Goal: Task Accomplishment & Management: Manage account settings

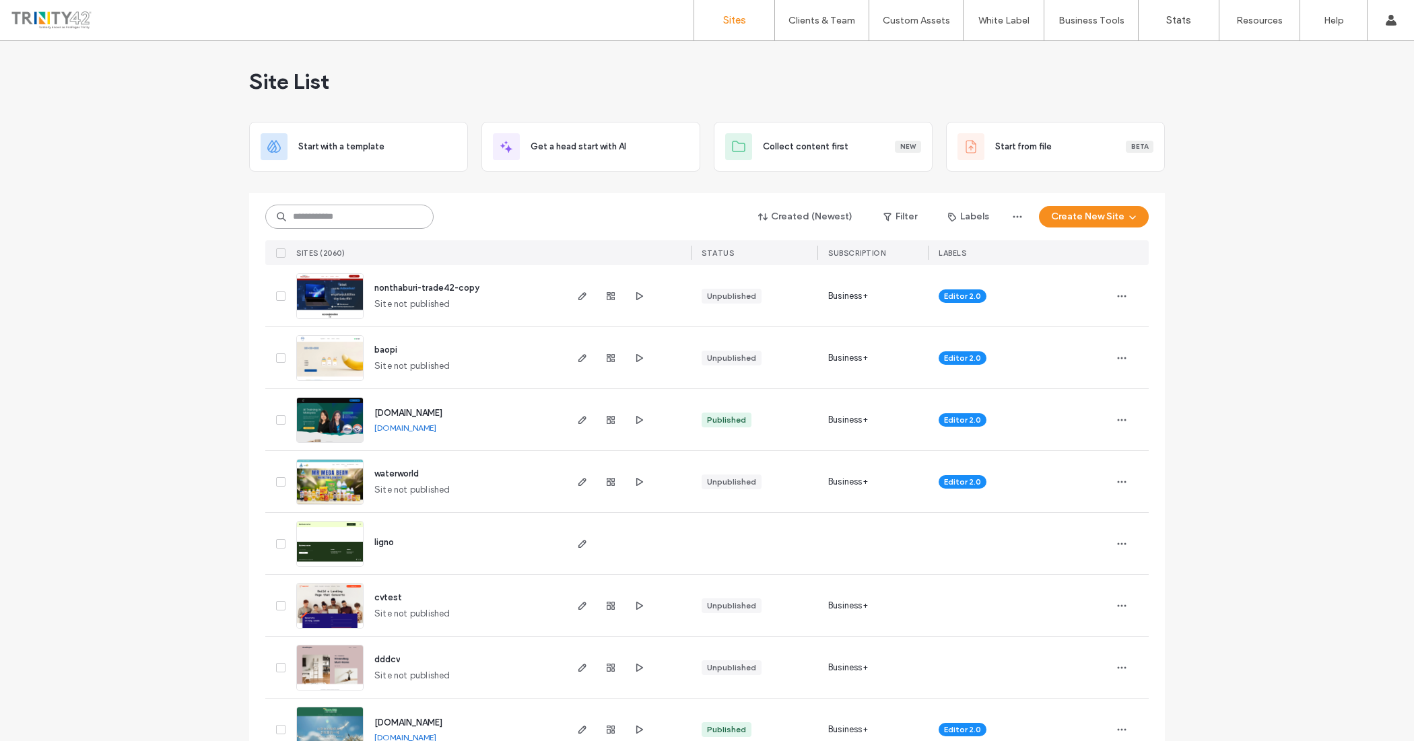
click at [304, 210] on input at bounding box center [349, 217] width 168 height 24
click at [413, 219] on input at bounding box center [349, 217] width 168 height 24
paste input "**********"
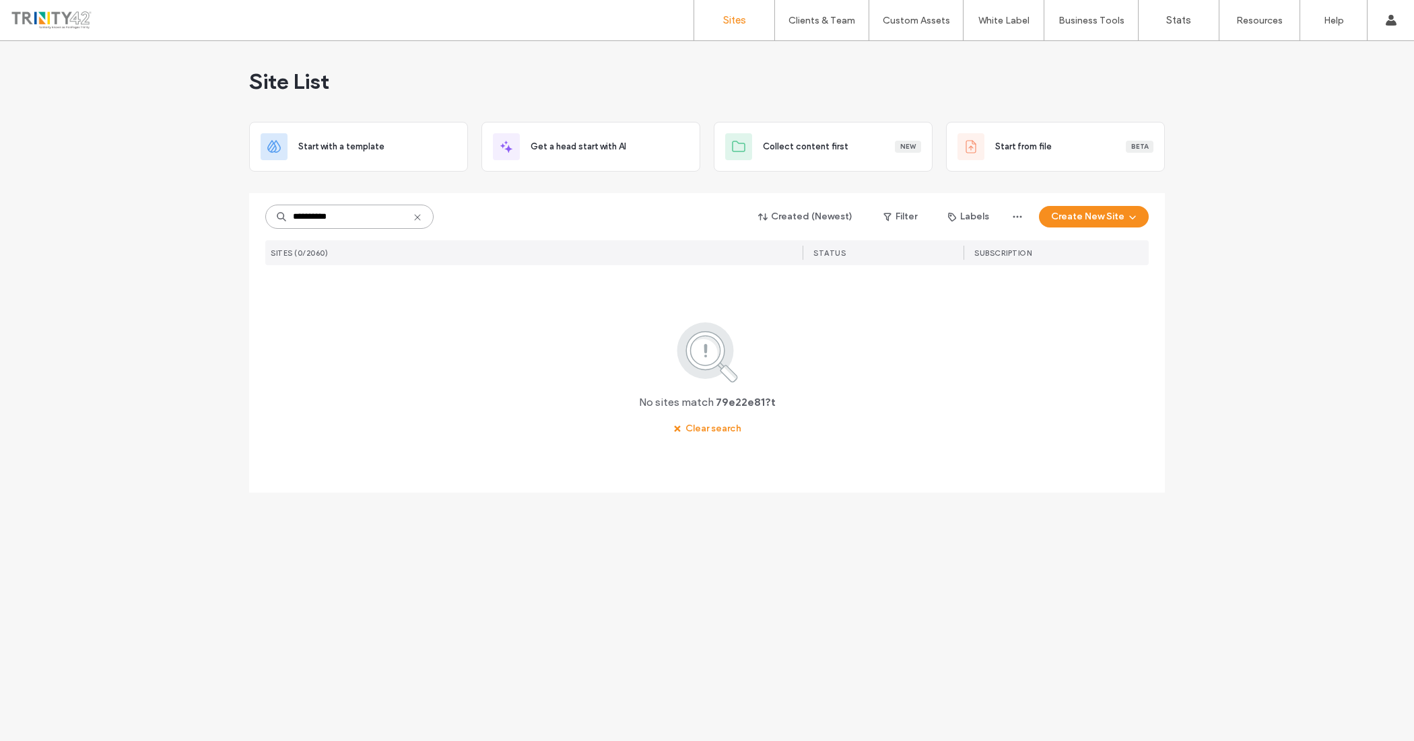
type input "**********"
drag, startPoint x: 421, startPoint y: 217, endPoint x: 446, endPoint y: 202, distance: 28.4
click at [421, 217] on icon at bounding box center [417, 217] width 11 height 11
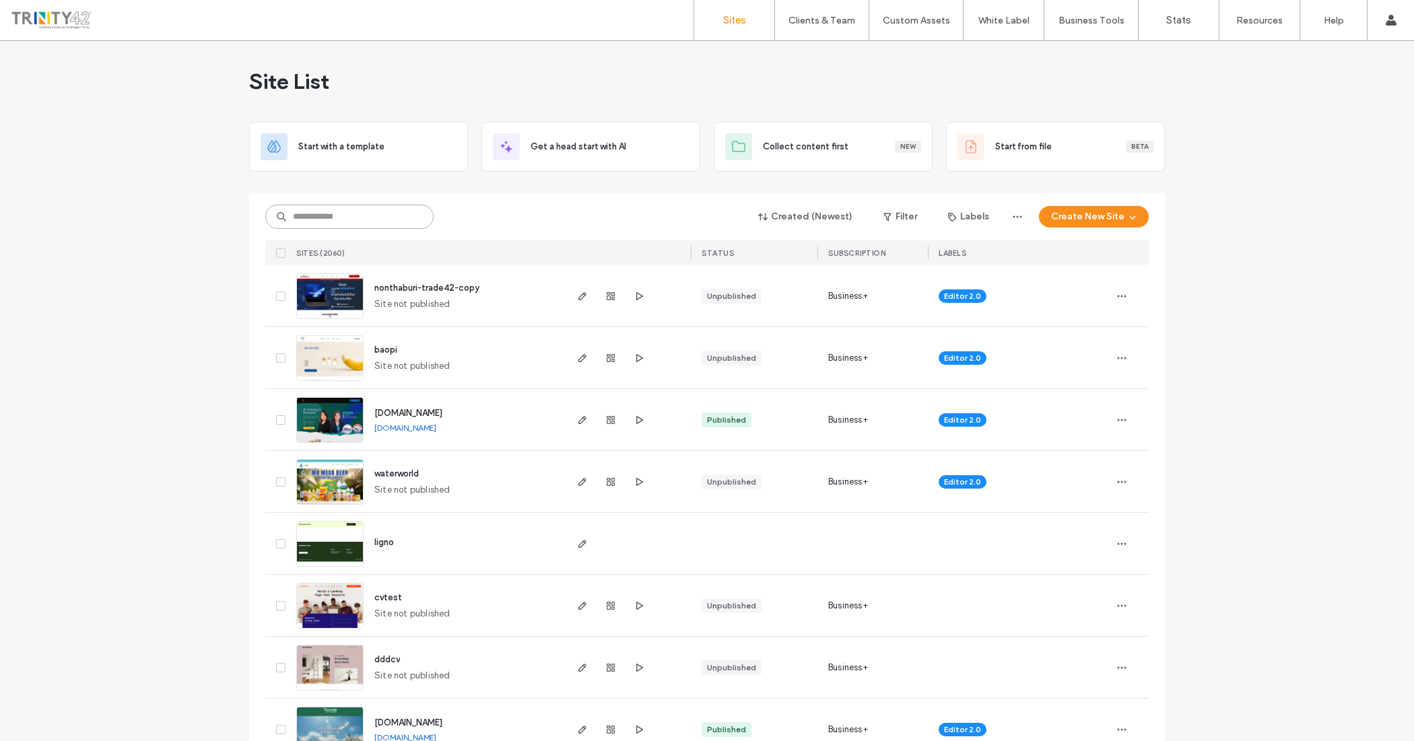
paste input "**********"
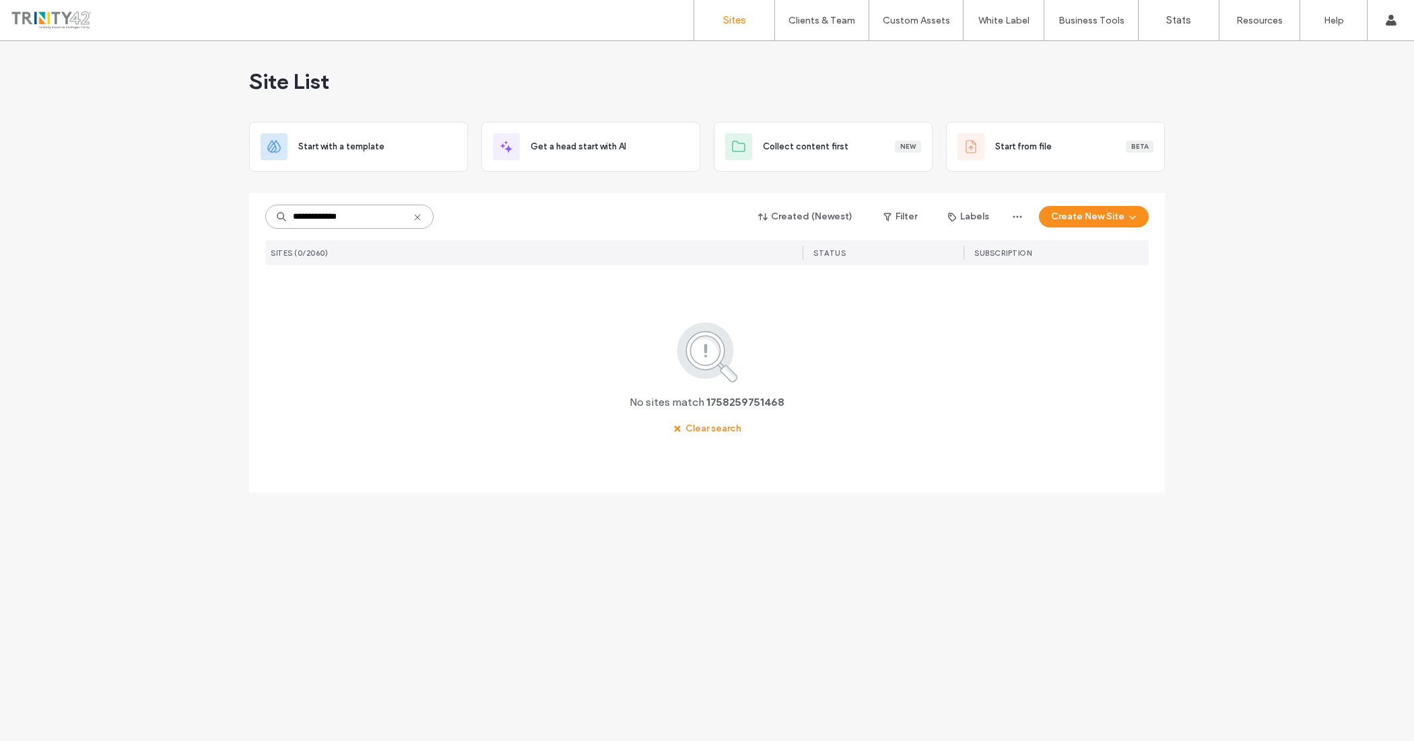
type input "**********"
click at [414, 212] on icon at bounding box center [417, 217] width 11 height 11
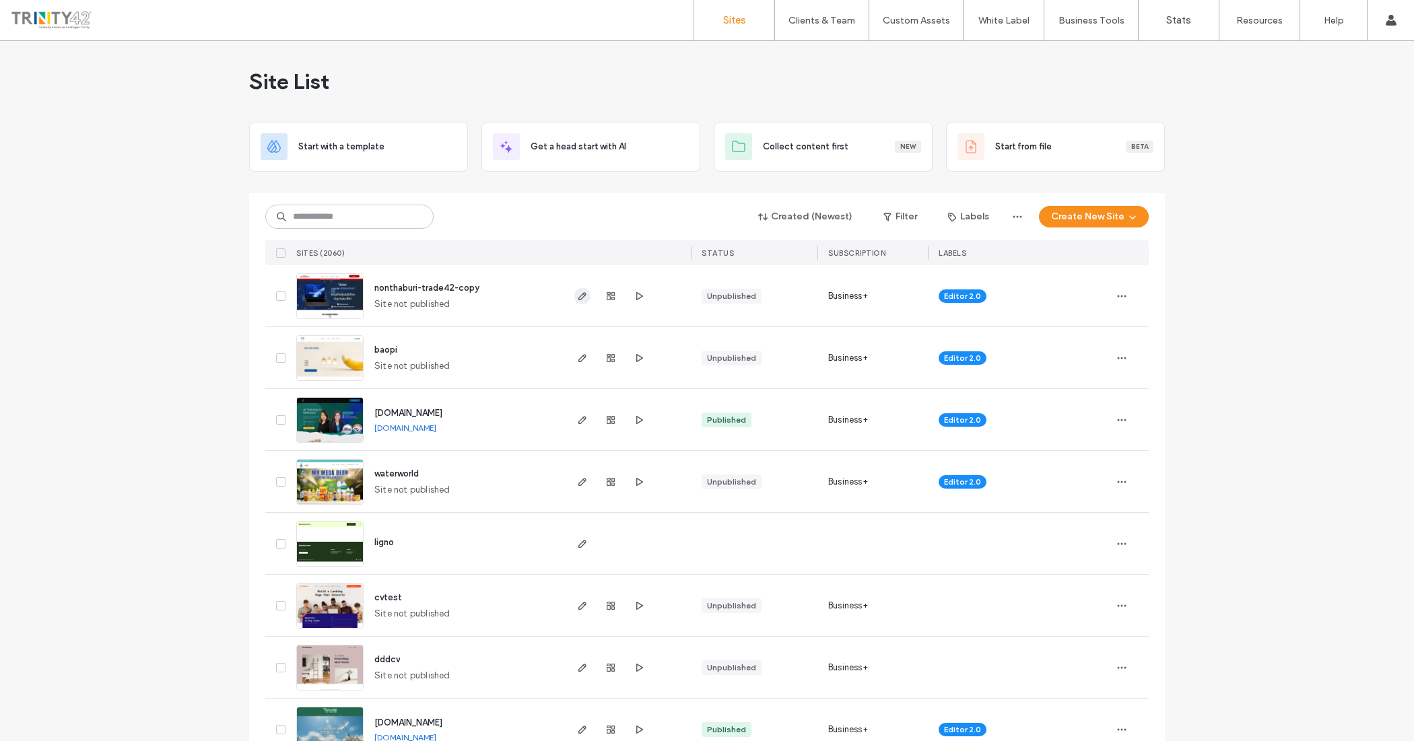
click at [578, 298] on use "button" at bounding box center [582, 296] width 8 height 8
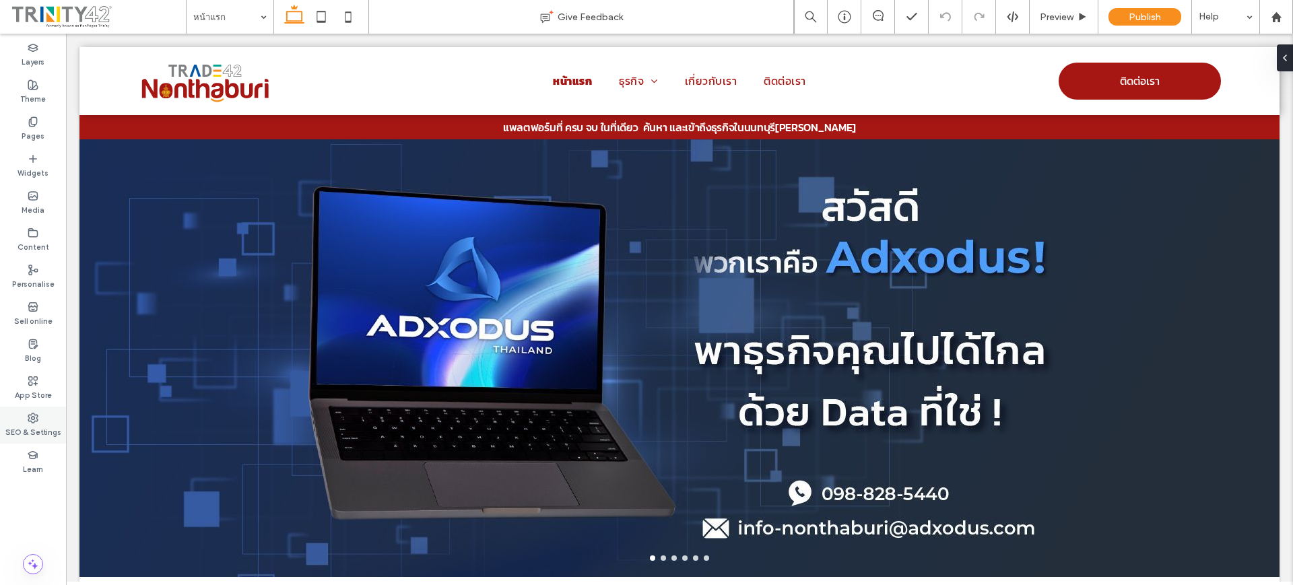
click at [31, 417] on use at bounding box center [32, 417] width 9 height 9
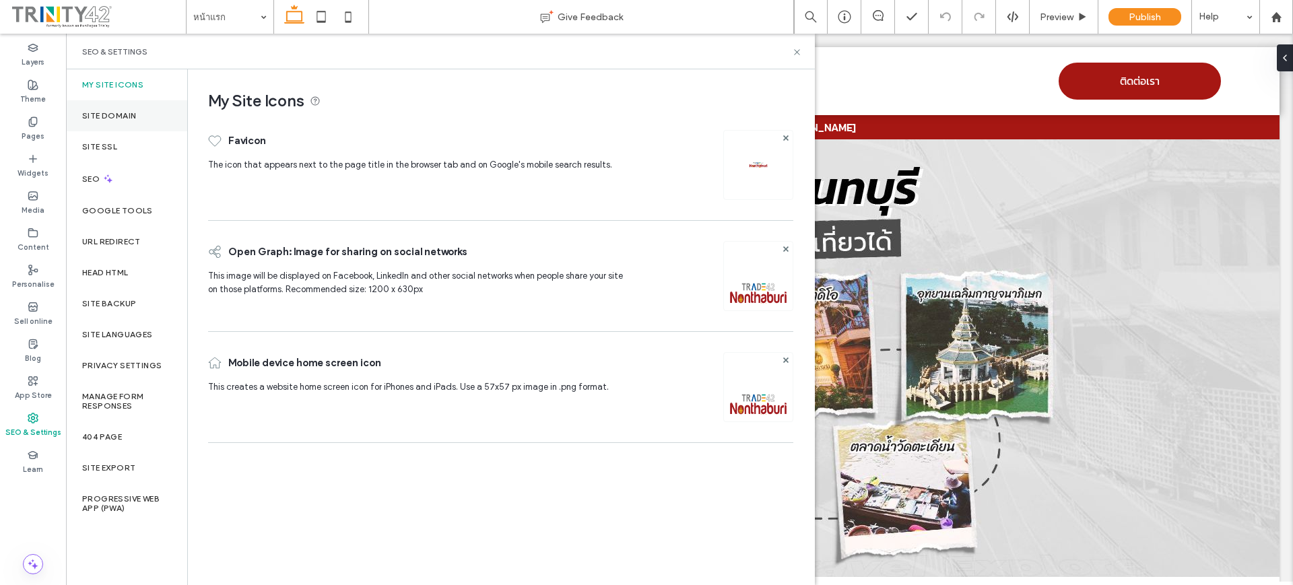
click at [113, 128] on div "Site Domain" at bounding box center [126, 115] width 121 height 31
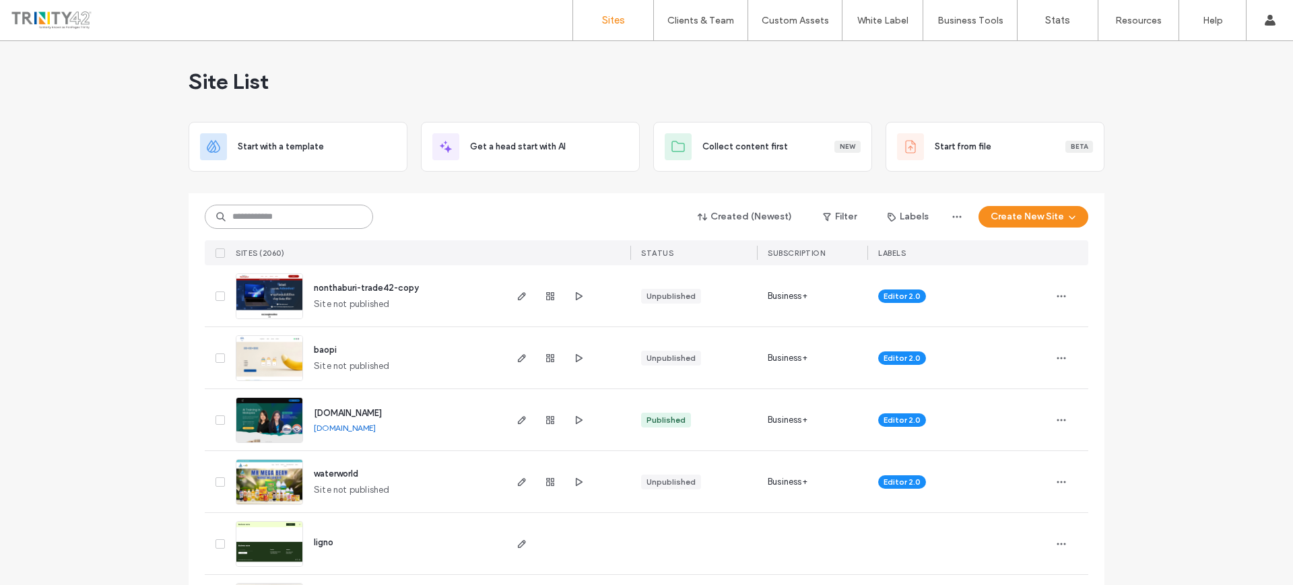
click at [275, 223] on input at bounding box center [289, 217] width 168 height 24
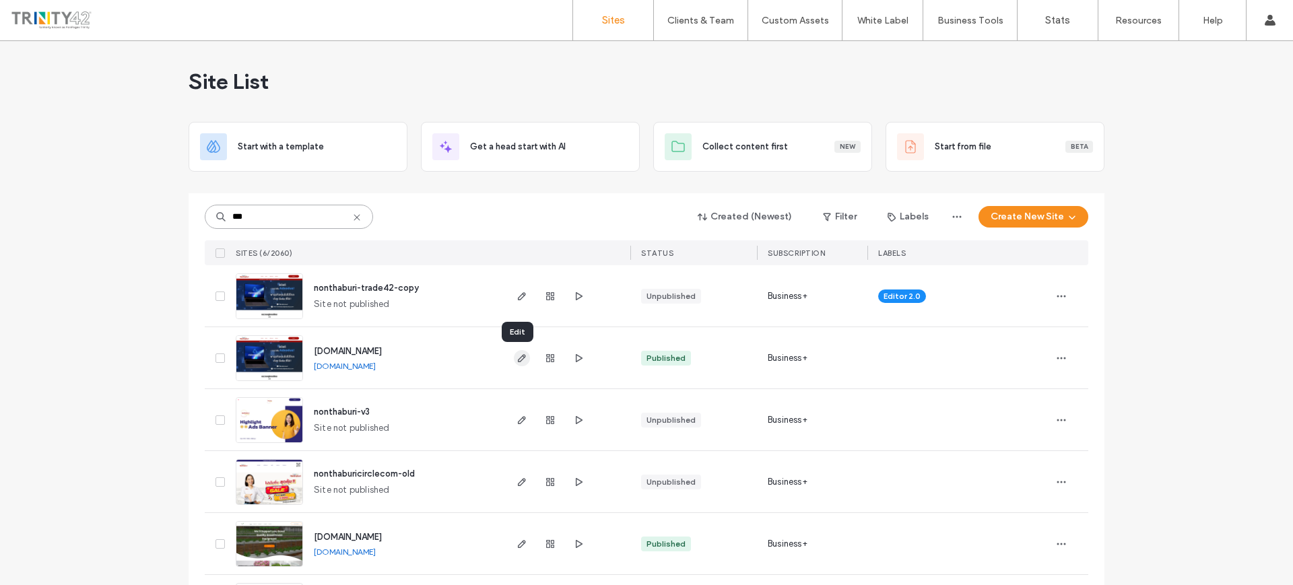
type input "***"
click at [516, 354] on icon "button" at bounding box center [521, 358] width 11 height 11
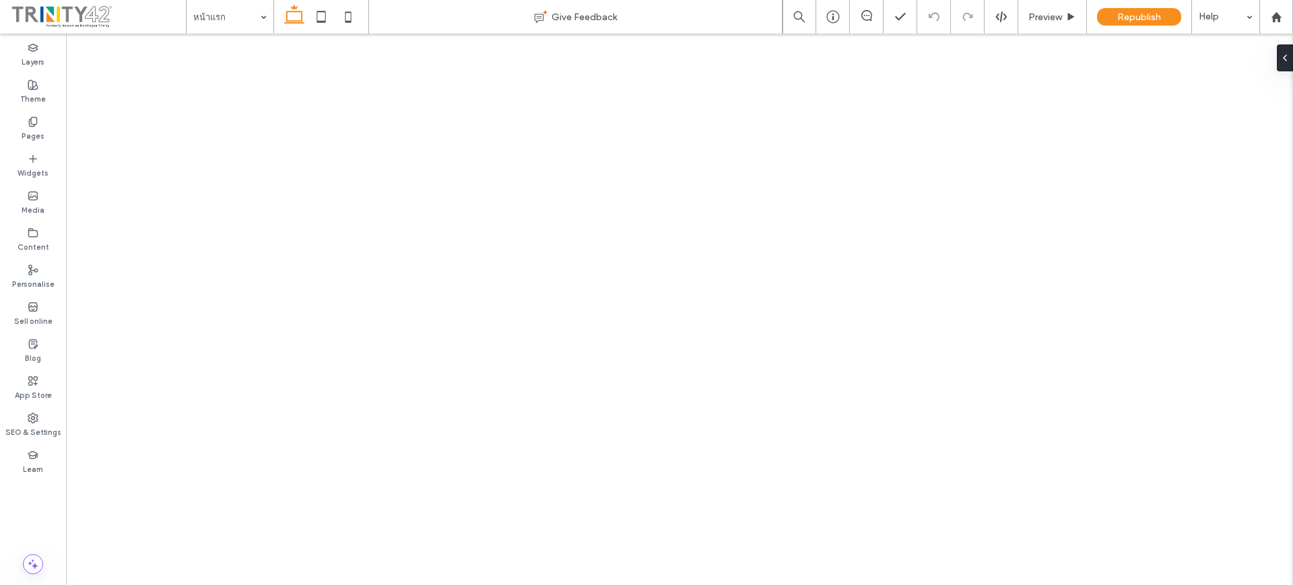
click at [18, 417] on div "SEO & Settings" at bounding box center [33, 425] width 66 height 37
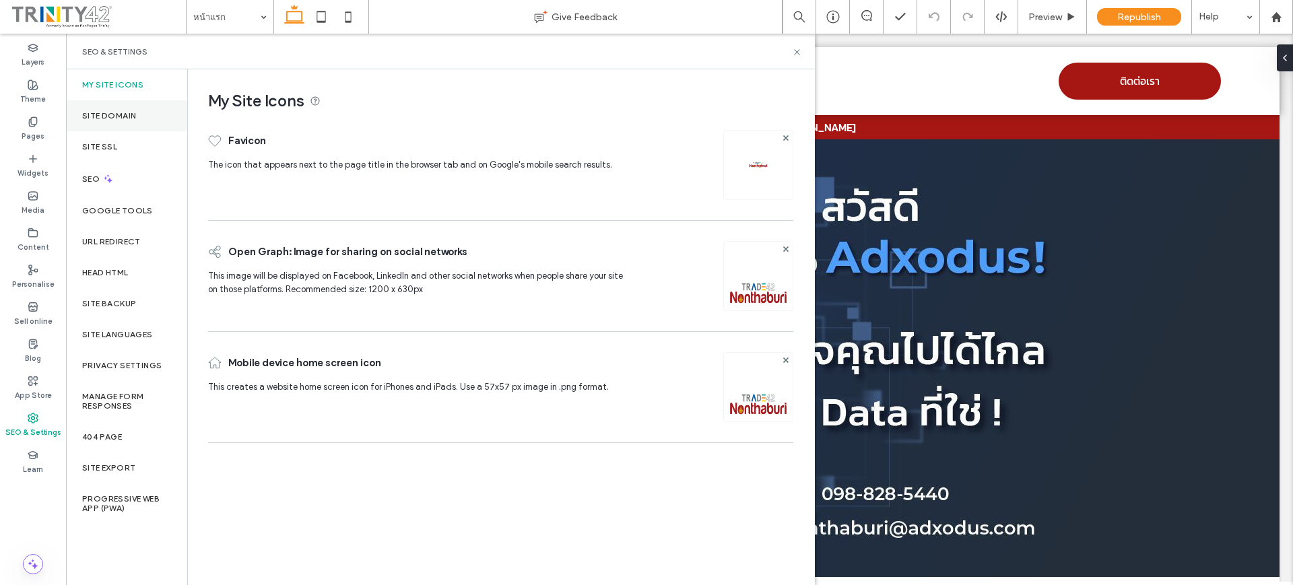
click at [148, 105] on div "Site Domain" at bounding box center [126, 115] width 121 height 31
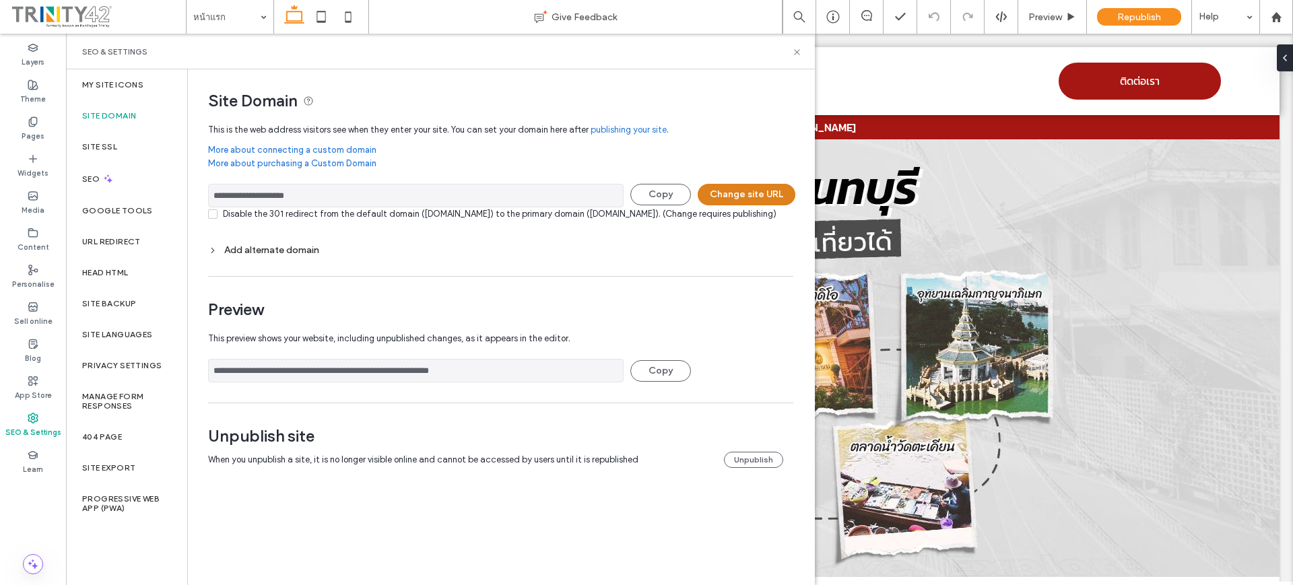
click at [743, 190] on button "Change site URL" at bounding box center [746, 195] width 98 height 22
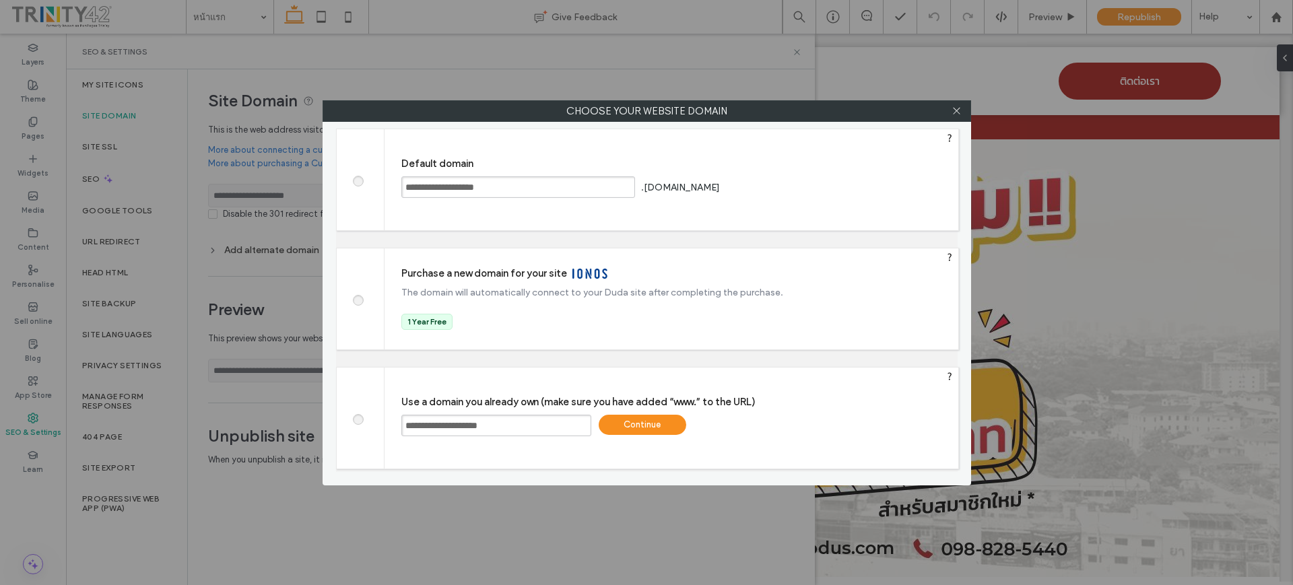
click at [357, 182] on span at bounding box center [357, 179] width 0 height 10
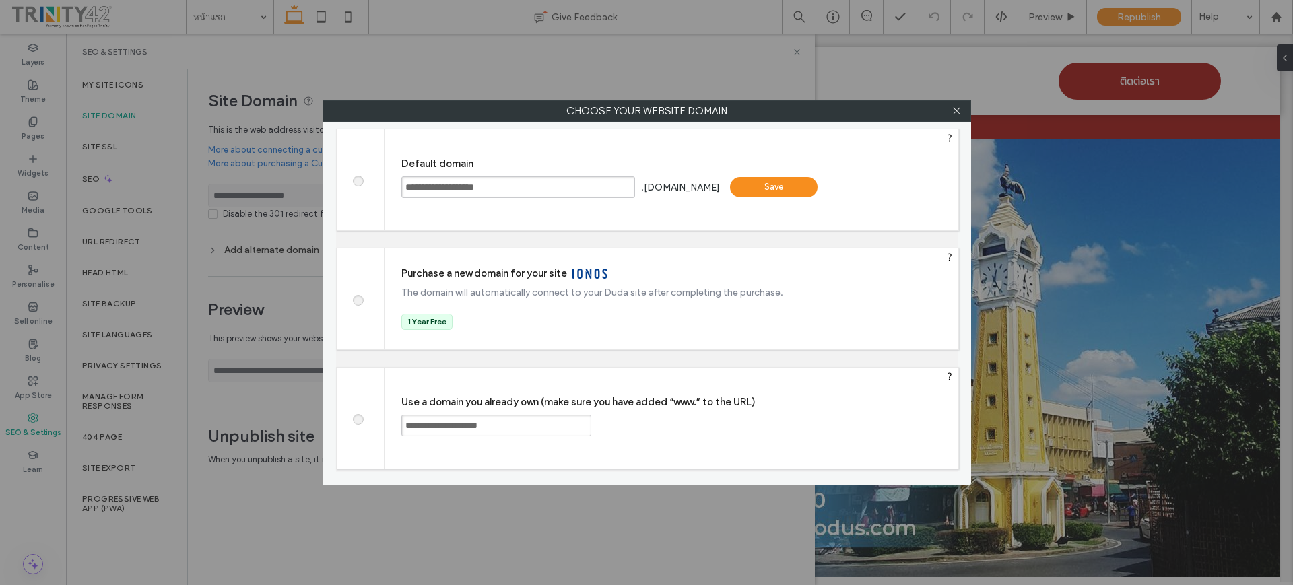
click at [643, 188] on div ".[DOMAIN_NAME]" at bounding box center [680, 187] width 79 height 10
click at [642, 184] on div ".[DOMAIN_NAME]" at bounding box center [680, 187] width 79 height 10
click at [604, 186] on input "**********" at bounding box center [518, 187] width 234 height 22
click at [957, 109] on use at bounding box center [956, 111] width 7 height 7
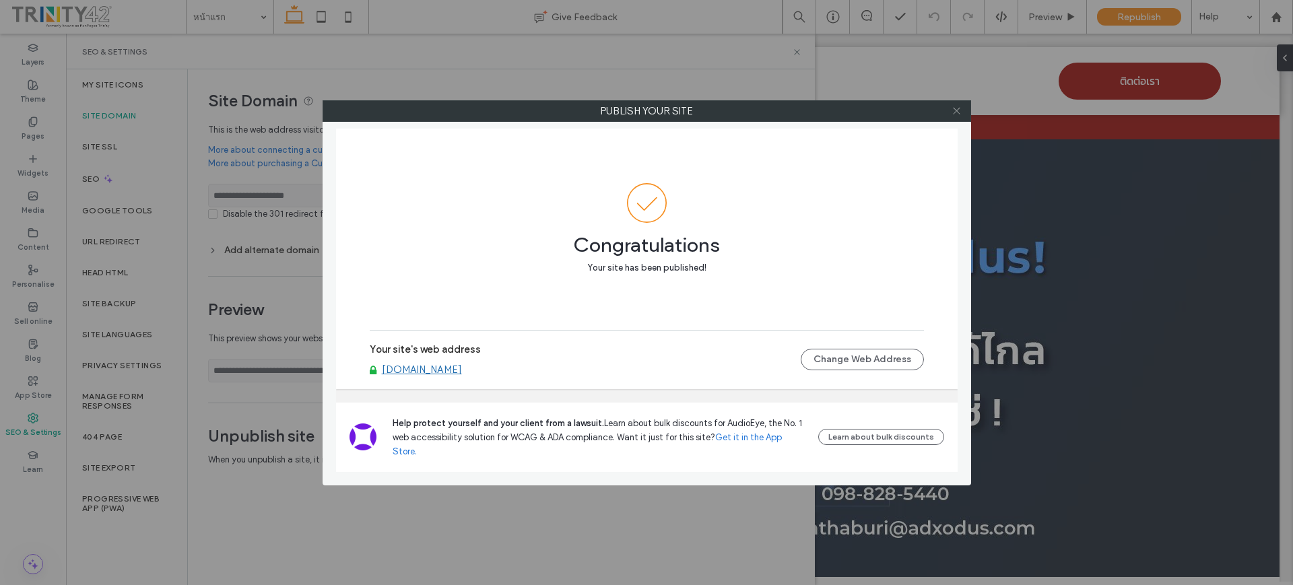
click at [957, 114] on icon at bounding box center [956, 111] width 10 height 10
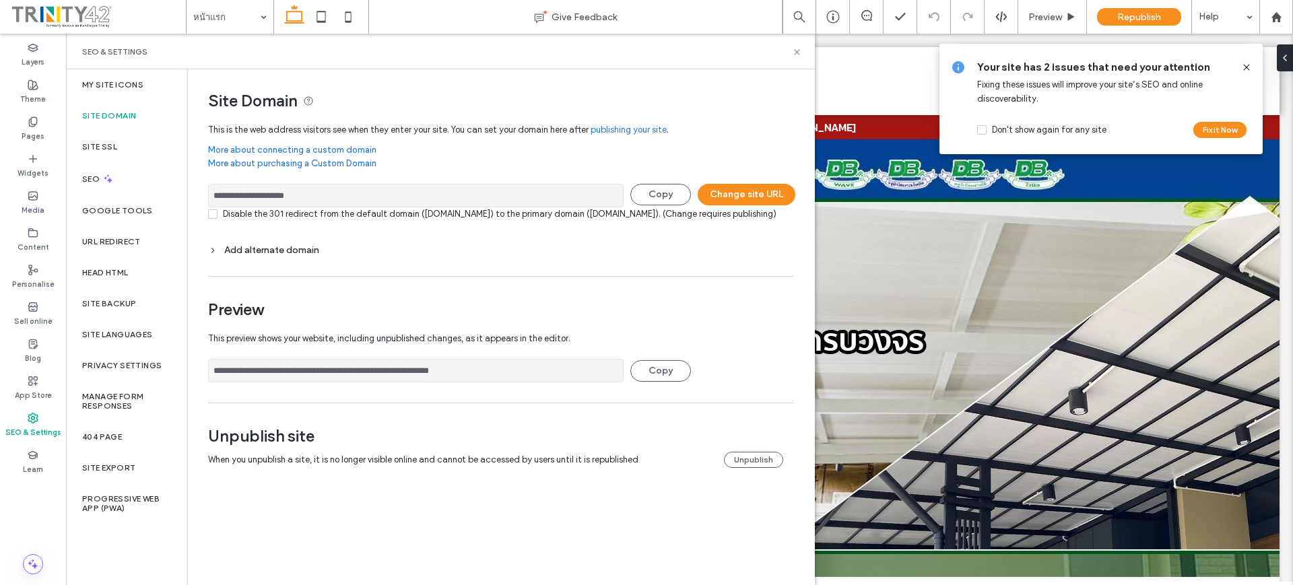
click at [212, 255] on icon at bounding box center [212, 250] width 9 height 9
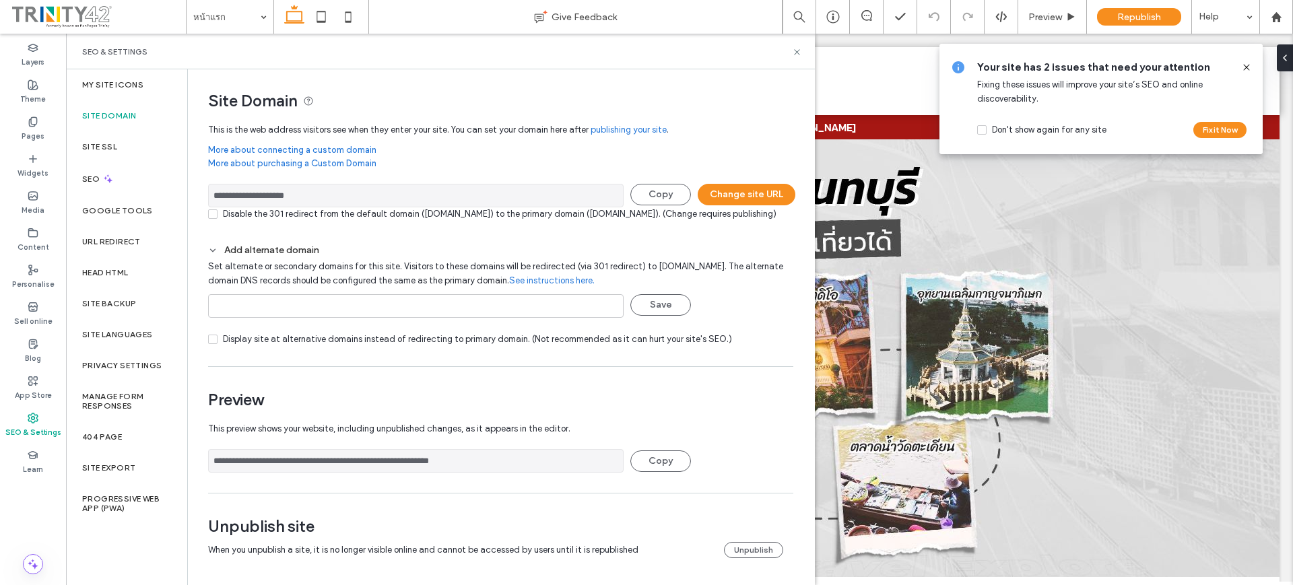
click at [210, 255] on icon at bounding box center [212, 250] width 9 height 9
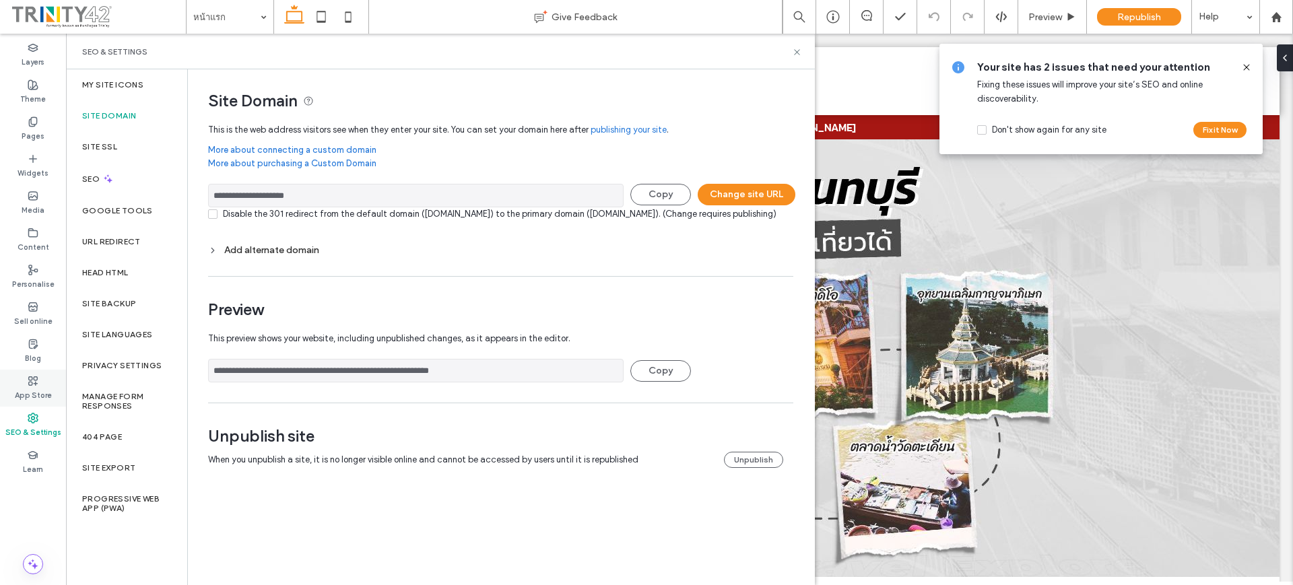
click at [26, 378] on div "App Store" at bounding box center [33, 388] width 66 height 37
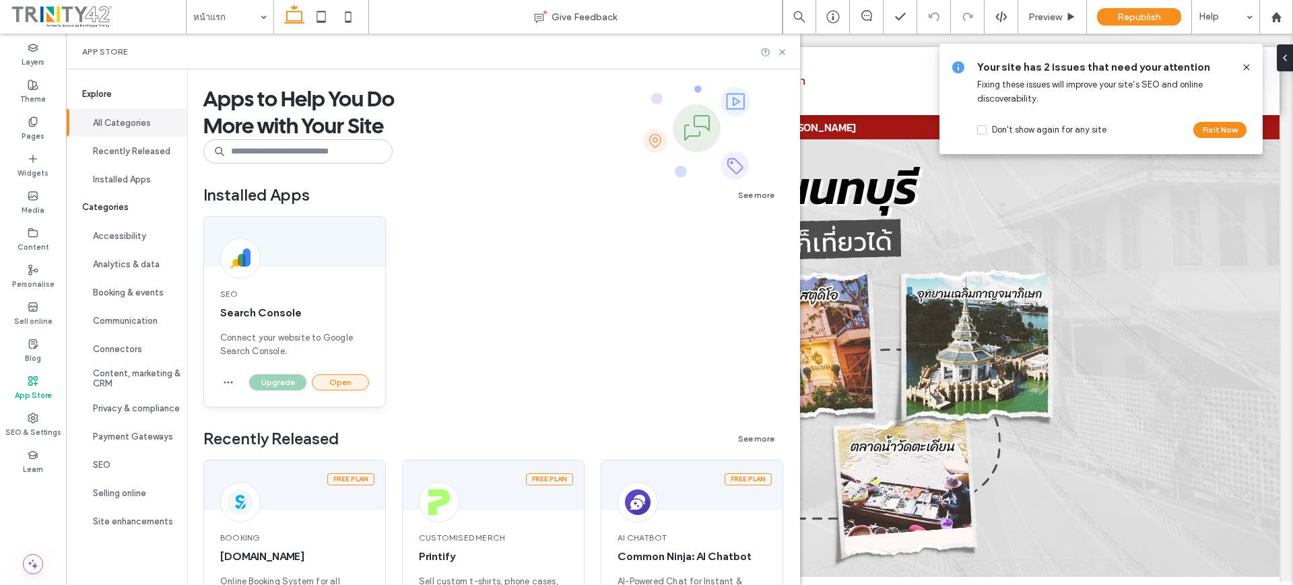
click at [333, 378] on button "Open" at bounding box center [340, 382] width 57 height 16
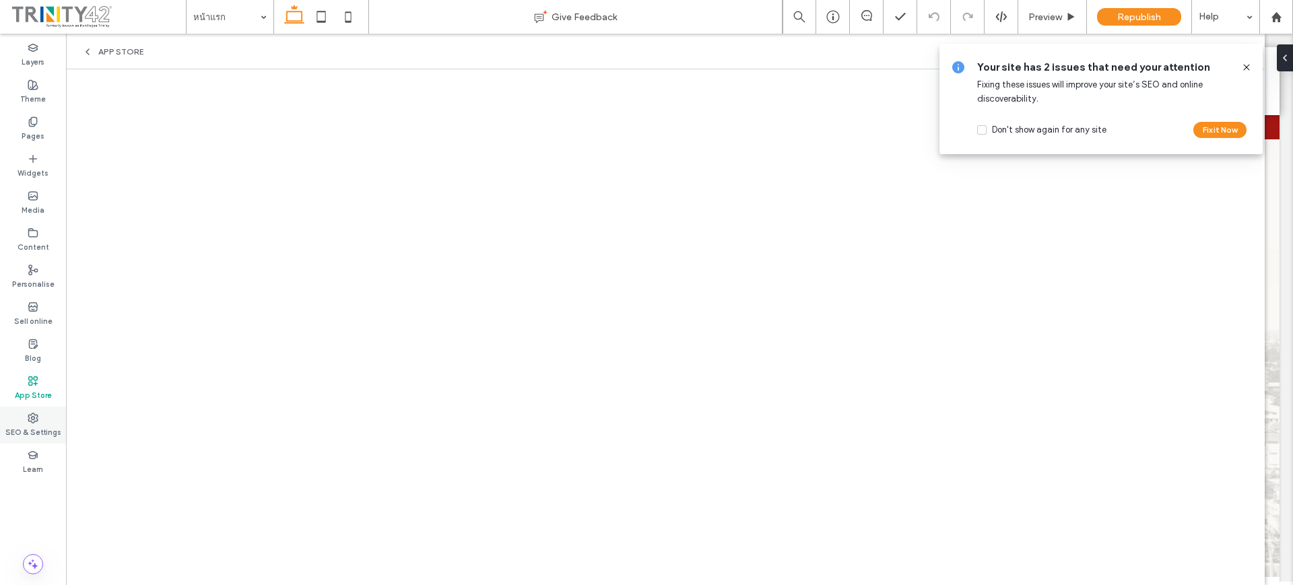
click at [36, 438] on label "SEO & Settings" at bounding box center [33, 430] width 56 height 15
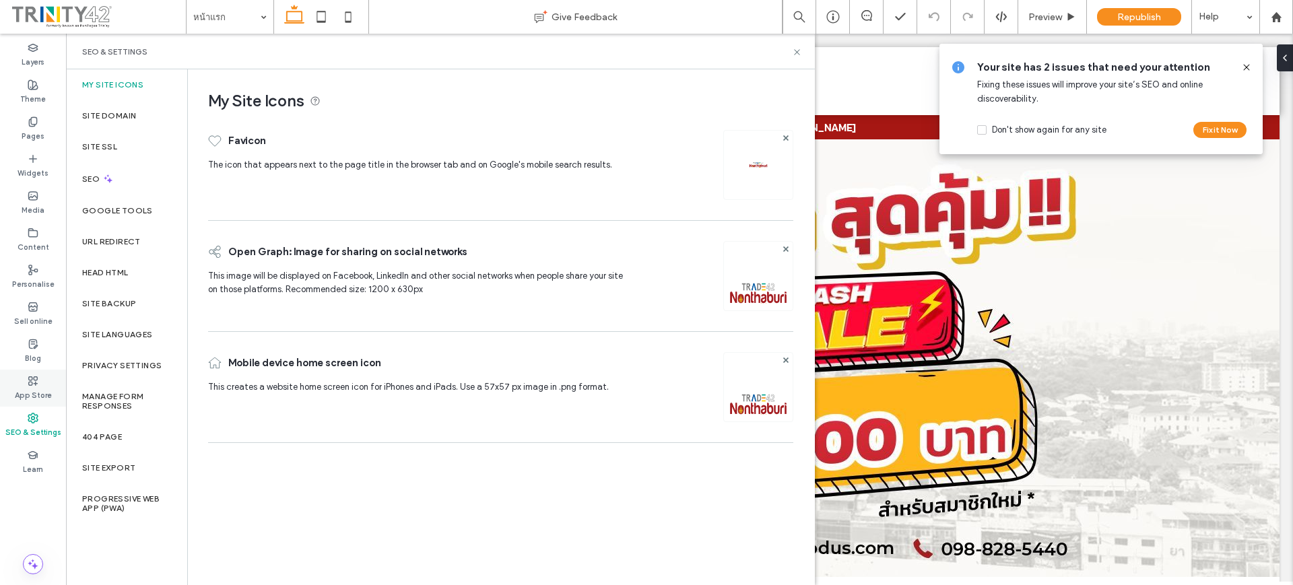
click at [36, 394] on label "App Store" at bounding box center [33, 393] width 37 height 15
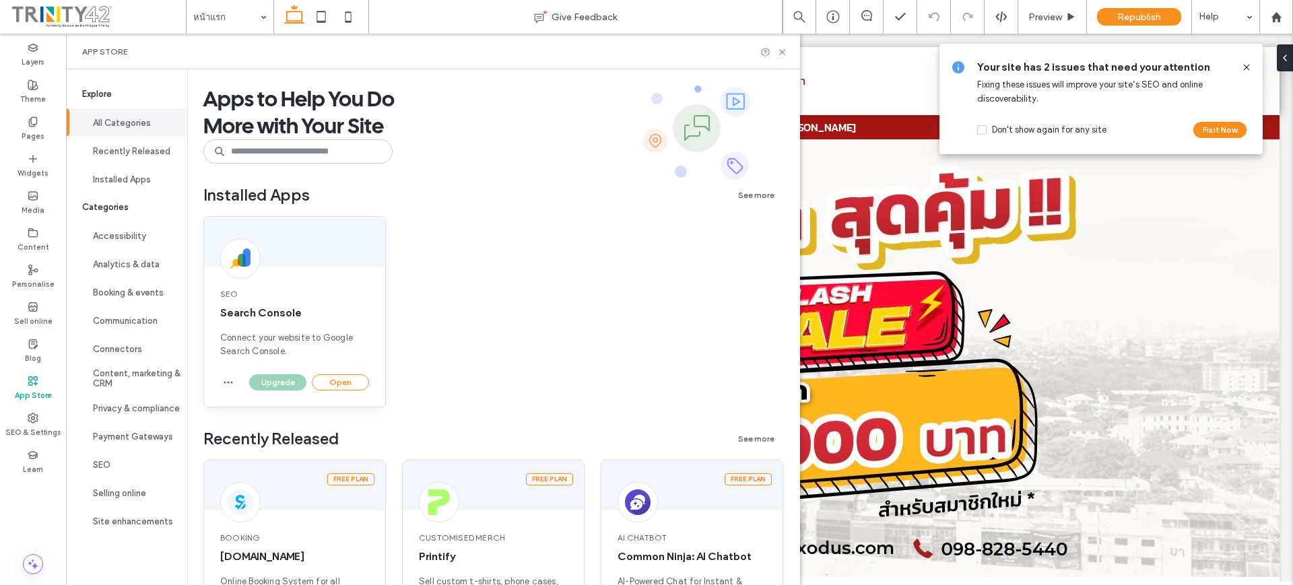
click at [236, 378] on div "Upgrade Open" at bounding box center [294, 390] width 181 height 32
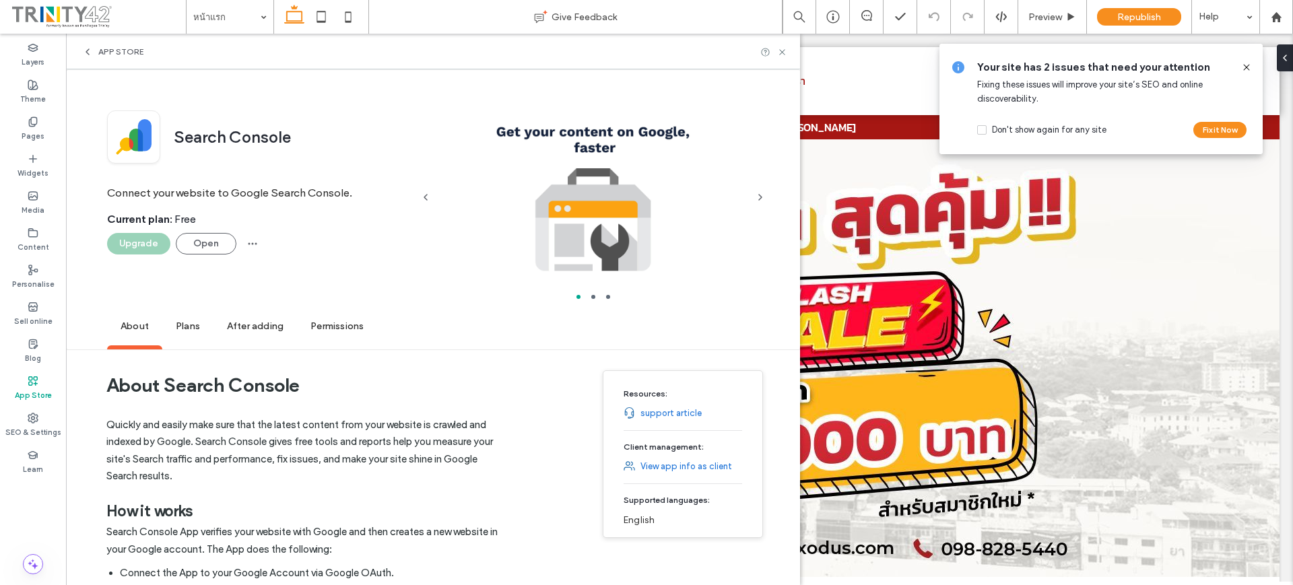
click at [230, 378] on h1 "About Search Console" at bounding box center [307, 385] width 403 height 50
click at [256, 249] on span "button" at bounding box center [253, 244] width 22 height 22
click at [261, 269] on div "Remove" at bounding box center [301, 279] width 120 height 26
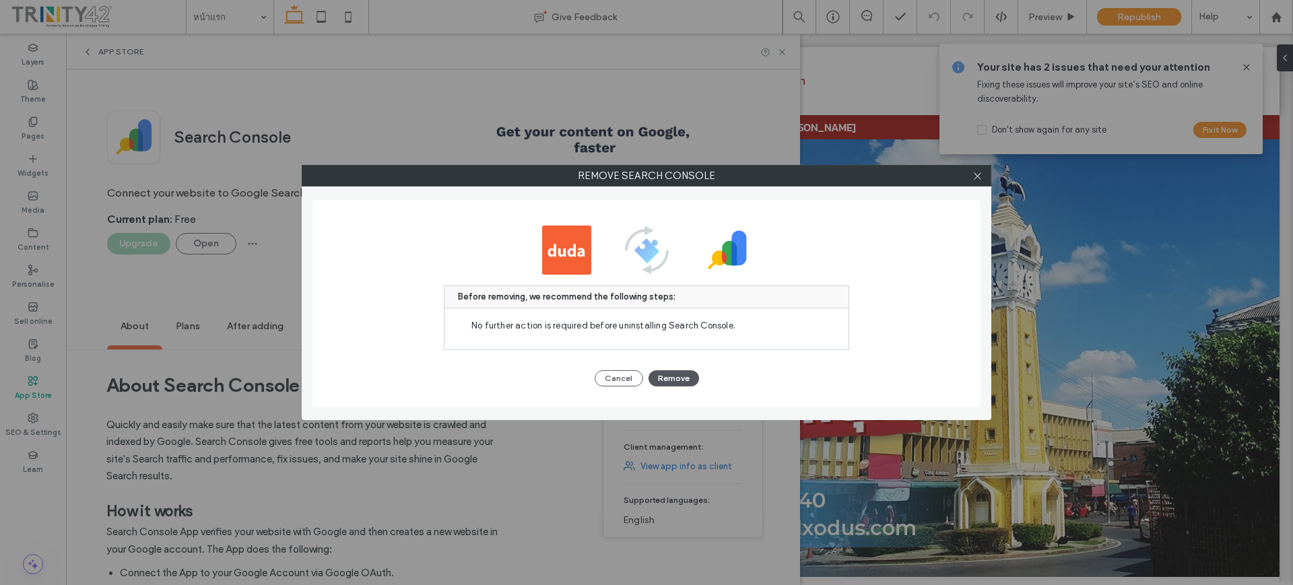
click at [680, 378] on button "Remove" at bounding box center [673, 378] width 50 height 16
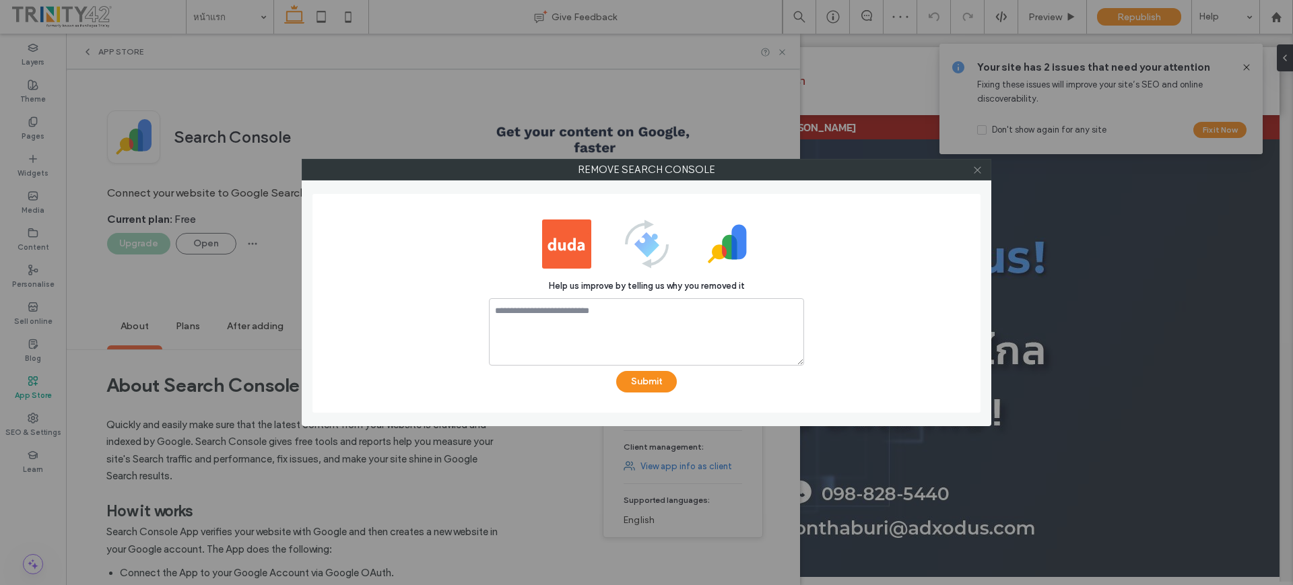
click at [977, 171] on icon at bounding box center [977, 170] width 10 height 10
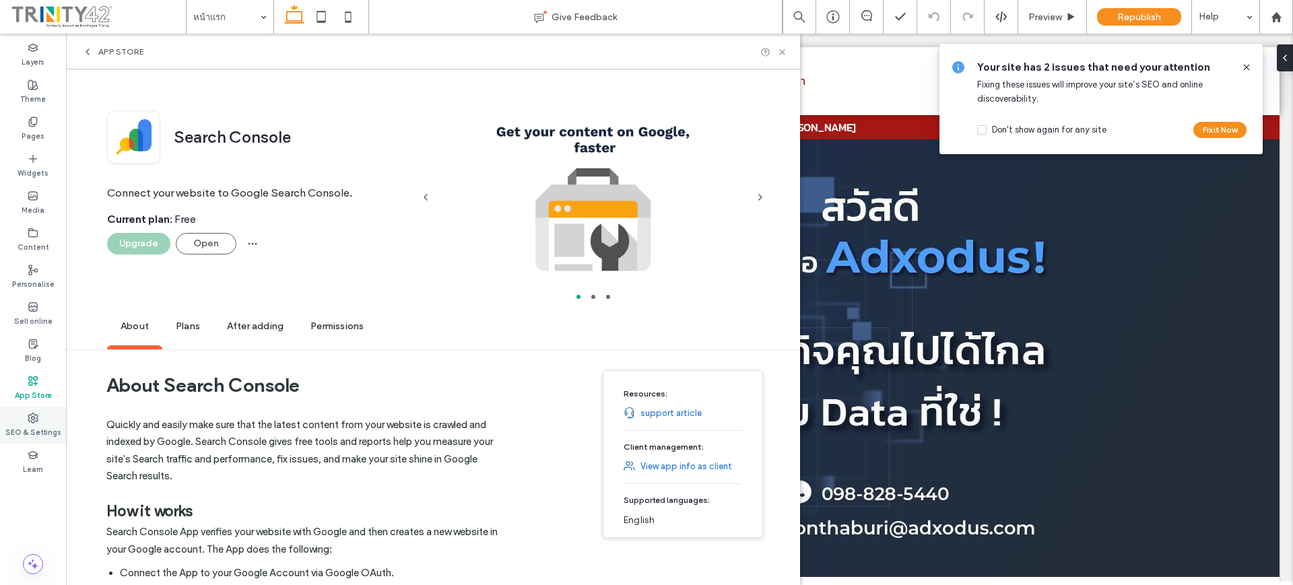
click at [9, 417] on div "SEO & Settings" at bounding box center [33, 425] width 66 height 37
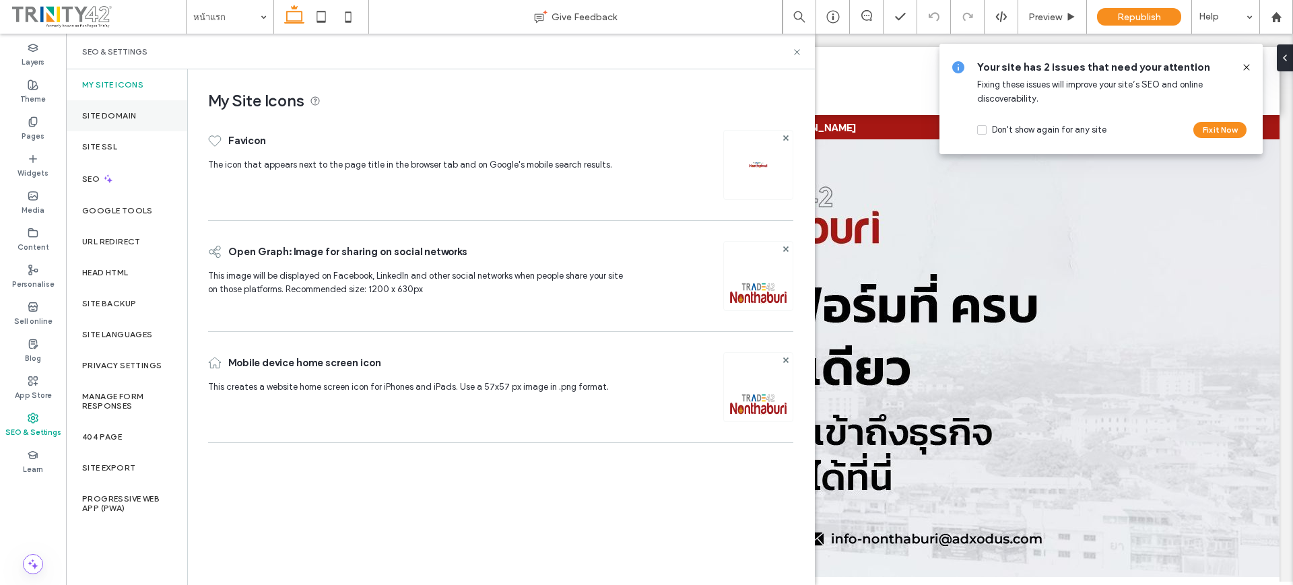
click at [79, 117] on div "Site Domain" at bounding box center [126, 115] width 121 height 31
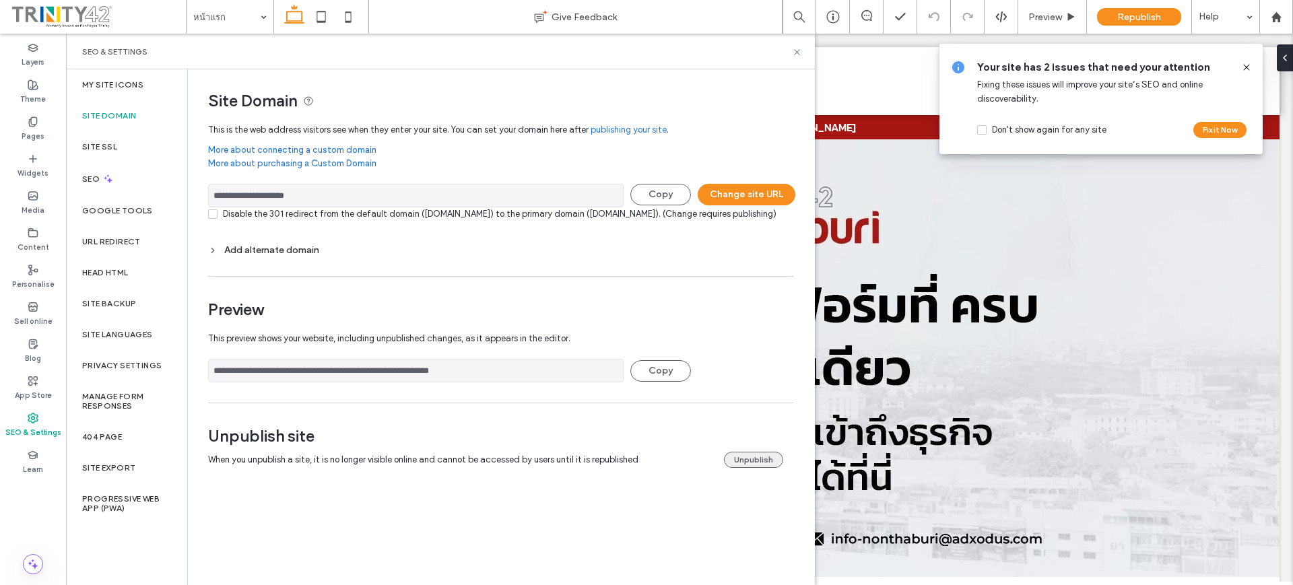
click at [743, 468] on button "Unpublish" at bounding box center [753, 460] width 59 height 16
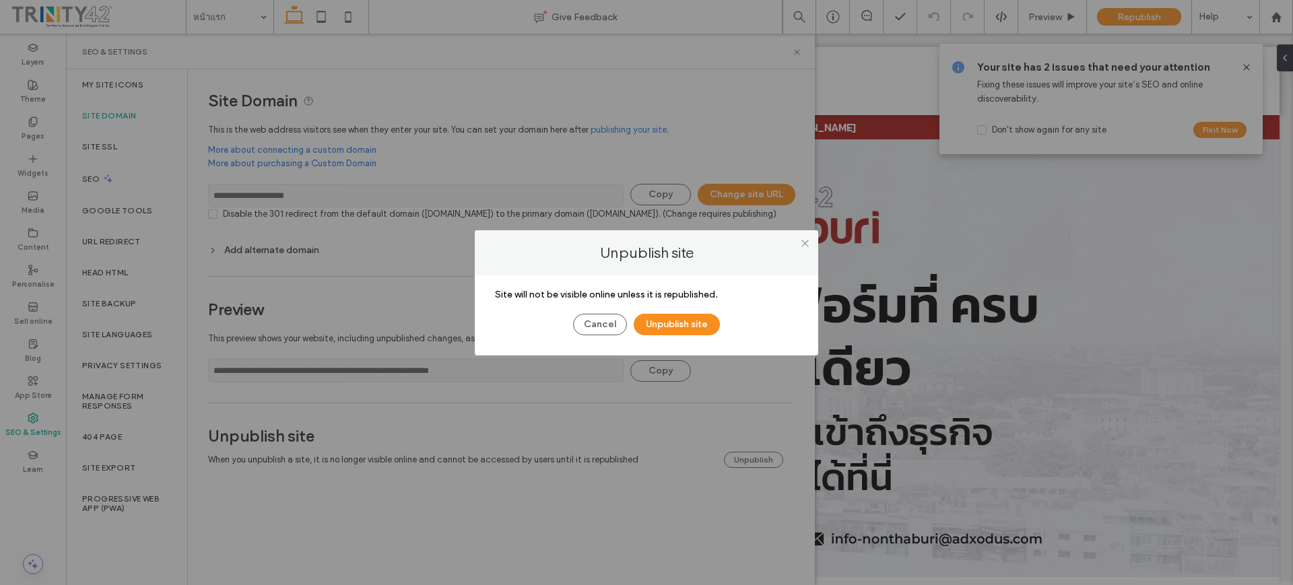
click at [684, 338] on div "Site will not be visible online unless it is republished. Cancel Unpublish site" at bounding box center [646, 315] width 343 height 80
click at [687, 331] on button "Unpublish site" at bounding box center [676, 325] width 86 height 22
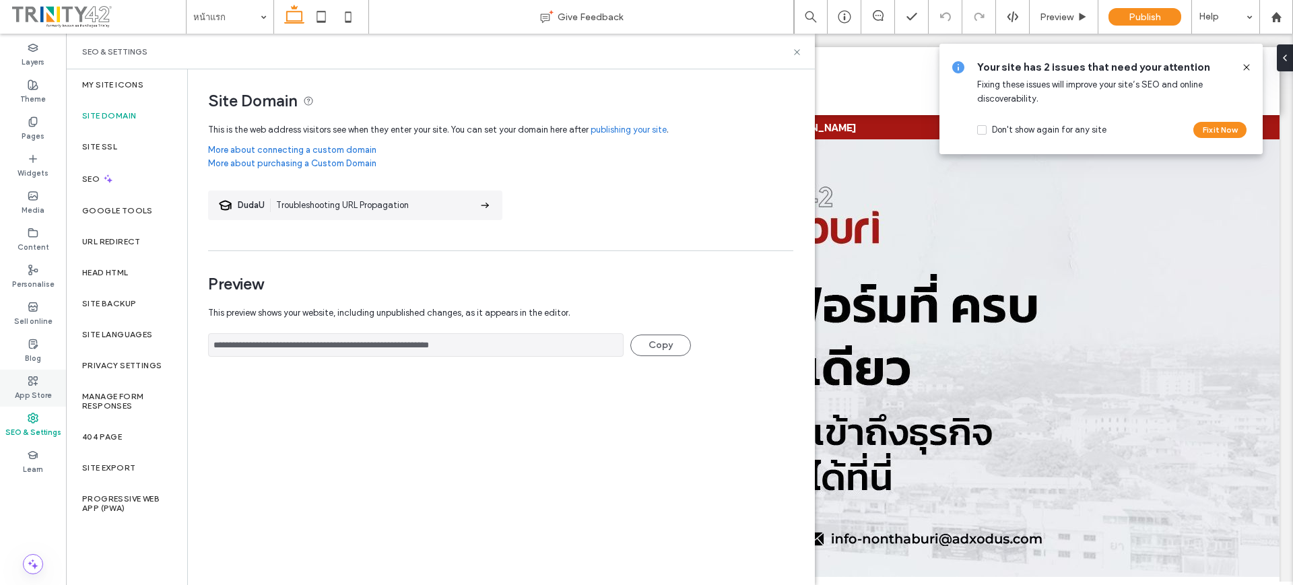
drag, startPoint x: 36, startPoint y: 399, endPoint x: 26, endPoint y: 380, distance: 21.4
click at [36, 399] on label "App Store" at bounding box center [33, 393] width 37 height 15
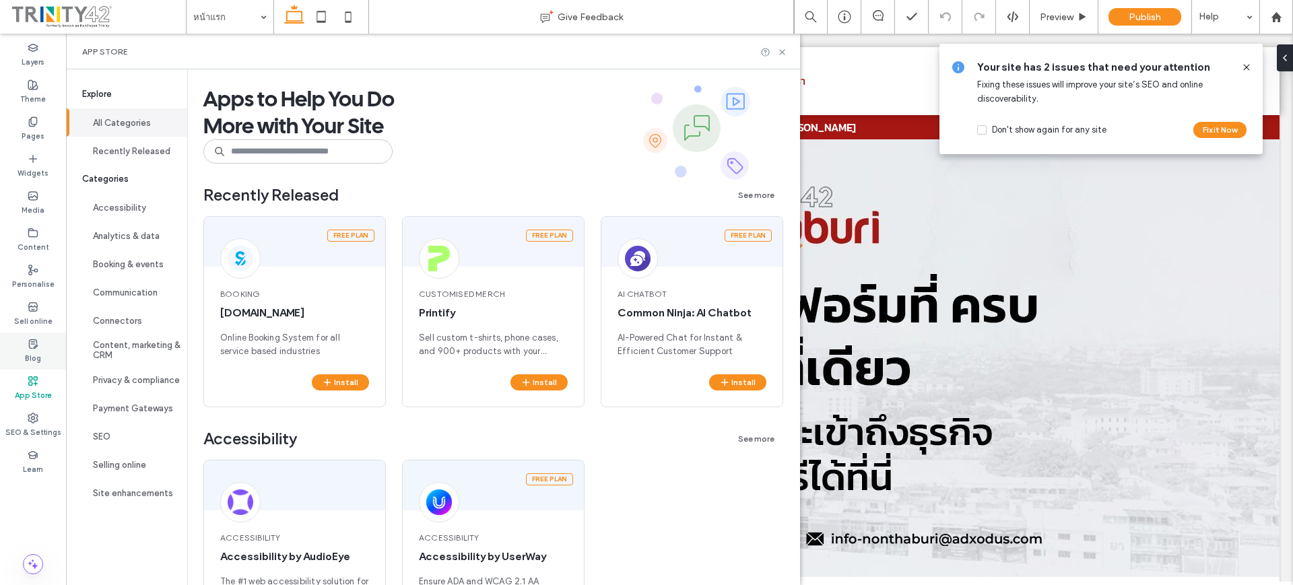
click at [31, 353] on label "Blog" at bounding box center [33, 356] width 16 height 15
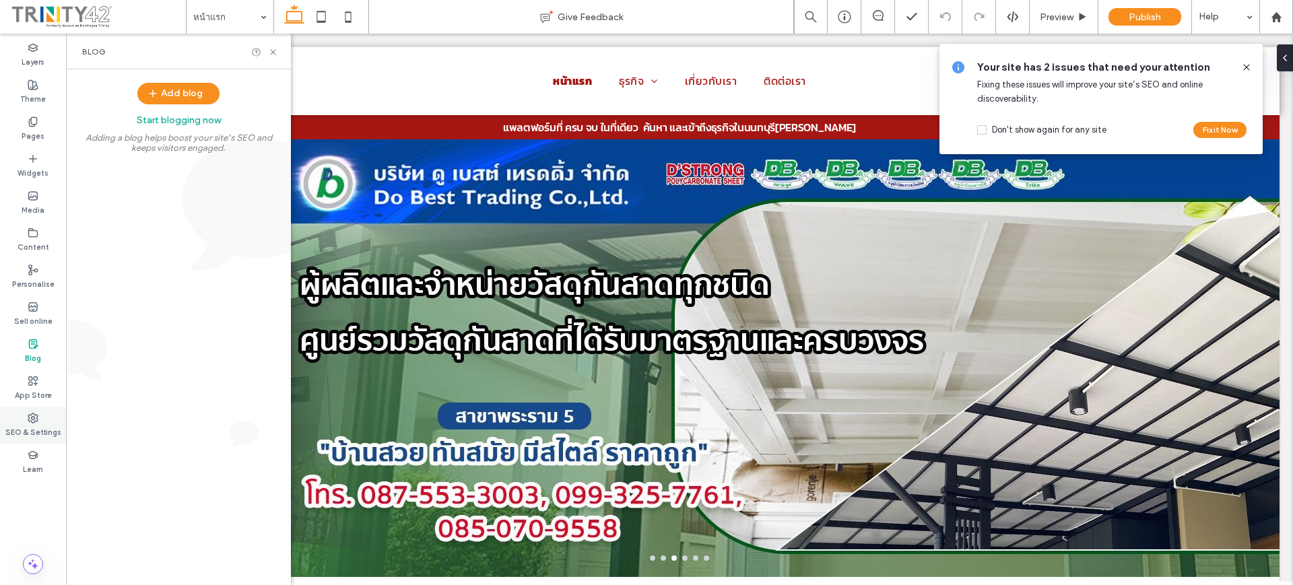
click at [23, 432] on label "SEO & Settings" at bounding box center [33, 430] width 56 height 15
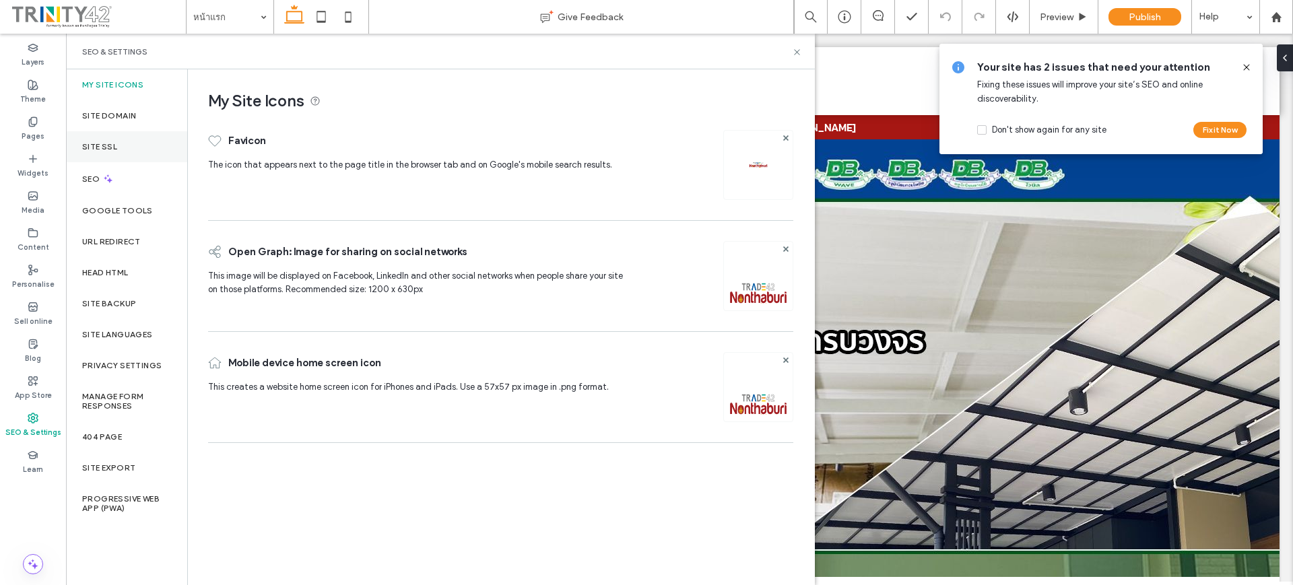
click at [120, 141] on div "Site SSL" at bounding box center [126, 146] width 121 height 31
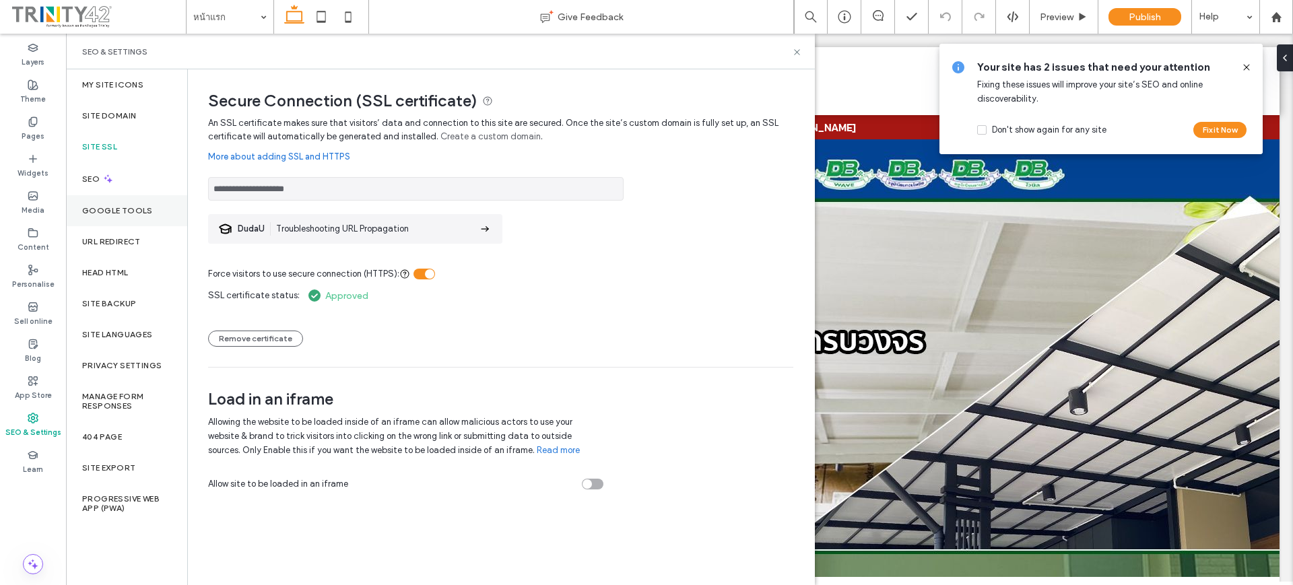
click at [89, 206] on label "Google Tools" at bounding box center [117, 210] width 71 height 9
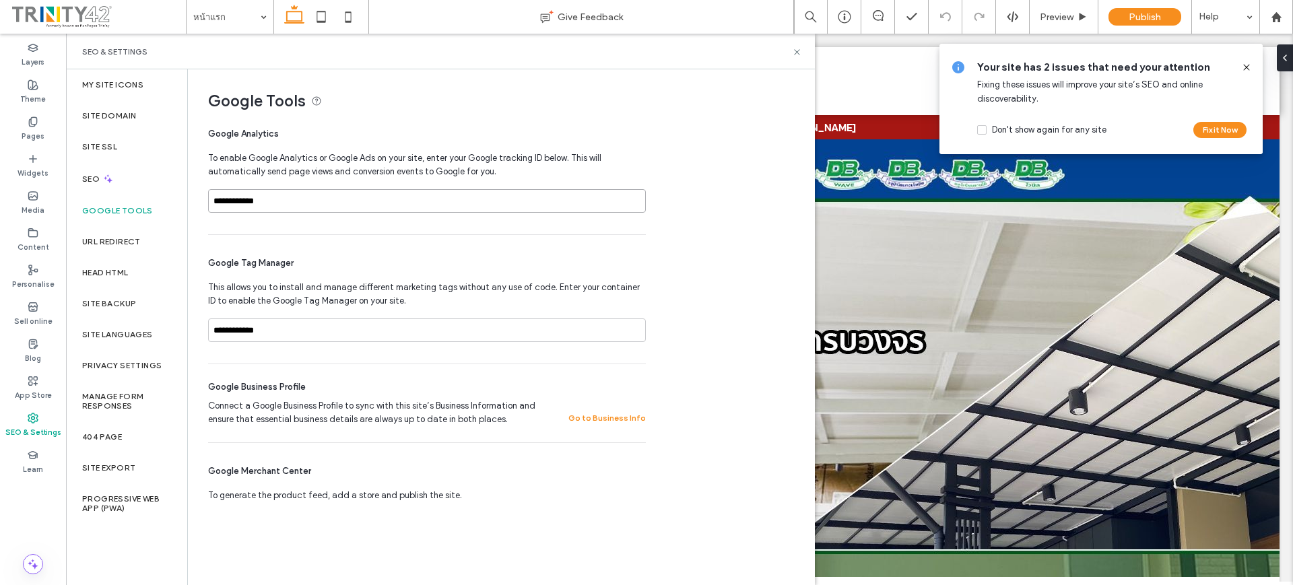
click at [495, 209] on input "**********" at bounding box center [427, 201] width 438 height 24
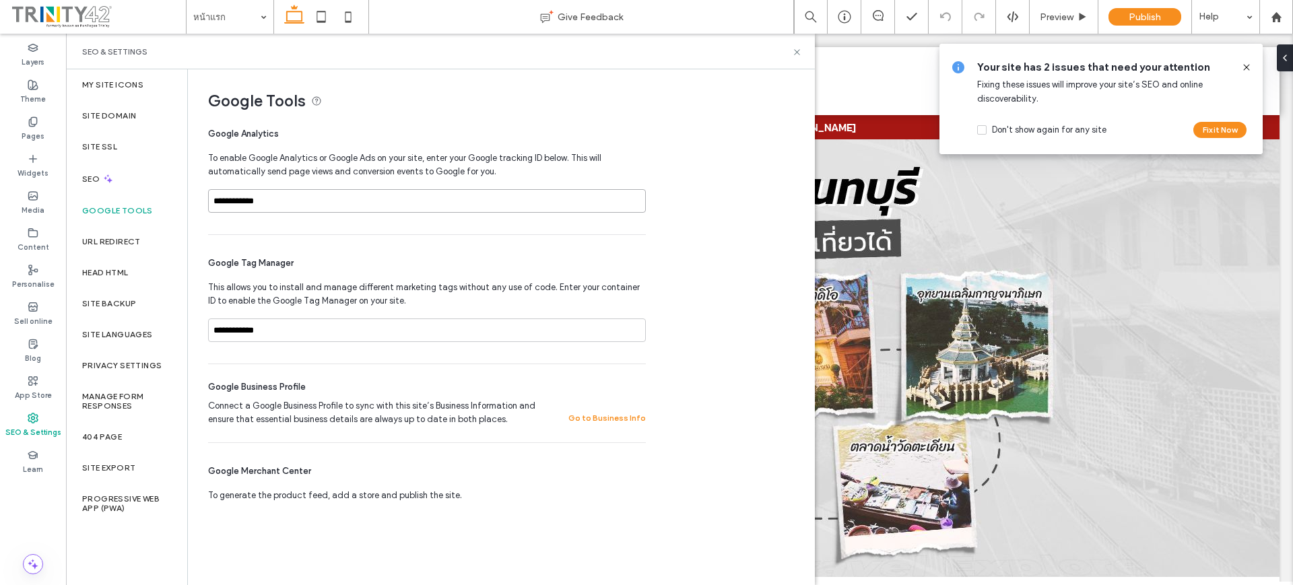
click at [495, 209] on input "**********" at bounding box center [427, 201] width 438 height 24
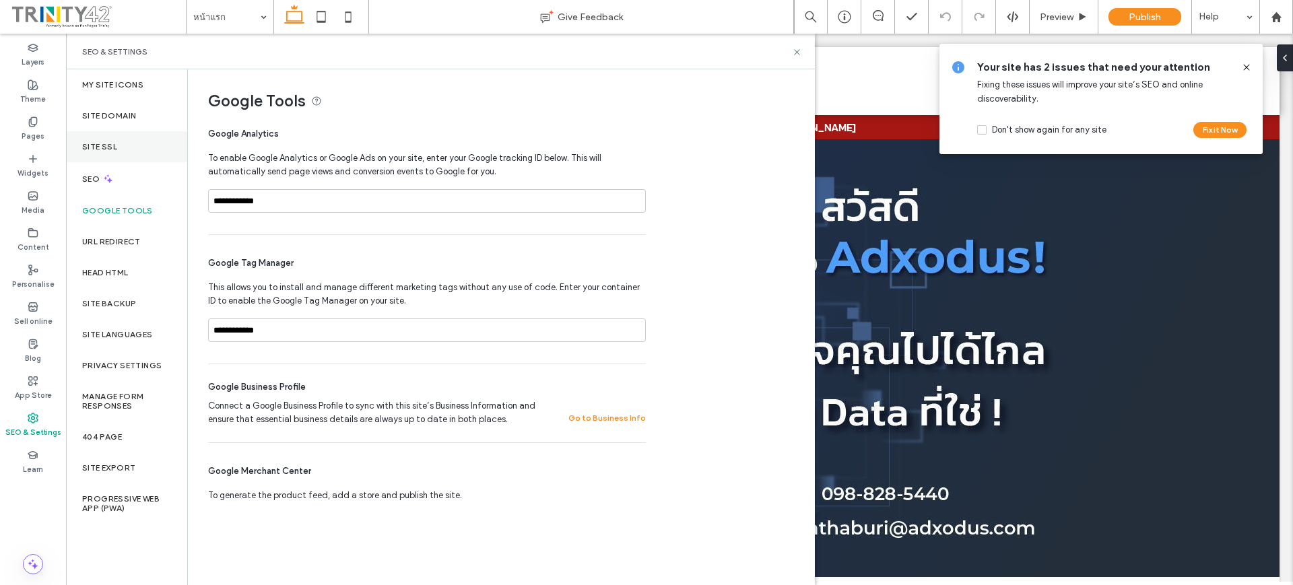
click at [98, 133] on div "Site SSL" at bounding box center [126, 146] width 121 height 31
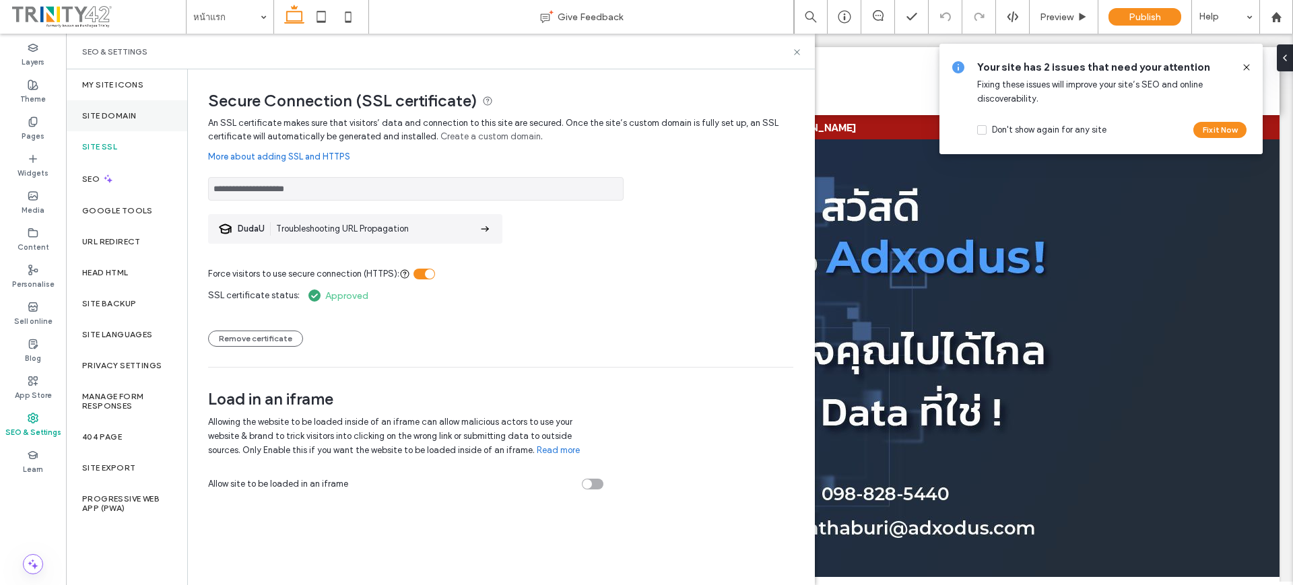
click at [94, 116] on label "Site Domain" at bounding box center [109, 115] width 54 height 9
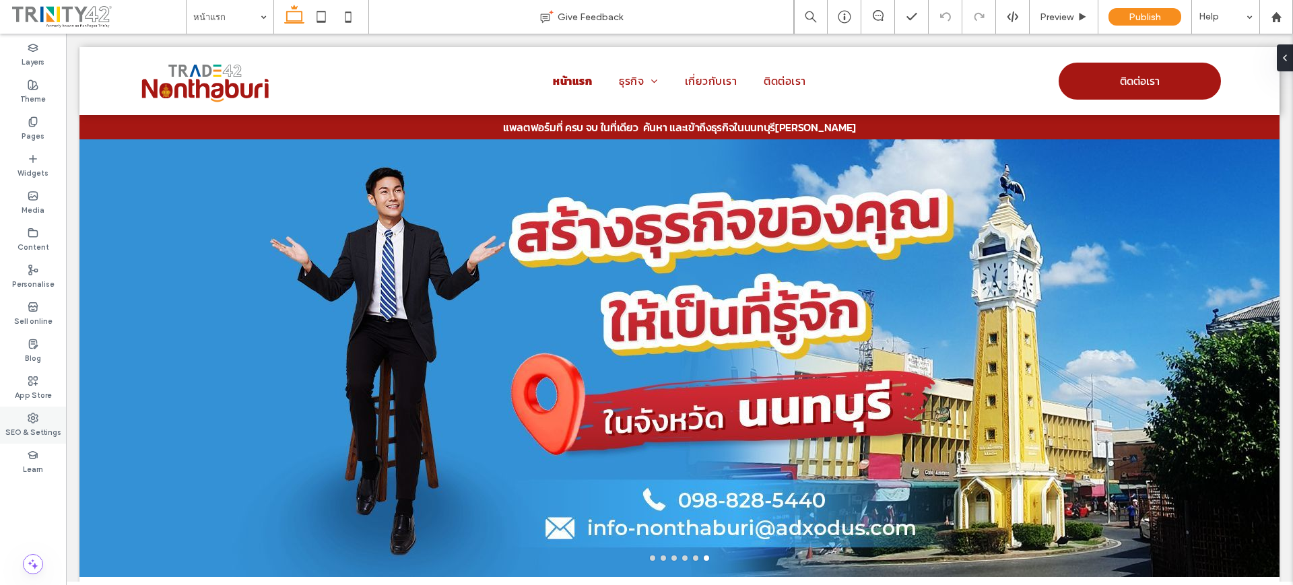
click at [19, 410] on div "SEO & Settings" at bounding box center [33, 425] width 66 height 37
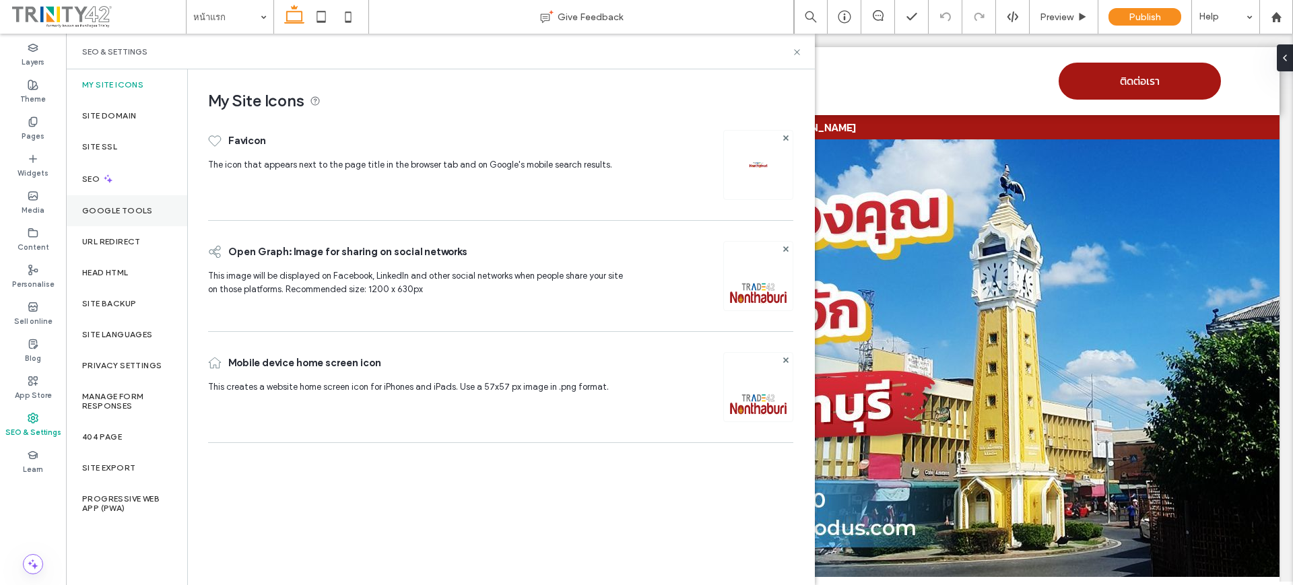
click at [139, 208] on label "Google Tools" at bounding box center [117, 210] width 71 height 9
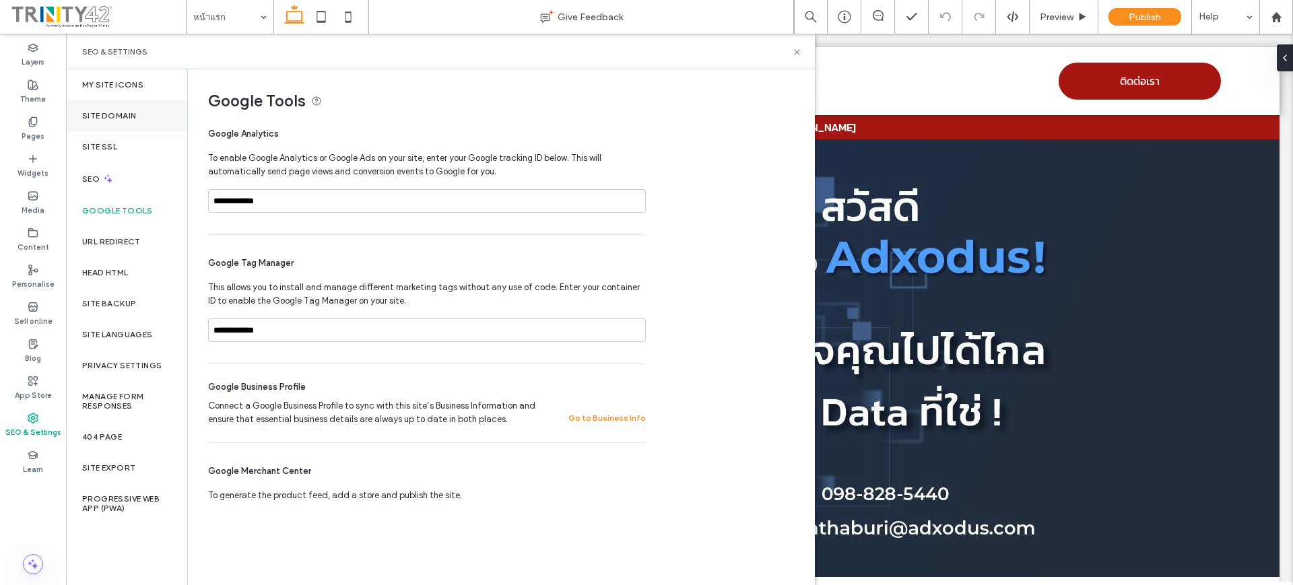
click at [126, 106] on div "Site Domain" at bounding box center [126, 115] width 121 height 31
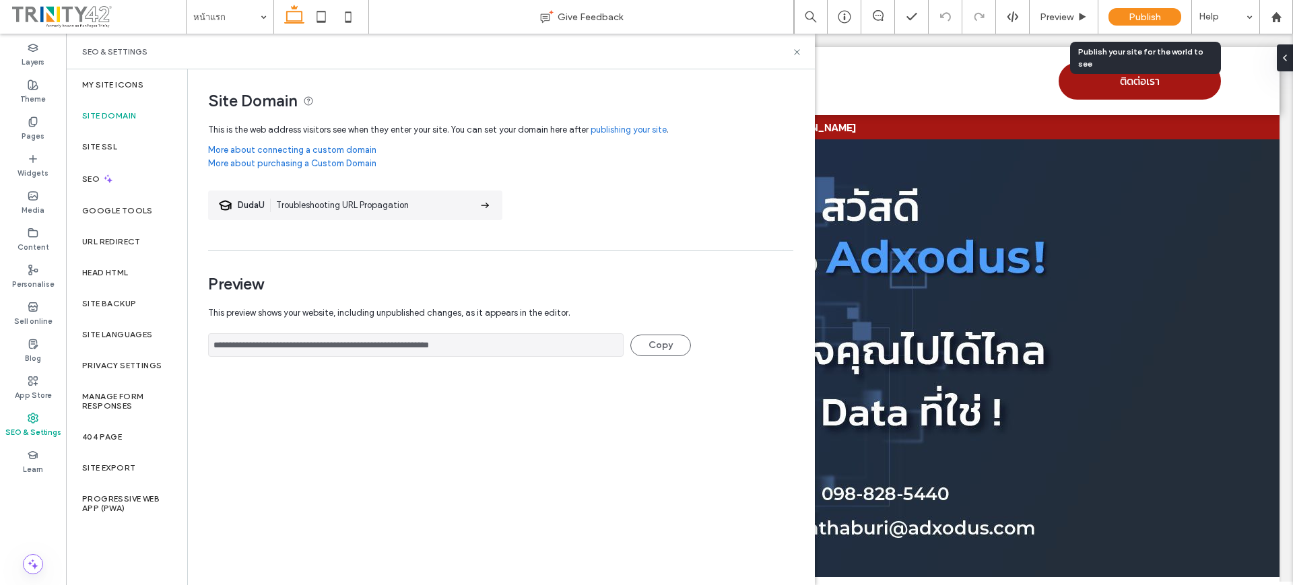
click at [1140, 15] on span "Publish" at bounding box center [1144, 16] width 32 height 11
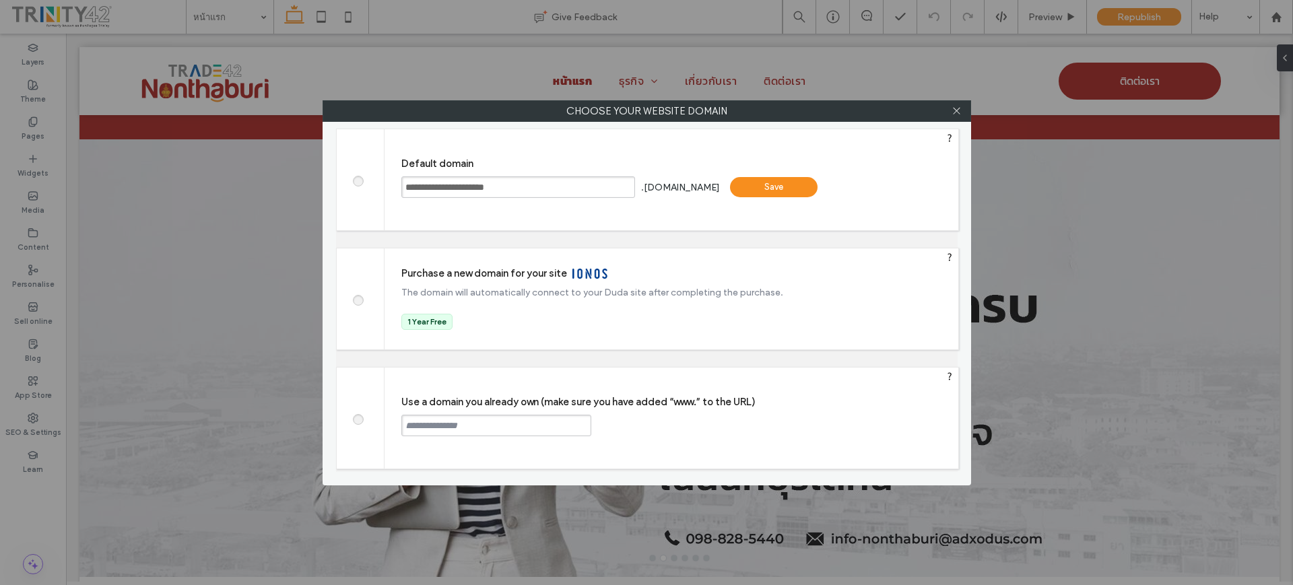
click at [518, 192] on input "**********" at bounding box center [518, 187] width 234 height 22
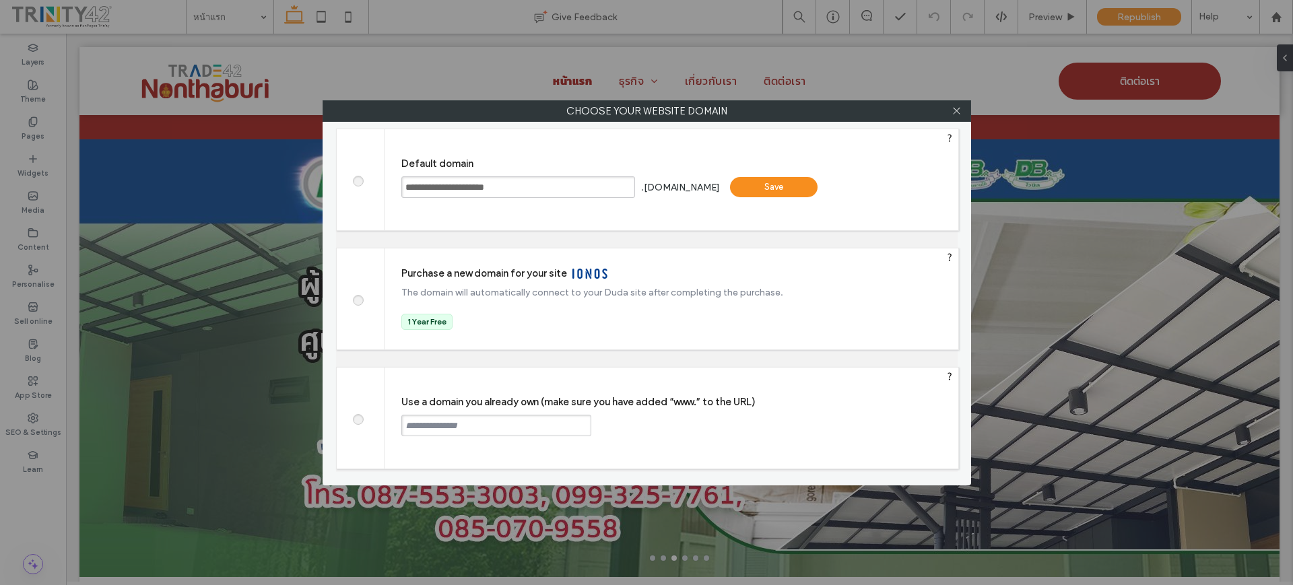
click at [489, 432] on input "text" at bounding box center [496, 426] width 190 height 22
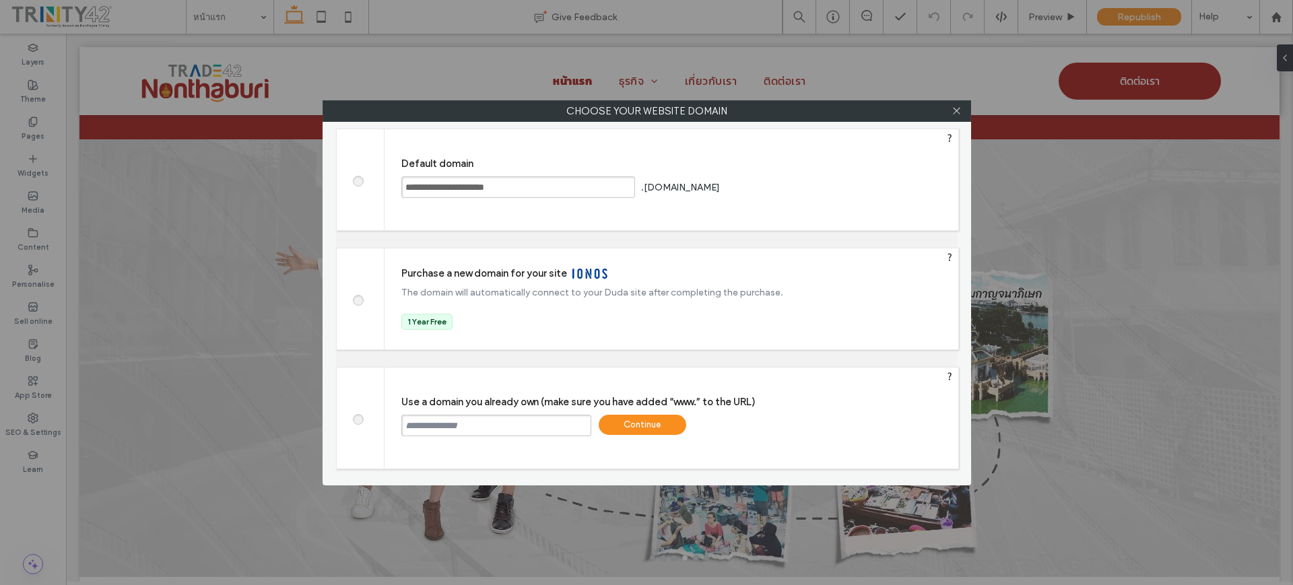
click at [426, 426] on input "text" at bounding box center [496, 426] width 190 height 22
paste input "**********"
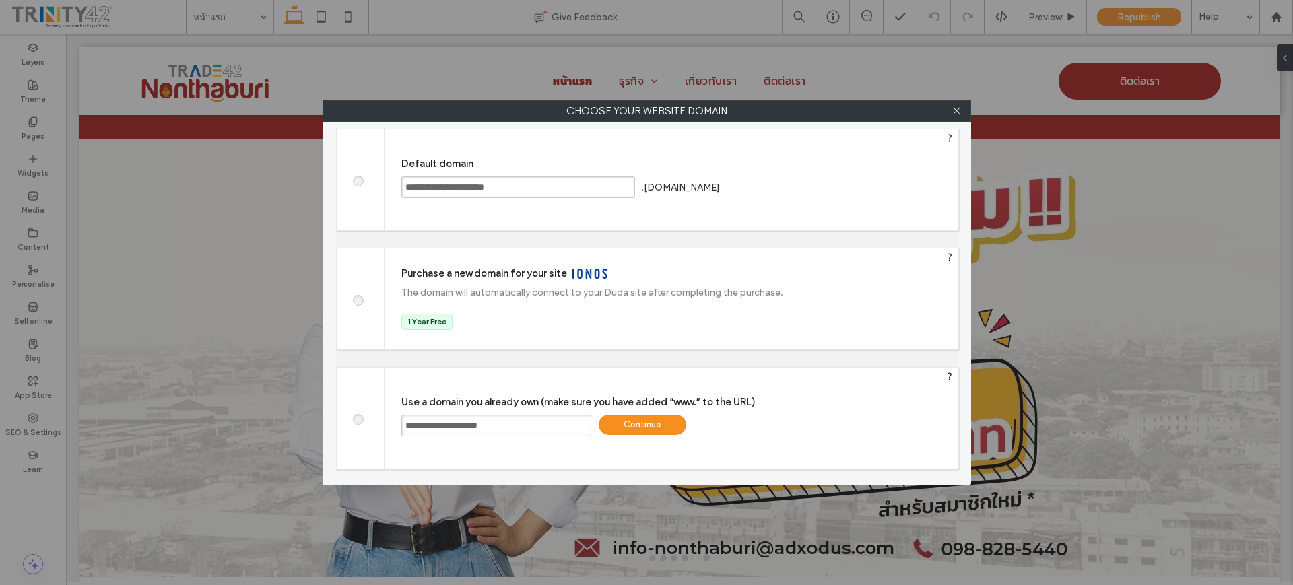
type input "**********"
click at [615, 423] on div "Continue" at bounding box center [642, 425] width 88 height 20
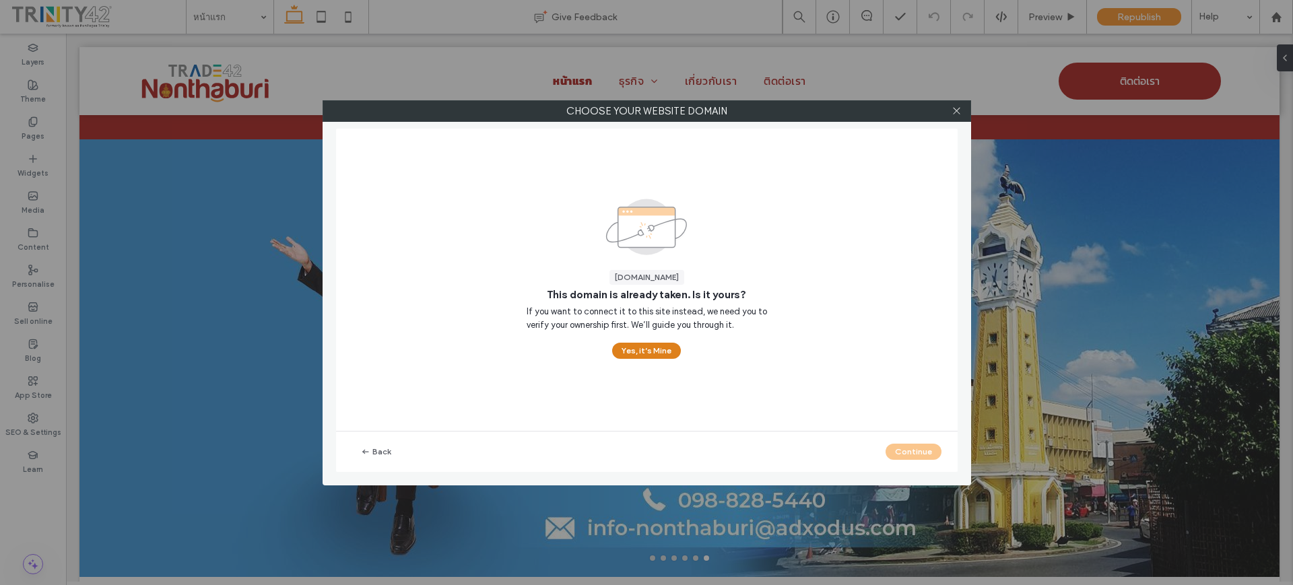
click at [652, 350] on button "Yes, it’s Mine" at bounding box center [646, 351] width 69 height 16
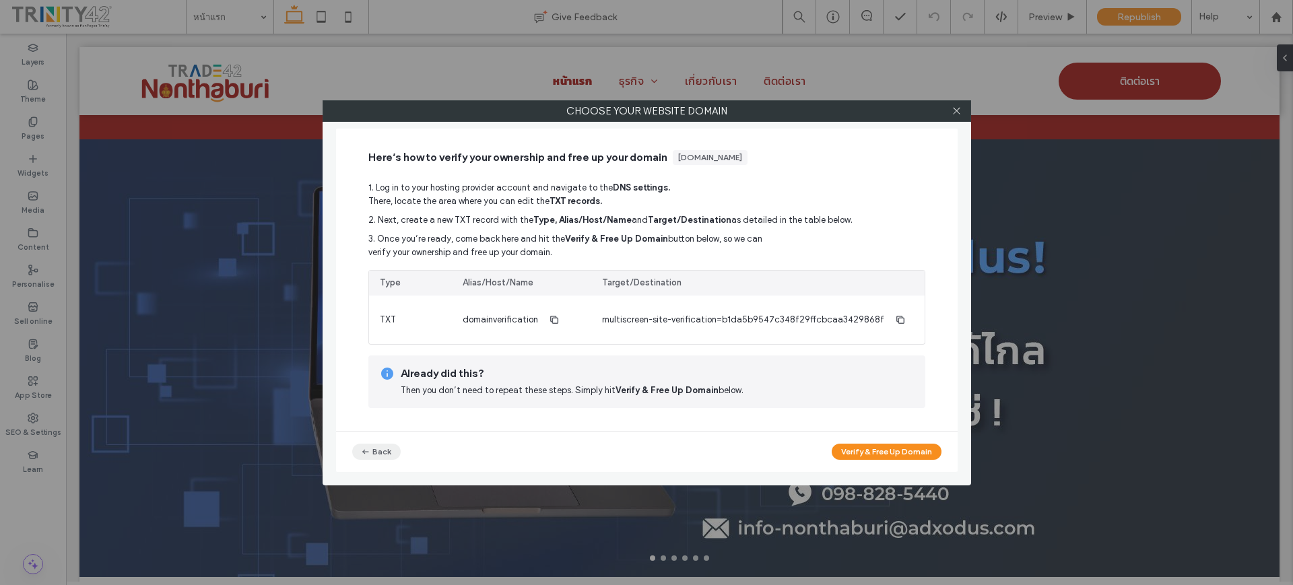
click at [375, 454] on button "Back" at bounding box center [376, 452] width 48 height 16
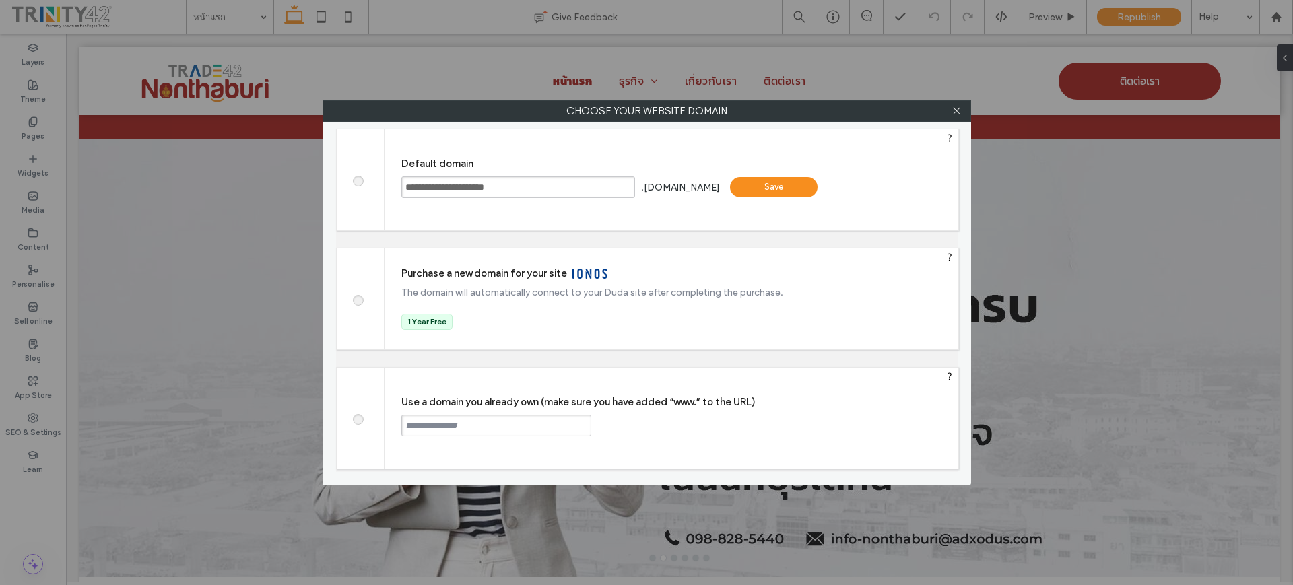
click at [492, 423] on input "text" at bounding box center [496, 426] width 190 height 22
type input "**********"
click at [640, 421] on div "Continue" at bounding box center [642, 425] width 88 height 20
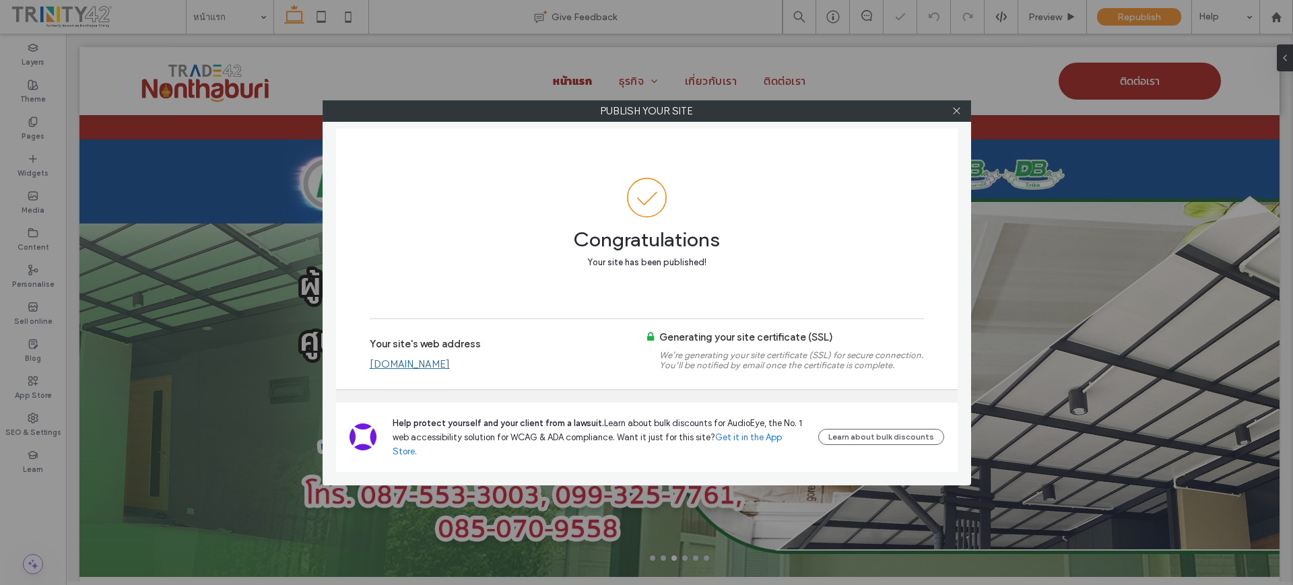
click at [442, 370] on link "nonthaburi.trade42.co" at bounding box center [410, 364] width 80 height 12
click at [954, 112] on icon at bounding box center [956, 111] width 10 height 10
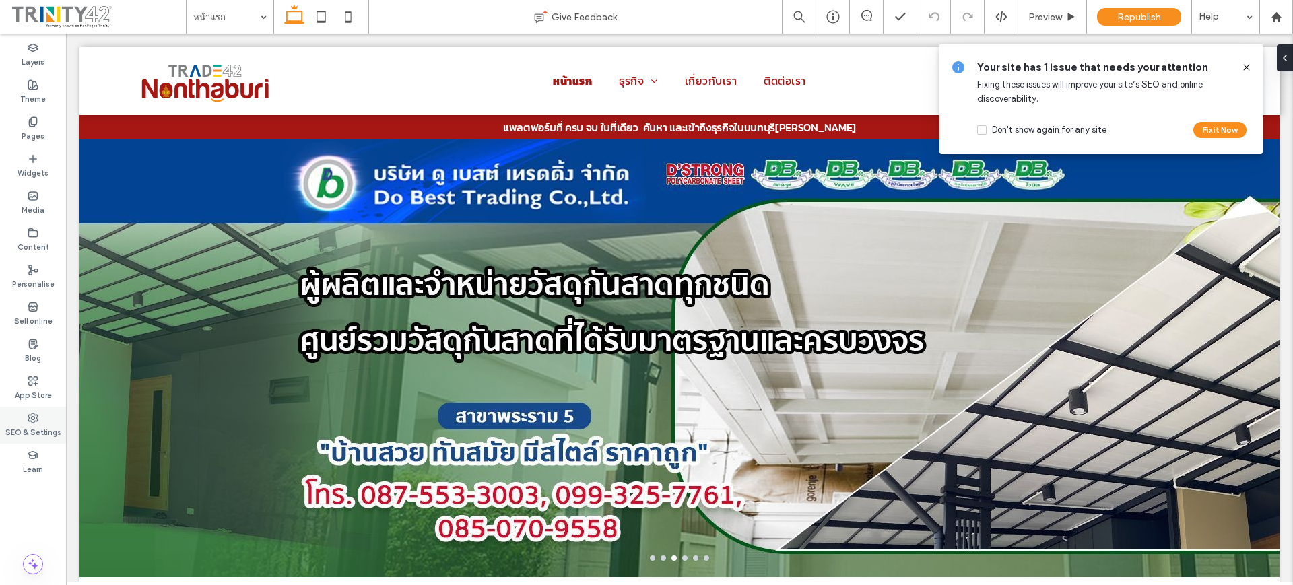
click at [45, 429] on label "SEO & Settings" at bounding box center [33, 430] width 56 height 15
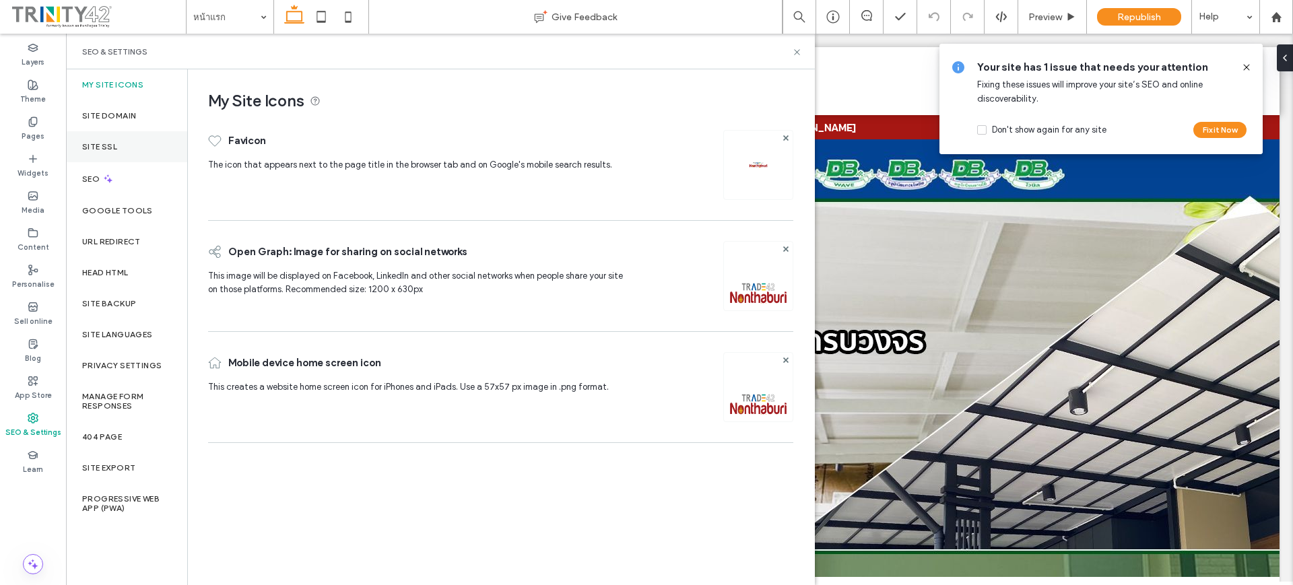
click at [134, 145] on div "Site SSL" at bounding box center [126, 146] width 121 height 31
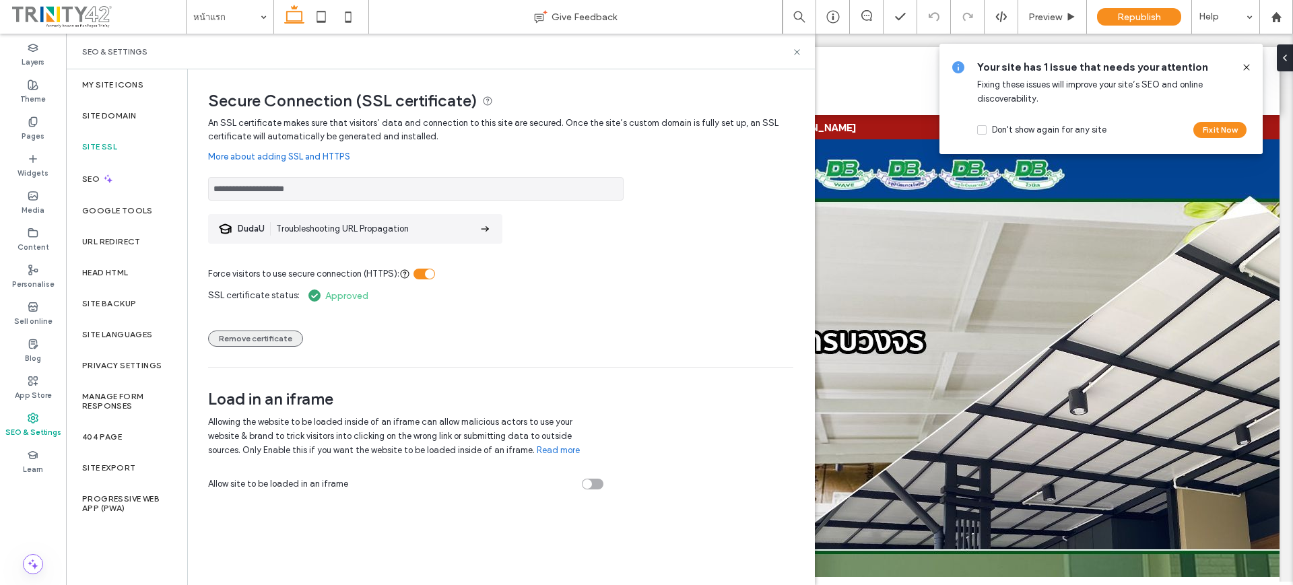
click at [273, 338] on button "Remove certificate" at bounding box center [255, 339] width 95 height 16
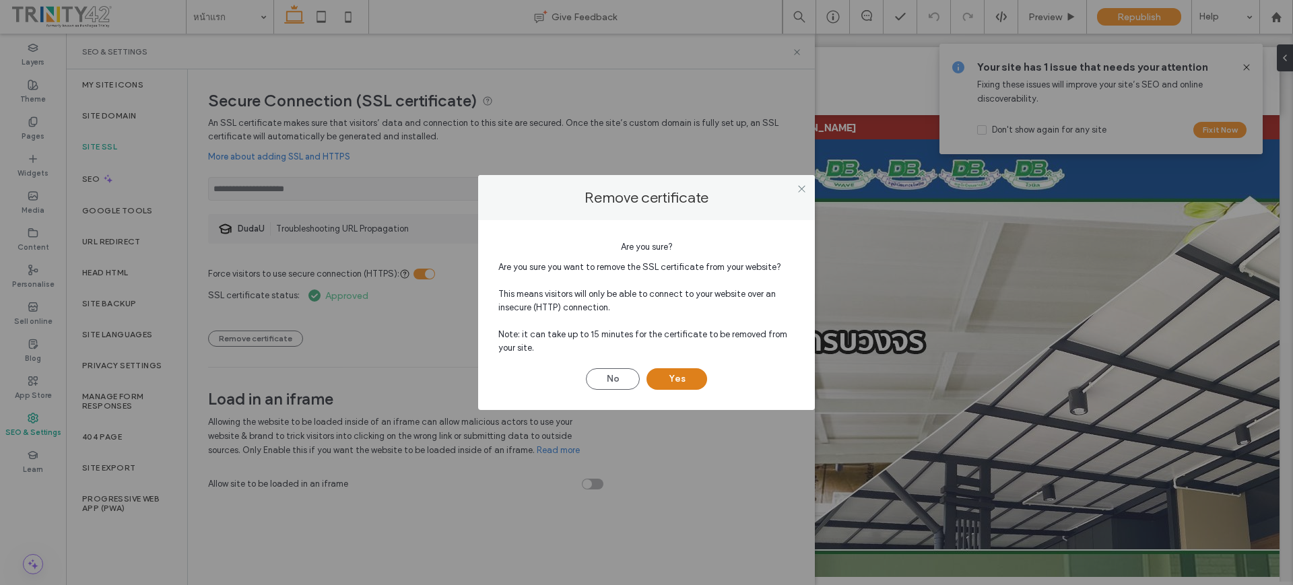
click at [657, 375] on button "Yes" at bounding box center [676, 379] width 61 height 22
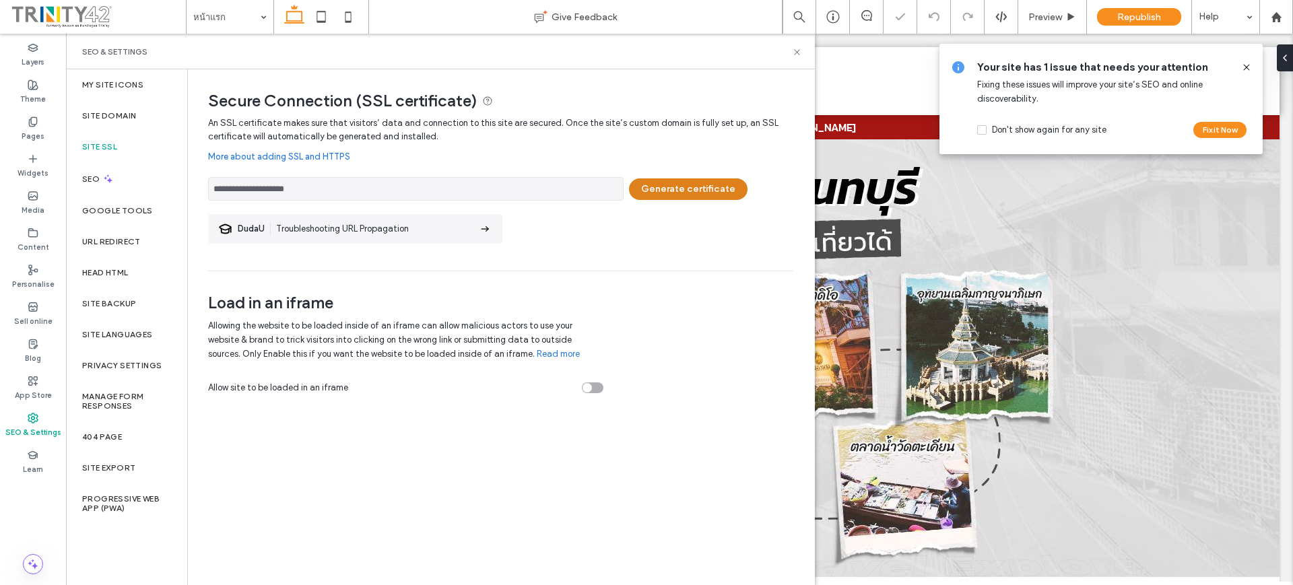
click at [657, 195] on button "Generate certificate" at bounding box center [688, 189] width 118 height 22
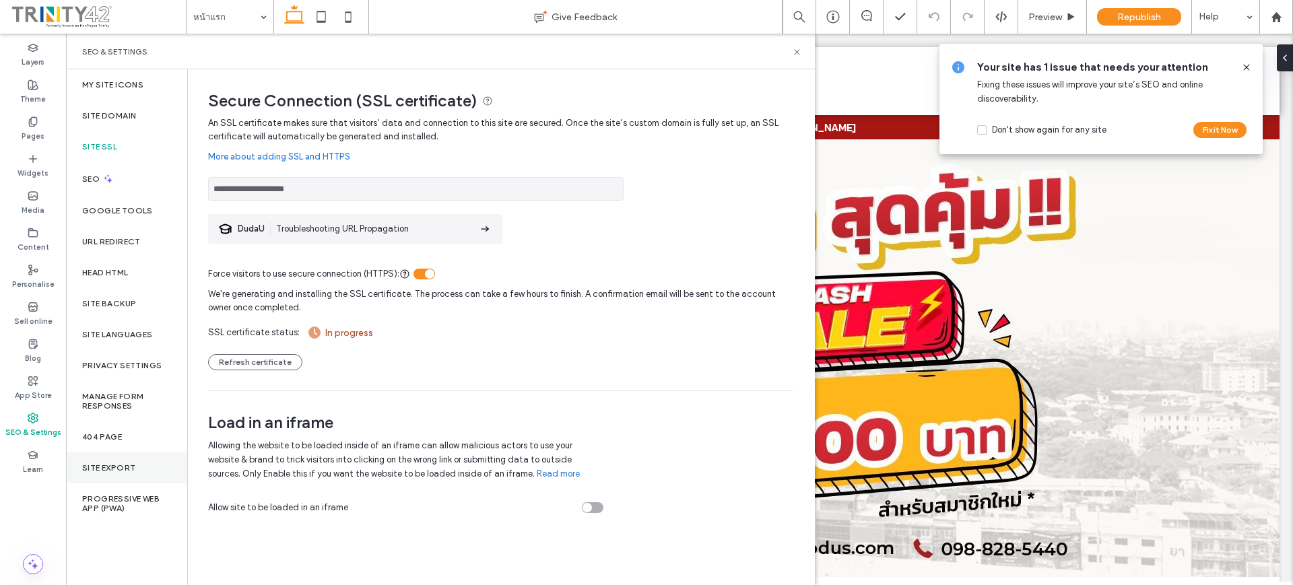
click at [135, 462] on div "Site Export" at bounding box center [126, 467] width 121 height 31
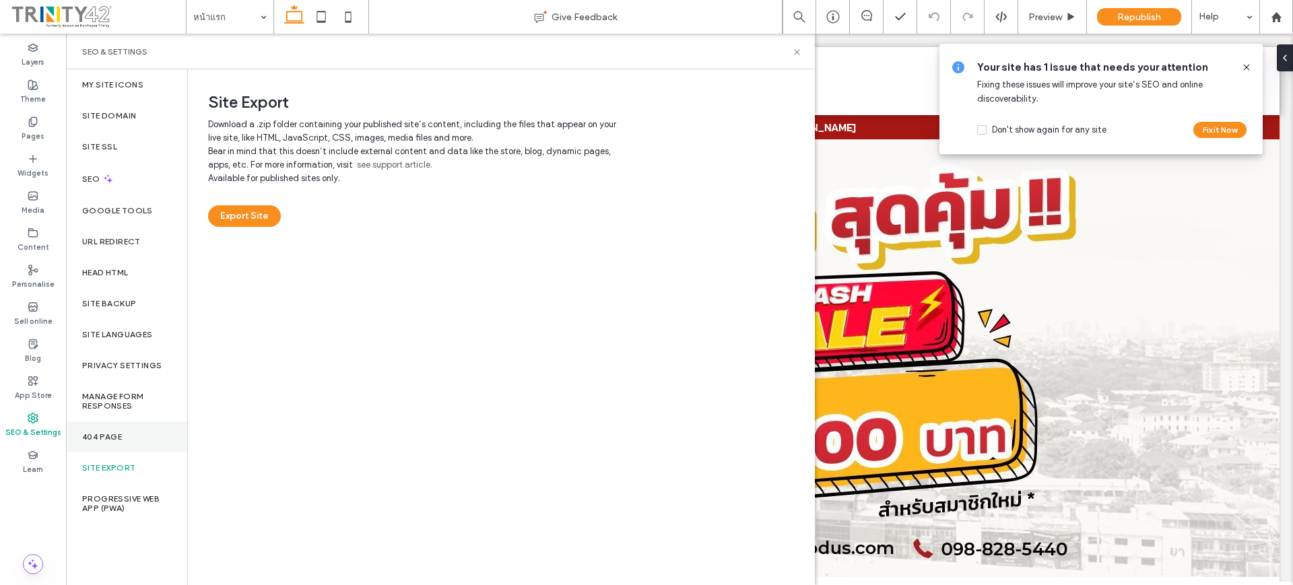
click at [133, 439] on div "404 Page" at bounding box center [126, 436] width 121 height 31
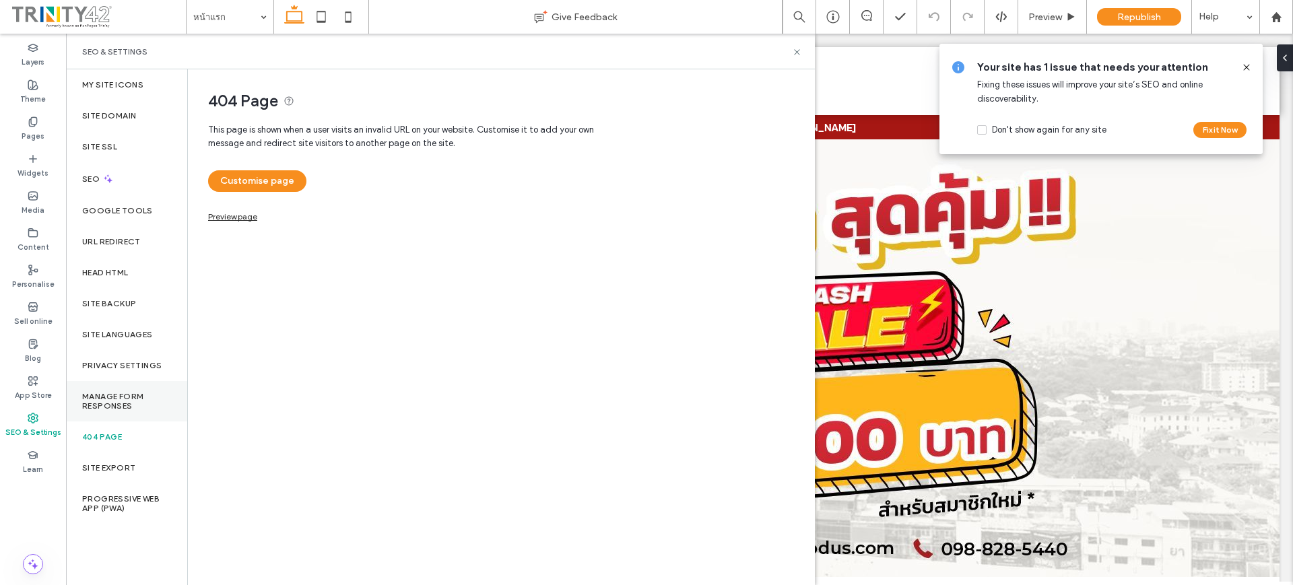
click at [137, 415] on div "Manage Form Responses" at bounding box center [126, 401] width 121 height 40
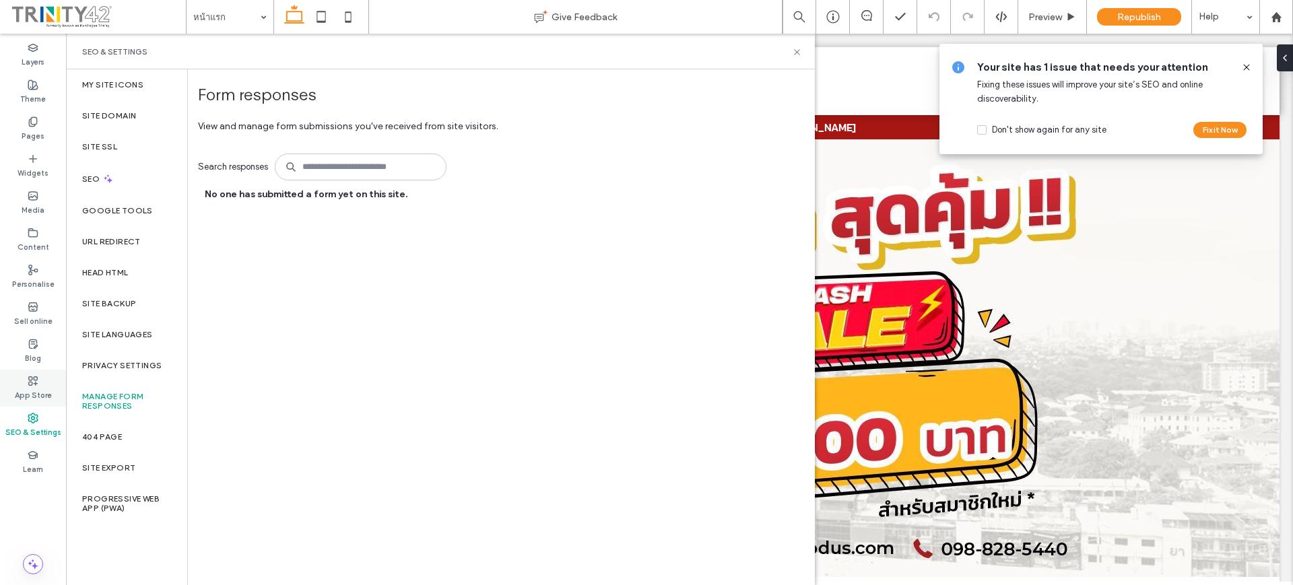
click at [34, 388] on label "App Store" at bounding box center [33, 393] width 37 height 15
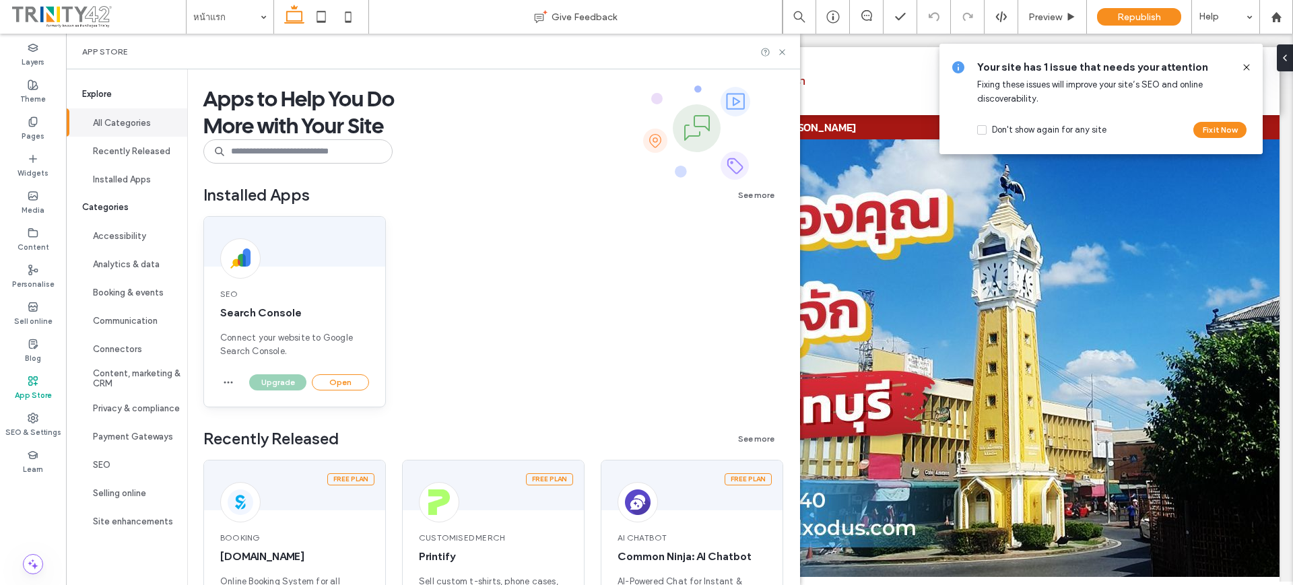
drag, startPoint x: 320, startPoint y: 384, endPoint x: 243, endPoint y: 386, distance: 76.8
click at [255, 388] on div "Upgrade Open" at bounding box center [306, 382] width 125 height 16
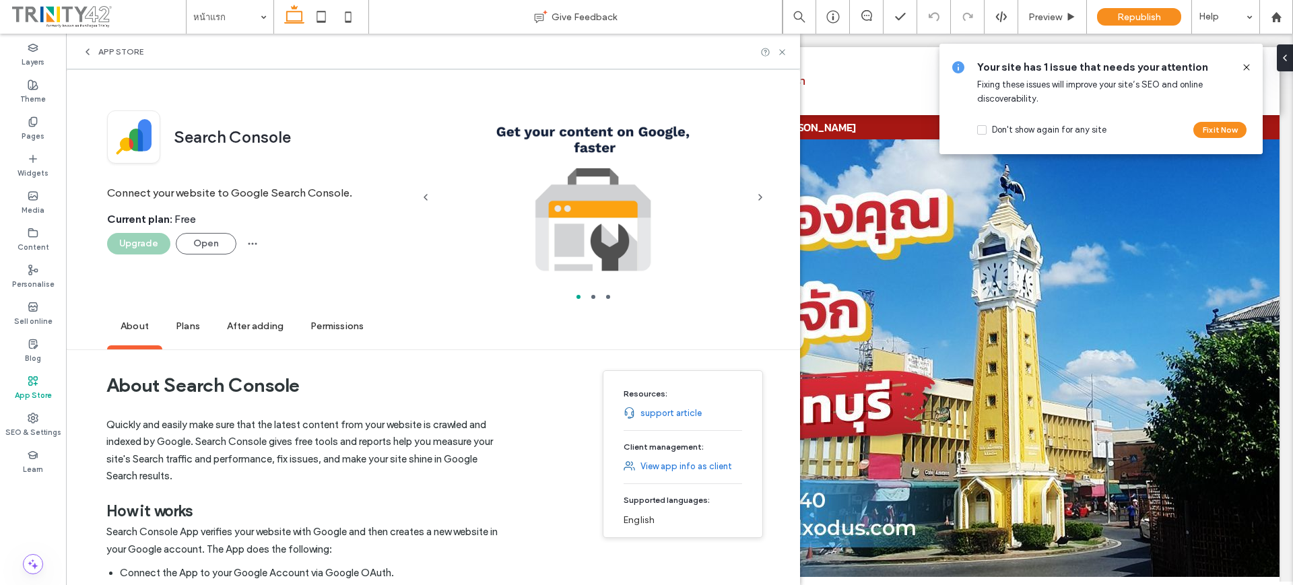
click at [232, 383] on h1 "About Search Console" at bounding box center [307, 385] width 403 height 50
click at [248, 247] on icon "button" at bounding box center [252, 243] width 11 height 11
click at [271, 282] on span "Remove" at bounding box center [284, 278] width 32 height 13
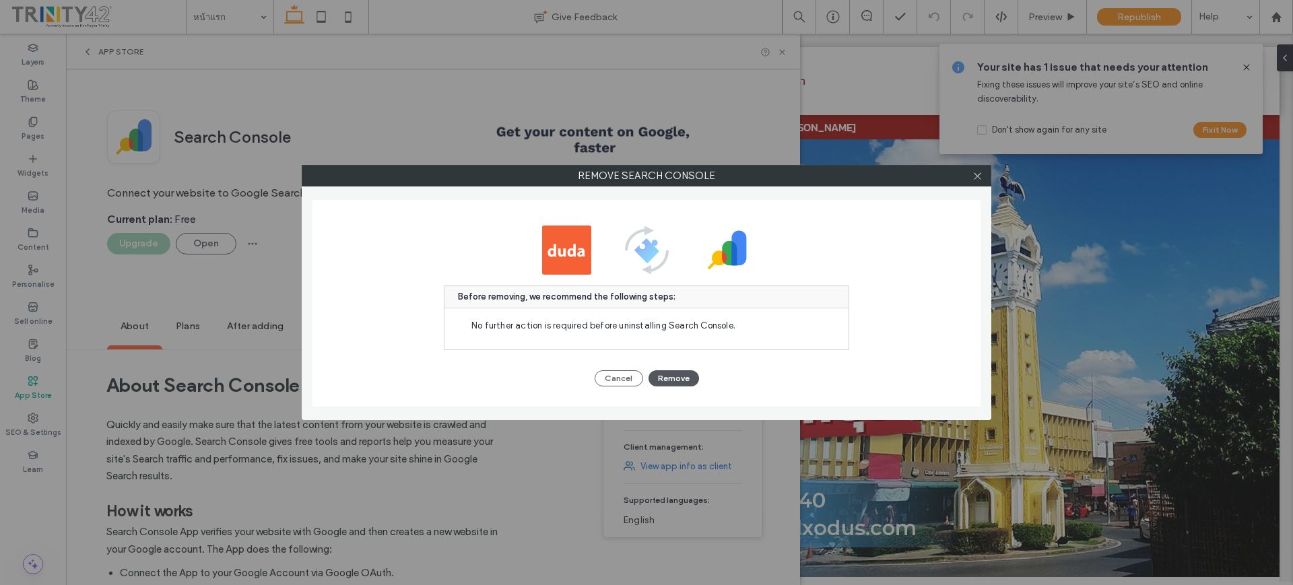
click at [661, 376] on button "Remove" at bounding box center [673, 378] width 50 height 16
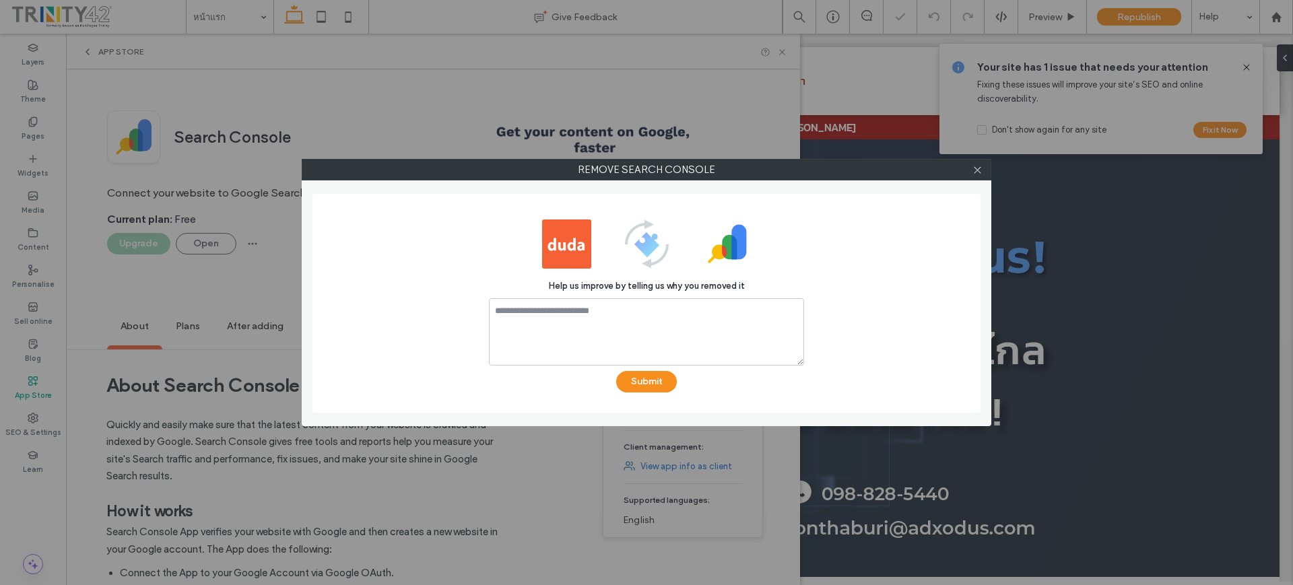
drag, startPoint x: 654, startPoint y: 379, endPoint x: 802, endPoint y: 186, distance: 243.4
click at [802, 186] on div "Help us improve by telling us why you removed it Submit" at bounding box center [646, 303] width 689 height 246
click at [975, 171] on use at bounding box center [976, 169] width 7 height 7
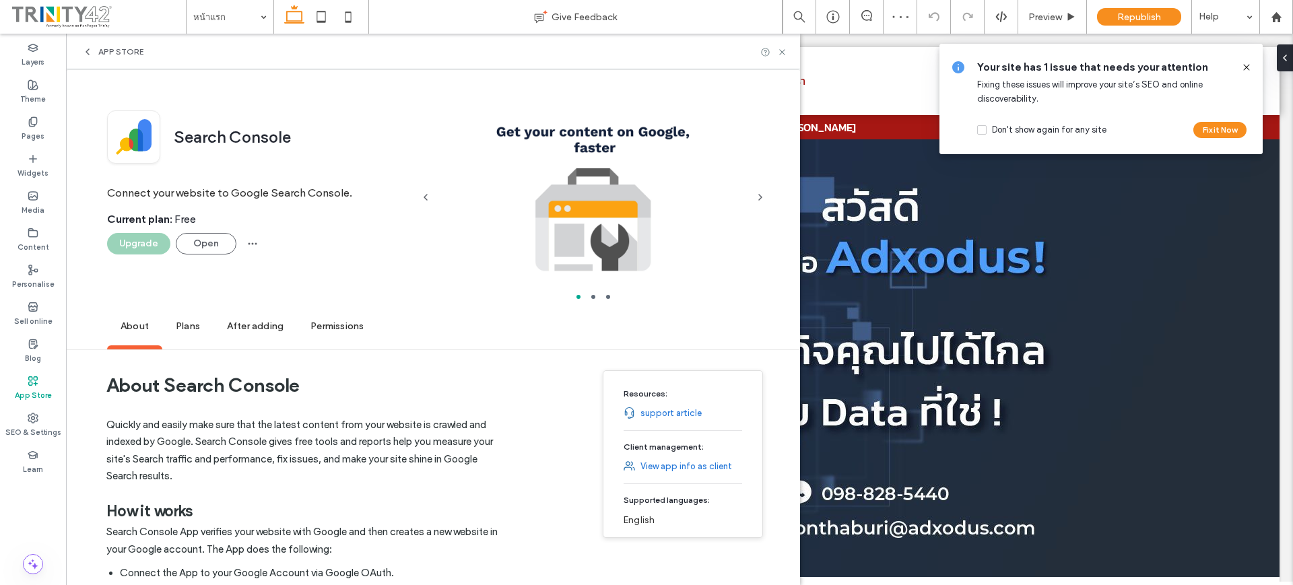
click at [45, 386] on label "App Store" at bounding box center [33, 393] width 37 height 15
click at [88, 48] on icon at bounding box center [87, 51] width 11 height 11
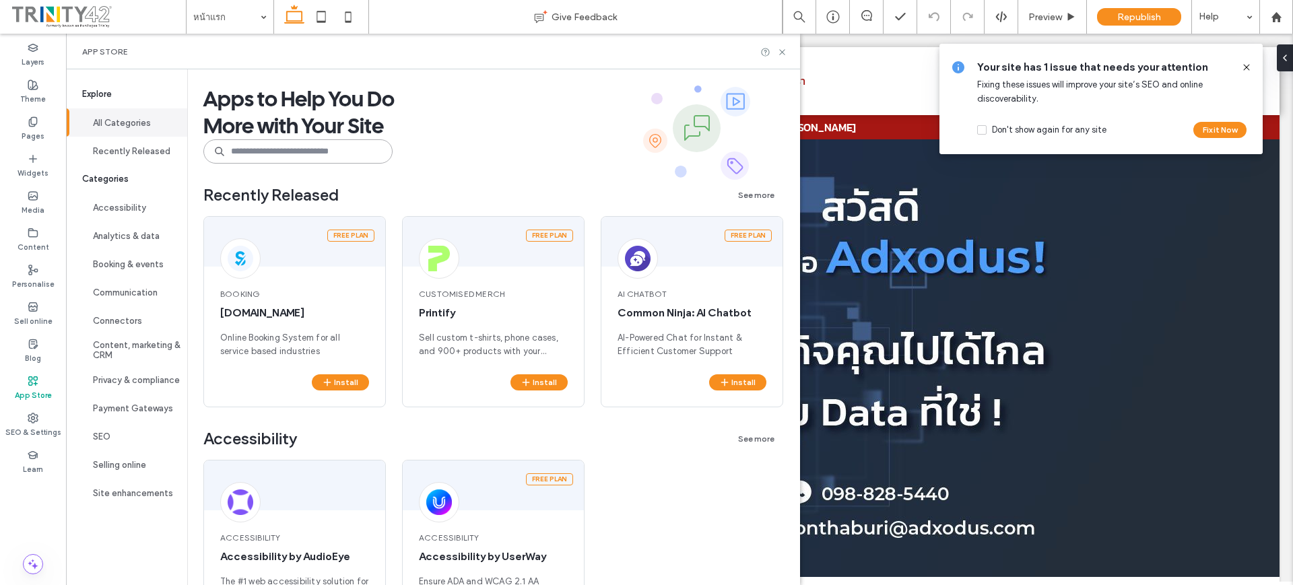
click at [269, 153] on input at bounding box center [297, 151] width 189 height 24
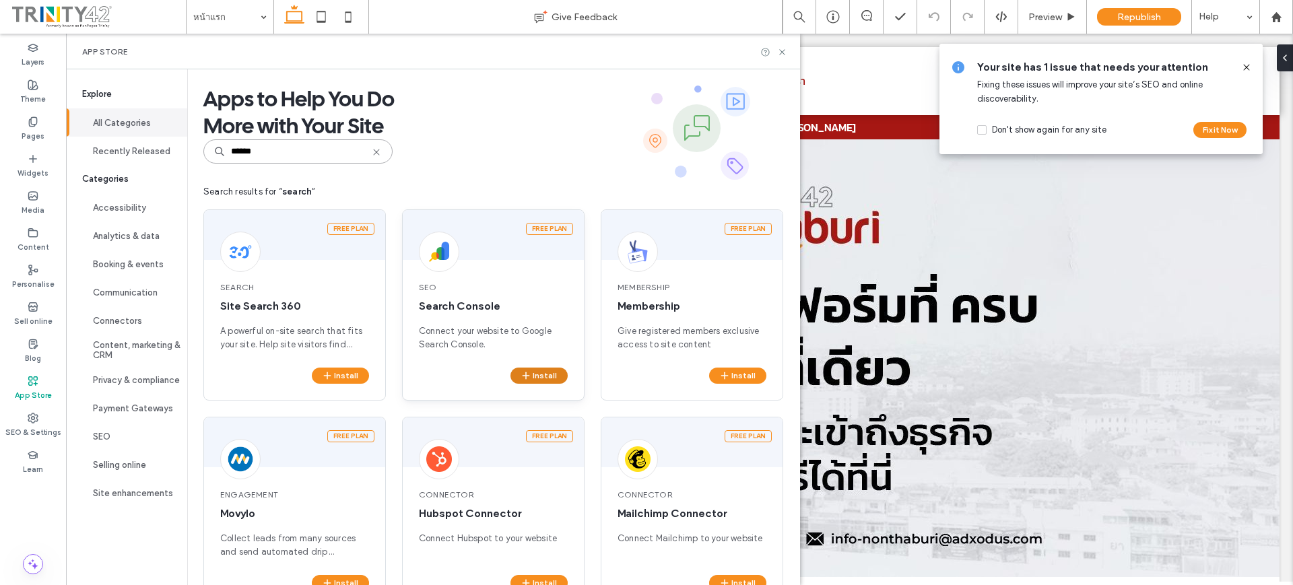
type input "******"
click at [526, 381] on span "button" at bounding box center [526, 375] width 12 height 15
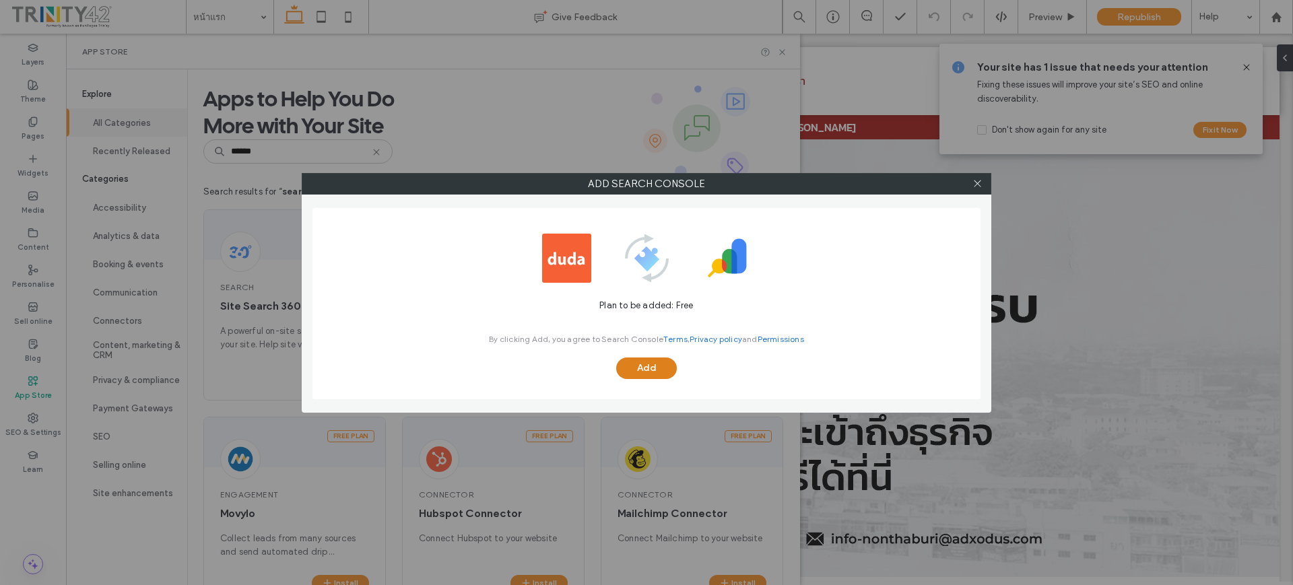
click at [664, 362] on button "Add" at bounding box center [646, 368] width 61 height 22
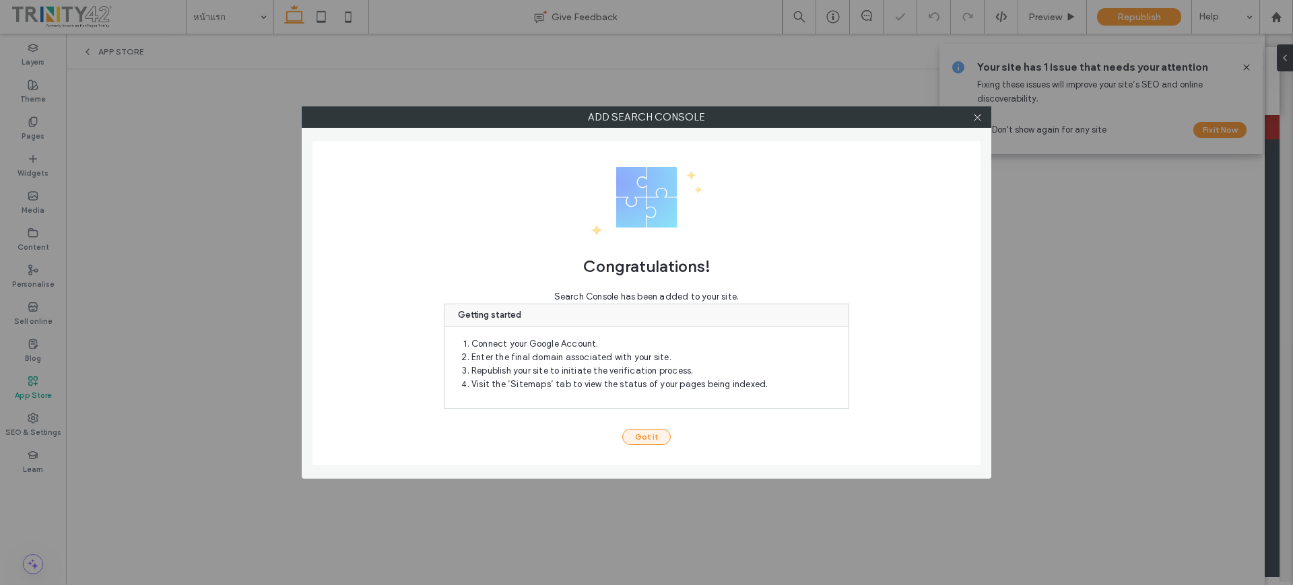
click at [643, 442] on button "Got it" at bounding box center [646, 437] width 48 height 16
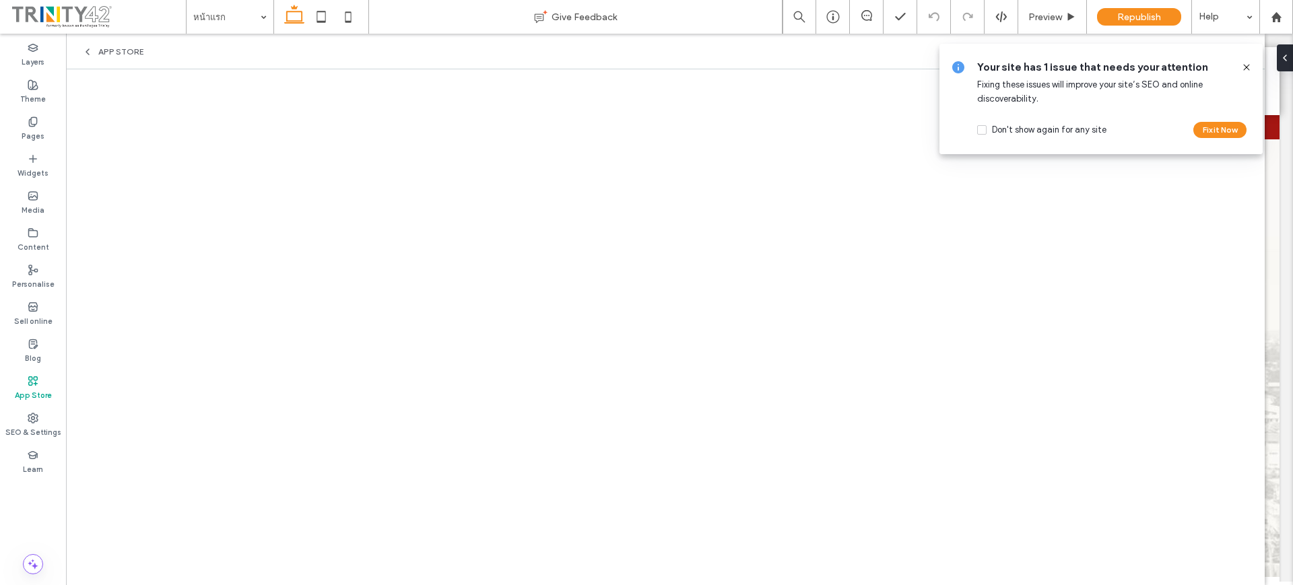
click at [1249, 67] on icon at bounding box center [1246, 67] width 11 height 11
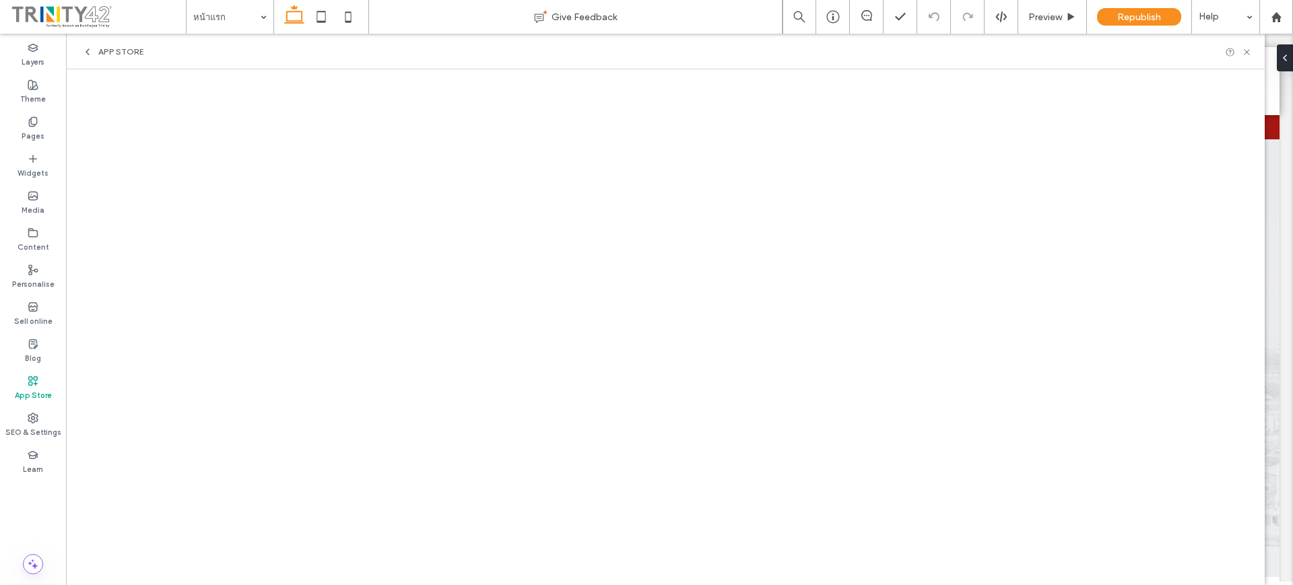
click at [30, 396] on label "App Store" at bounding box center [33, 393] width 37 height 15
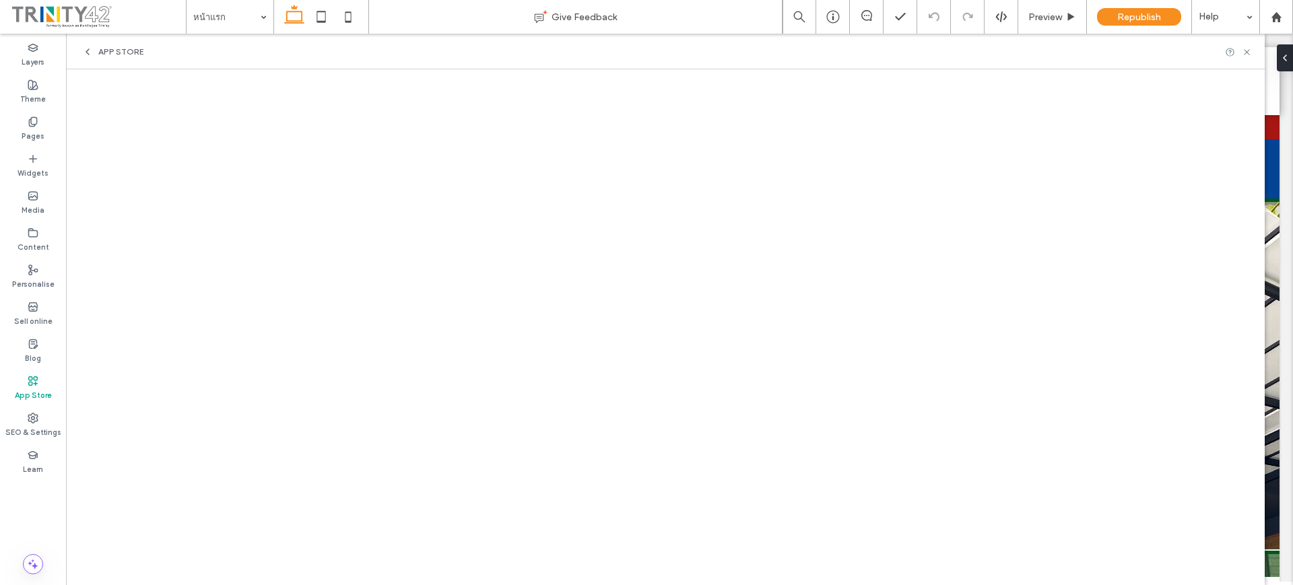
click at [37, 383] on use at bounding box center [33, 380] width 9 height 9
click at [28, 420] on icon at bounding box center [33, 418] width 11 height 11
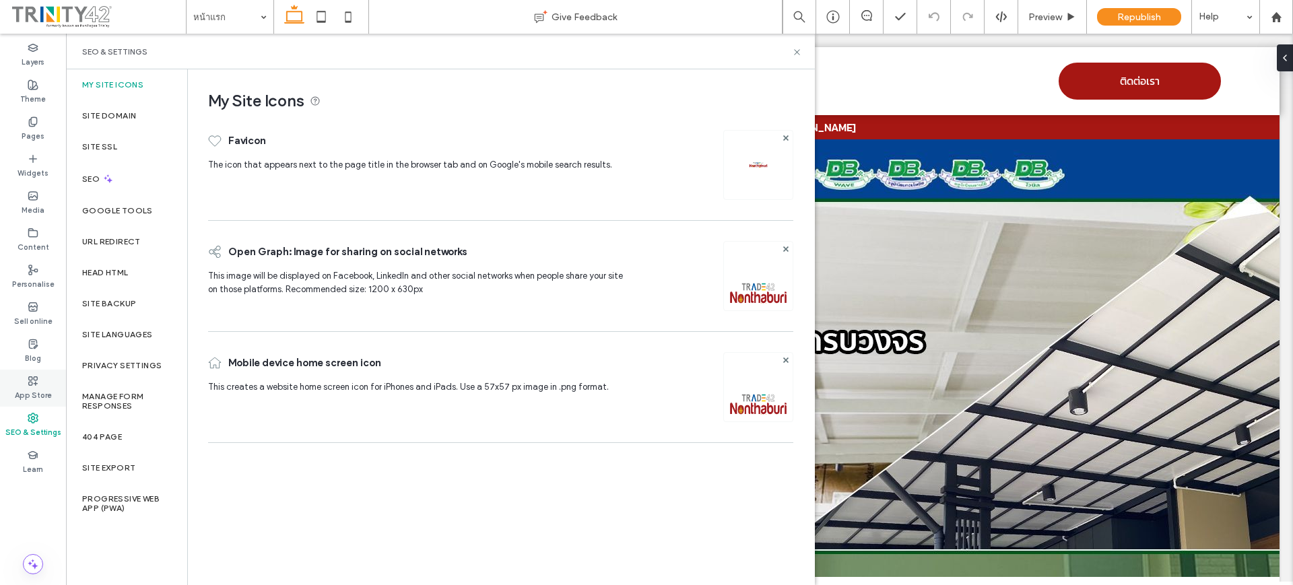
click at [32, 401] on div "App Store" at bounding box center [33, 388] width 66 height 37
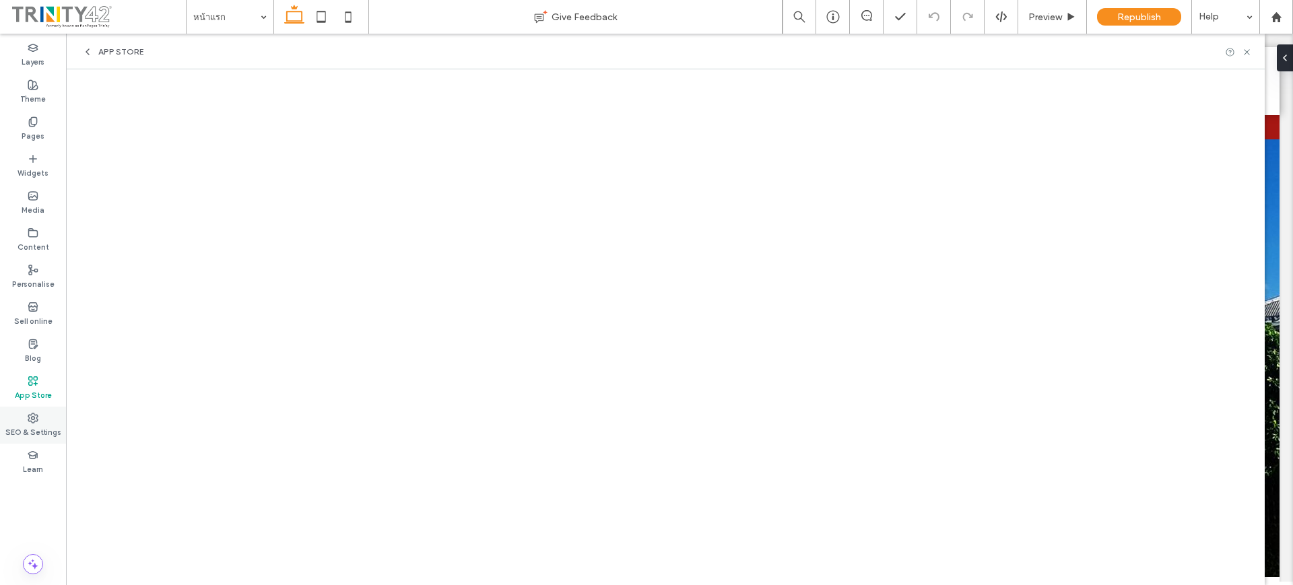
click at [30, 425] on label "SEO & Settings" at bounding box center [33, 430] width 56 height 15
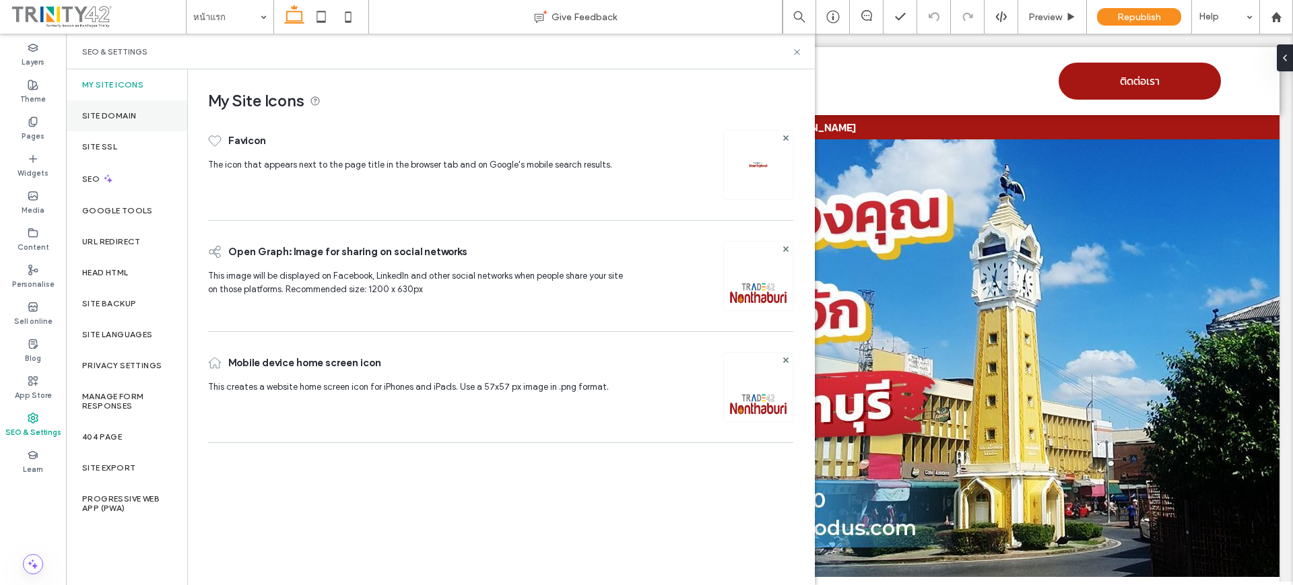
drag, startPoint x: 69, startPoint y: 363, endPoint x: 147, endPoint y: 116, distance: 258.9
click at [147, 116] on div "Site Domain" at bounding box center [126, 115] width 121 height 31
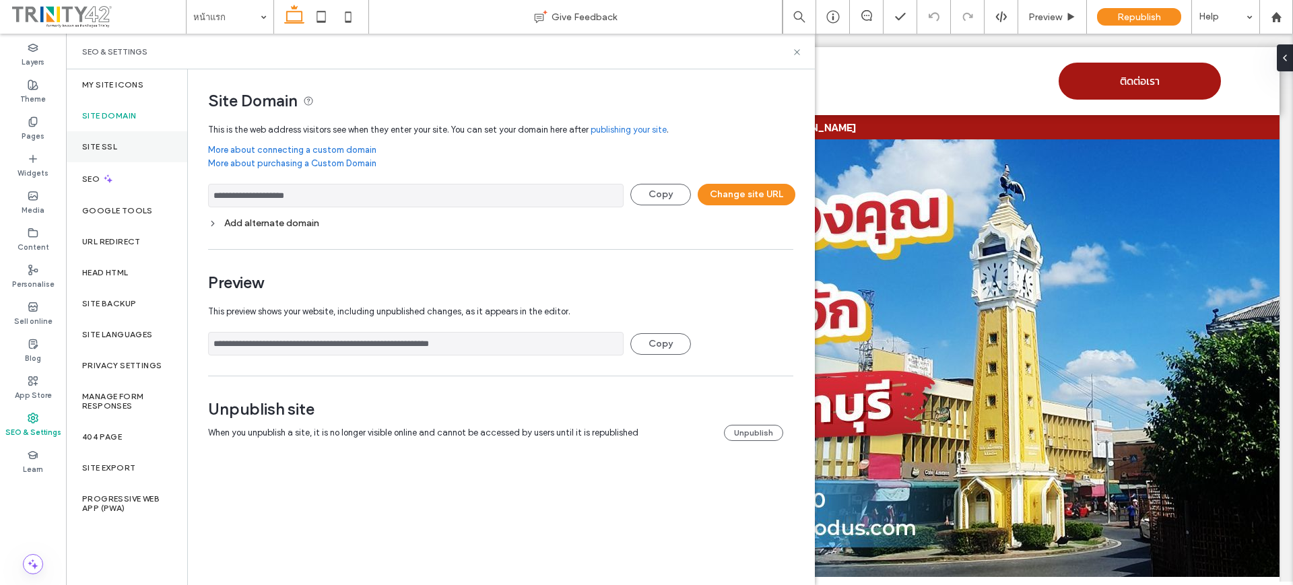
click at [136, 160] on div "Site SSL" at bounding box center [126, 146] width 121 height 31
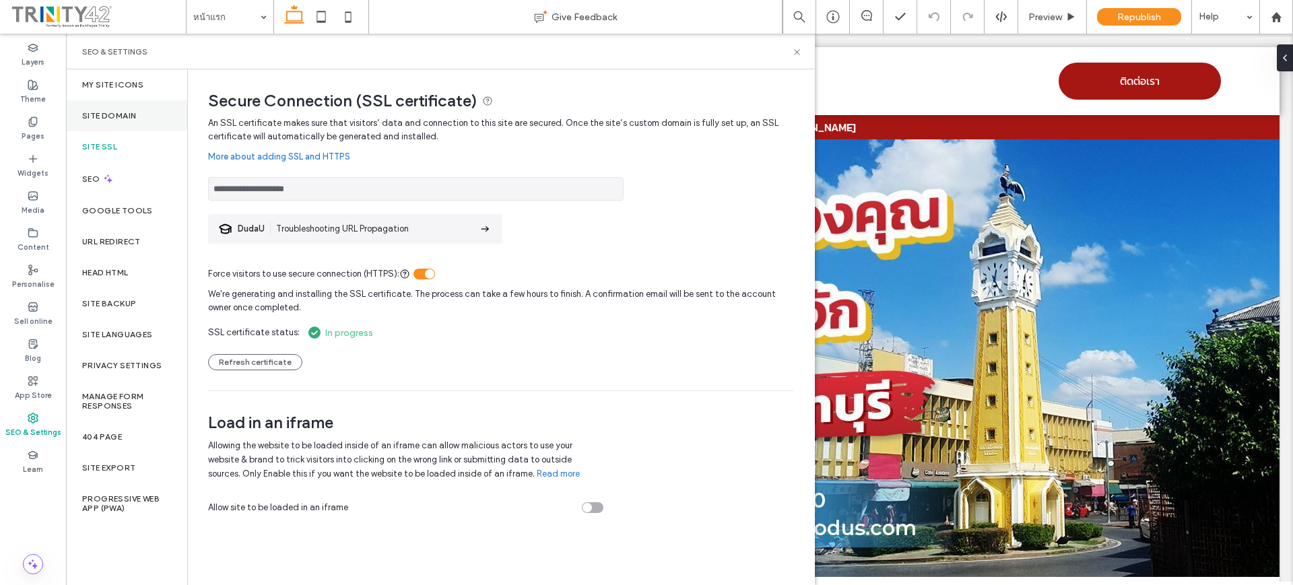
click at [136, 127] on div "Site Domain" at bounding box center [126, 115] width 121 height 31
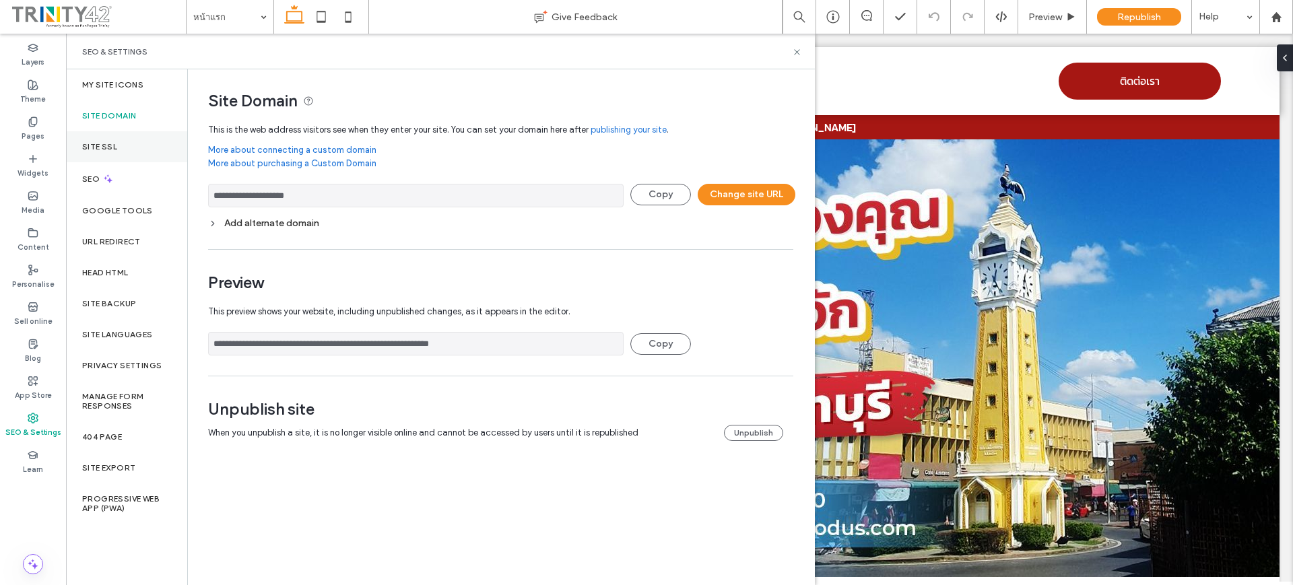
click at [137, 147] on div "Site SSL" at bounding box center [126, 146] width 121 height 31
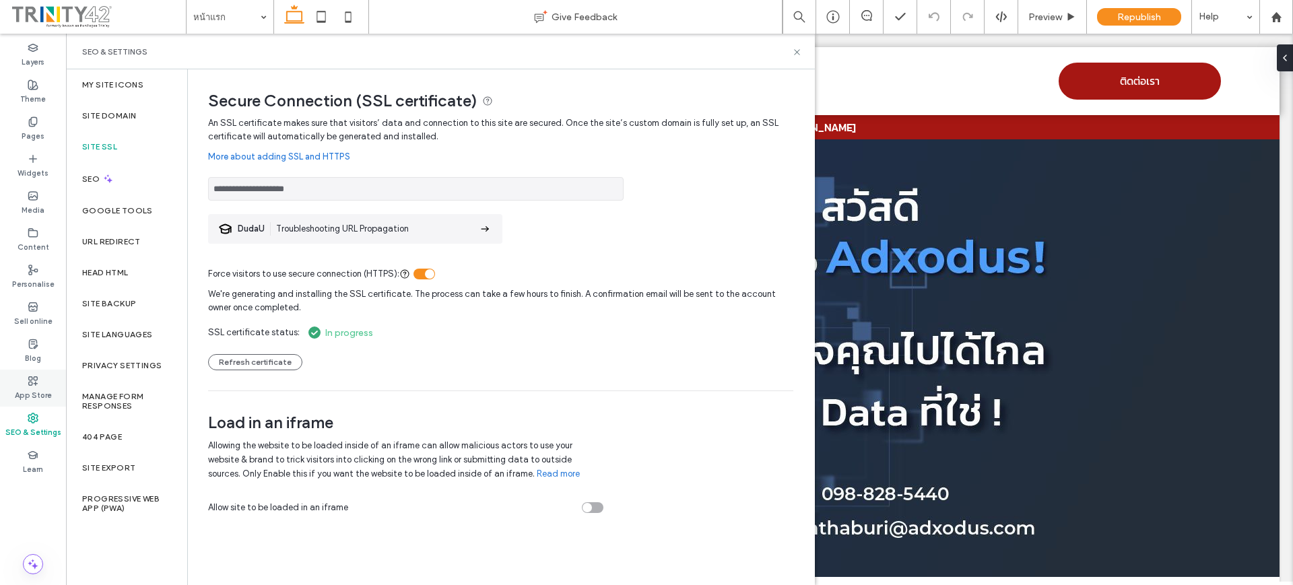
click at [42, 378] on div "App Store" at bounding box center [33, 388] width 66 height 37
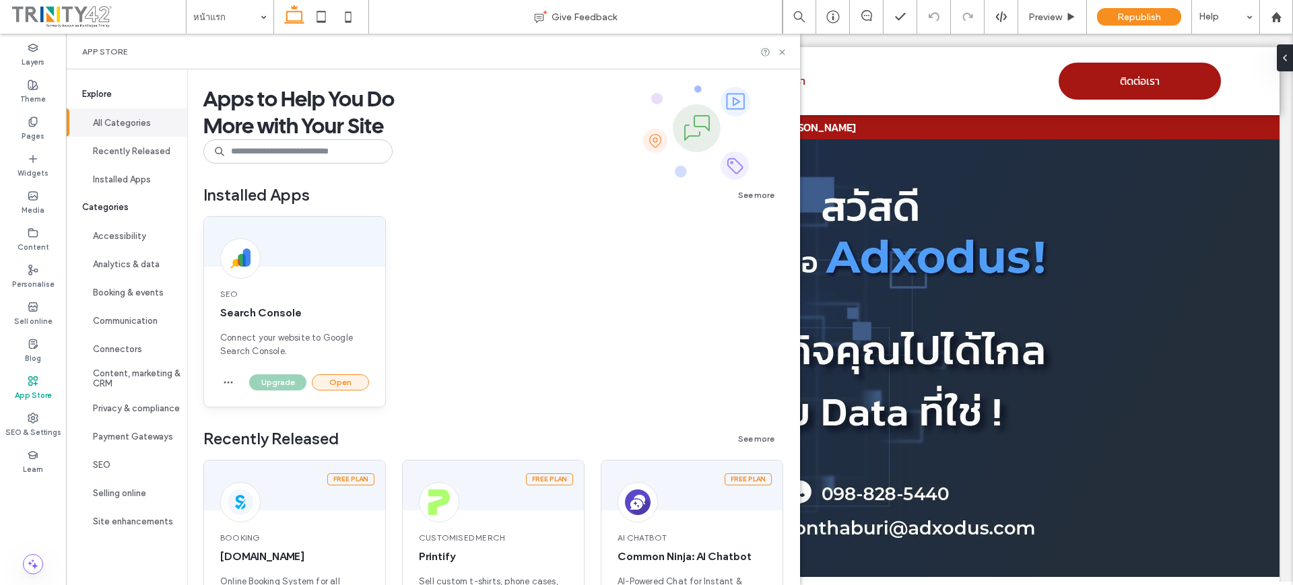
click at [324, 376] on button "Open" at bounding box center [340, 382] width 57 height 16
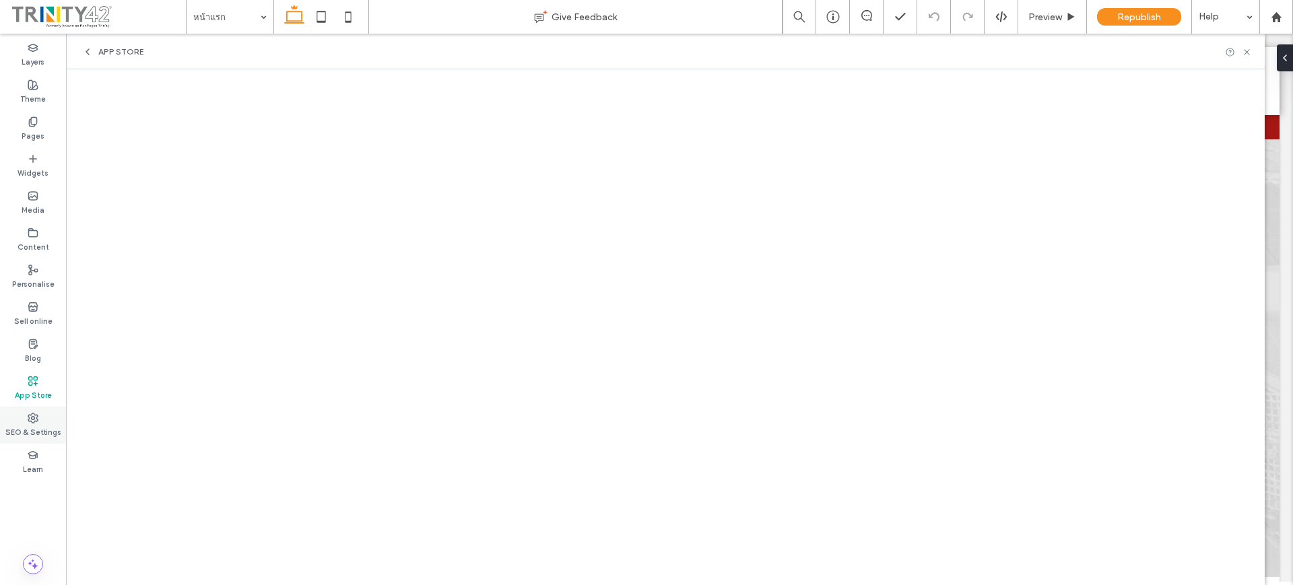
click at [34, 425] on label "SEO & Settings" at bounding box center [33, 430] width 56 height 15
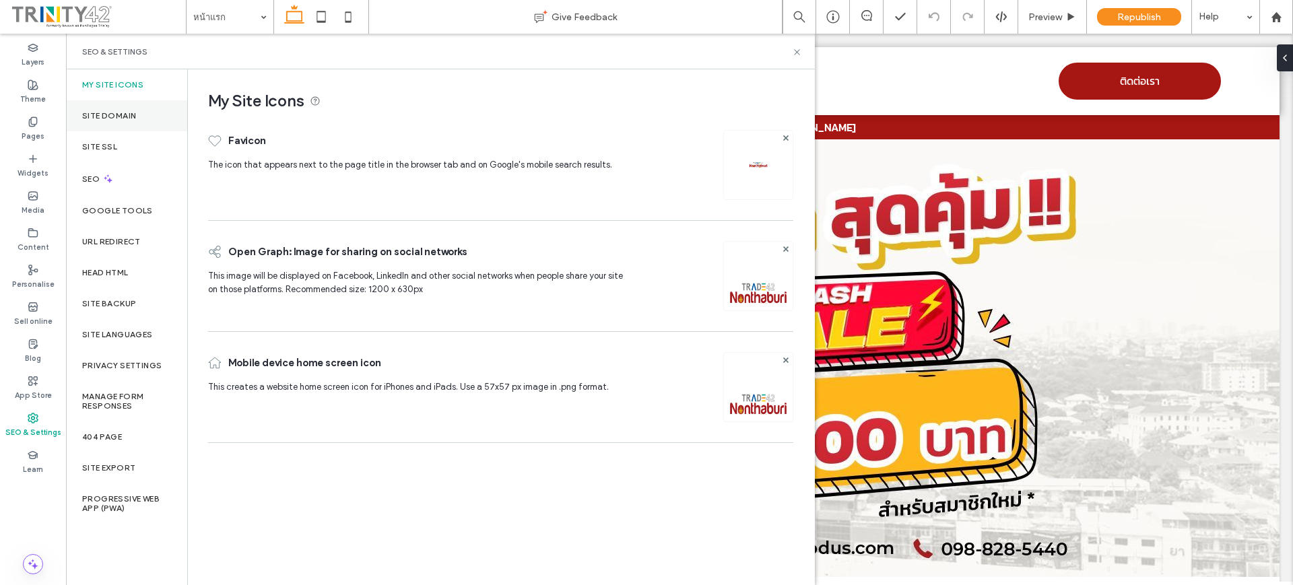
click at [127, 120] on label "Site Domain" at bounding box center [109, 115] width 54 height 9
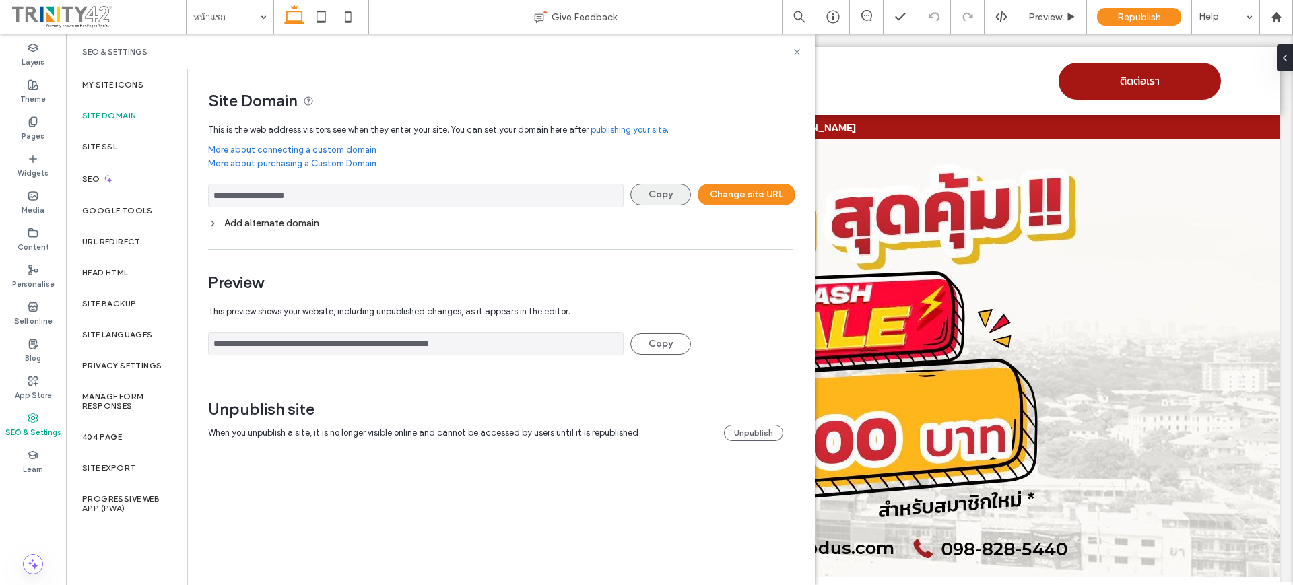
click at [667, 197] on button "Copy" at bounding box center [660, 195] width 61 height 22
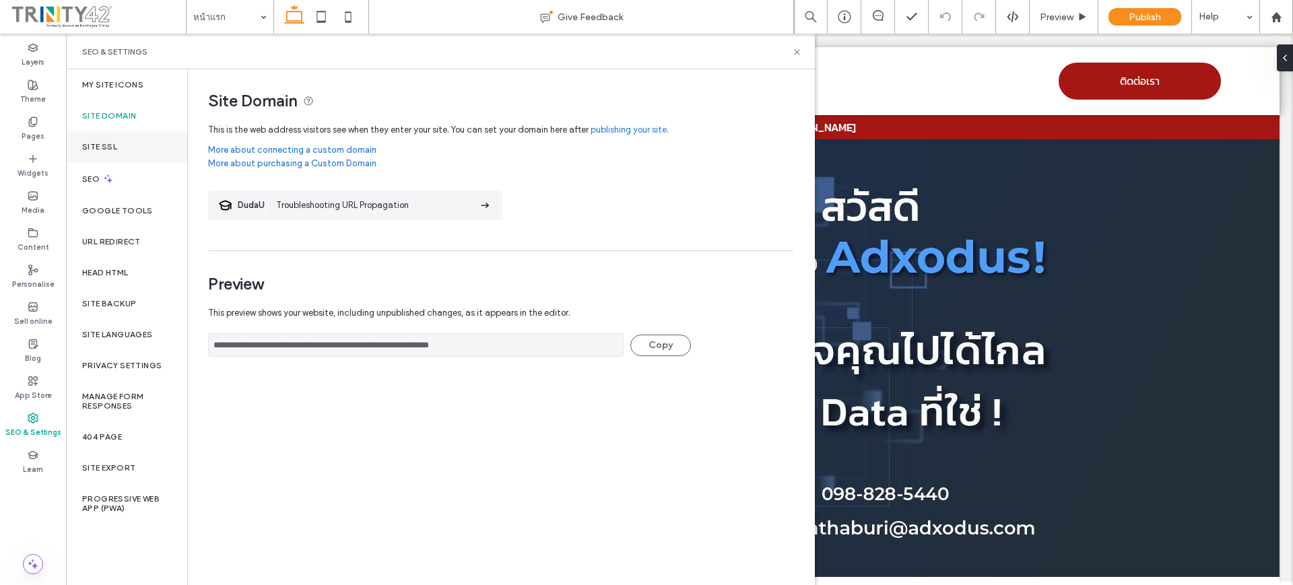
click at [92, 133] on div "Site SSL" at bounding box center [126, 146] width 121 height 31
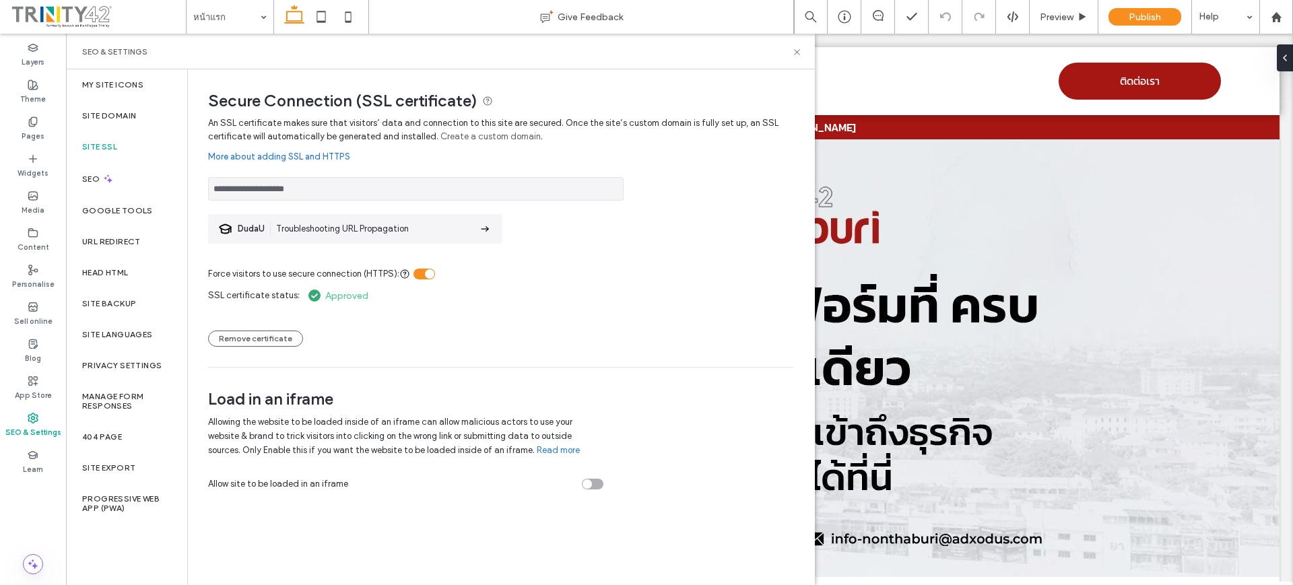
click at [144, 139] on div "Site SSL" at bounding box center [126, 146] width 121 height 31
click at [142, 125] on div "Site Domain" at bounding box center [126, 115] width 121 height 31
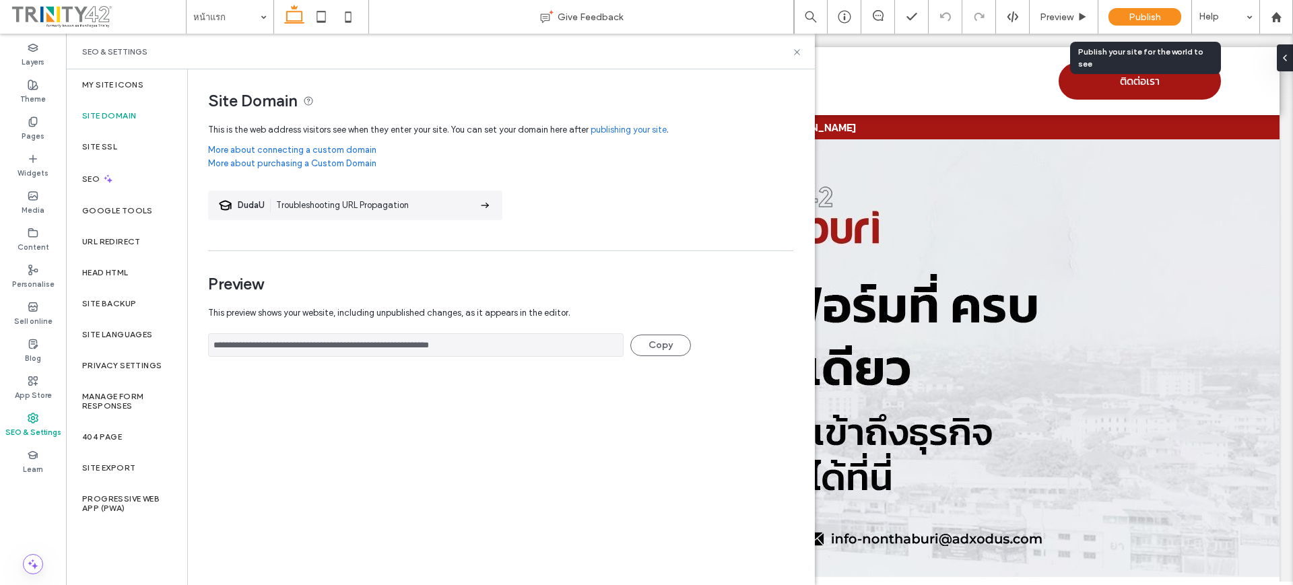
click at [1133, 15] on span "Publish" at bounding box center [1144, 16] width 32 height 11
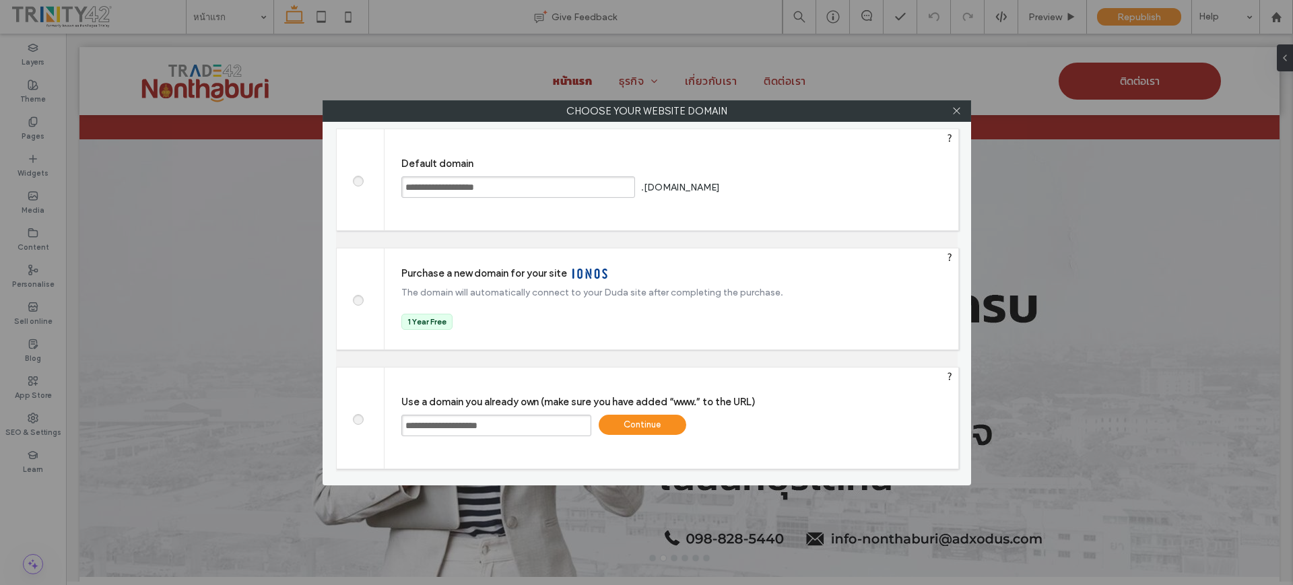
click at [357, 182] on span at bounding box center [357, 179] width 0 height 10
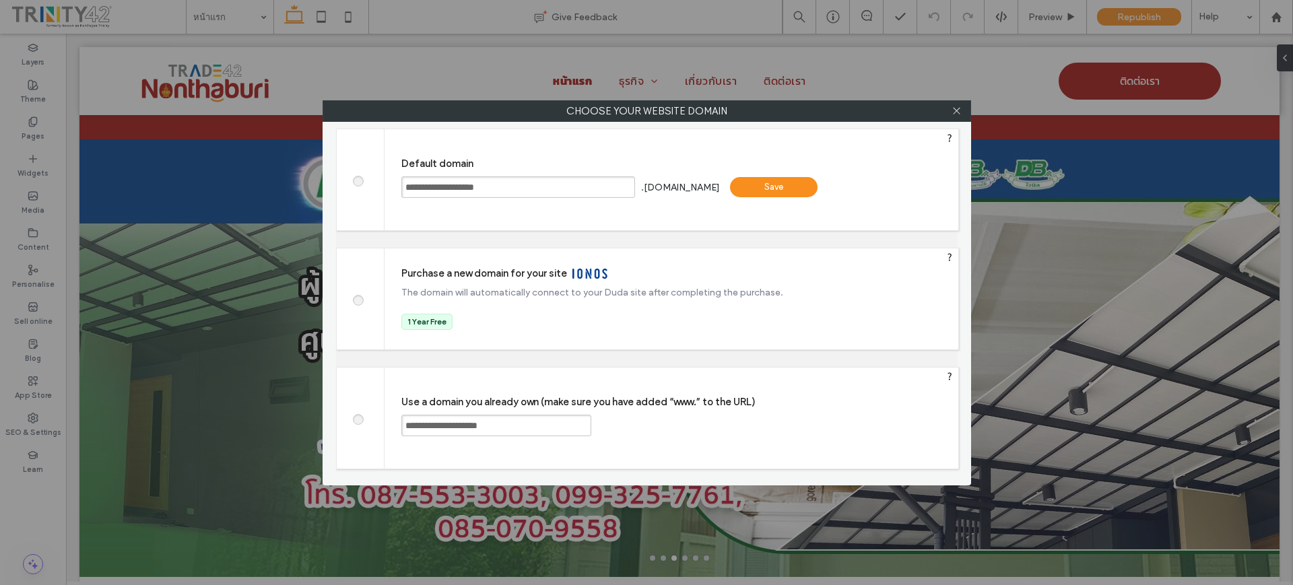
click at [770, 190] on div "Save" at bounding box center [774, 187] width 88 height 20
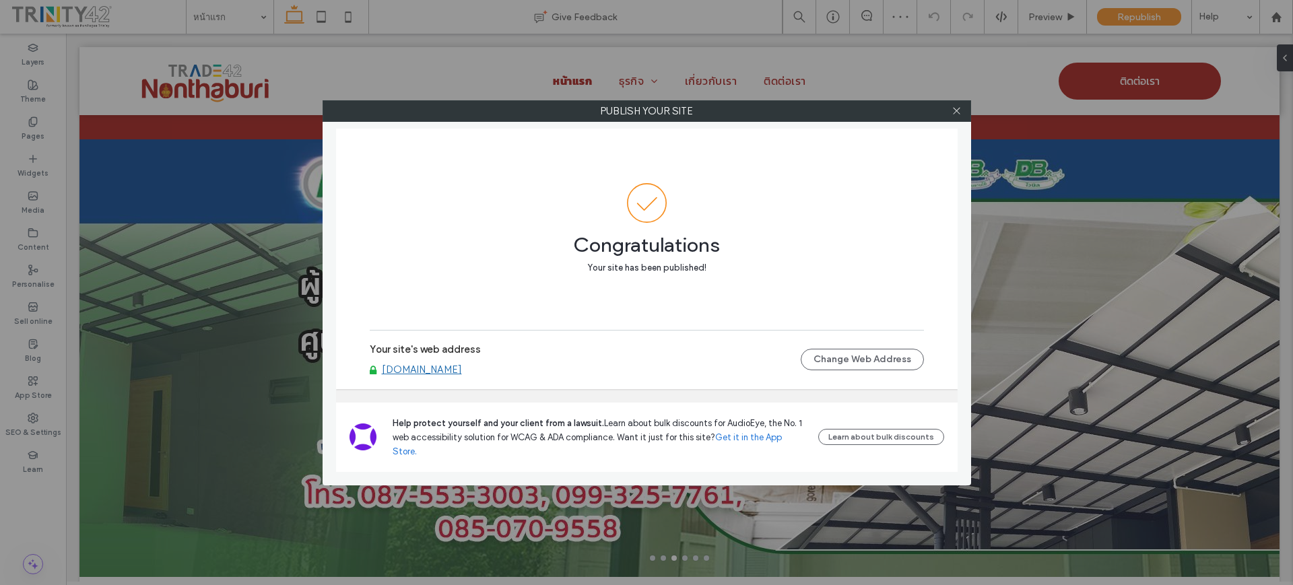
click at [462, 376] on link "nonthaburicircle-mk2.trinity42.com" at bounding box center [422, 370] width 80 height 12
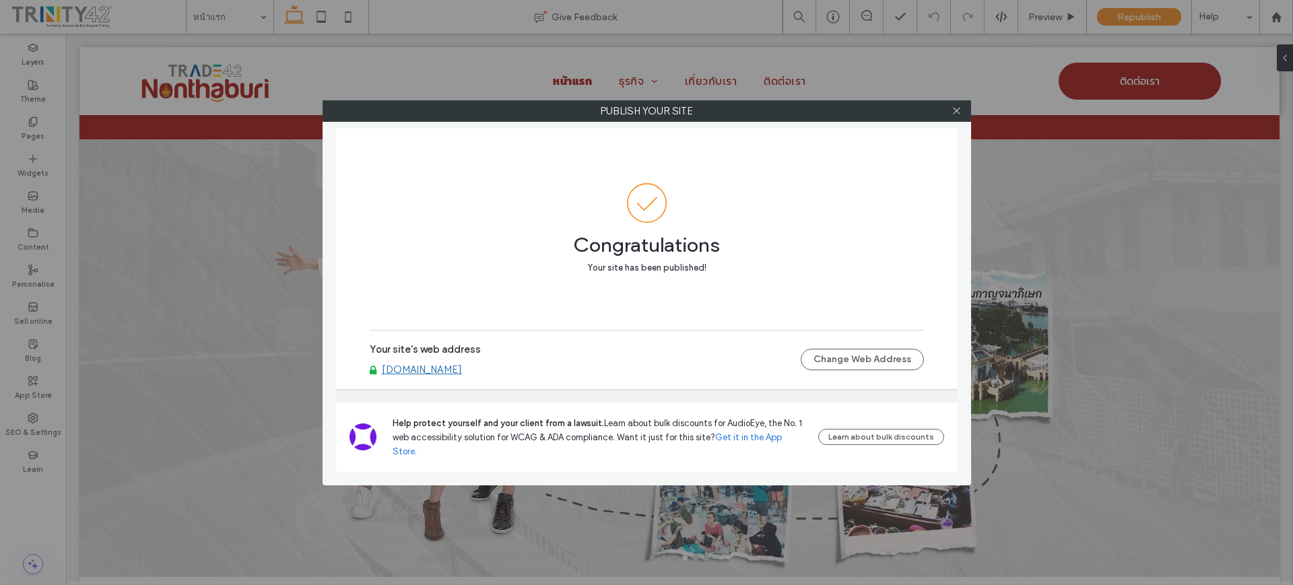
click at [951, 108] on div at bounding box center [956, 111] width 20 height 20
click at [955, 110] on icon at bounding box center [956, 111] width 10 height 10
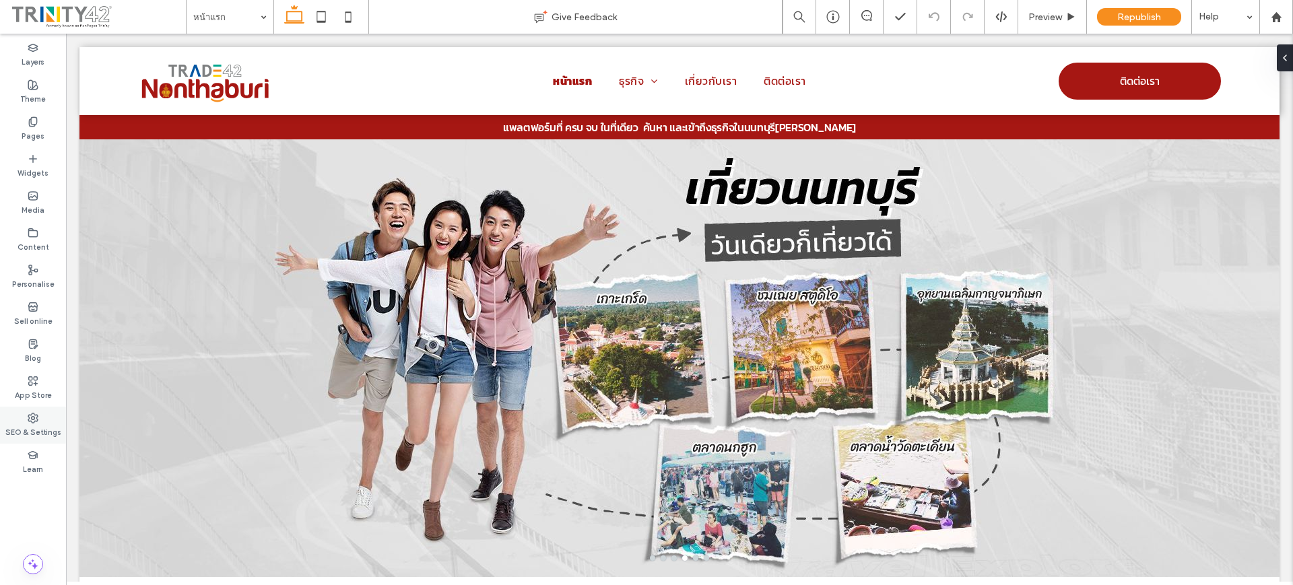
click at [38, 430] on label "SEO & Settings" at bounding box center [33, 430] width 56 height 15
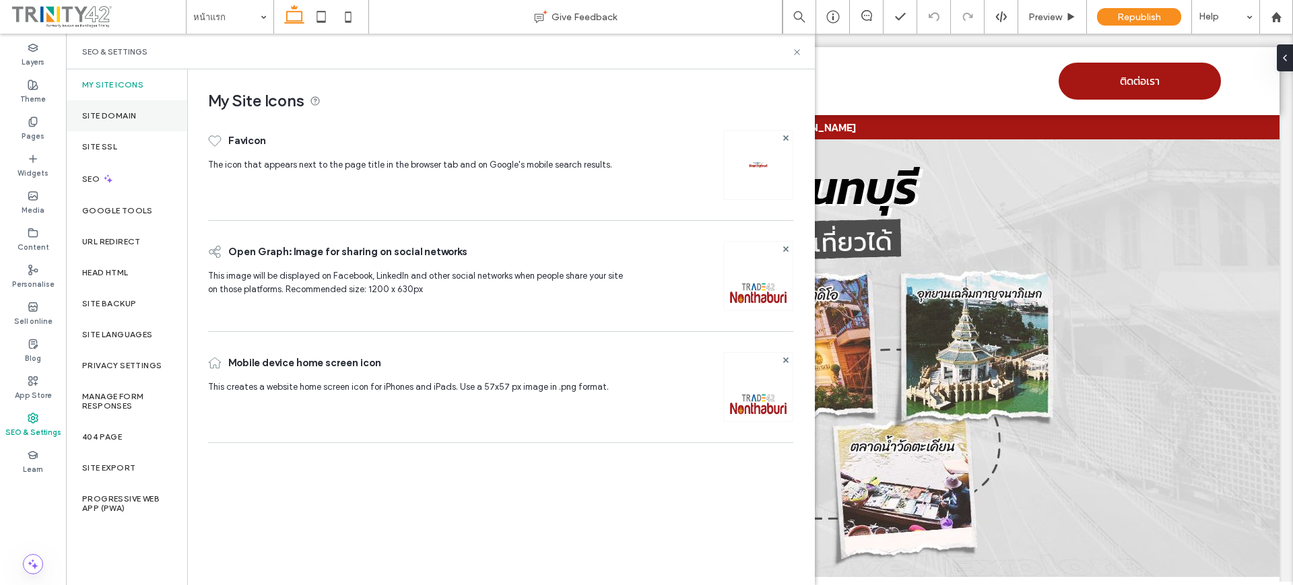
click at [155, 111] on div "Site Domain" at bounding box center [126, 115] width 121 height 31
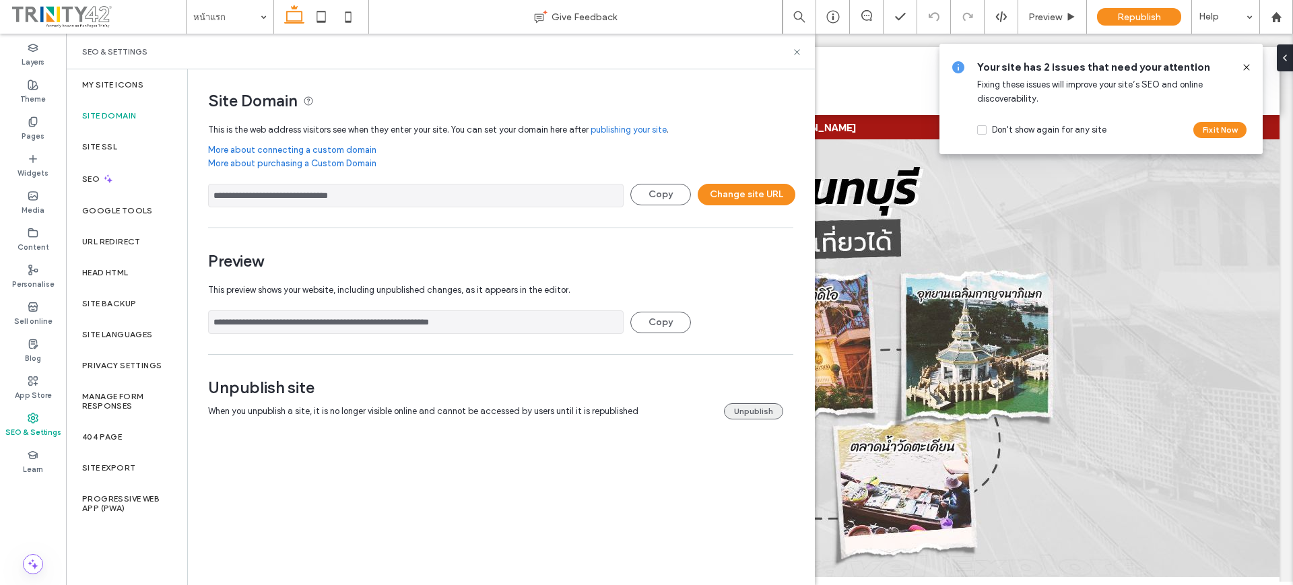
click at [738, 409] on button "Unpublish" at bounding box center [753, 411] width 59 height 16
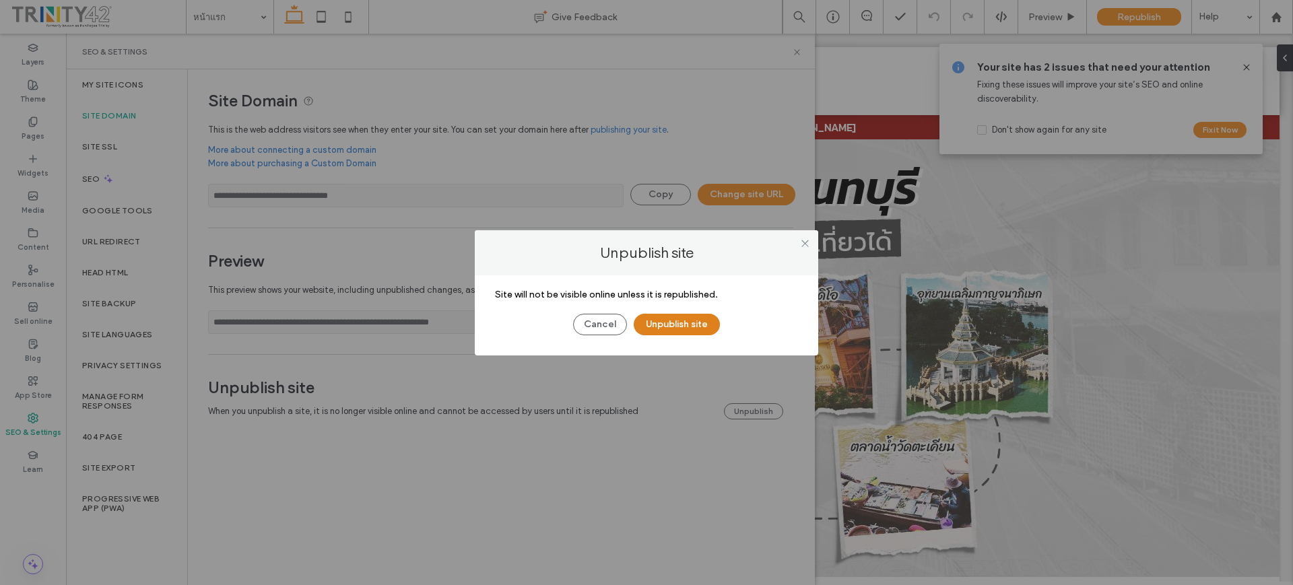
click at [680, 326] on button "Unpublish site" at bounding box center [676, 325] width 86 height 22
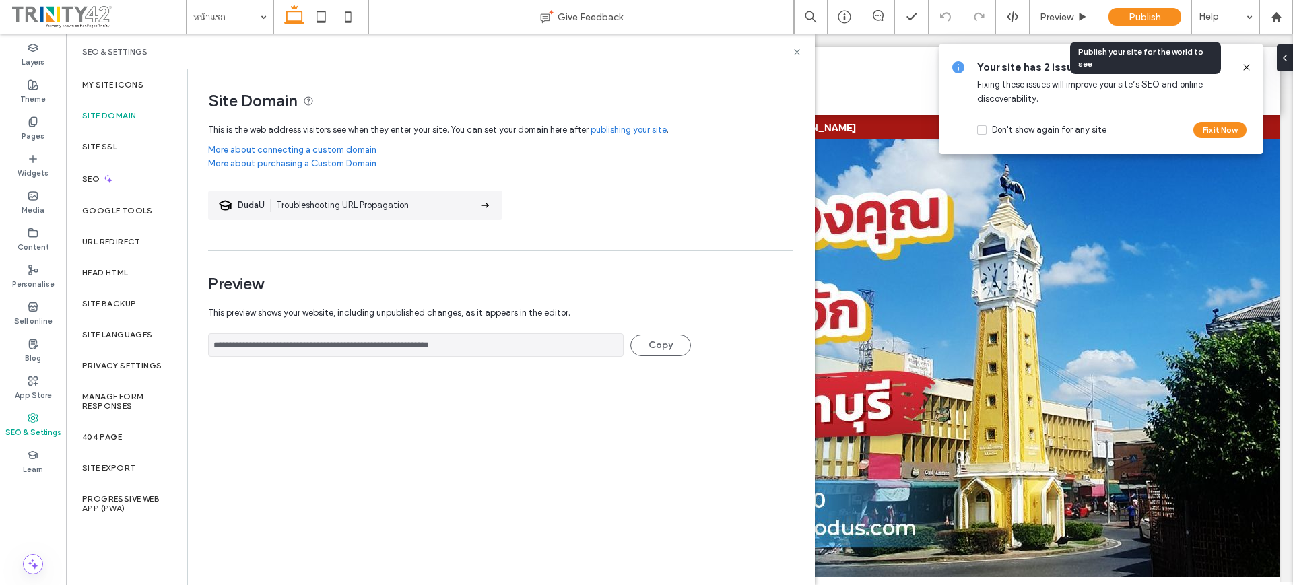
click at [1129, 7] on div "Publish" at bounding box center [1144, 17] width 73 height 34
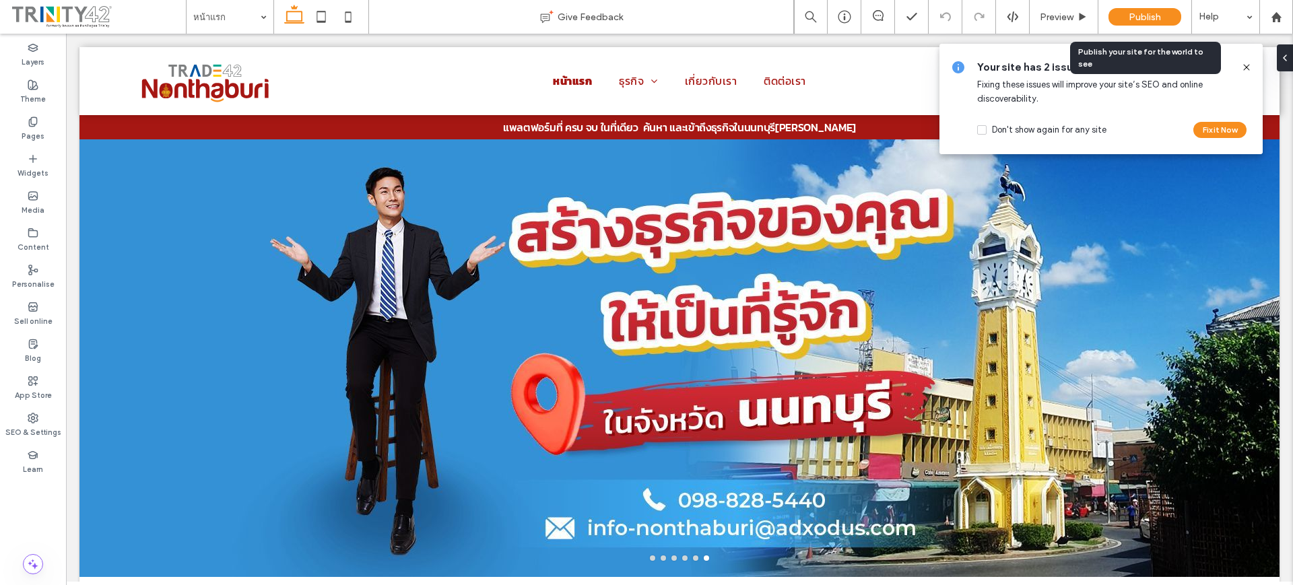
click at [1158, 15] on span "Publish" at bounding box center [1144, 16] width 32 height 11
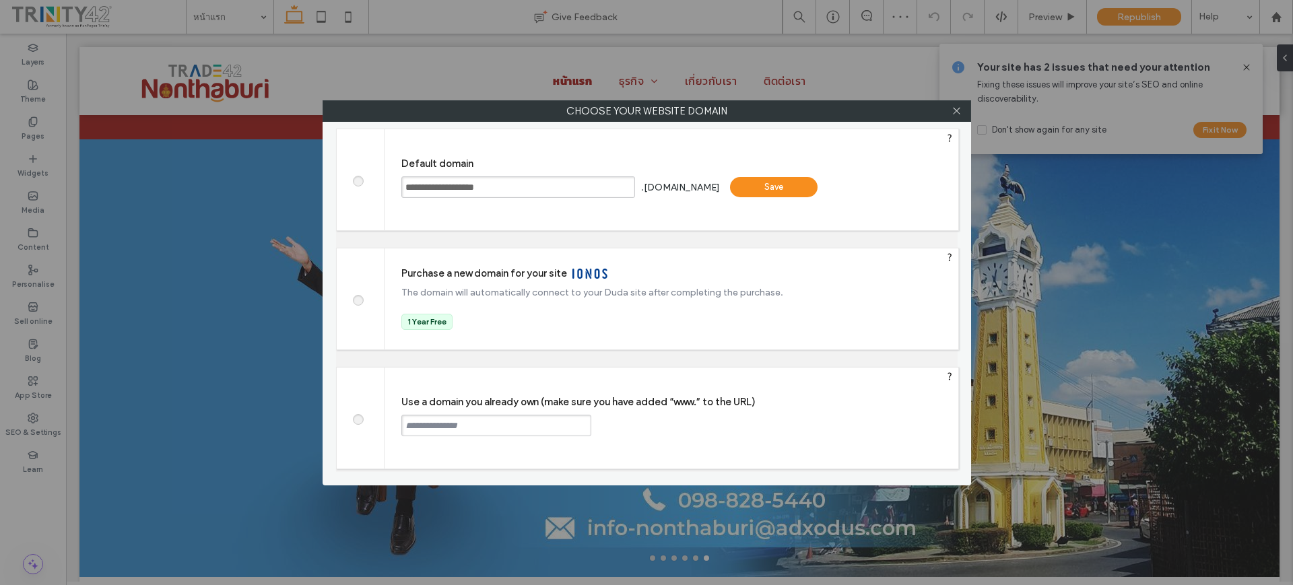
click at [469, 421] on input "text" at bounding box center [496, 426] width 190 height 22
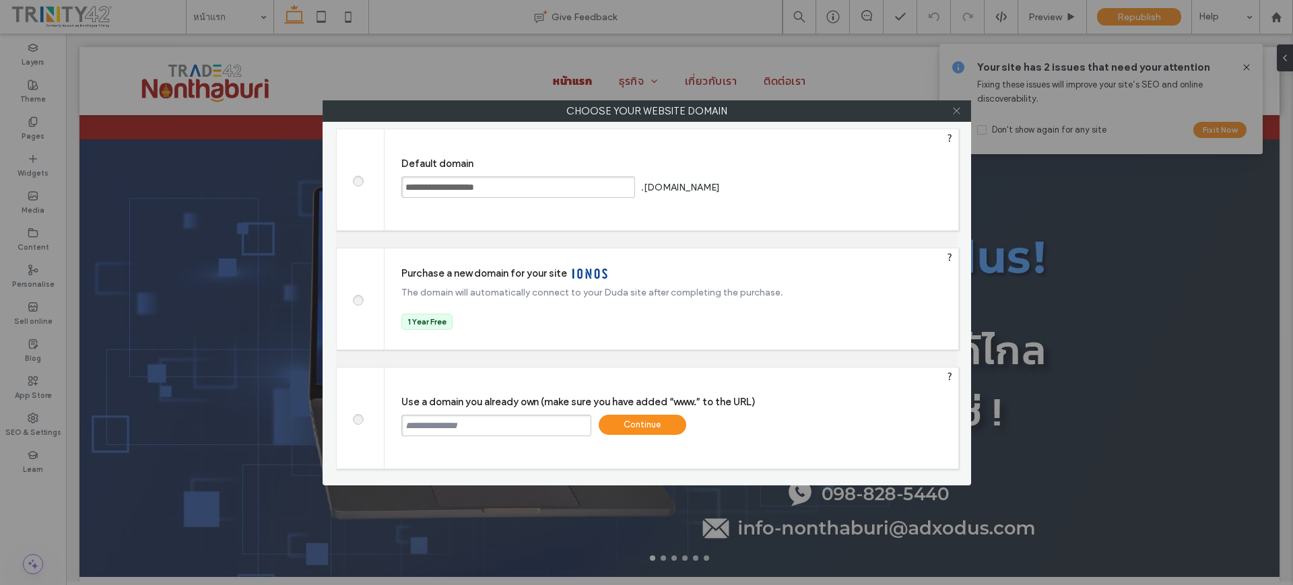
click at [955, 102] on span at bounding box center [956, 111] width 10 height 20
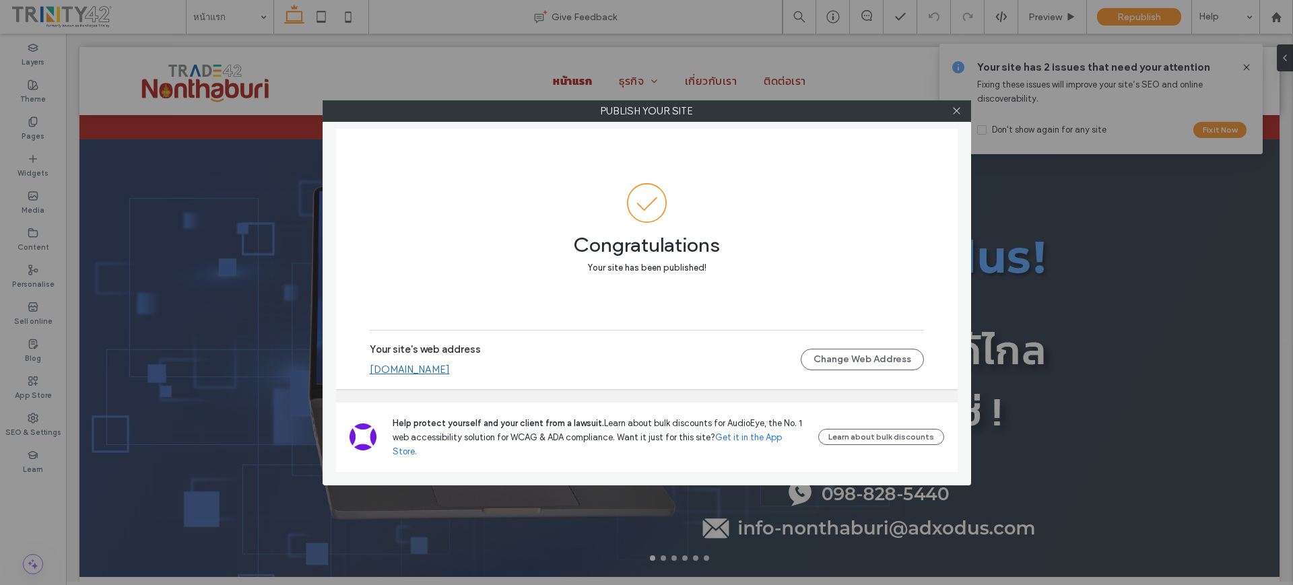
click at [950, 107] on div at bounding box center [956, 111] width 20 height 20
click at [961, 114] on icon at bounding box center [956, 111] width 10 height 10
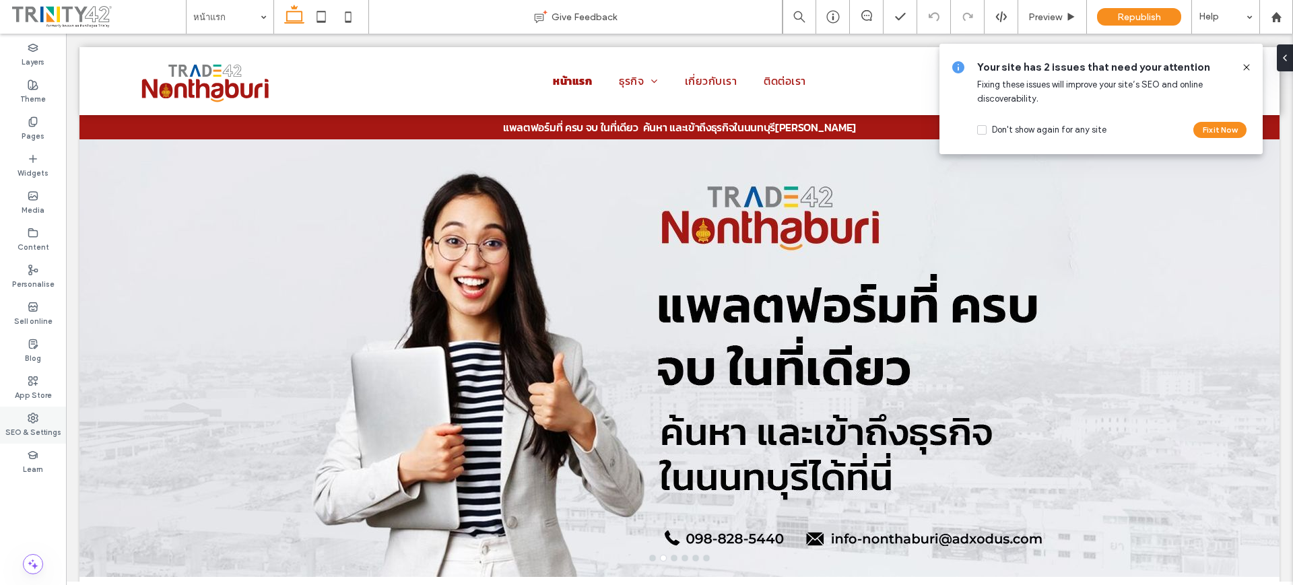
click at [24, 422] on div "SEO & Settings" at bounding box center [33, 425] width 66 height 37
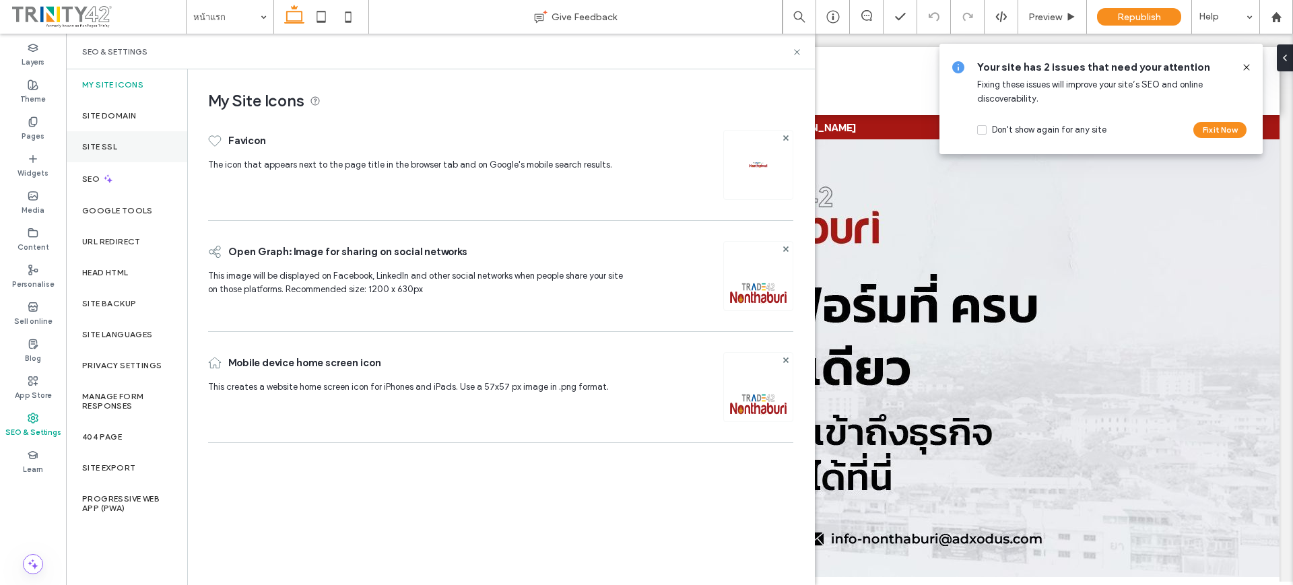
click at [153, 136] on div "Site SSL" at bounding box center [126, 146] width 121 height 31
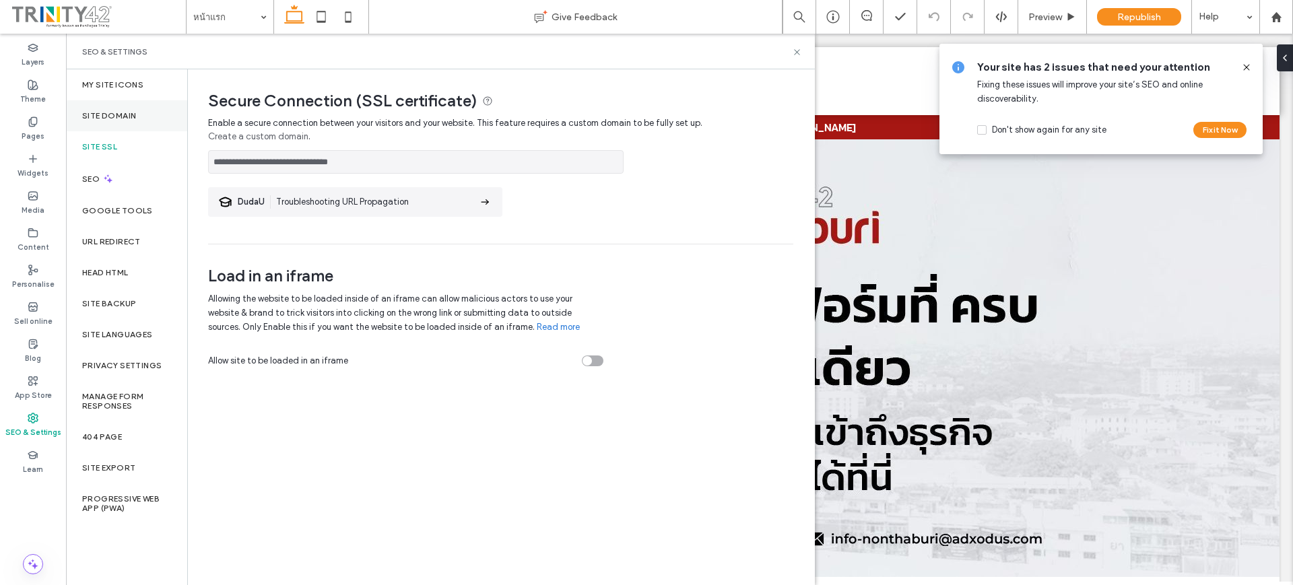
click at [151, 114] on div "Site Domain" at bounding box center [126, 115] width 121 height 31
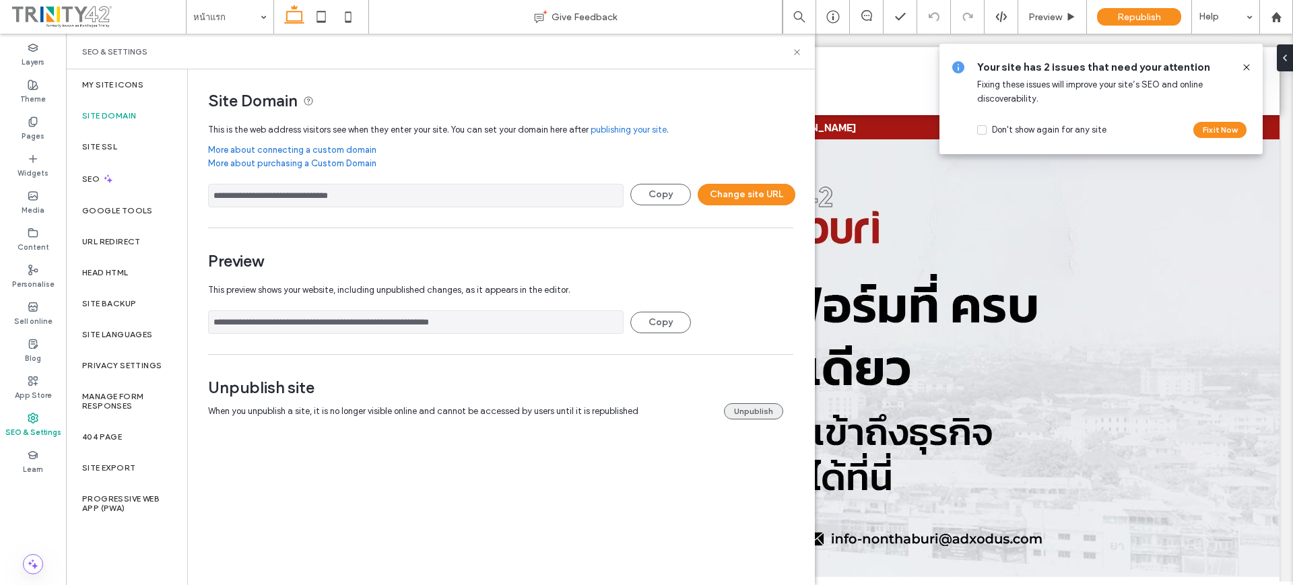
click at [739, 409] on button "Unpublish" at bounding box center [753, 411] width 59 height 16
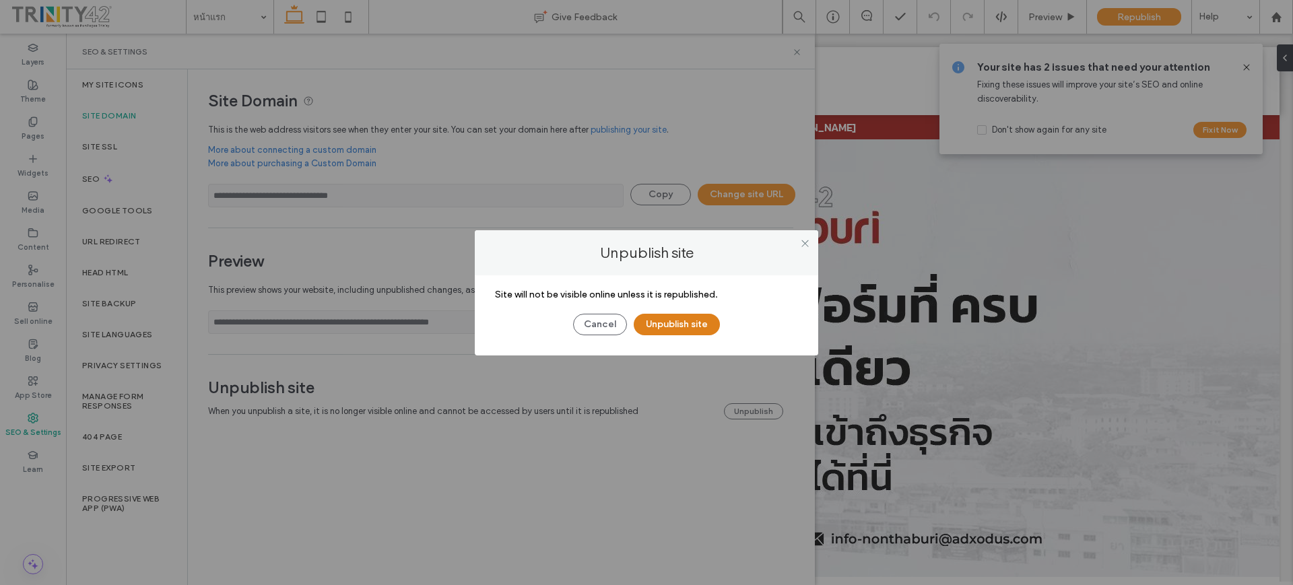
click at [642, 320] on button "Unpublish site" at bounding box center [676, 325] width 86 height 22
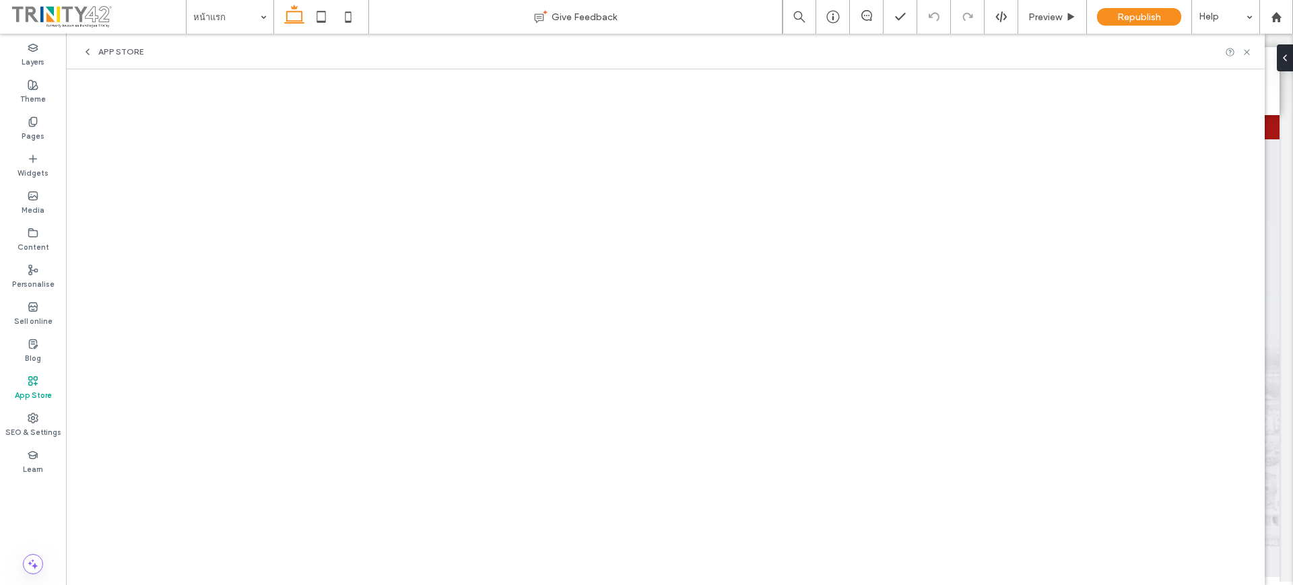
click at [34, 388] on label "App Store" at bounding box center [33, 393] width 37 height 15
click at [30, 419] on icon at bounding box center [33, 418] width 11 height 11
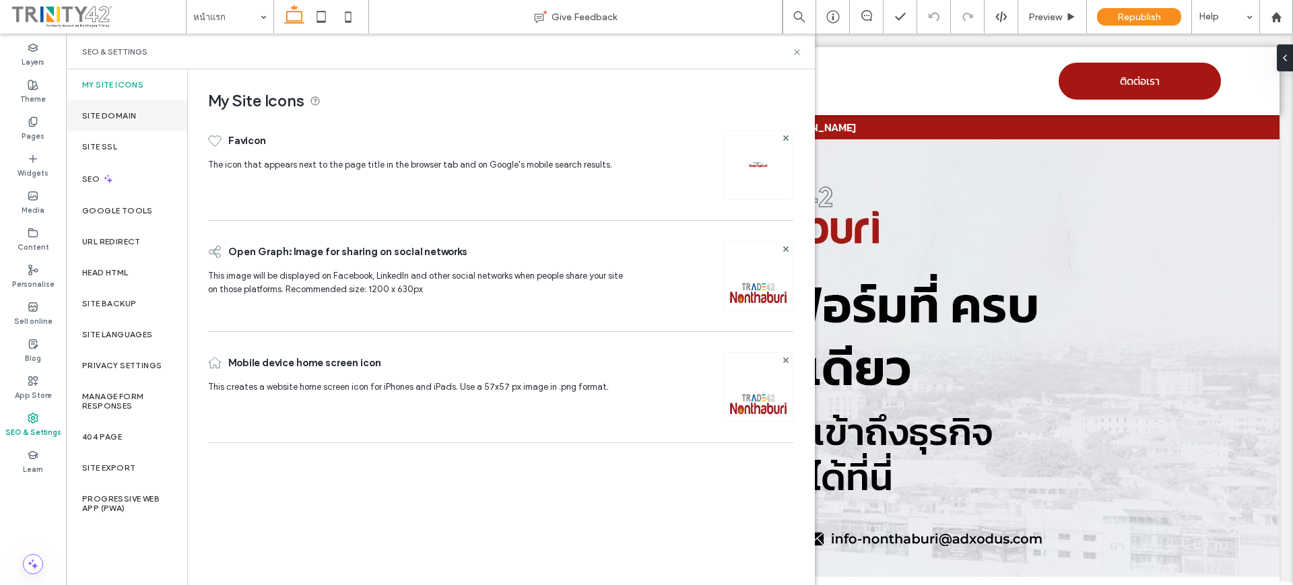
click at [142, 101] on div "Site Domain" at bounding box center [126, 115] width 121 height 31
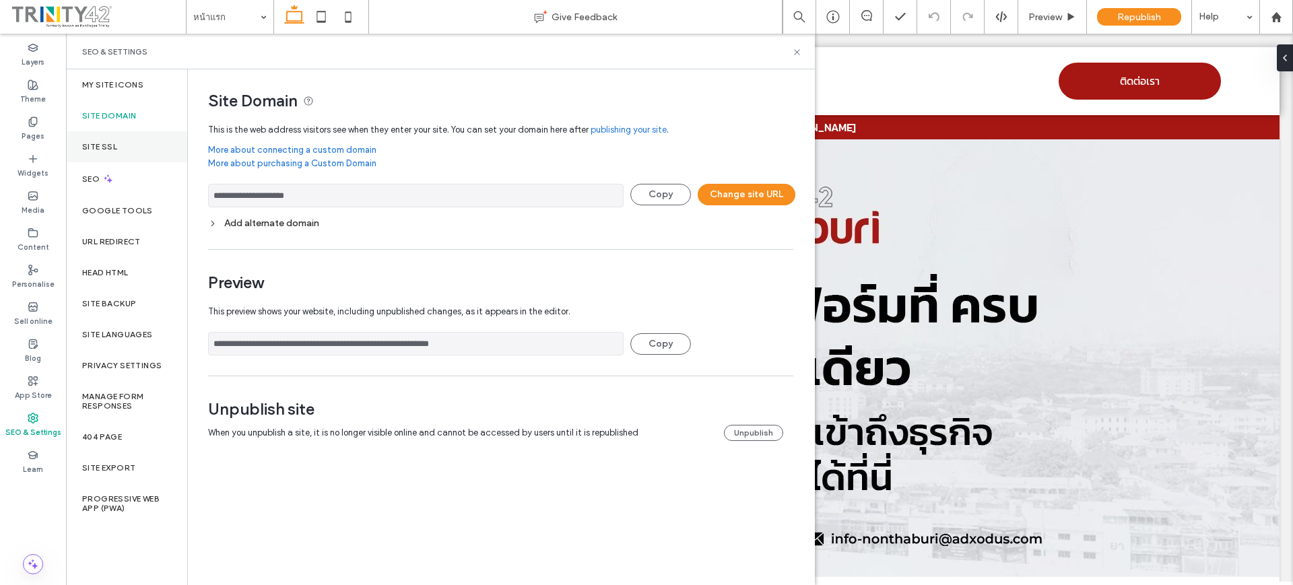
click at [128, 147] on div "Site SSL" at bounding box center [126, 146] width 121 height 31
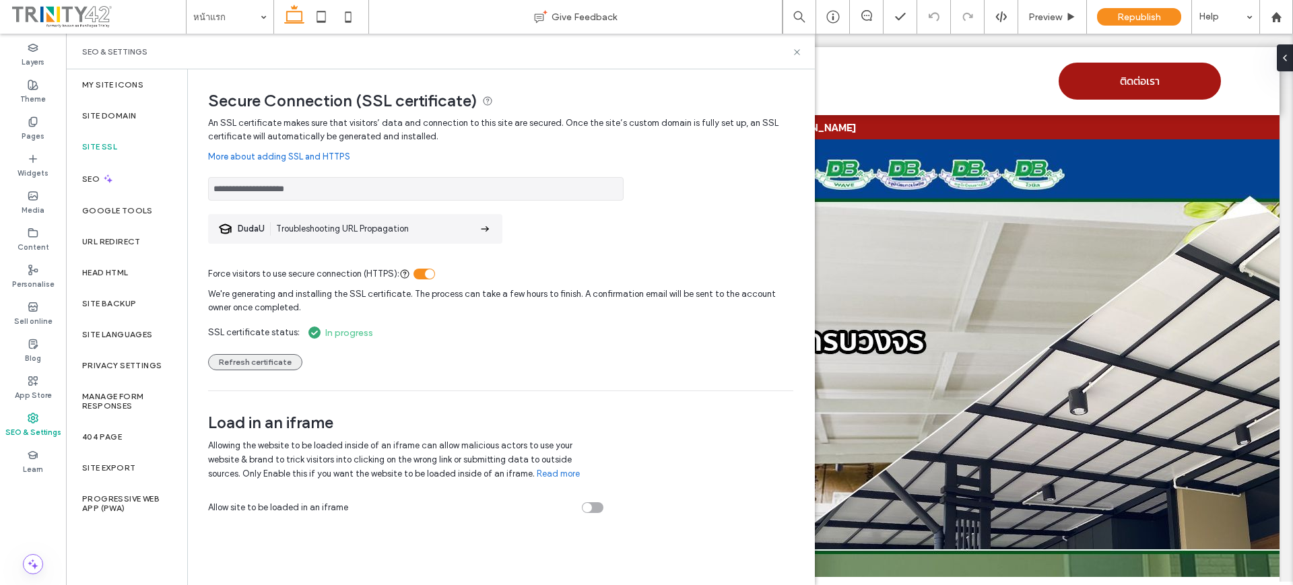
click at [265, 364] on button "Refresh certificate" at bounding box center [255, 362] width 94 height 16
click at [41, 394] on label "App Store" at bounding box center [33, 393] width 37 height 15
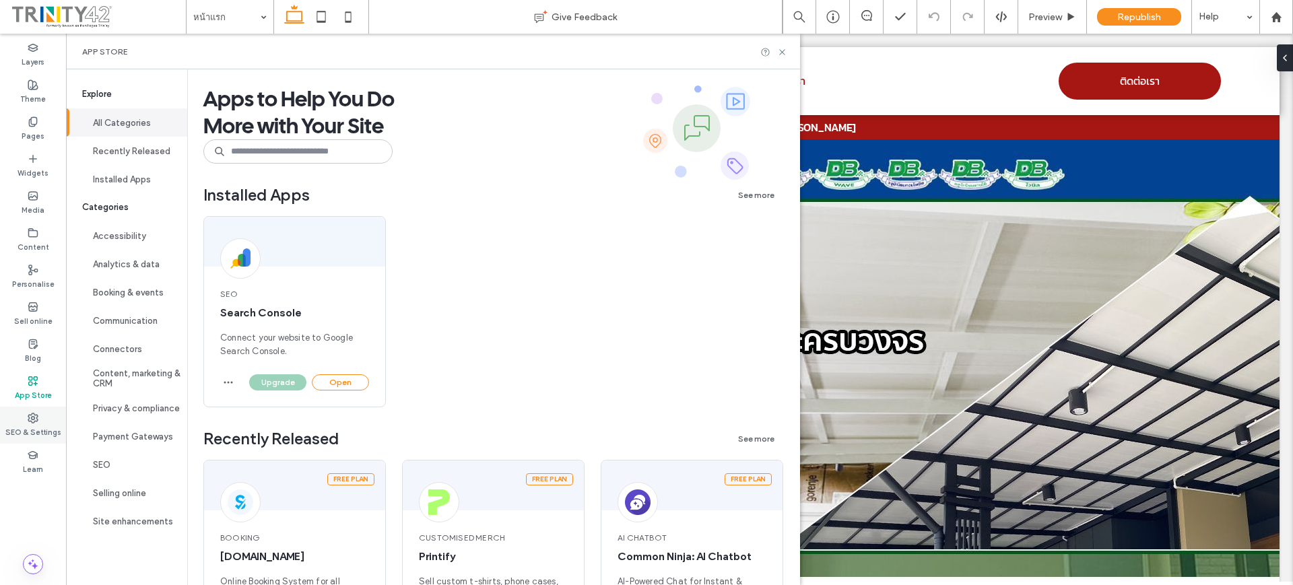
click at [24, 429] on label "SEO & Settings" at bounding box center [33, 430] width 56 height 15
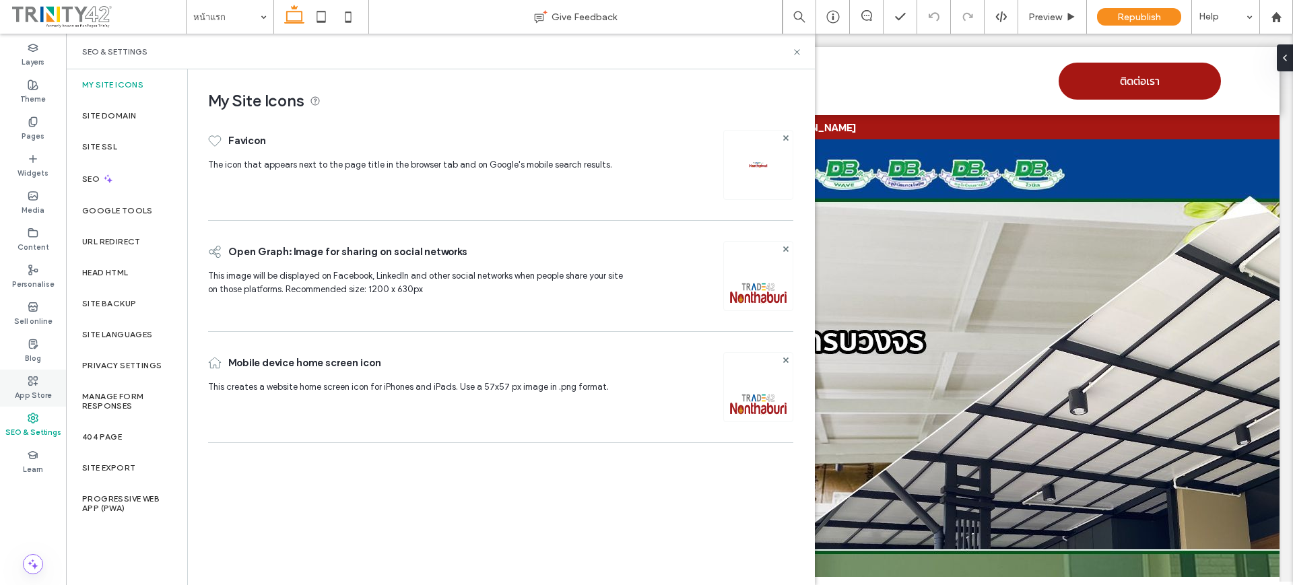
click at [34, 402] on div "App Store" at bounding box center [33, 388] width 66 height 37
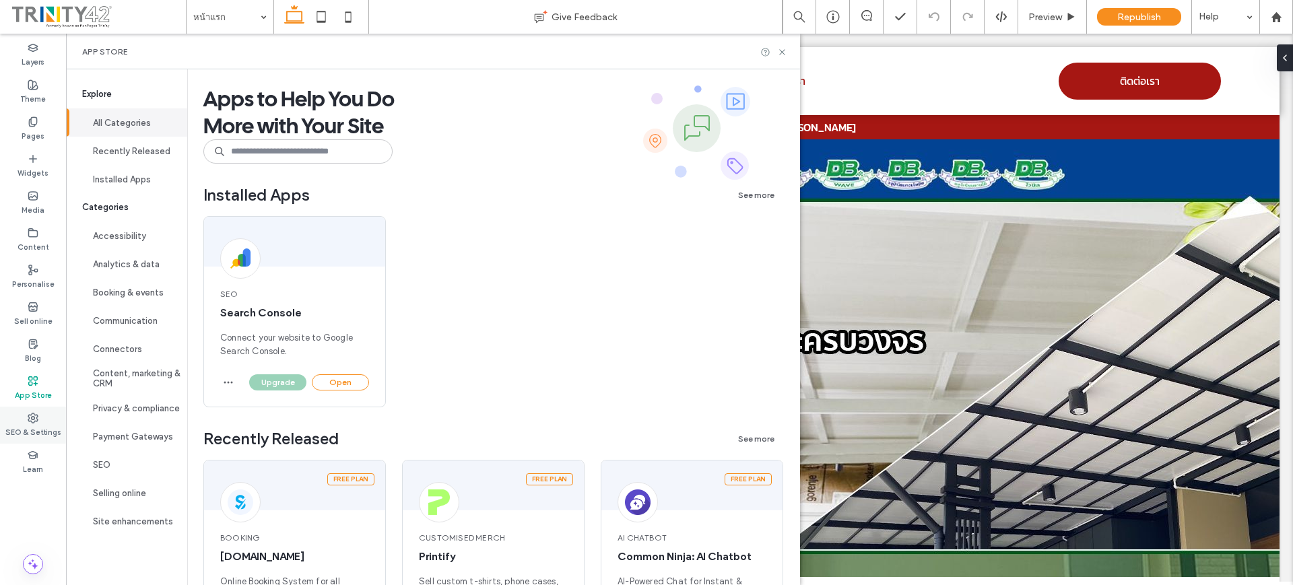
click at [39, 432] on label "SEO & Settings" at bounding box center [33, 430] width 56 height 15
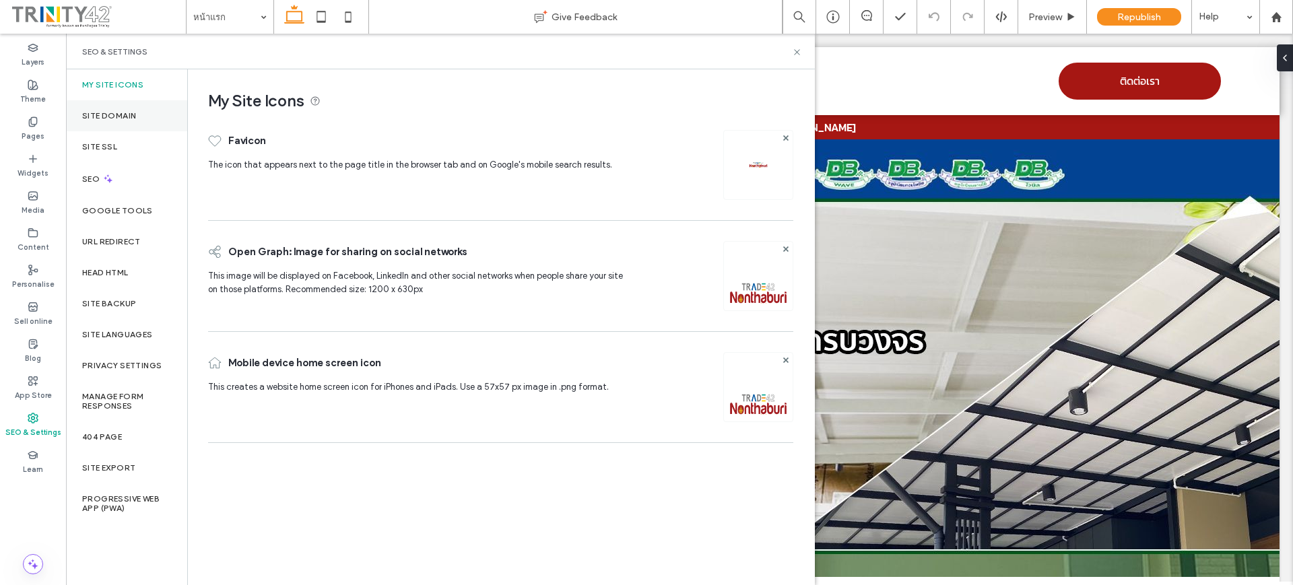
click at [135, 129] on div "Site Domain" at bounding box center [126, 115] width 121 height 31
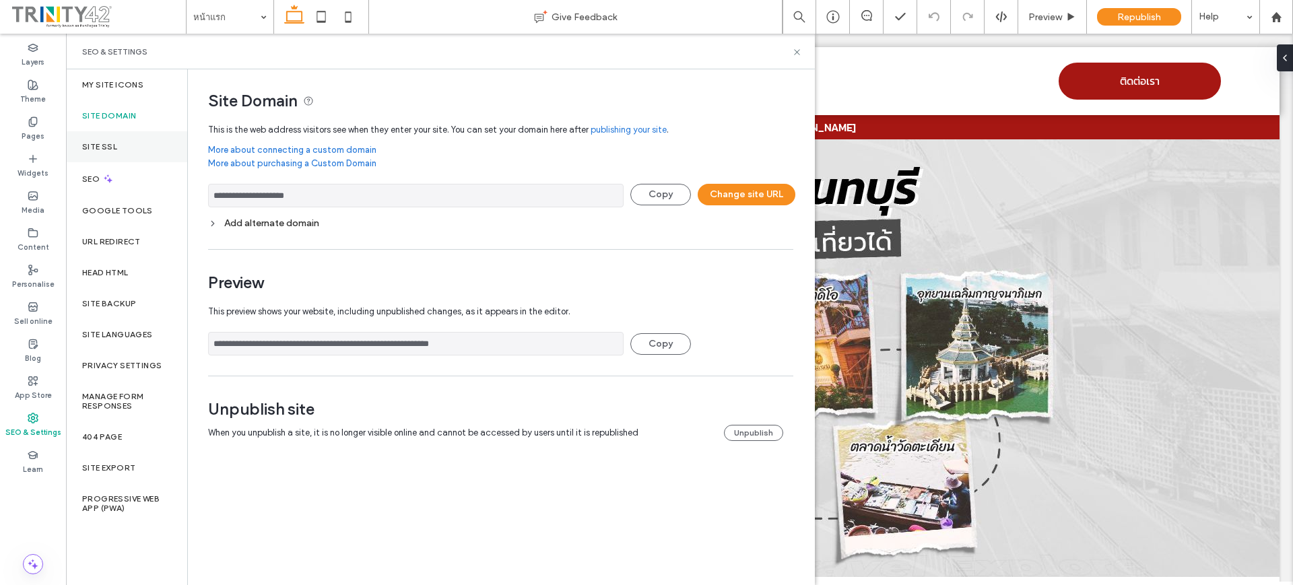
click at [129, 151] on div "Site SSL" at bounding box center [126, 146] width 121 height 31
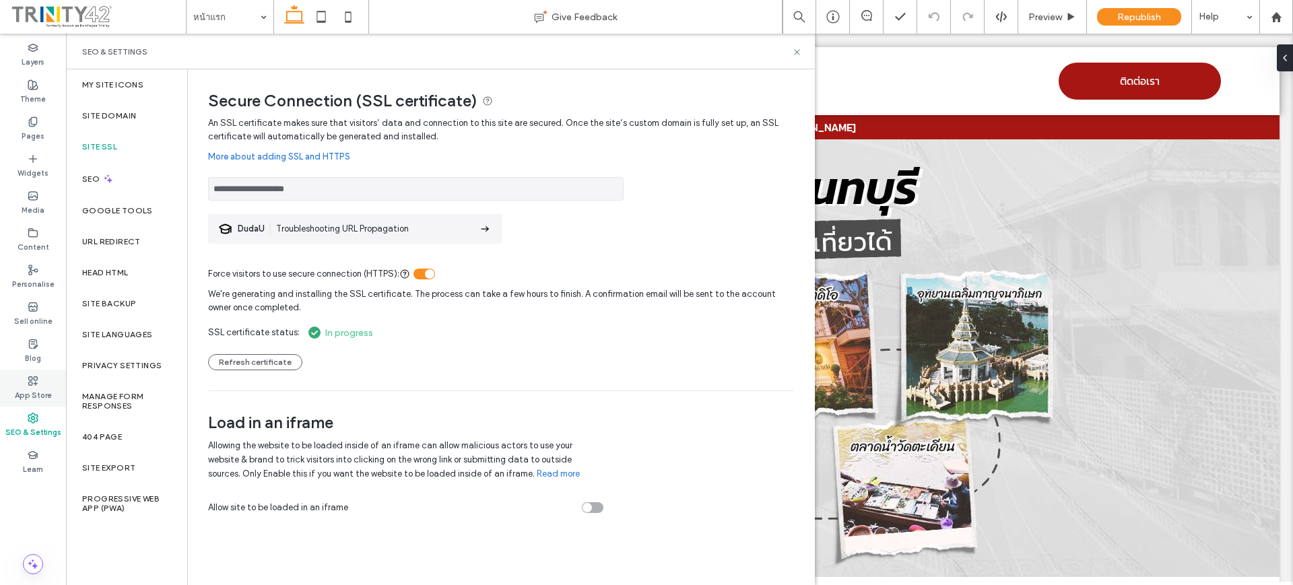
click at [42, 391] on label "App Store" at bounding box center [33, 393] width 37 height 15
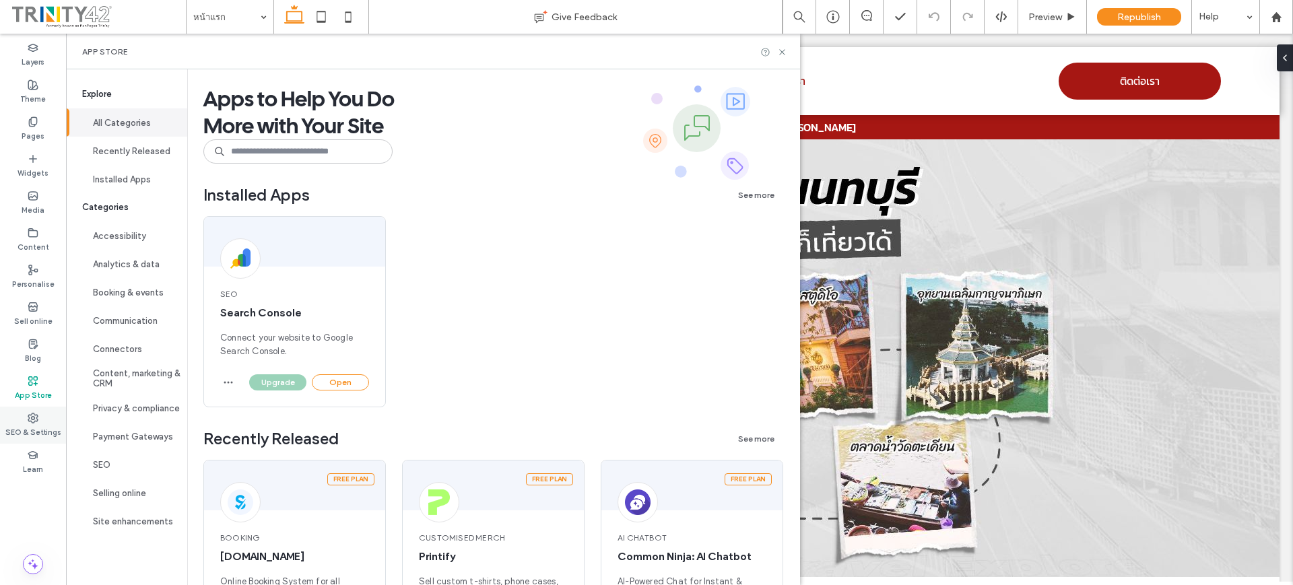
click at [31, 423] on label "SEO & Settings" at bounding box center [33, 430] width 56 height 15
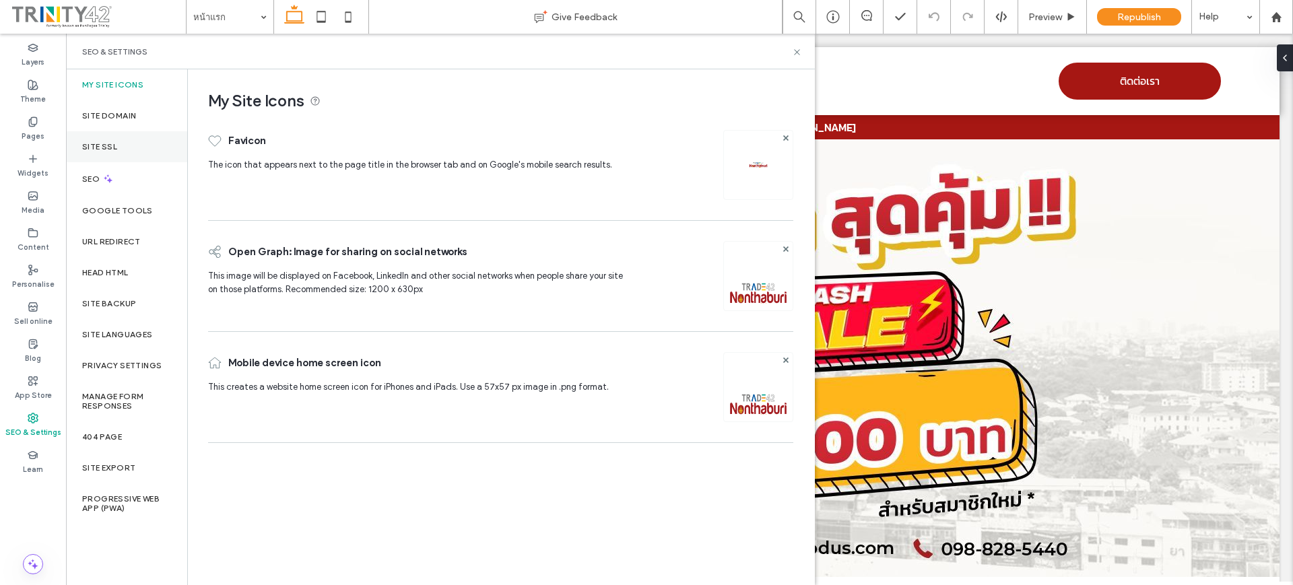
click at [118, 151] on div "Site SSL" at bounding box center [126, 146] width 121 height 31
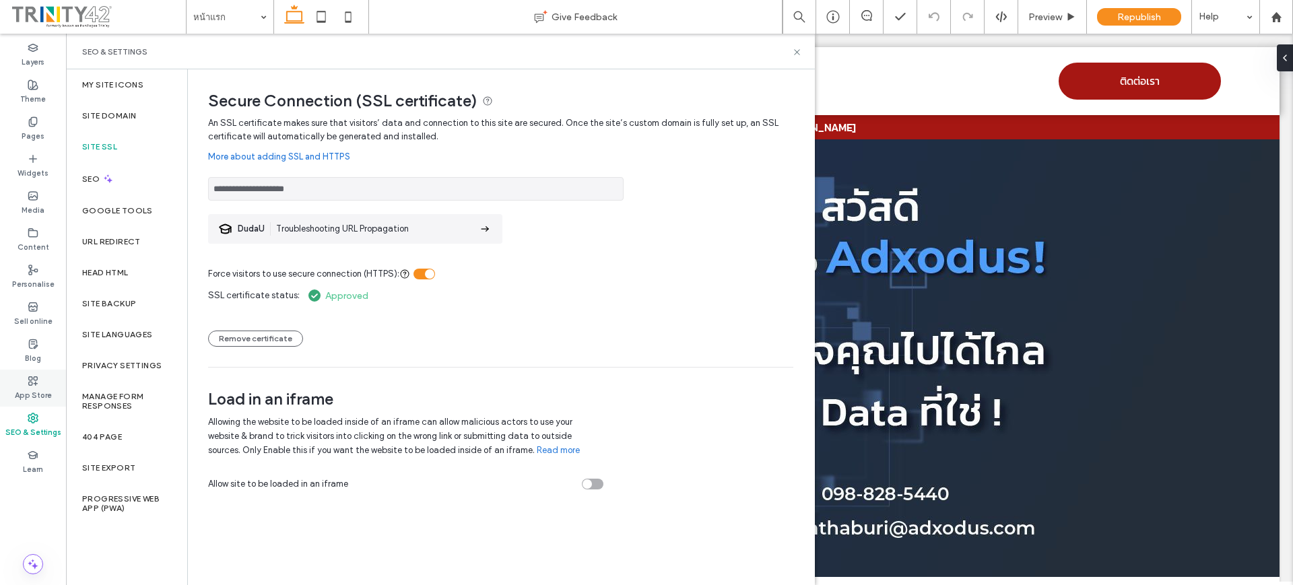
click at [38, 378] on use at bounding box center [33, 380] width 9 height 9
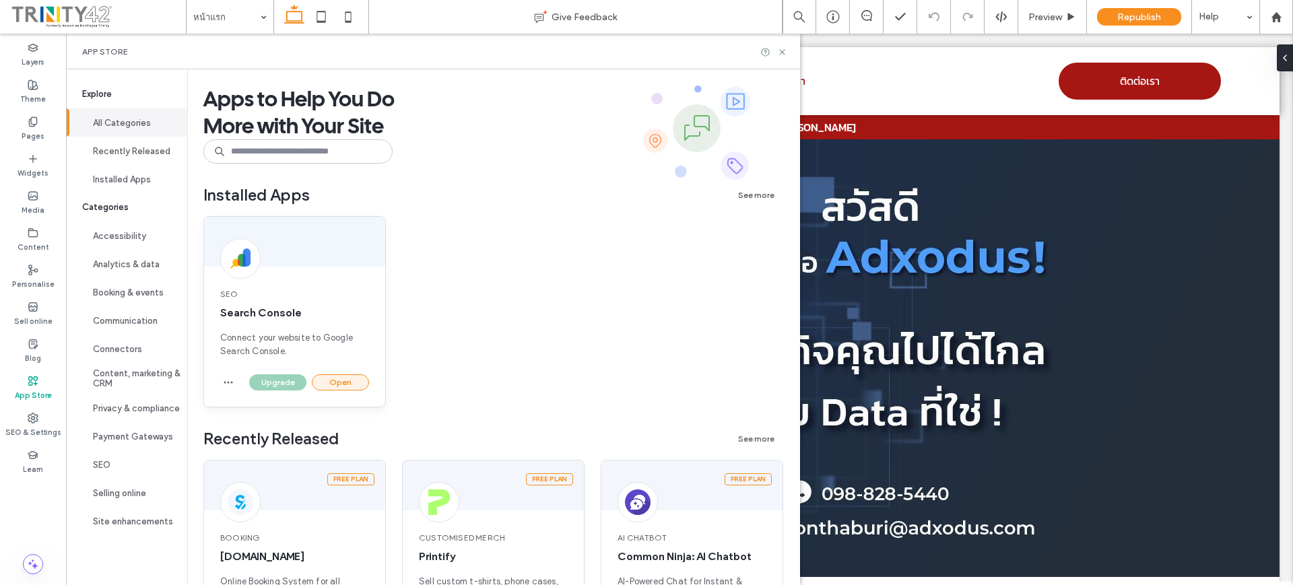
click at [320, 388] on button "Open" at bounding box center [340, 382] width 57 height 16
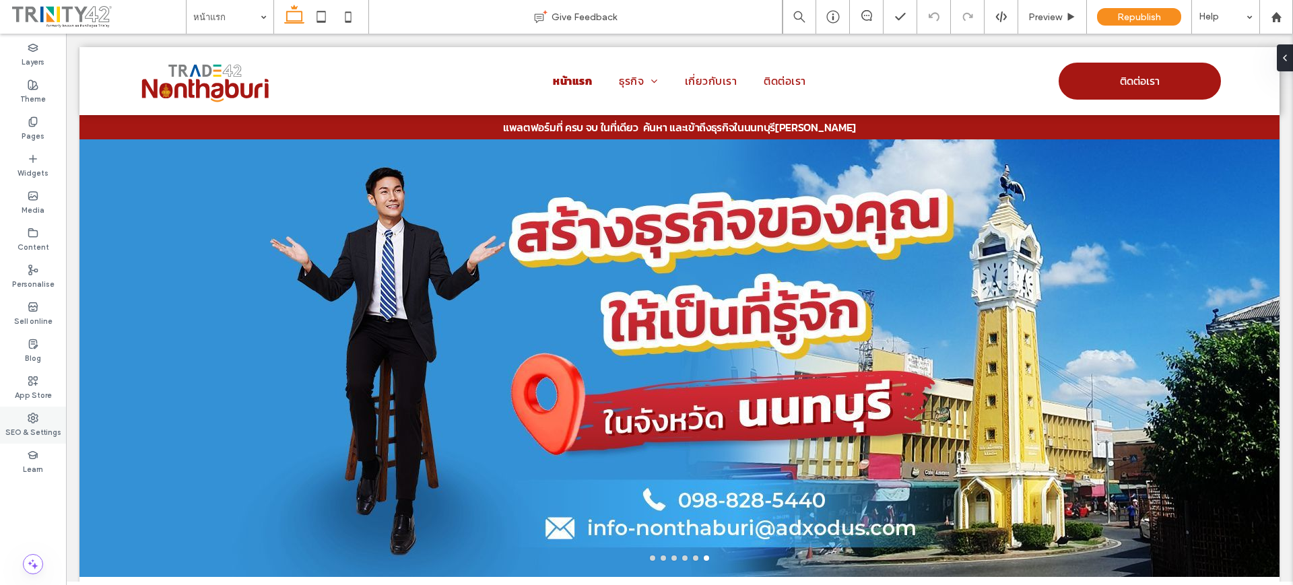
click at [30, 417] on icon at bounding box center [33, 418] width 11 height 11
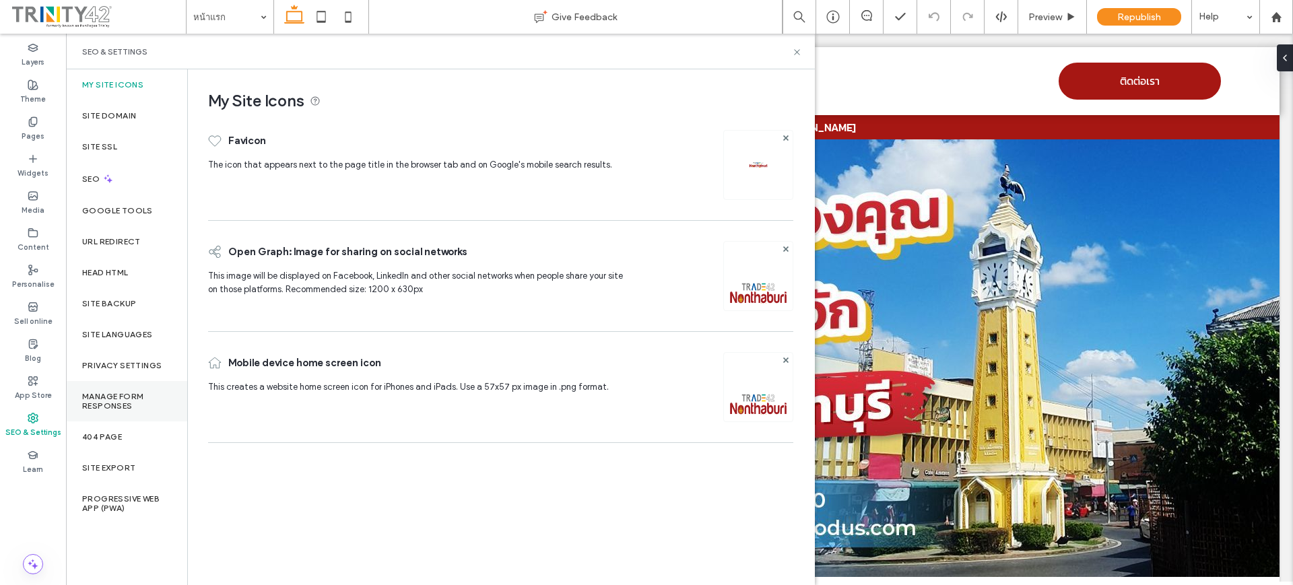
click at [133, 405] on label "Manage Form Responses" at bounding box center [126, 401] width 89 height 19
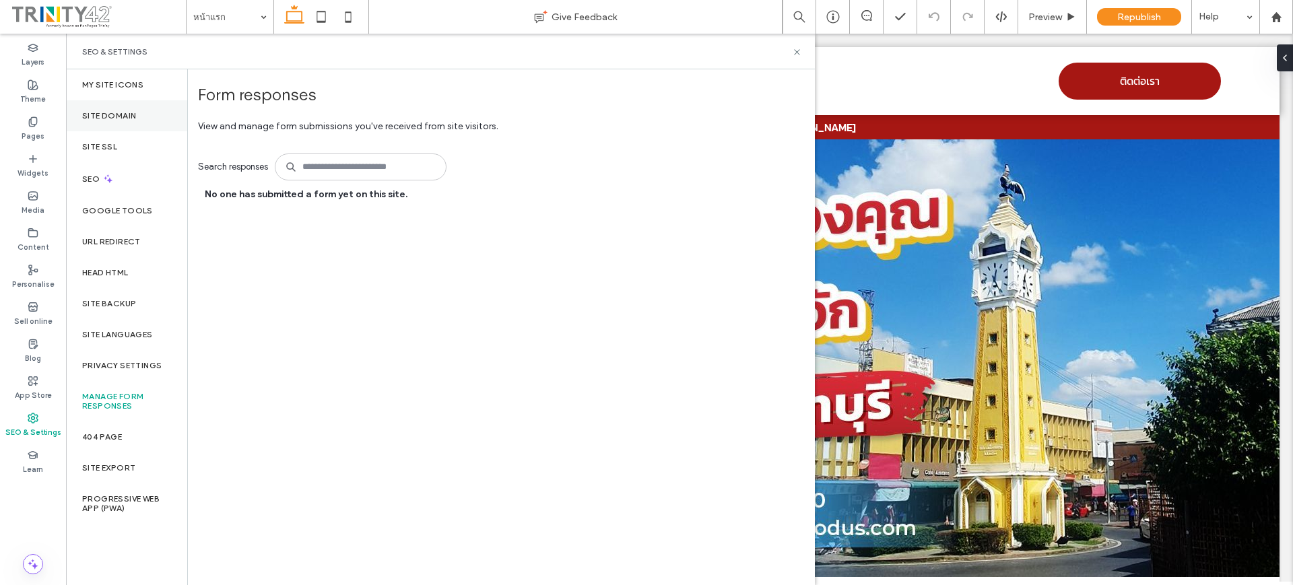
click at [148, 119] on div "Site Domain" at bounding box center [126, 115] width 121 height 31
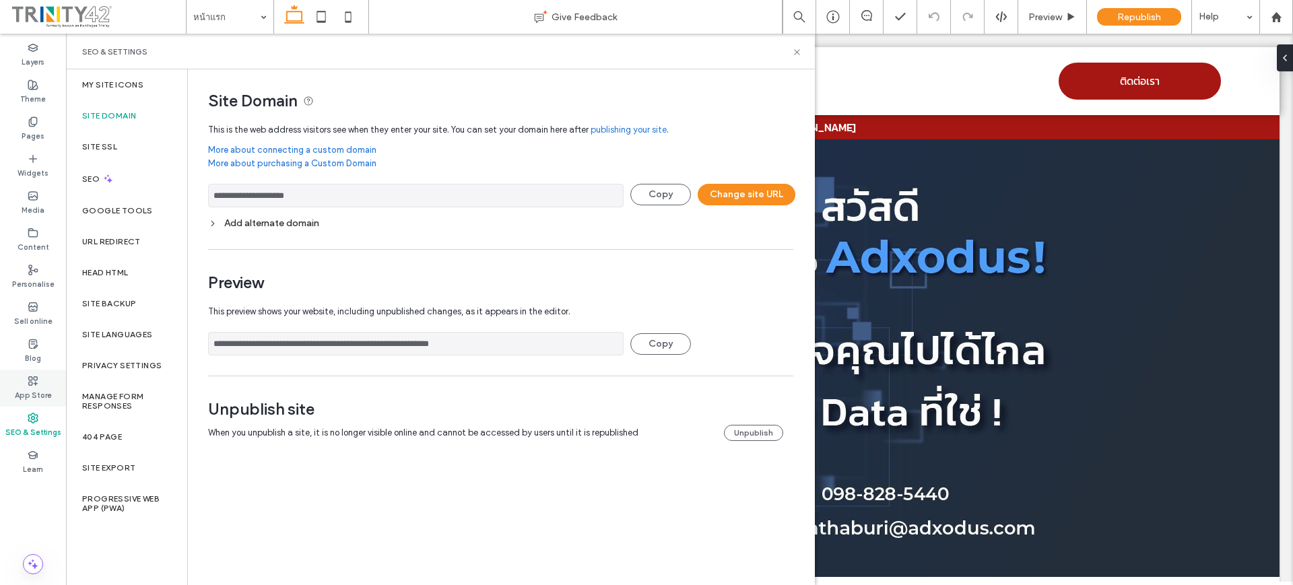
click at [36, 394] on label "App Store" at bounding box center [33, 393] width 37 height 15
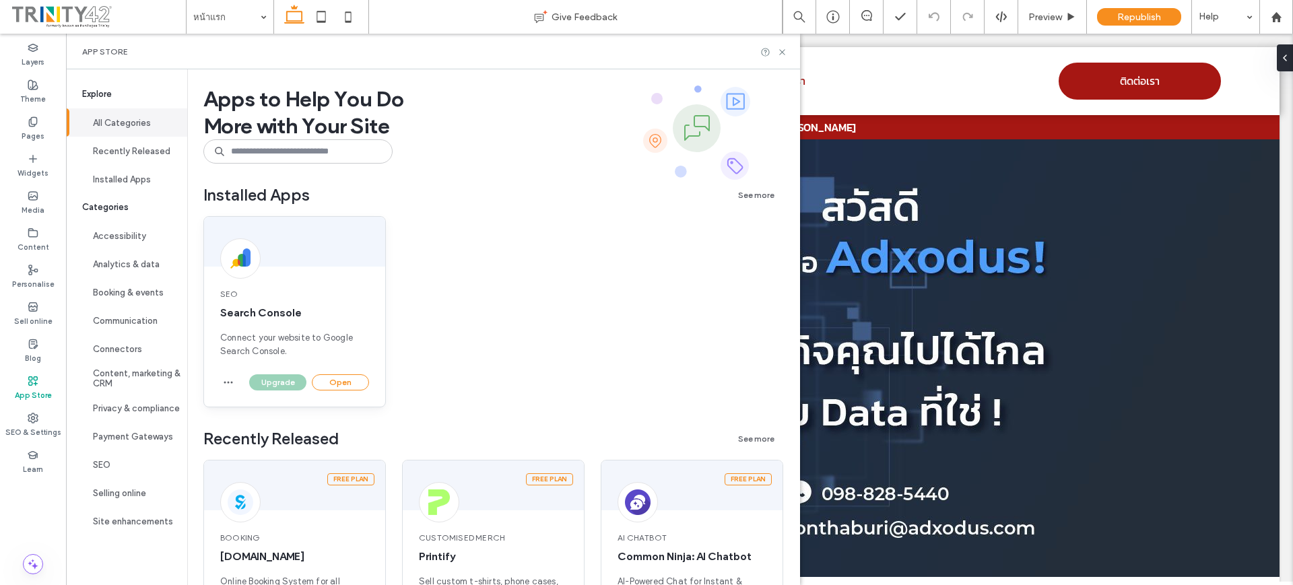
click at [369, 379] on div "Upgrade Open" at bounding box center [294, 390] width 181 height 32
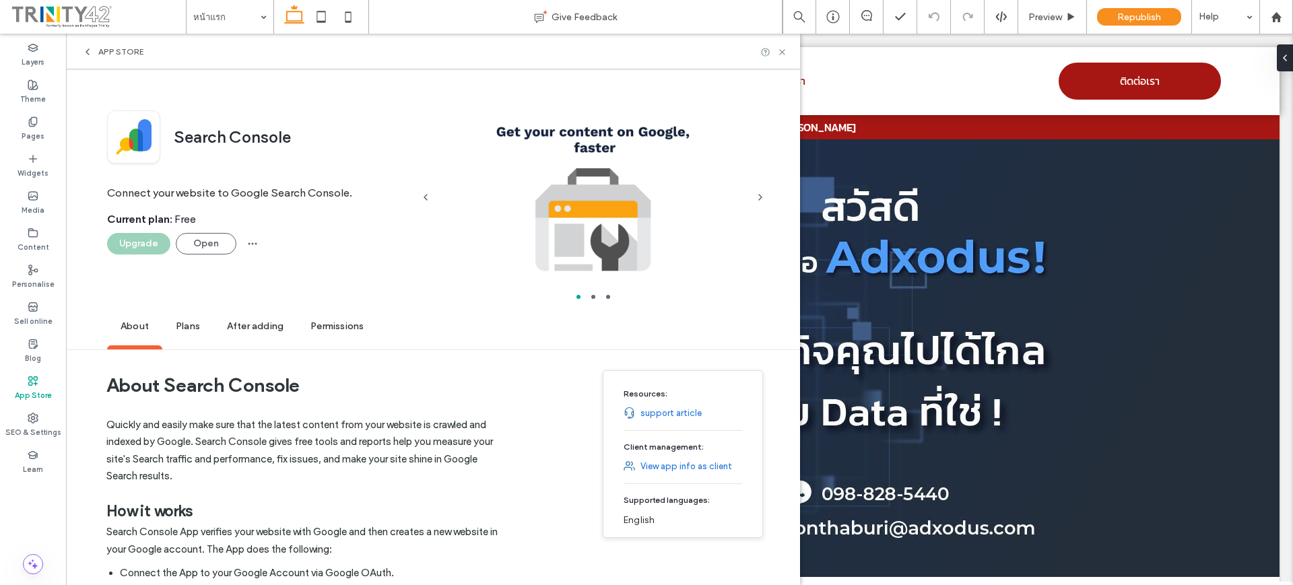
click at [358, 384] on h1 "About Search Console" at bounding box center [307, 385] width 403 height 50
click at [220, 244] on button "Open" at bounding box center [206, 244] width 61 height 22
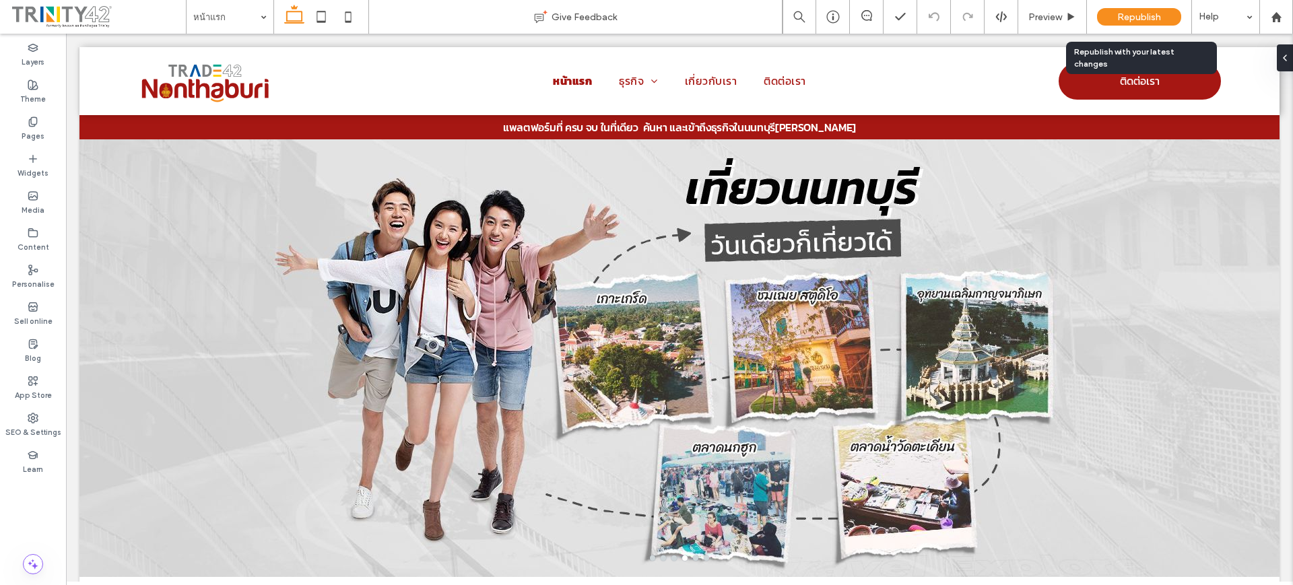
click at [1126, 20] on span "Republish" at bounding box center [1139, 16] width 44 height 11
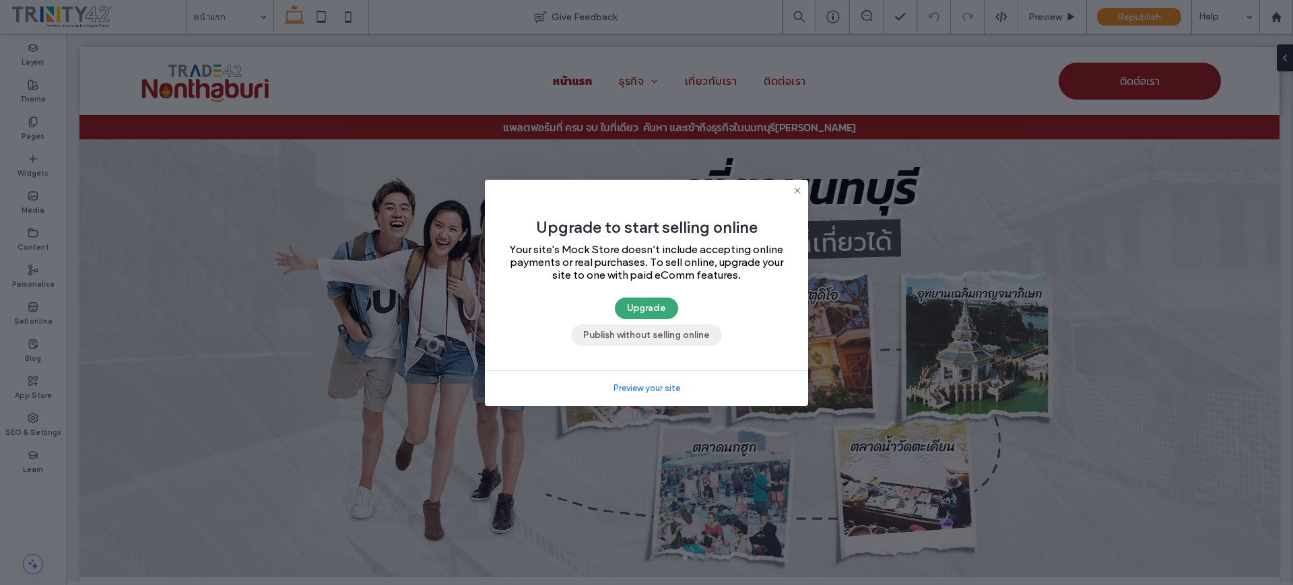
click at [685, 336] on button "Publish without selling online" at bounding box center [646, 335] width 151 height 22
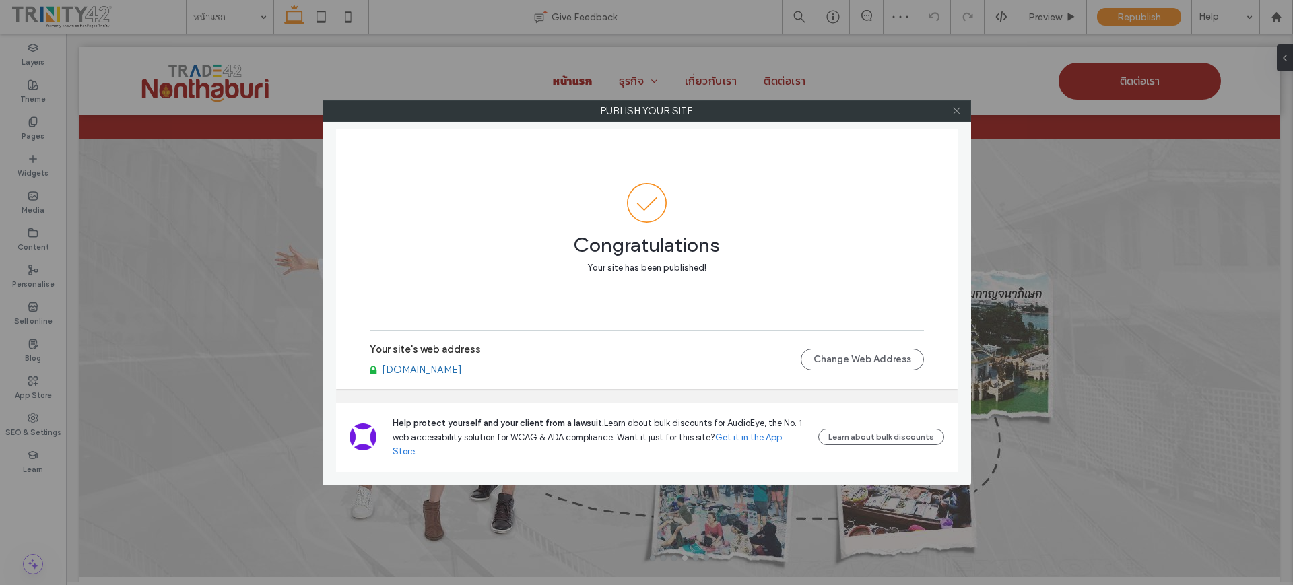
click at [957, 111] on use at bounding box center [956, 111] width 7 height 7
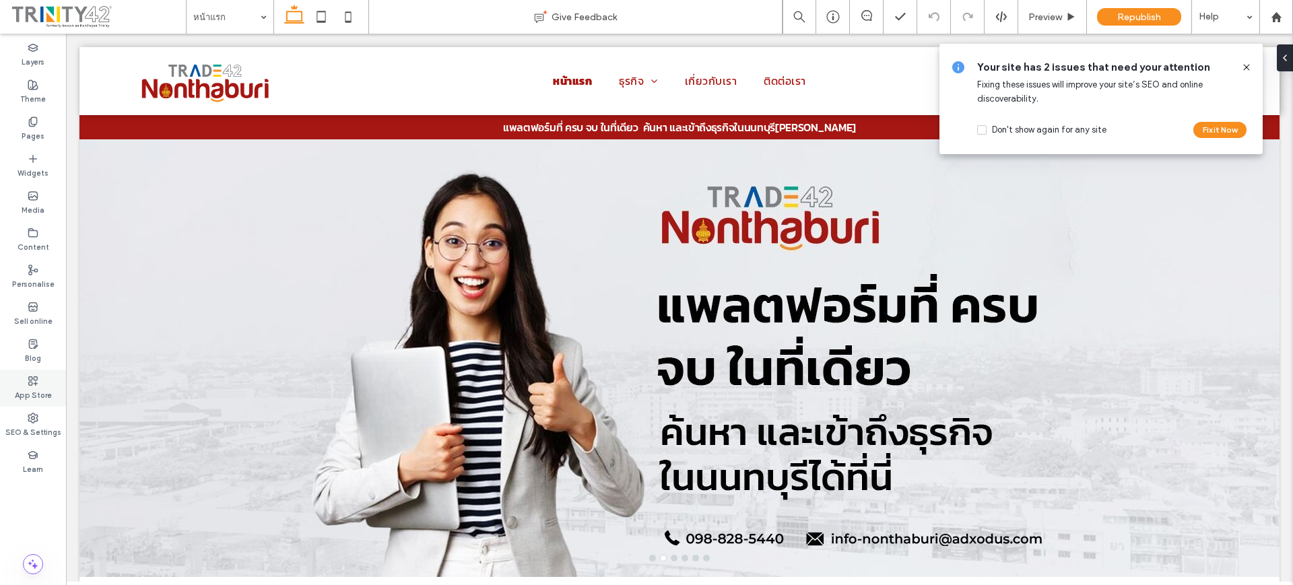
click at [34, 387] on label "App Store" at bounding box center [33, 393] width 37 height 15
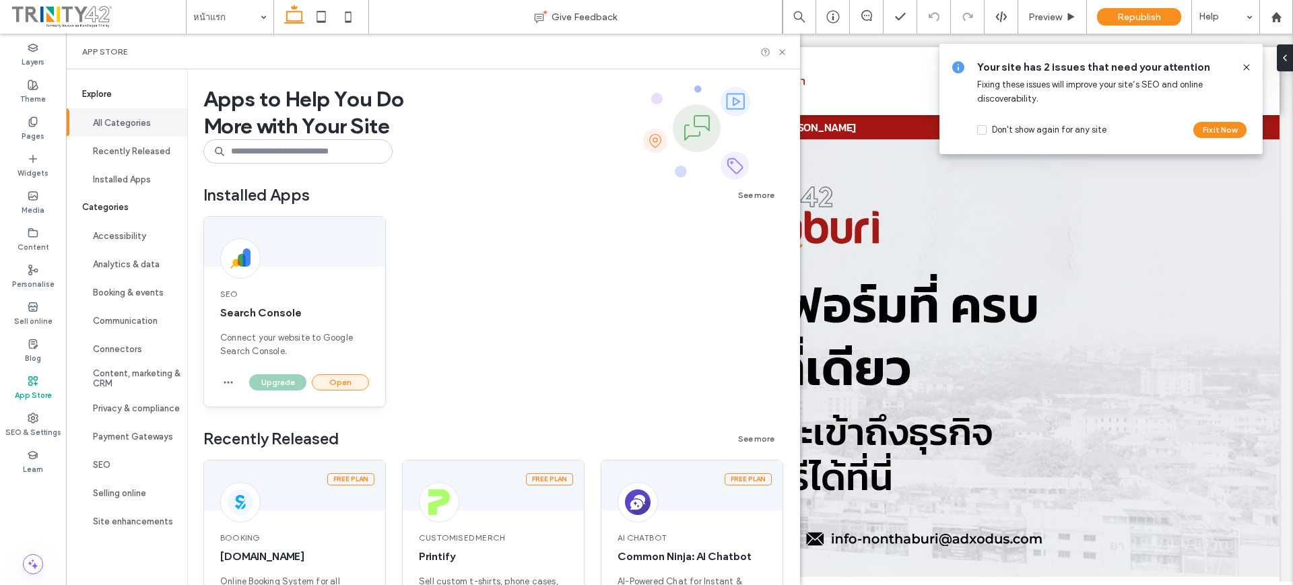
click at [349, 379] on button "Open" at bounding box center [340, 382] width 57 height 16
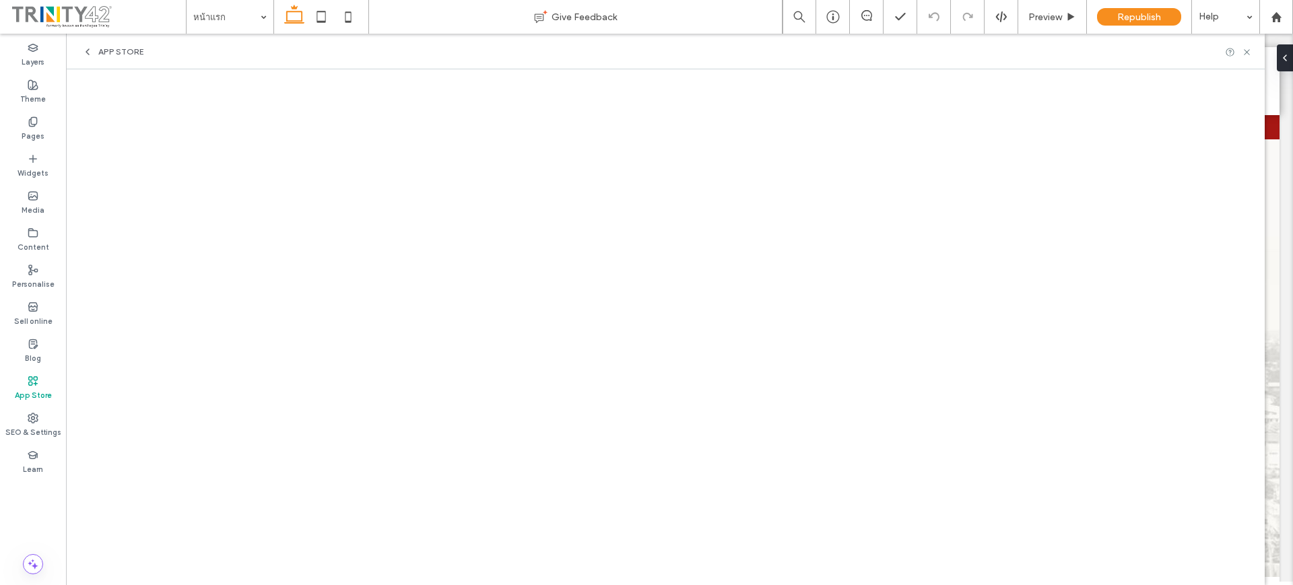
click at [27, 378] on div "App Store" at bounding box center [33, 388] width 66 height 37
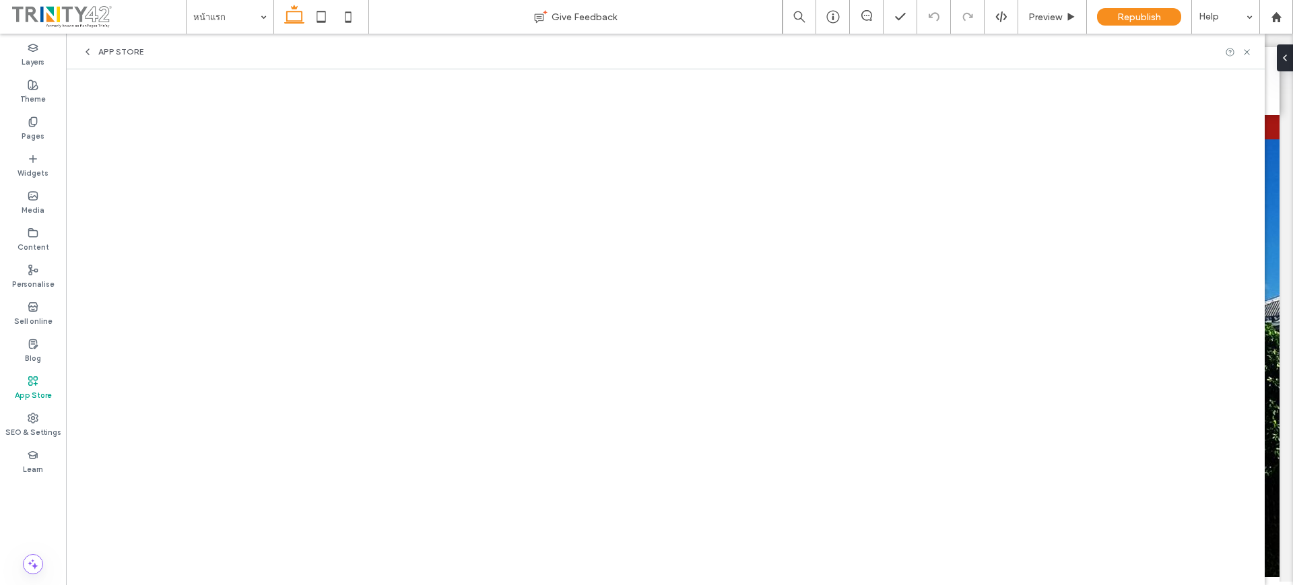
click at [50, 390] on div "App Store" at bounding box center [33, 388] width 66 height 37
click at [22, 428] on label "SEO & Settings" at bounding box center [33, 430] width 56 height 15
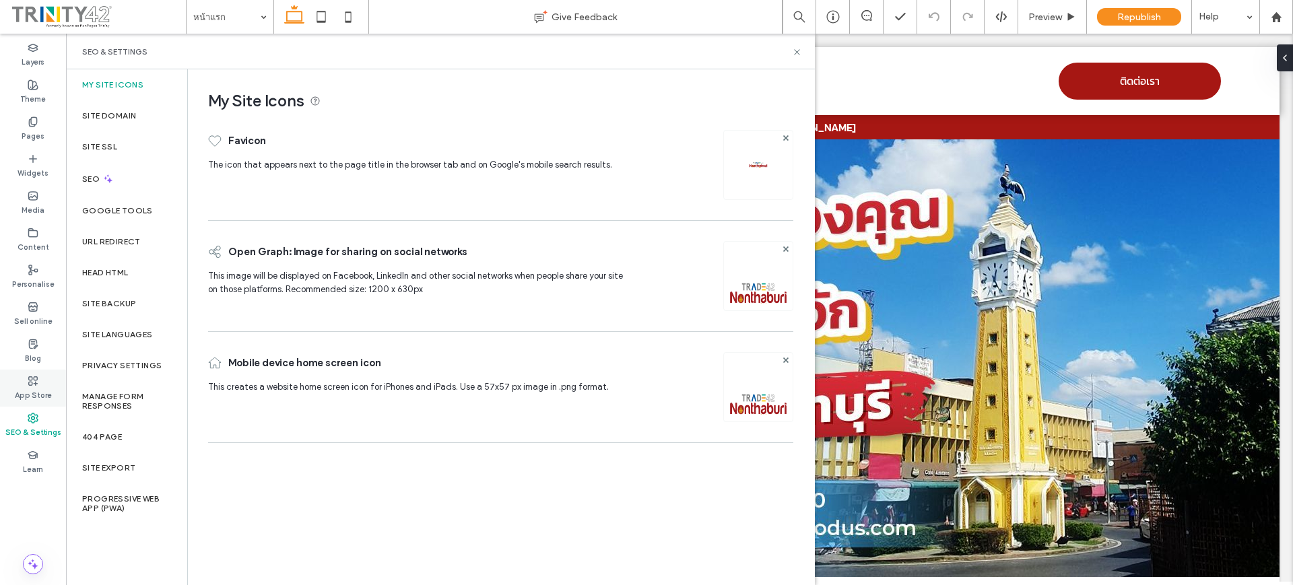
click at [36, 388] on label "App Store" at bounding box center [33, 393] width 37 height 15
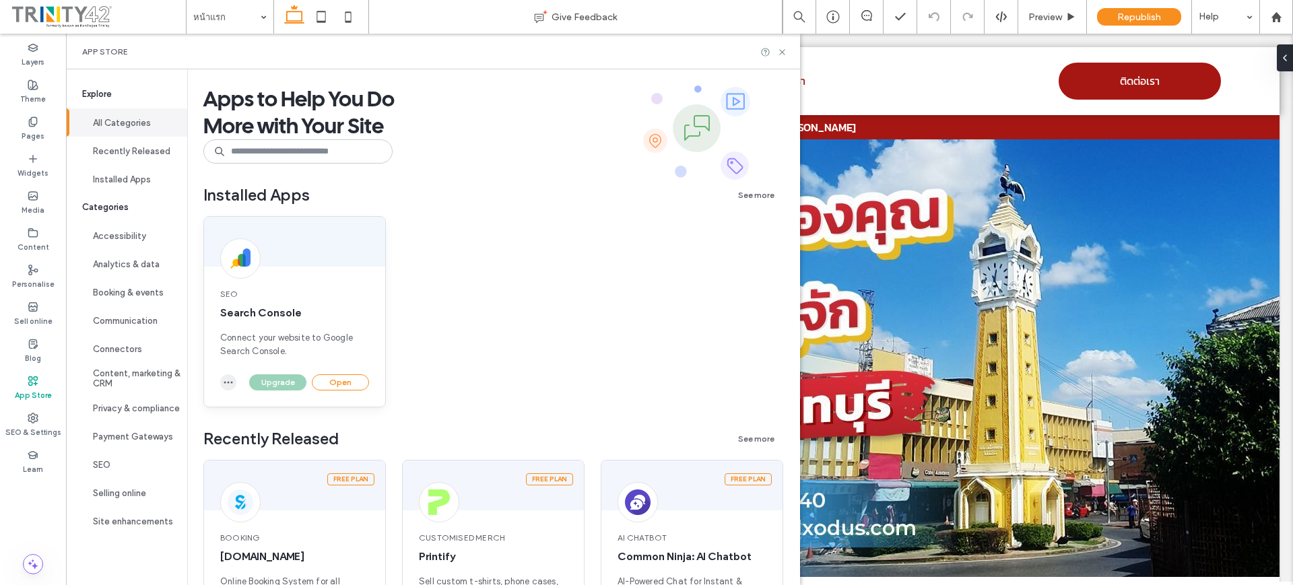
click at [228, 389] on span "button" at bounding box center [228, 382] width 16 height 16
click at [244, 417] on span "Uninstall app" at bounding box center [259, 414] width 55 height 13
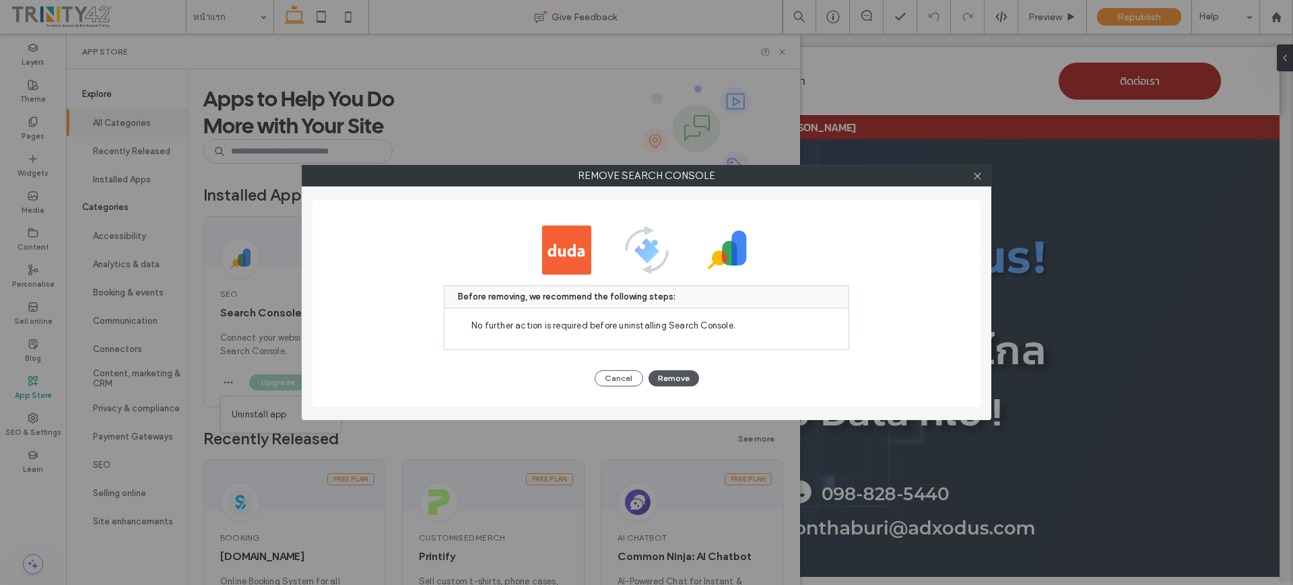
click at [679, 382] on button "Remove" at bounding box center [673, 378] width 50 height 16
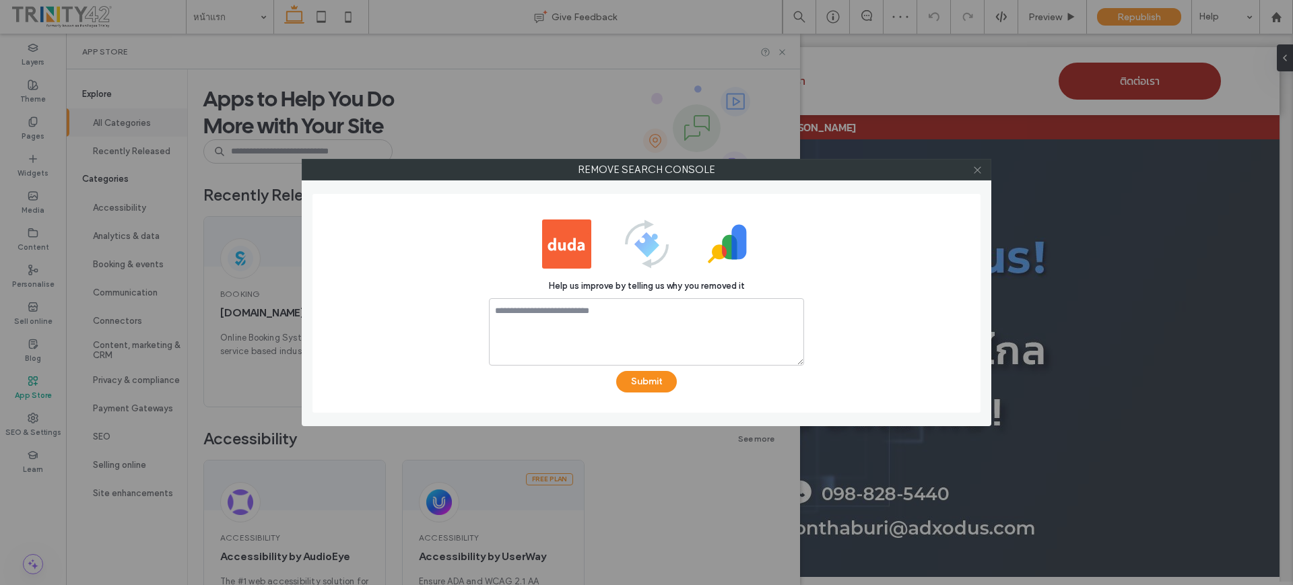
click at [981, 173] on icon at bounding box center [977, 170] width 10 height 10
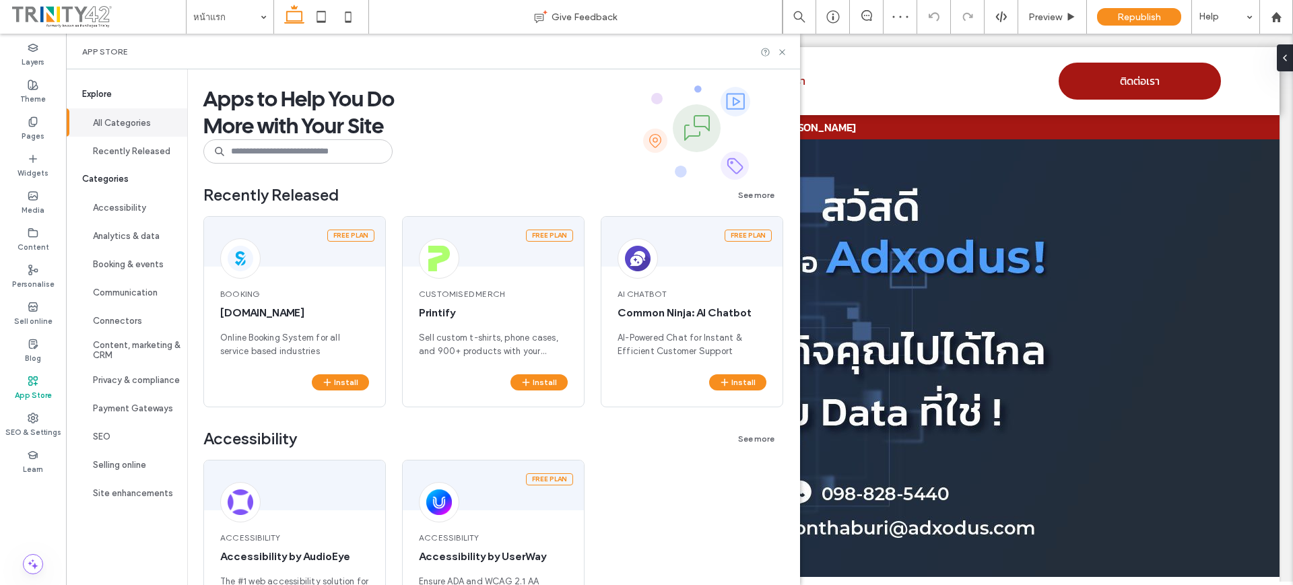
click at [43, 17] on span at bounding box center [98, 16] width 176 height 27
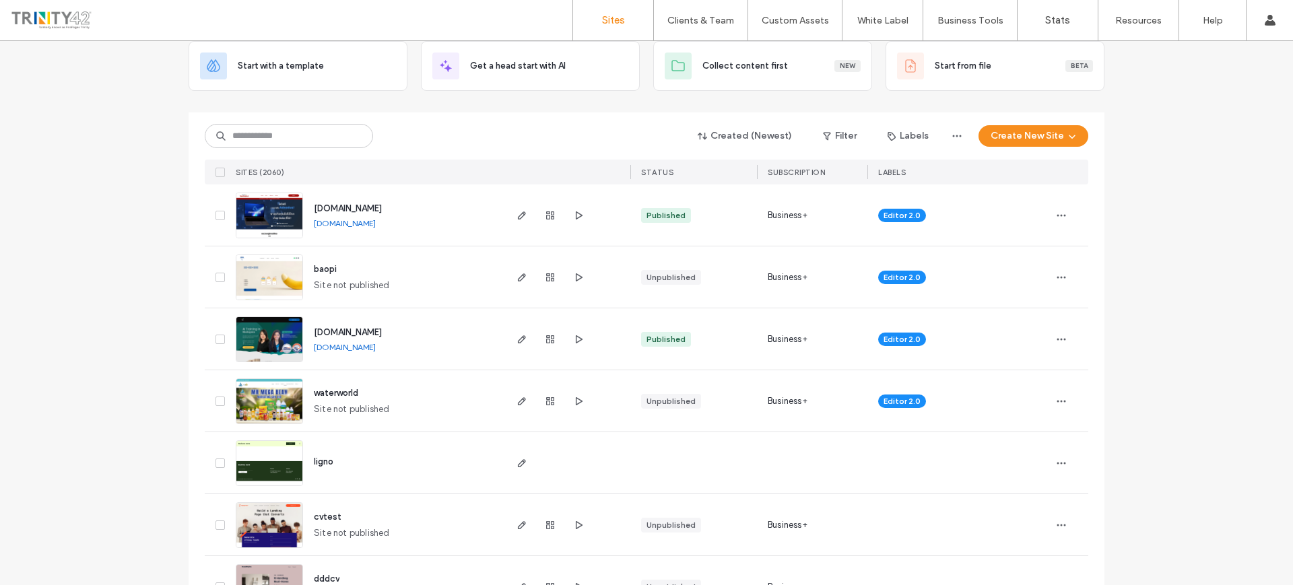
scroll to position [84, 0]
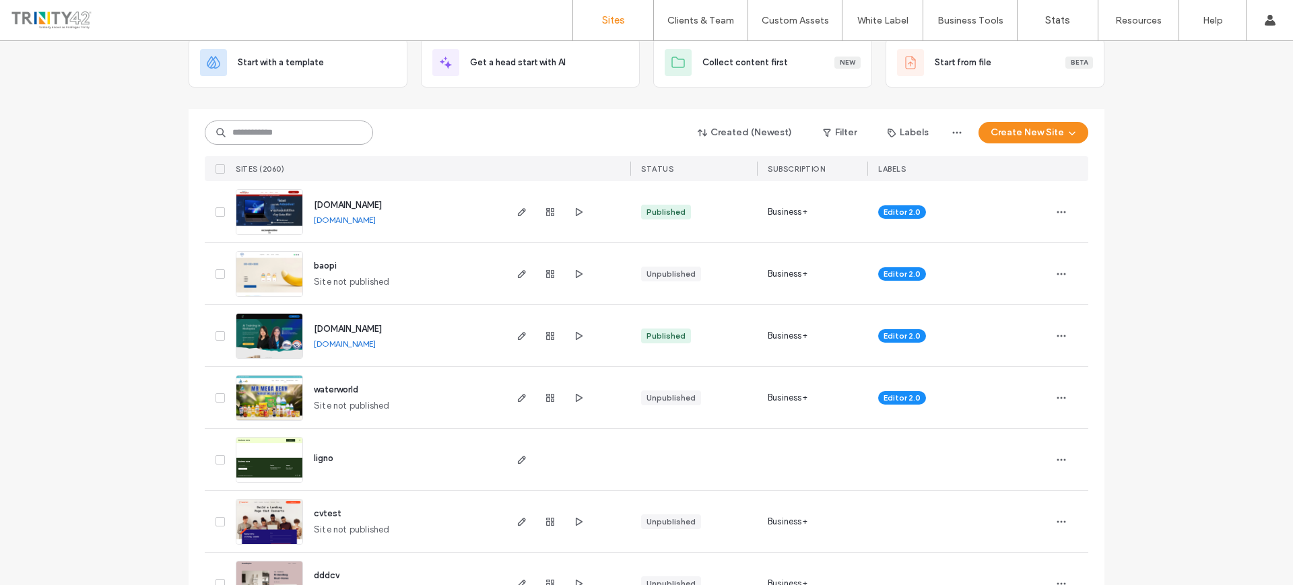
click at [330, 133] on input at bounding box center [289, 132] width 168 height 24
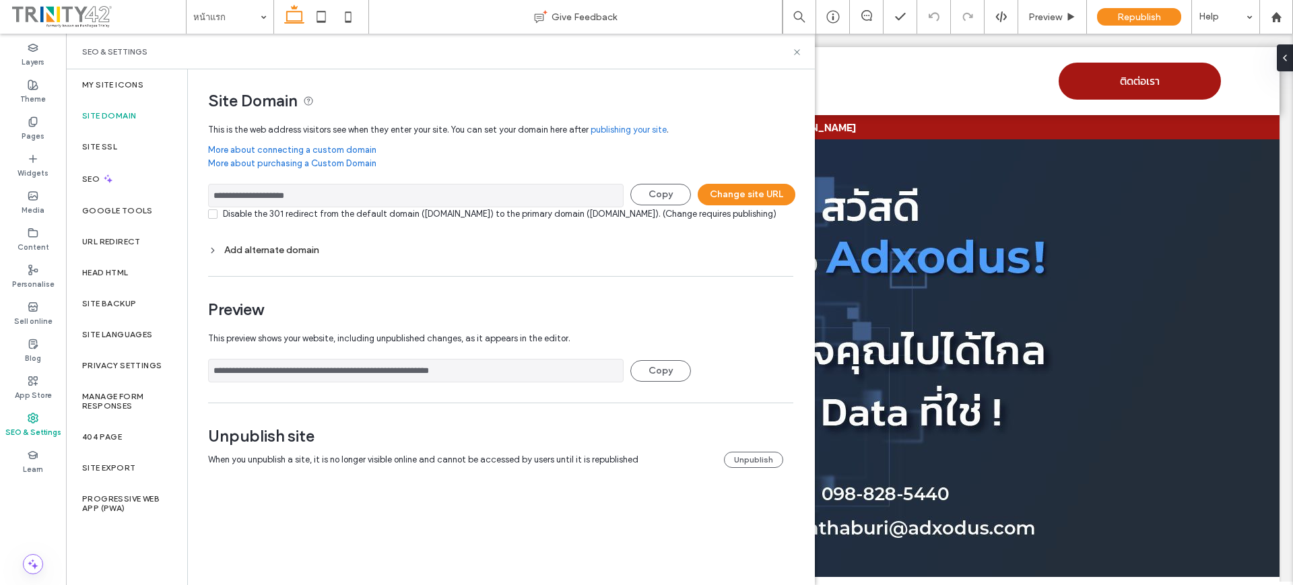
click at [249, 256] on div "Add alternate domain" at bounding box center [500, 249] width 585 height 11
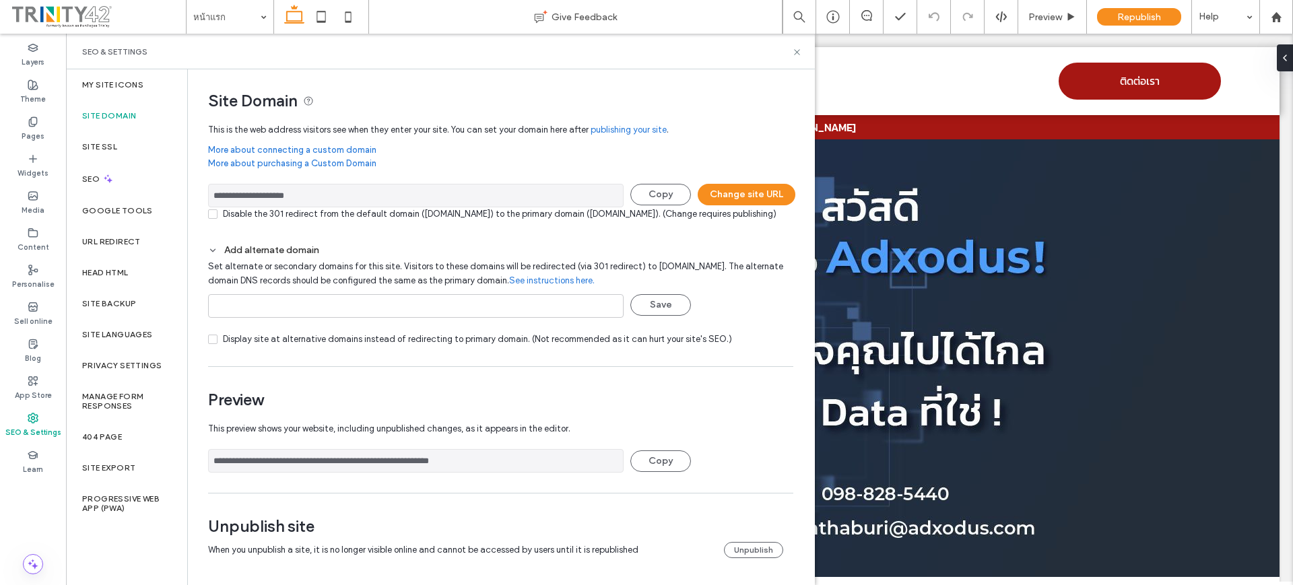
click at [292, 256] on div "Add alternate domain" at bounding box center [500, 249] width 585 height 11
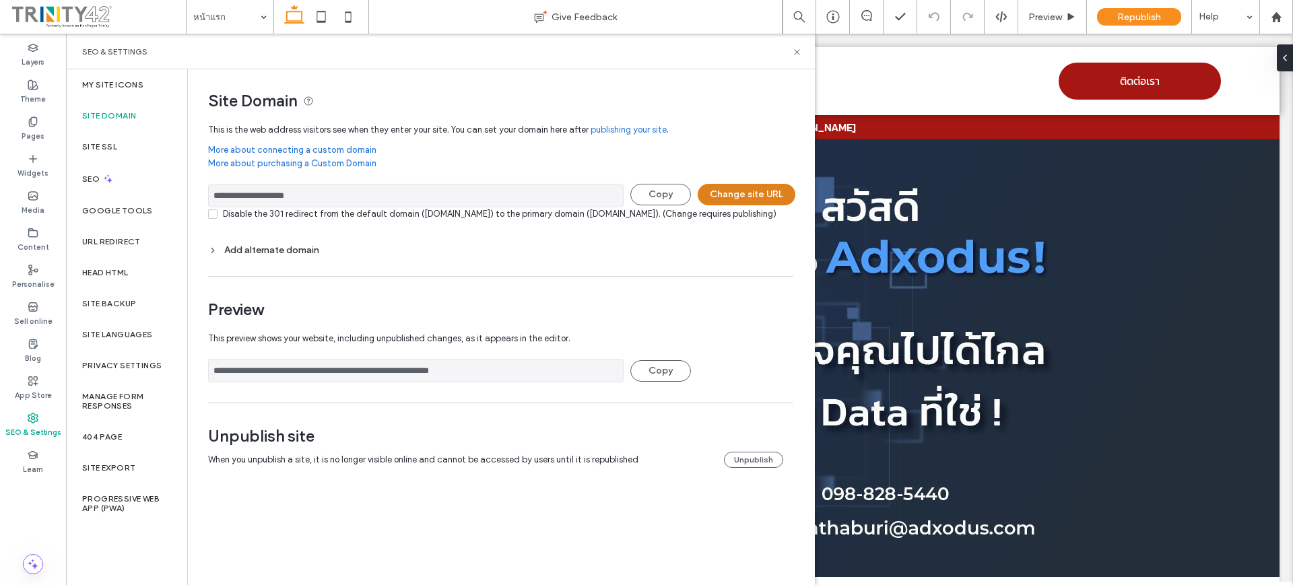
click at [712, 201] on button "Change site URL" at bounding box center [746, 195] width 98 height 22
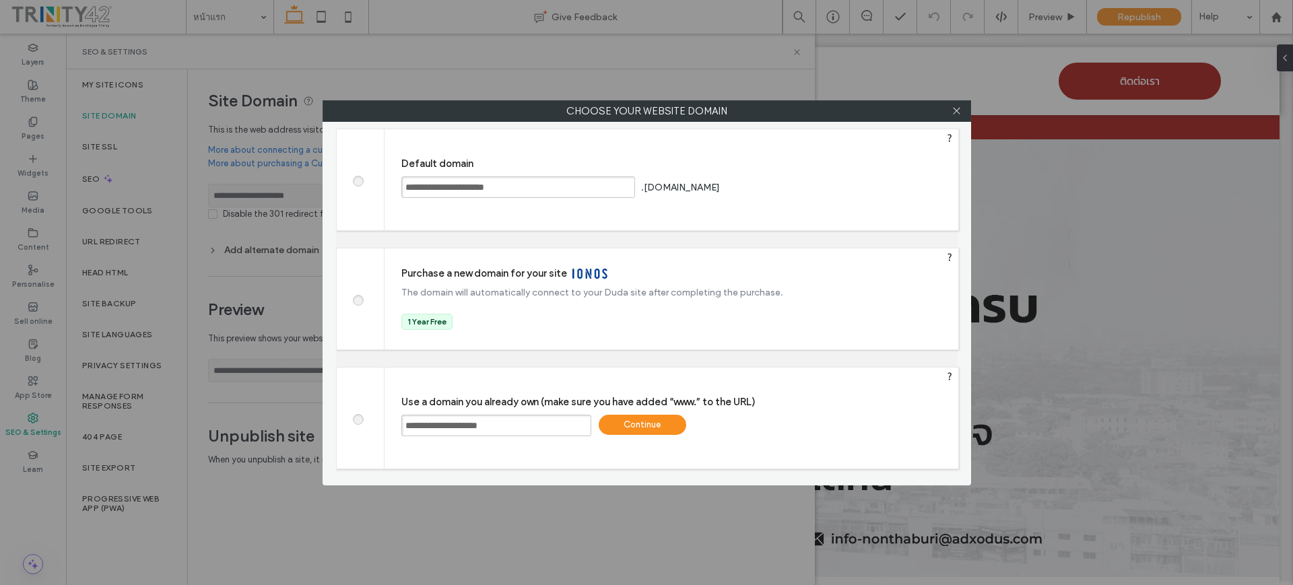
click at [357, 177] on span at bounding box center [357, 179] width 0 height 10
click at [740, 185] on div "Save" at bounding box center [774, 187] width 88 height 20
type input "**********"
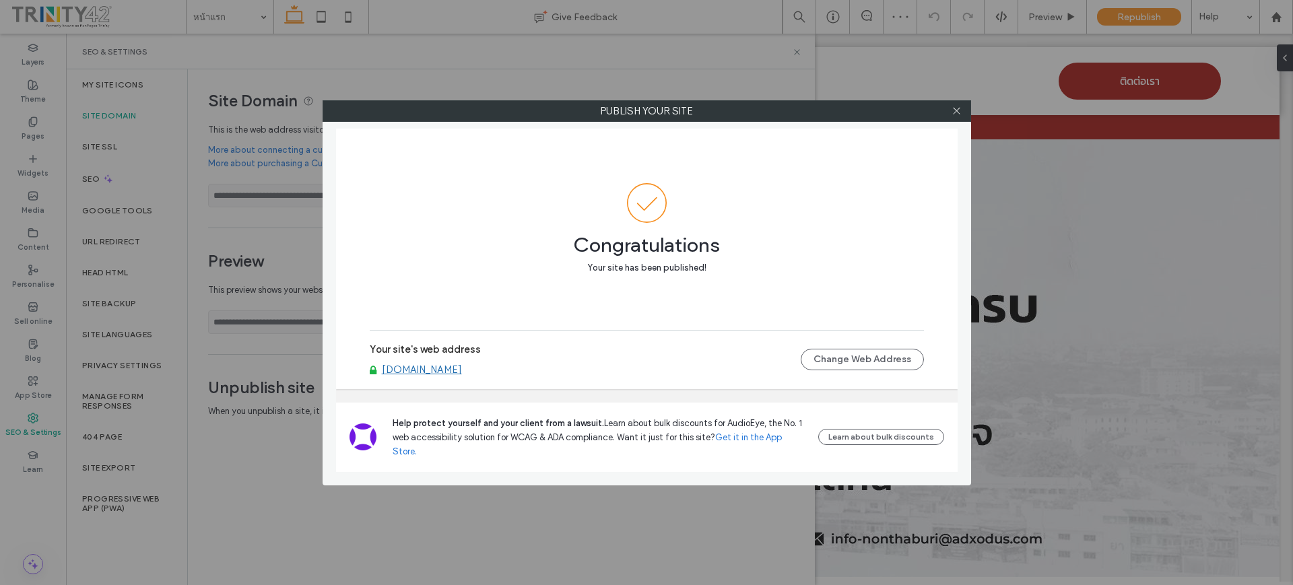
click at [961, 114] on div at bounding box center [956, 111] width 20 height 20
click at [958, 114] on icon at bounding box center [956, 111] width 10 height 10
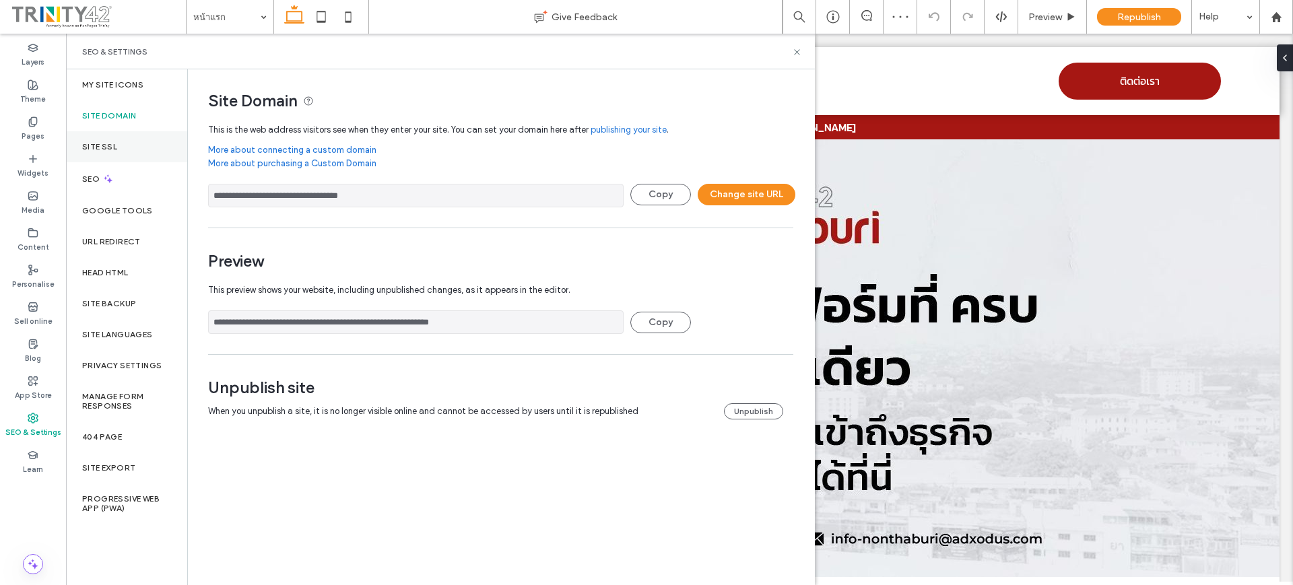
click at [112, 152] on div "Site SSL" at bounding box center [126, 146] width 121 height 31
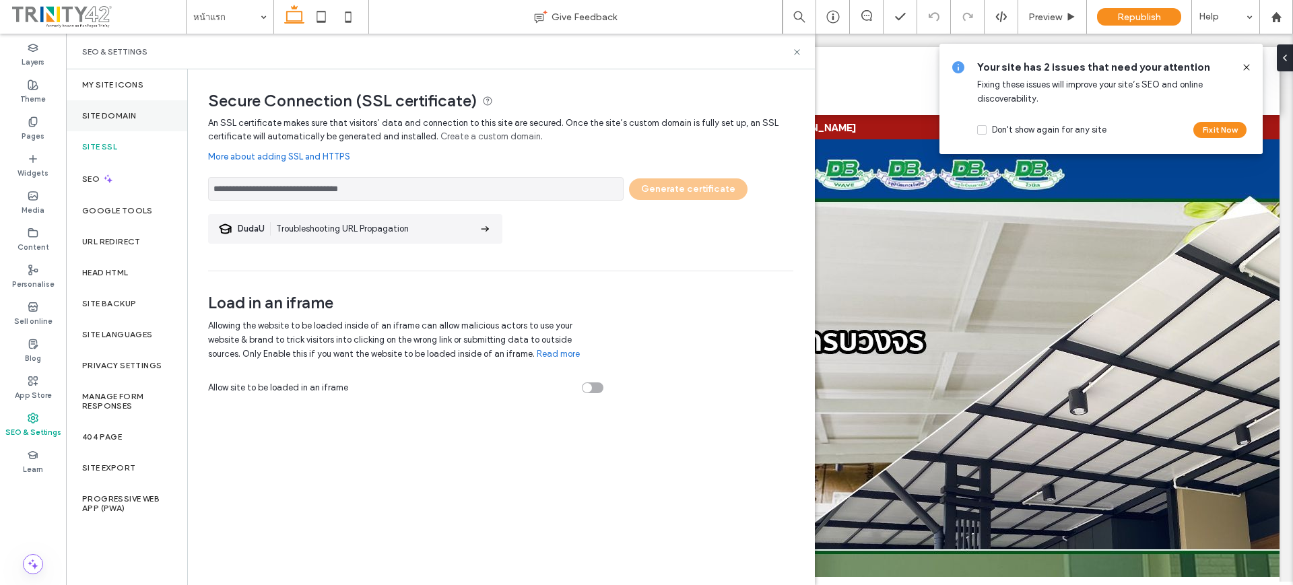
click at [139, 120] on div "Site Domain" at bounding box center [126, 115] width 121 height 31
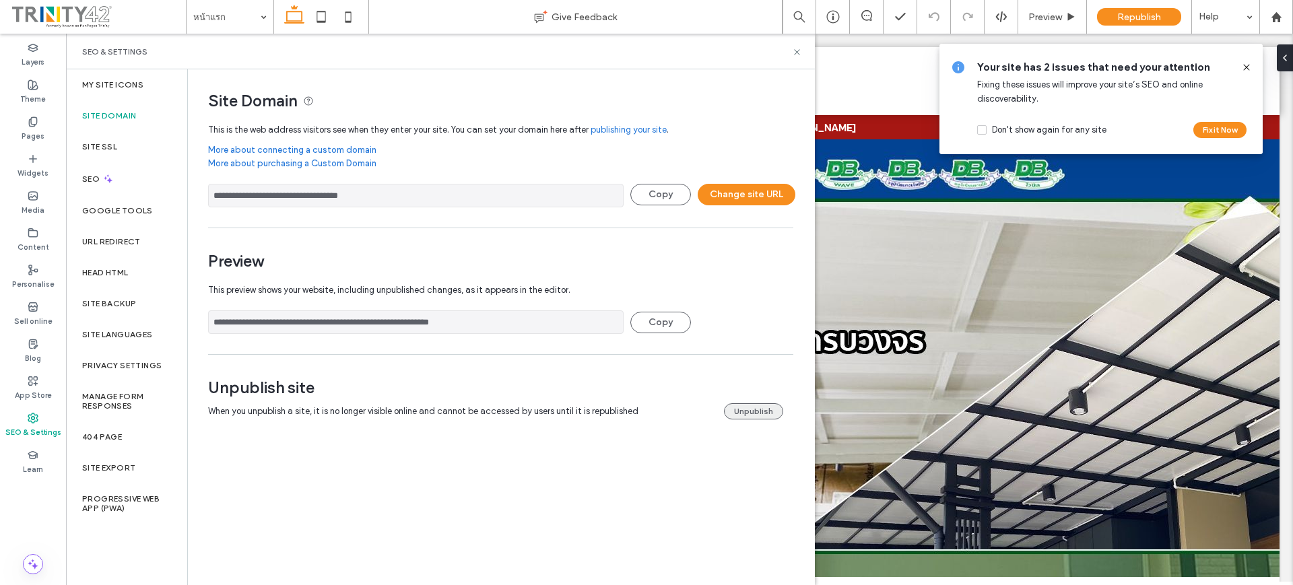
click at [767, 411] on button "Unpublish" at bounding box center [753, 411] width 59 height 16
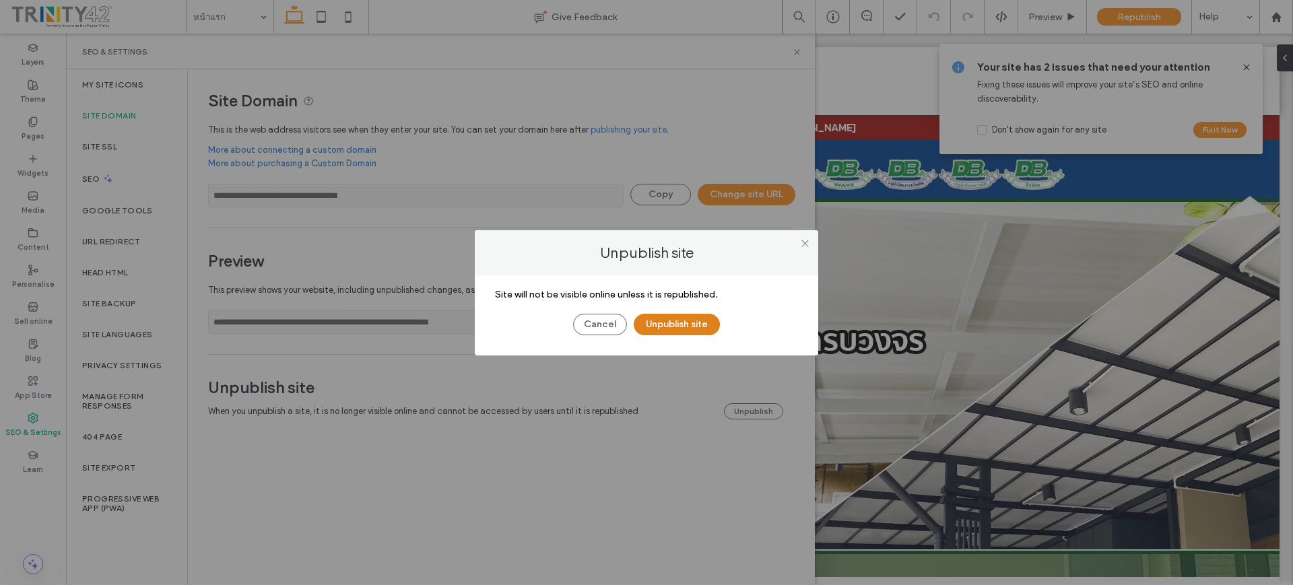
click at [671, 329] on button "Unpublish site" at bounding box center [676, 325] width 86 height 22
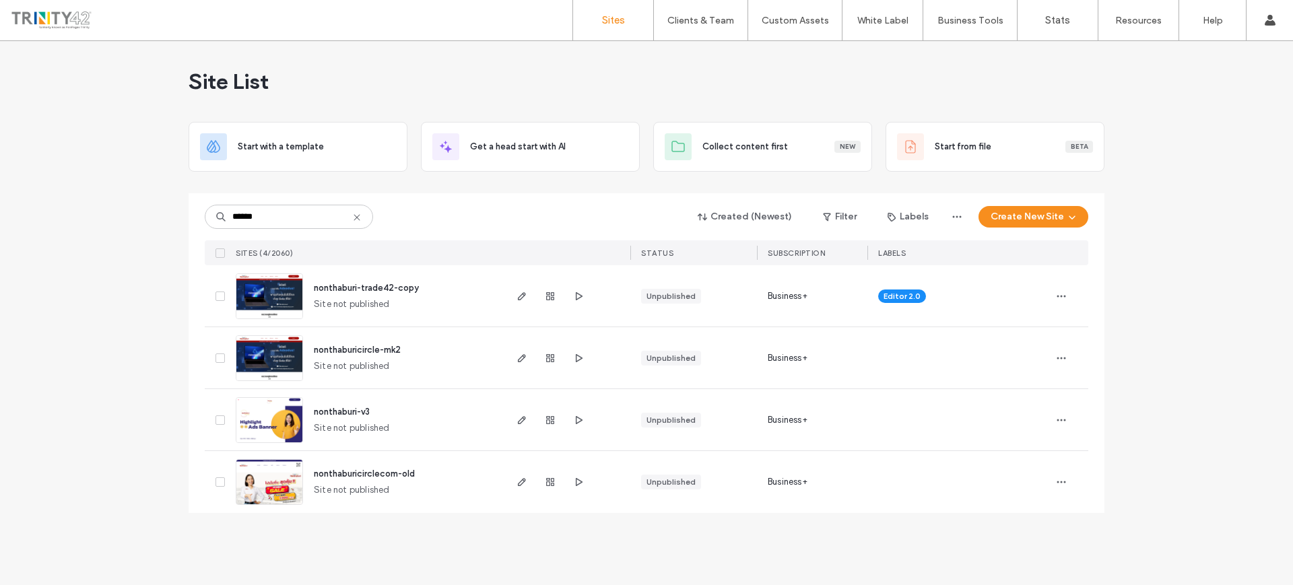
type input "******"
click at [384, 349] on span "nonthaburicircle-mk2" at bounding box center [357, 350] width 87 height 10
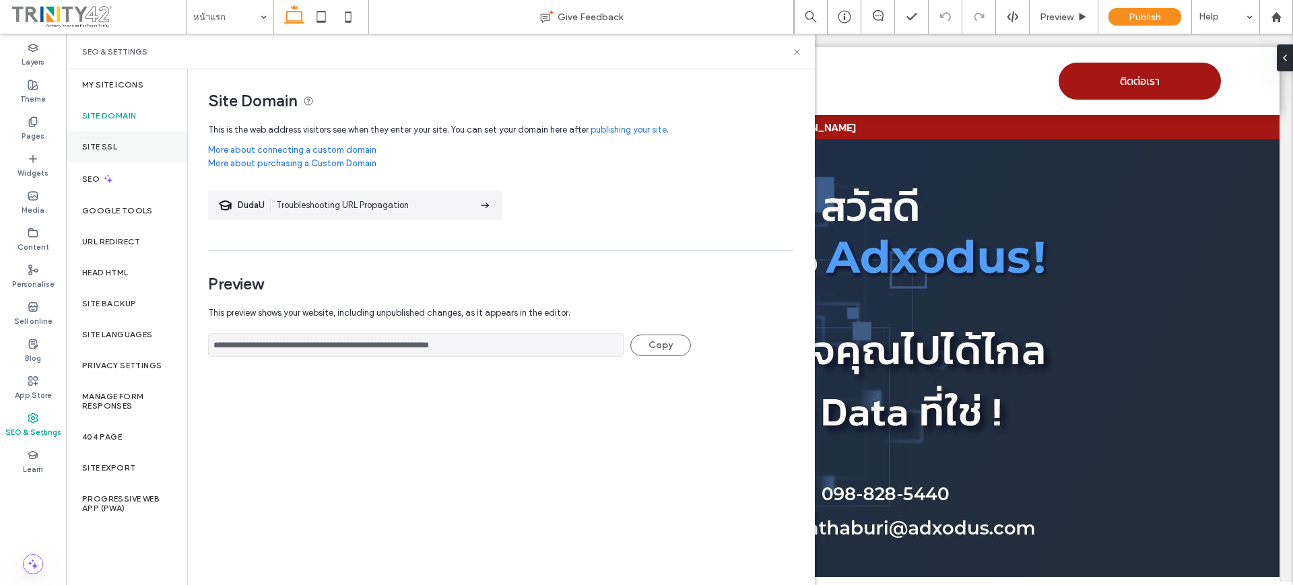
click at [139, 147] on div "Site SSL" at bounding box center [126, 146] width 121 height 31
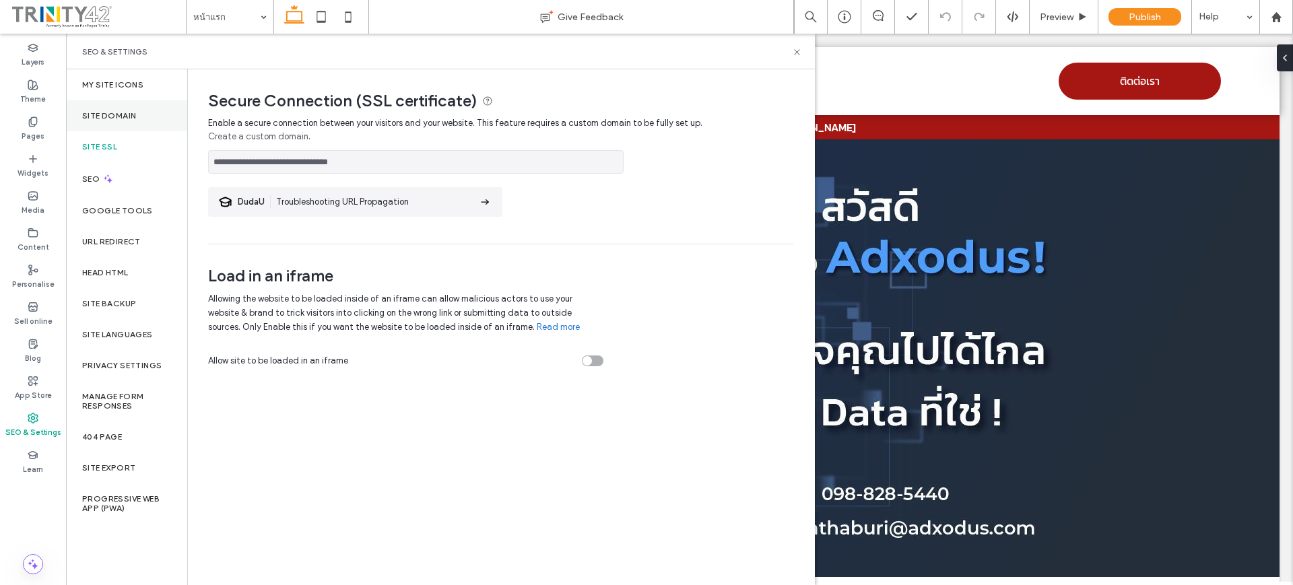
click at [139, 105] on div "**********" at bounding box center [646, 292] width 1293 height 585
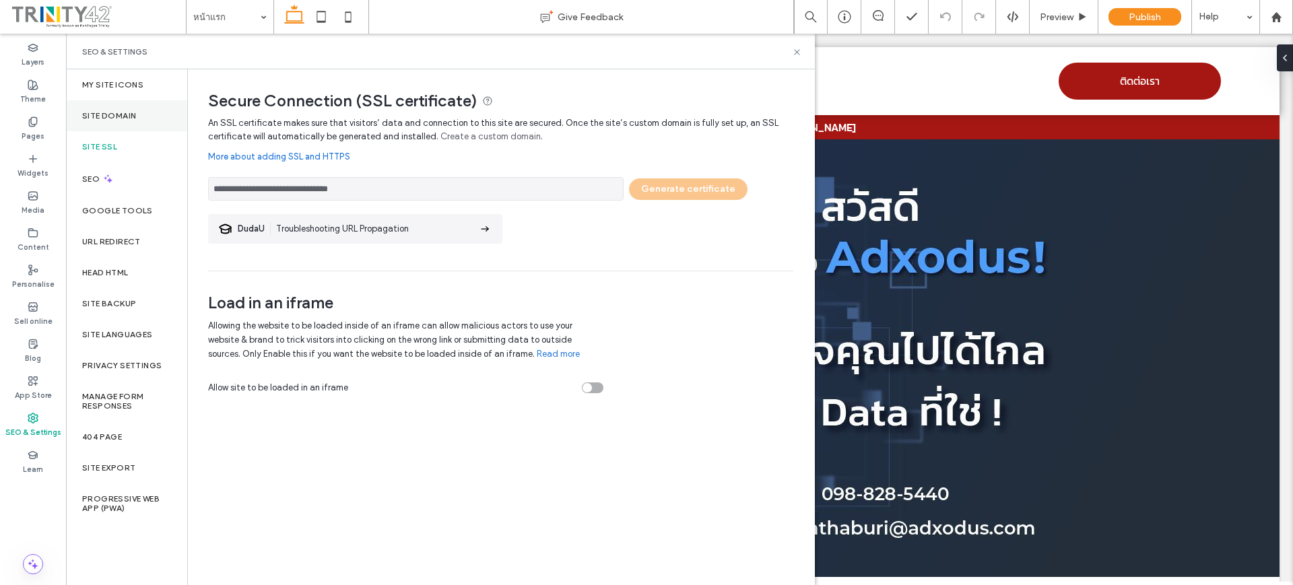
click at [131, 112] on label "Site Domain" at bounding box center [109, 115] width 54 height 9
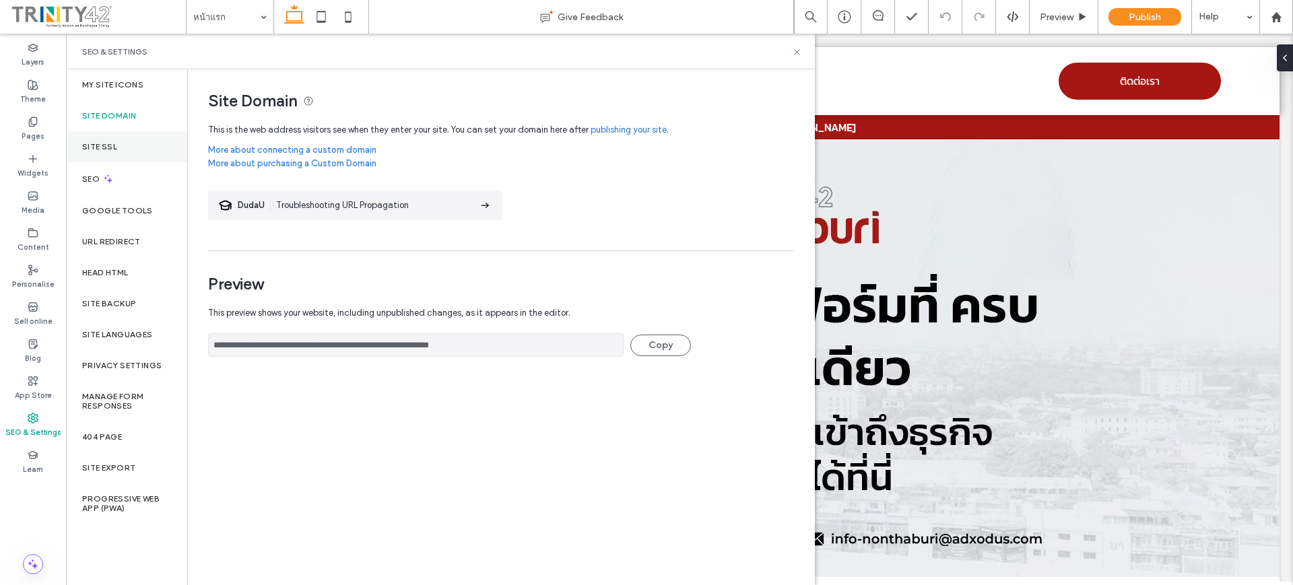
click at [141, 148] on div "Site SSL" at bounding box center [126, 146] width 121 height 31
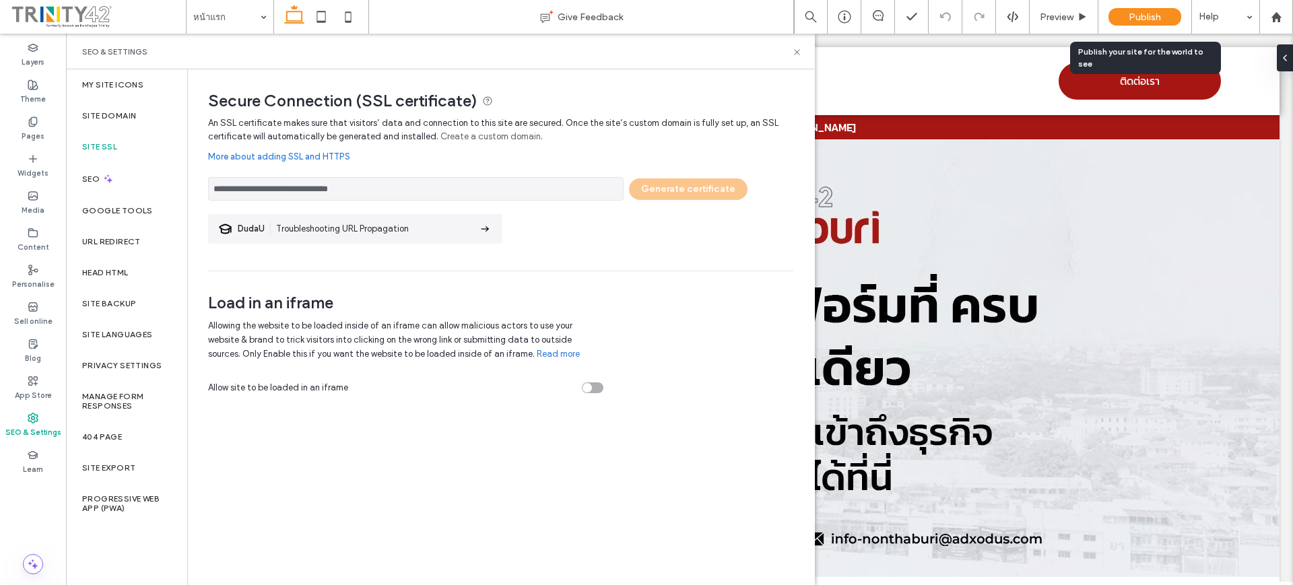
click at [1126, 9] on div "Publish" at bounding box center [1144, 17] width 73 height 18
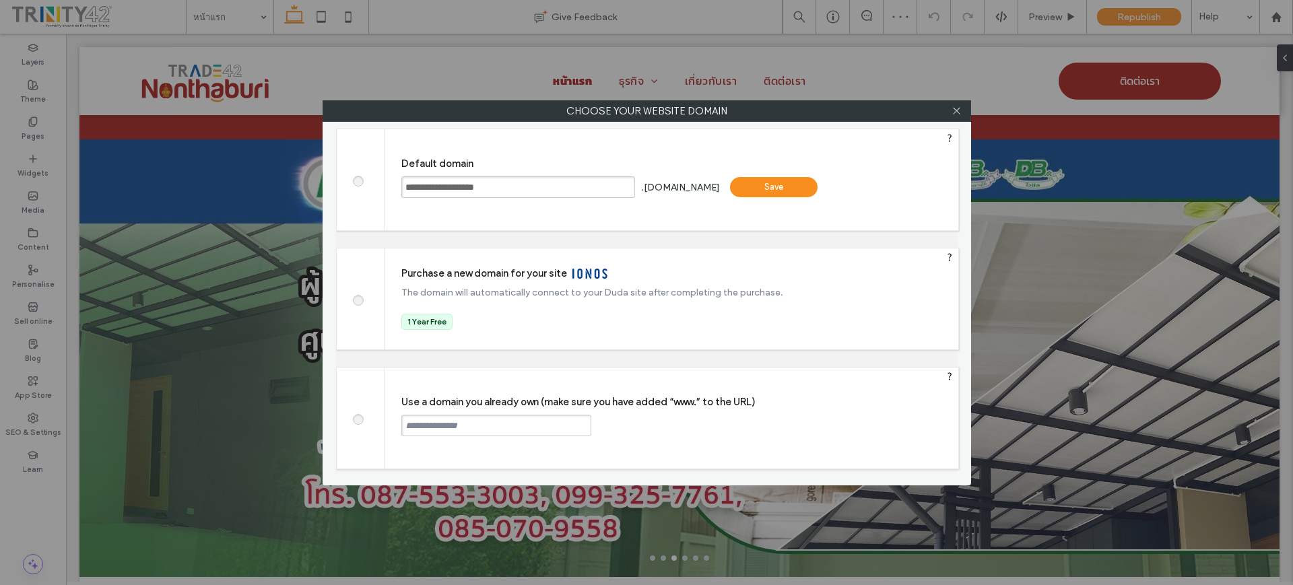
click at [530, 438] on div "Use a domain you already own (make sure you have added “www.” to the URL) Conti…" at bounding box center [671, 418] width 574 height 101
click at [541, 421] on input "text" at bounding box center [496, 426] width 190 height 22
paste input "**********"
type input "**********"
click at [542, 423] on input "**********" at bounding box center [496, 426] width 190 height 22
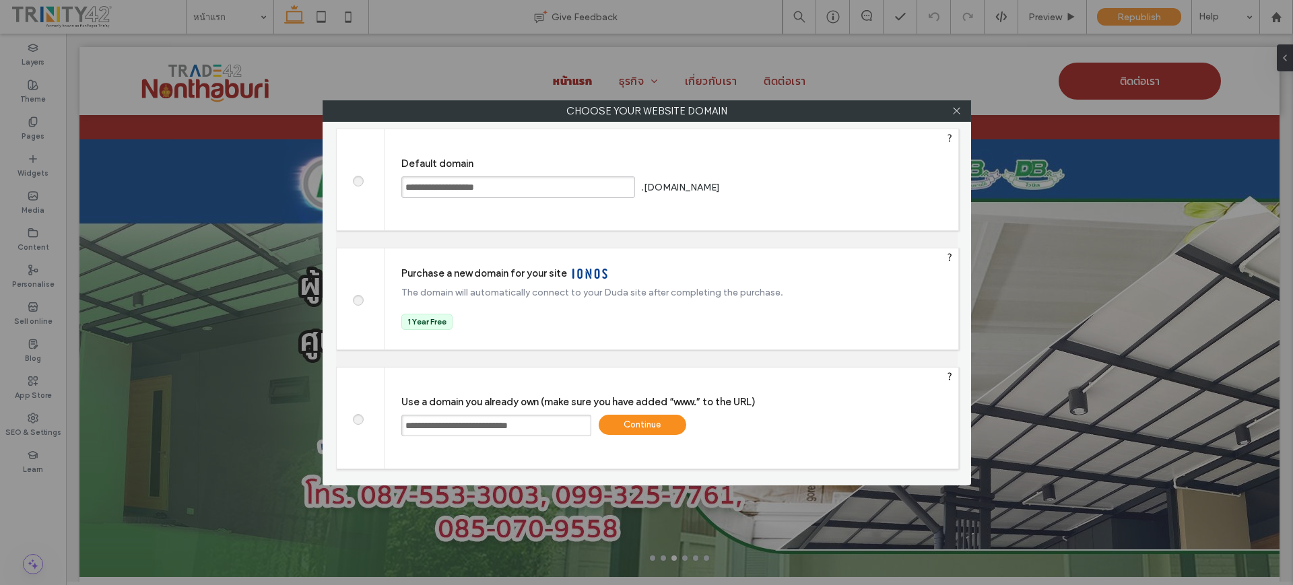
click at [542, 423] on input "**********" at bounding box center [496, 426] width 190 height 22
paste input "text"
click at [554, 428] on input "**********" at bounding box center [496, 426] width 190 height 22
click at [563, 421] on input "**********" at bounding box center [496, 426] width 190 height 22
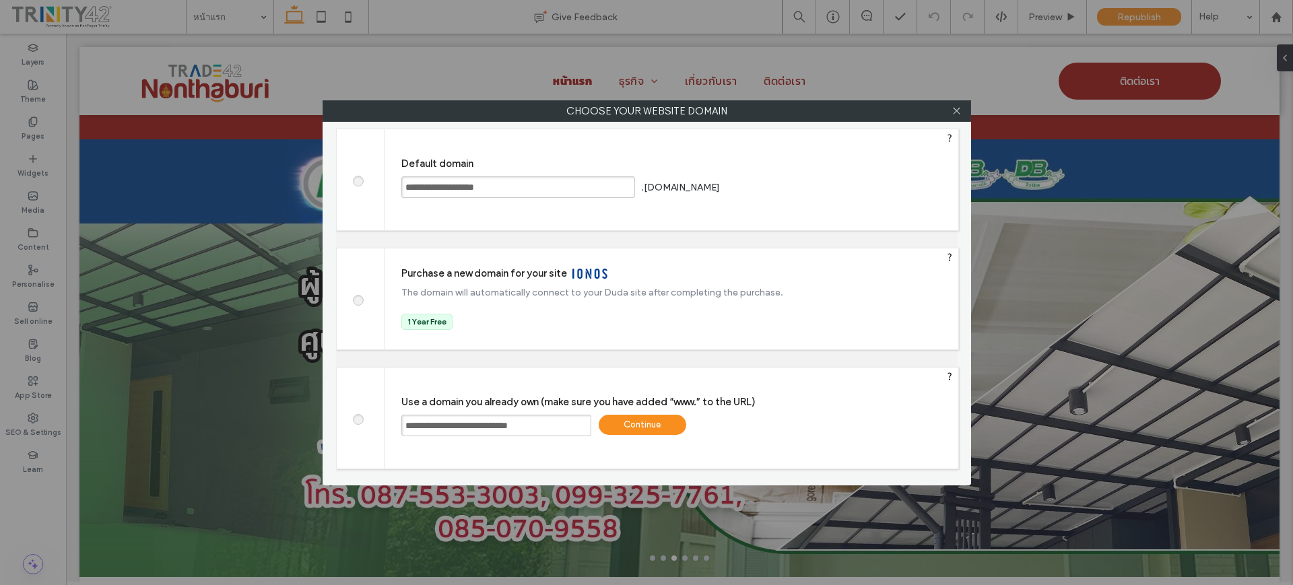
click at [563, 421] on input "**********" at bounding box center [496, 426] width 190 height 22
click at [555, 425] on input "text" at bounding box center [496, 426] width 190 height 22
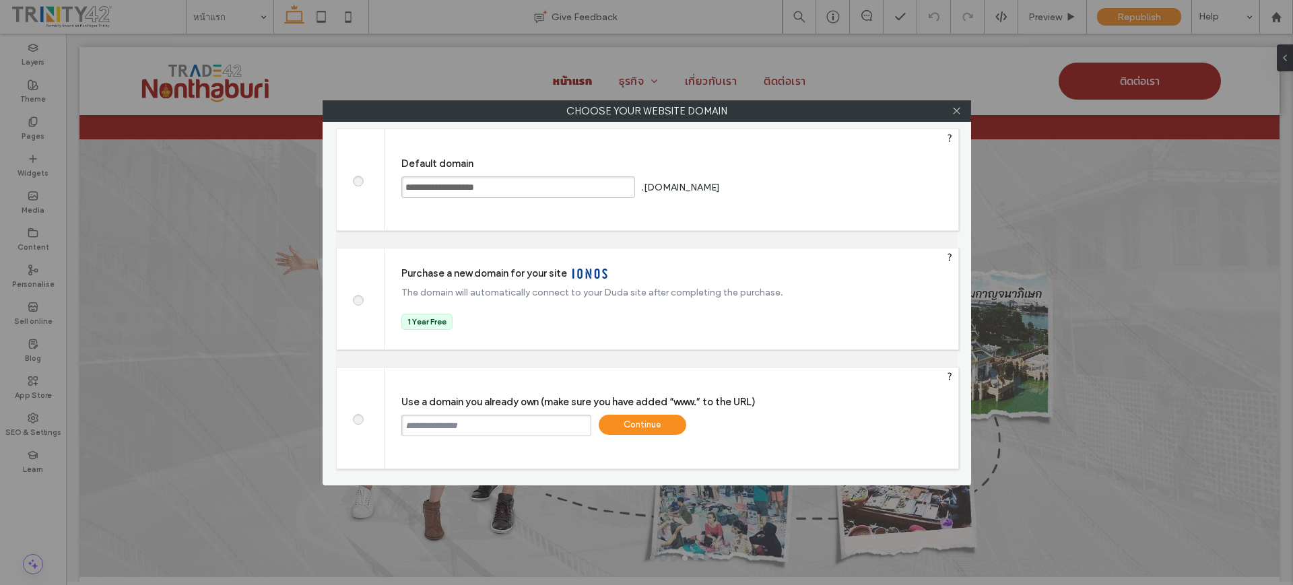
type input "**********"
click at [604, 418] on div "Continue" at bounding box center [642, 425] width 88 height 20
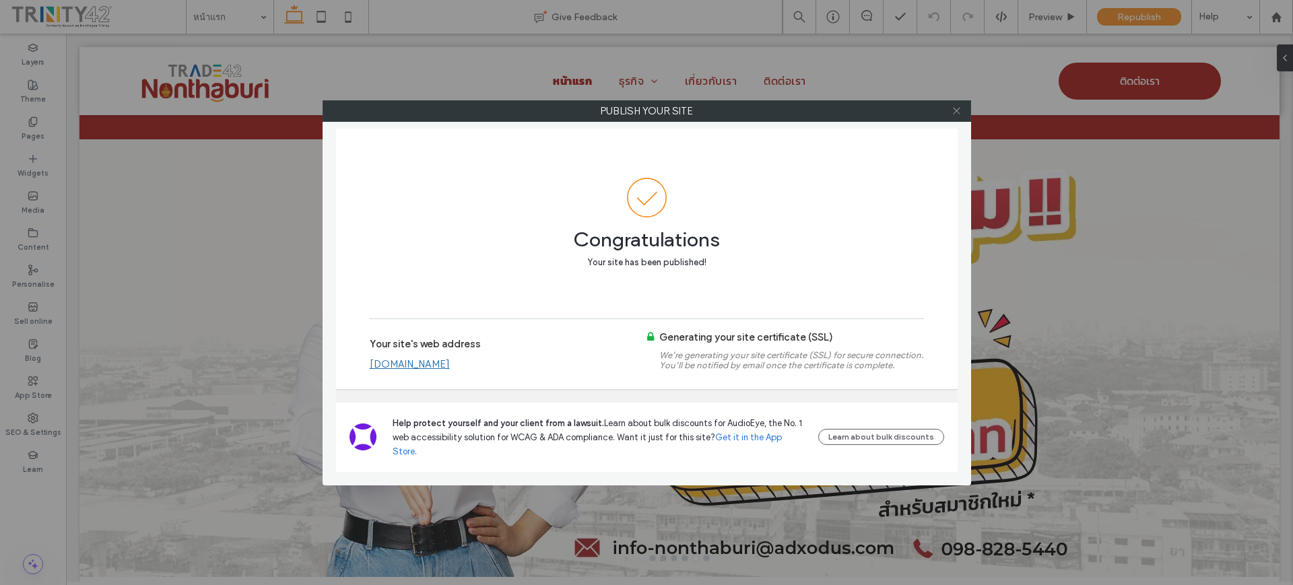
click at [951, 110] on icon at bounding box center [956, 111] width 10 height 10
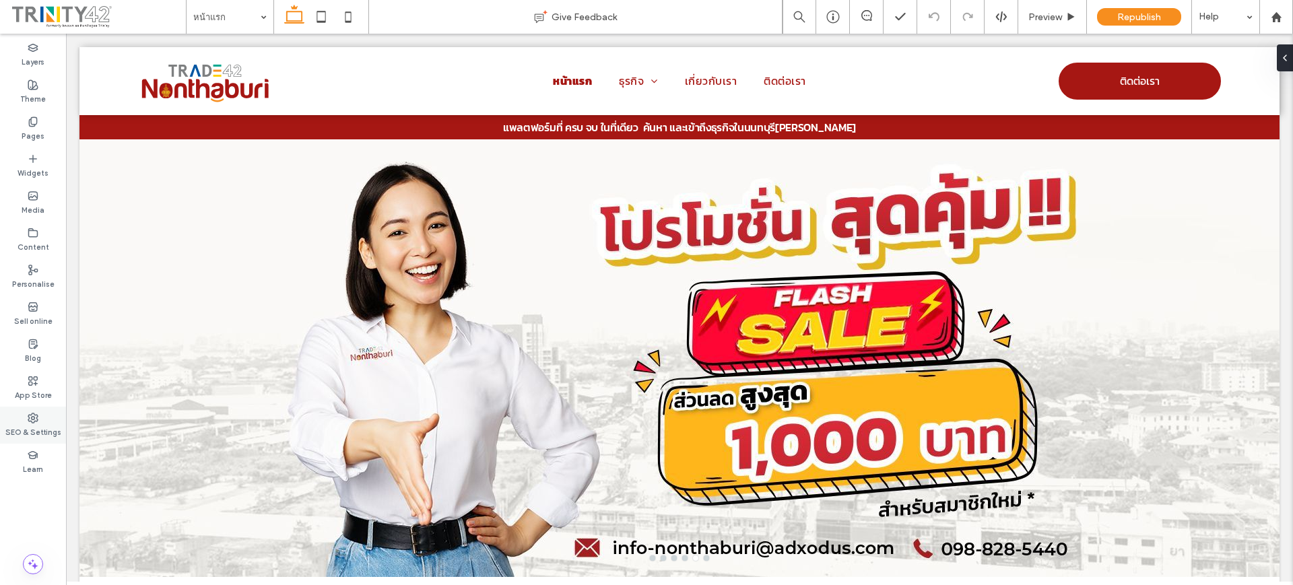
click at [31, 428] on label "SEO & Settings" at bounding box center [33, 430] width 56 height 15
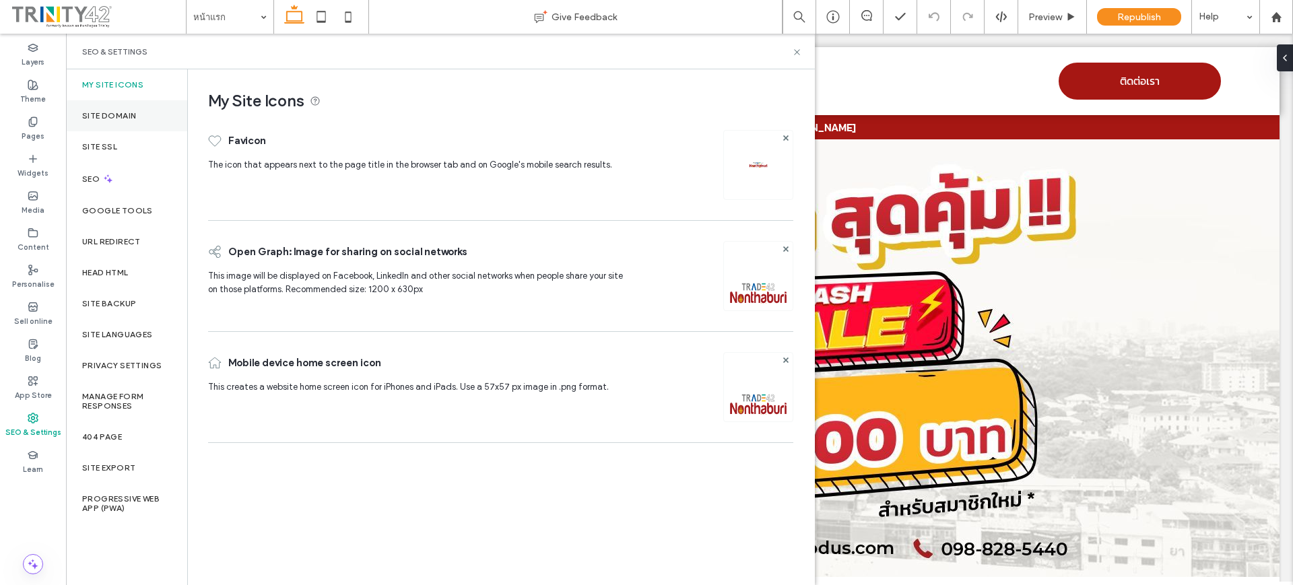
click at [139, 116] on div "Site Domain" at bounding box center [126, 115] width 121 height 31
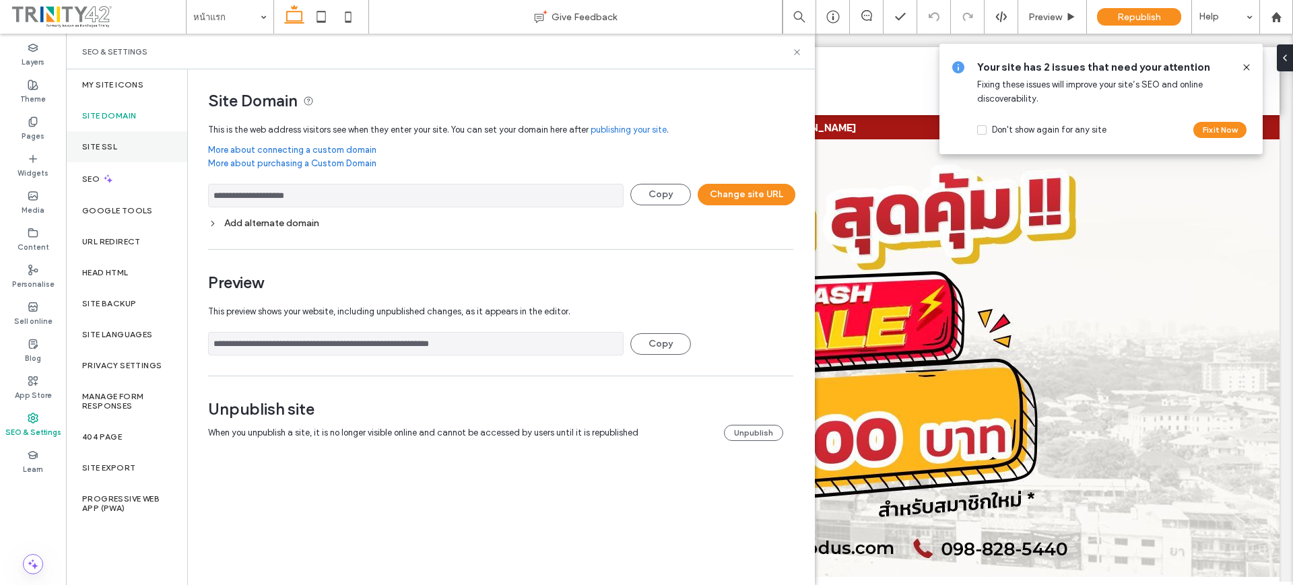
click at [139, 138] on div "Site SSL" at bounding box center [126, 146] width 121 height 31
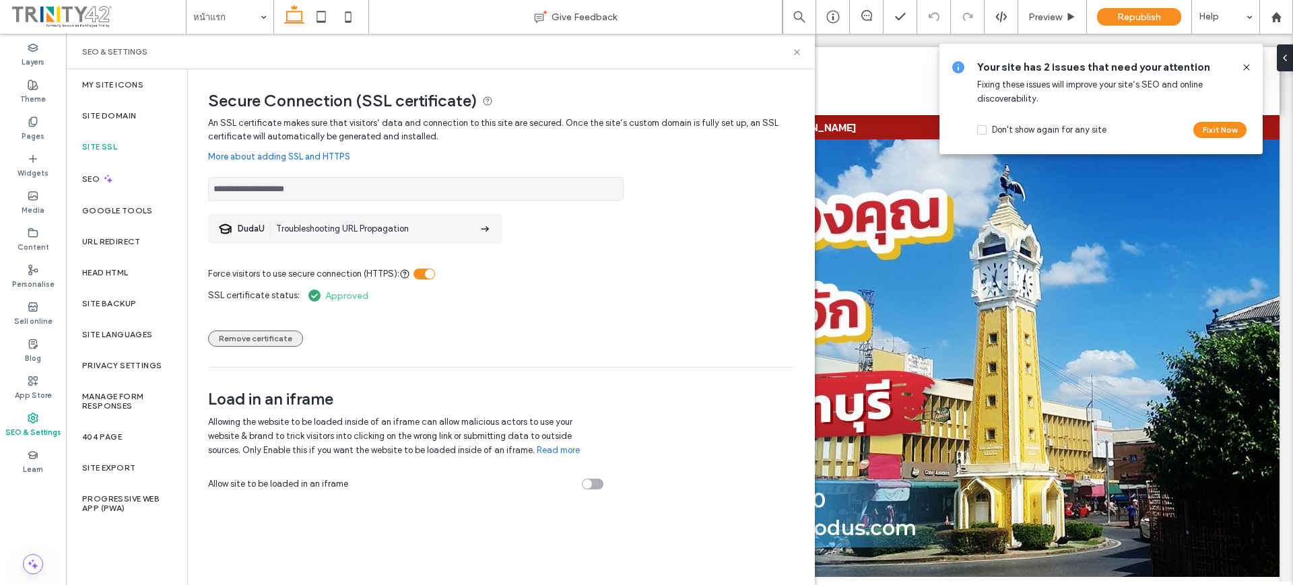
click at [236, 345] on button "Remove certificate" at bounding box center [255, 339] width 95 height 16
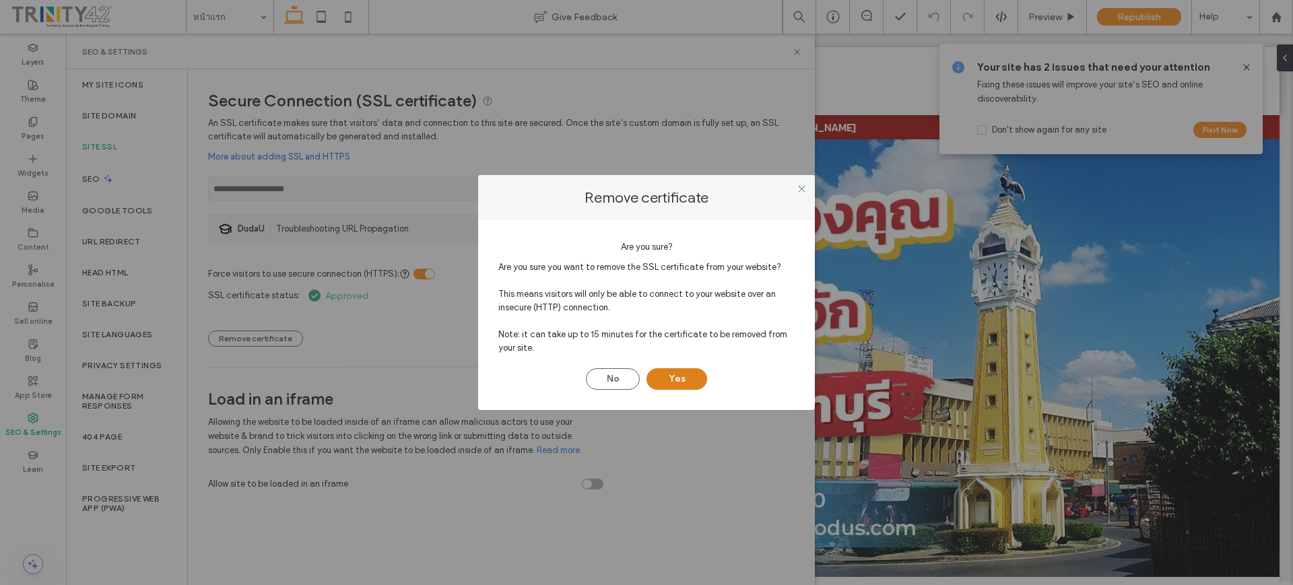
click at [692, 384] on button "Yes" at bounding box center [676, 379] width 61 height 22
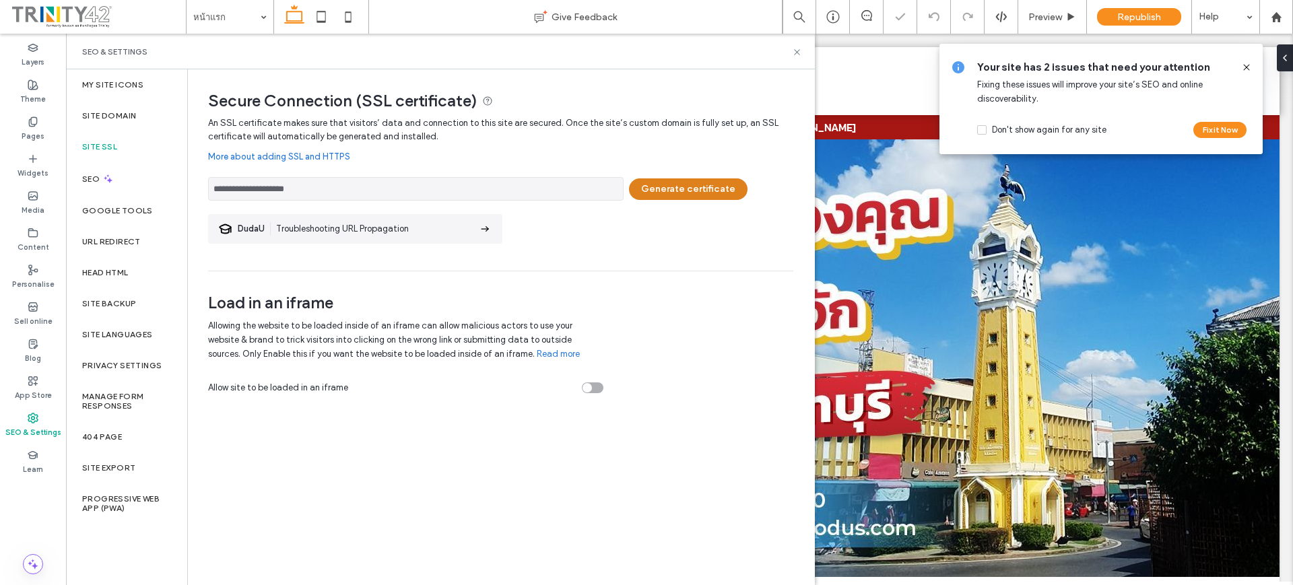
click at [680, 188] on button "Generate certificate" at bounding box center [688, 189] width 118 height 22
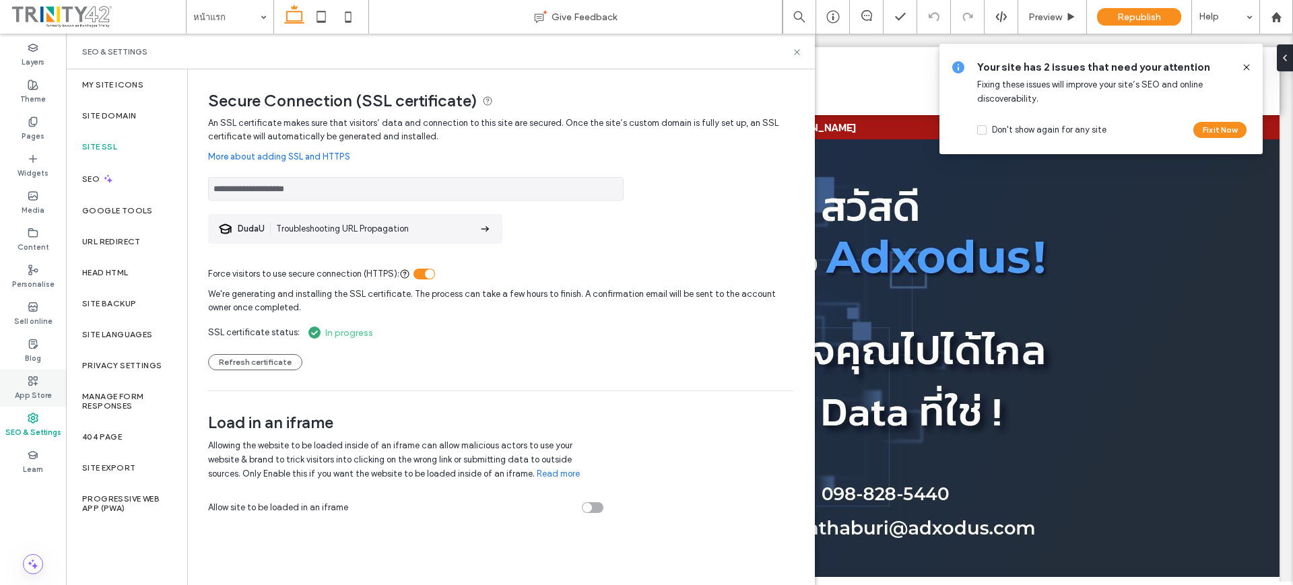
click at [44, 392] on label "App Store" at bounding box center [33, 393] width 37 height 15
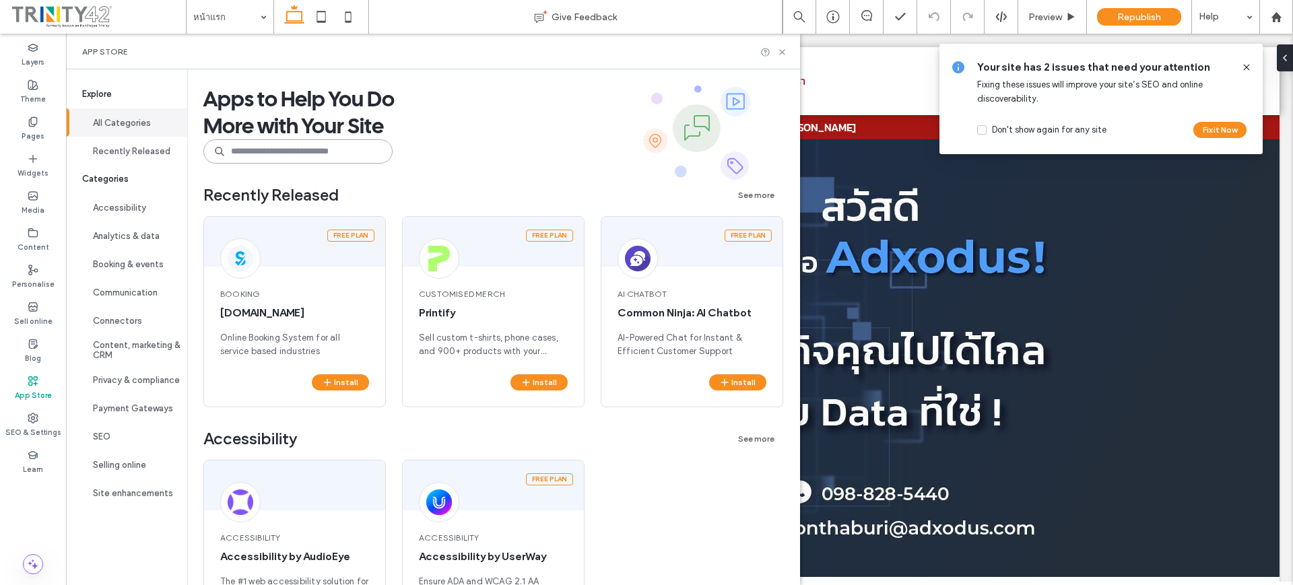
click at [337, 149] on input at bounding box center [297, 151] width 189 height 24
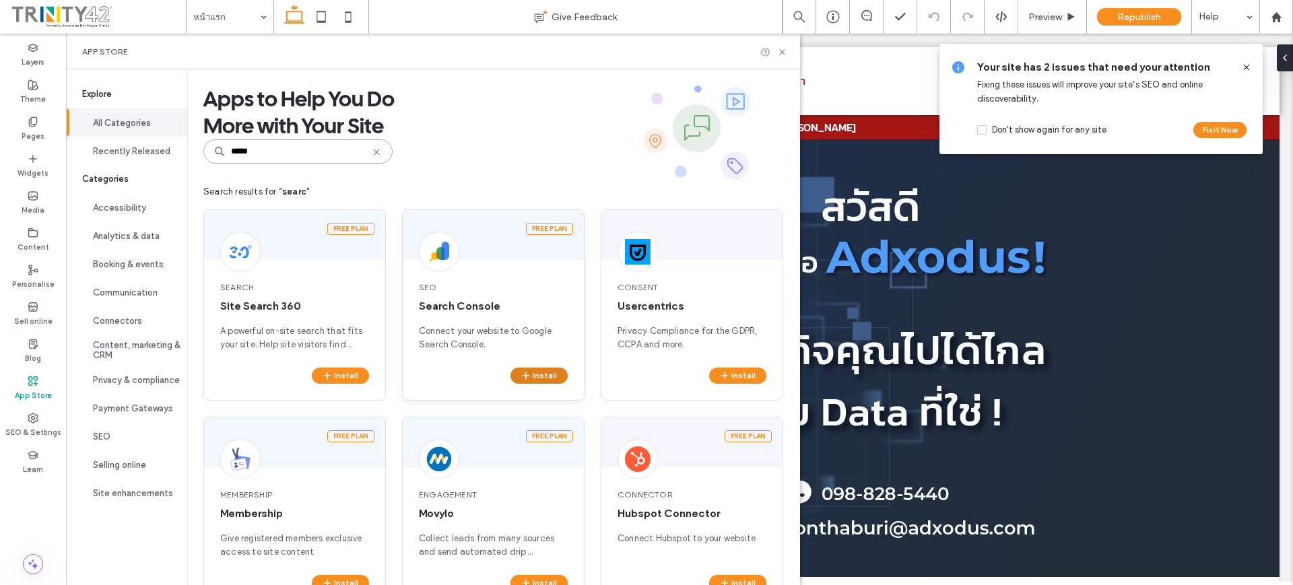
type input "*****"
click at [529, 374] on icon "button" at bounding box center [525, 375] width 11 height 11
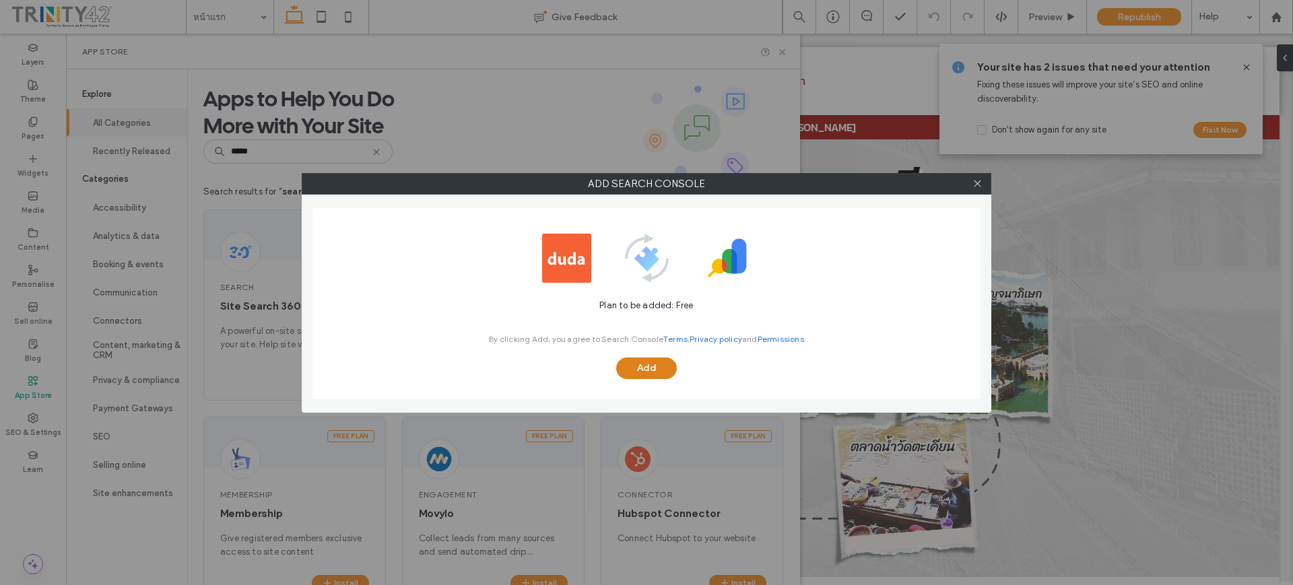
click at [649, 362] on button "Add" at bounding box center [646, 368] width 61 height 22
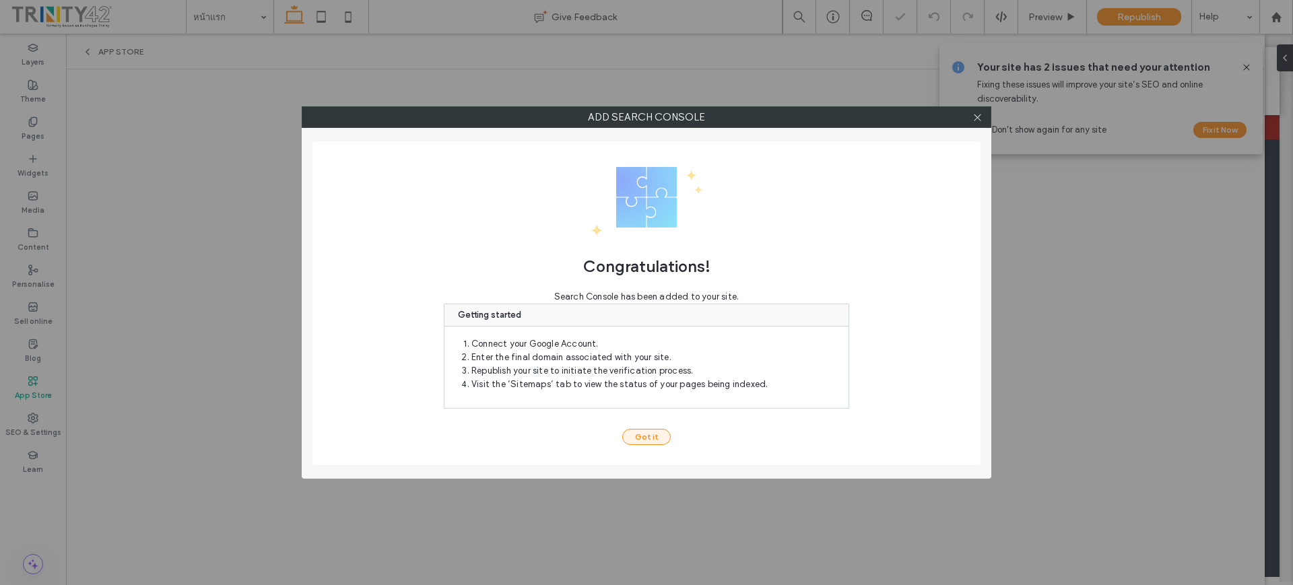
click at [635, 437] on button "Got it" at bounding box center [646, 437] width 48 height 16
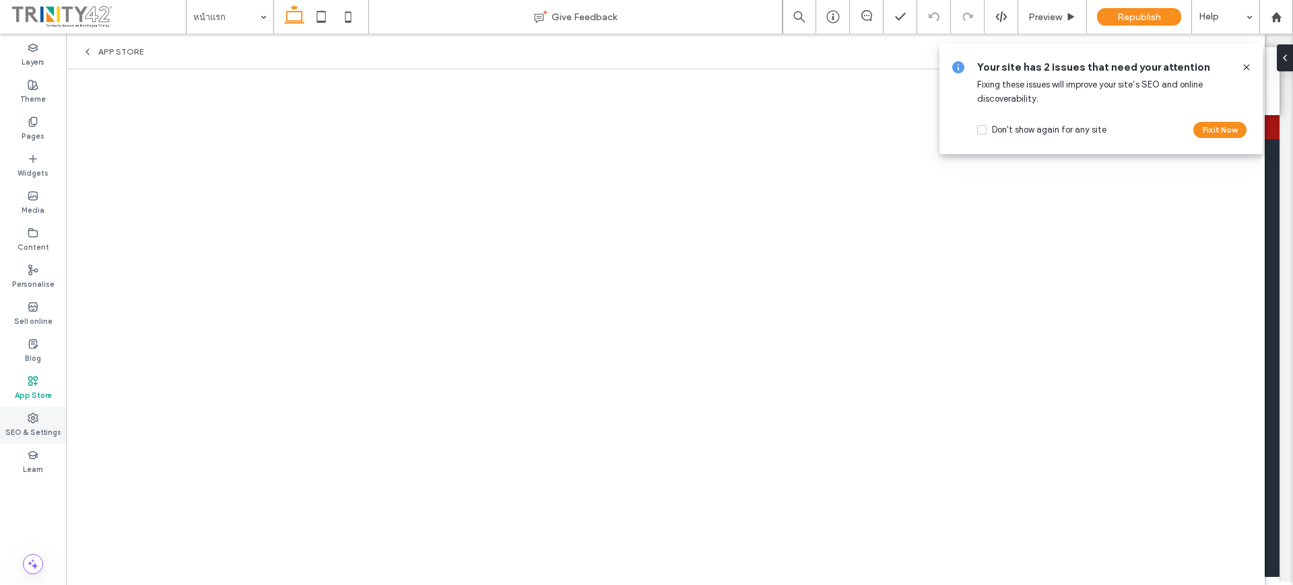
click at [38, 425] on label "SEO & Settings" at bounding box center [33, 430] width 56 height 15
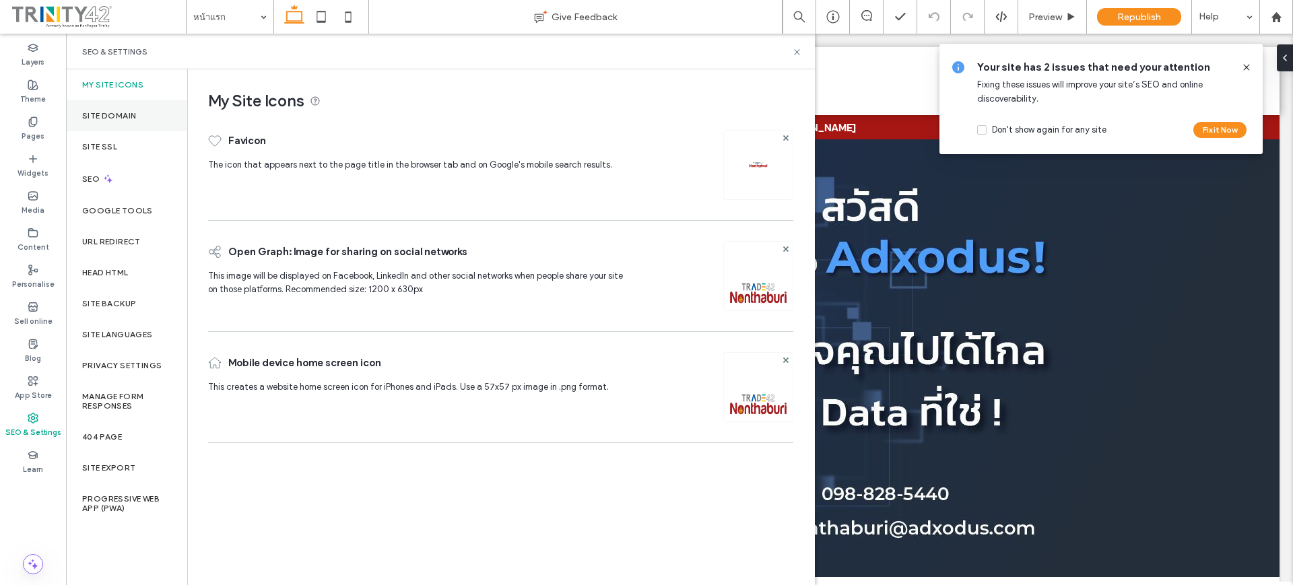
click at [135, 115] on label "Site Domain" at bounding box center [109, 115] width 54 height 9
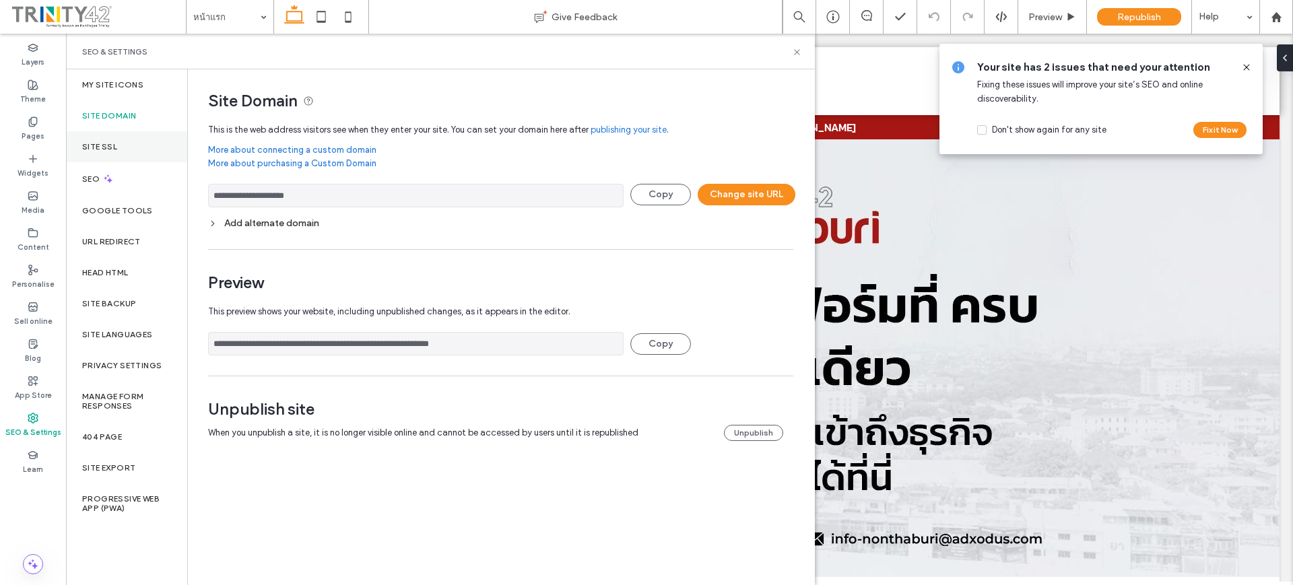
click at [135, 153] on div "Site SSL" at bounding box center [126, 146] width 121 height 31
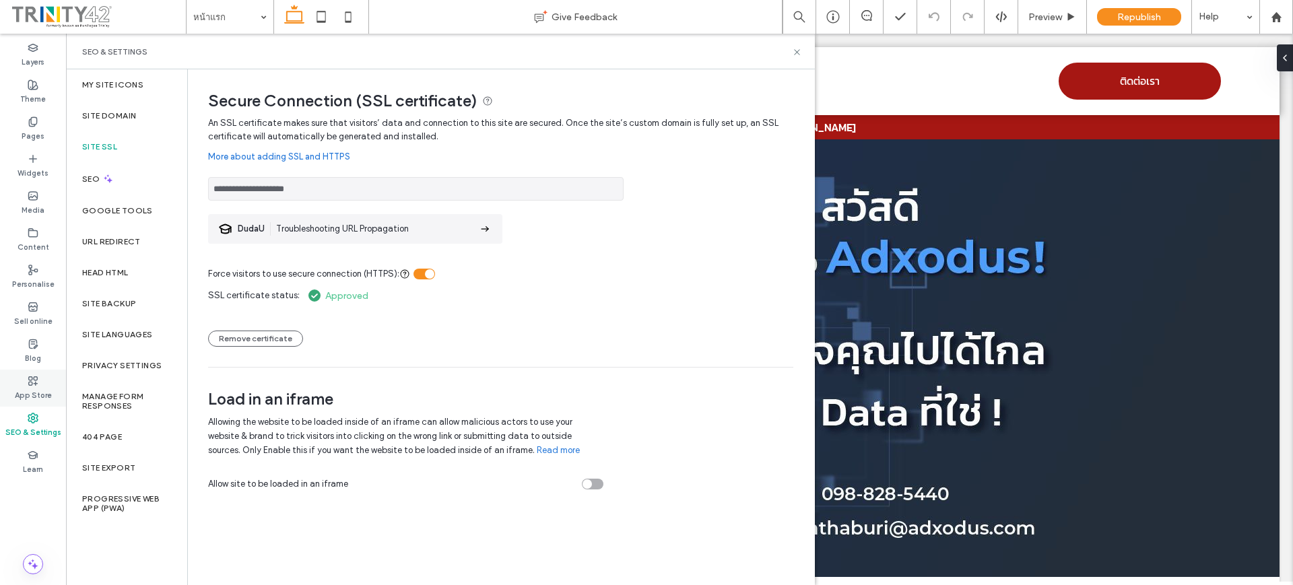
click at [38, 389] on label "App Store" at bounding box center [33, 393] width 37 height 15
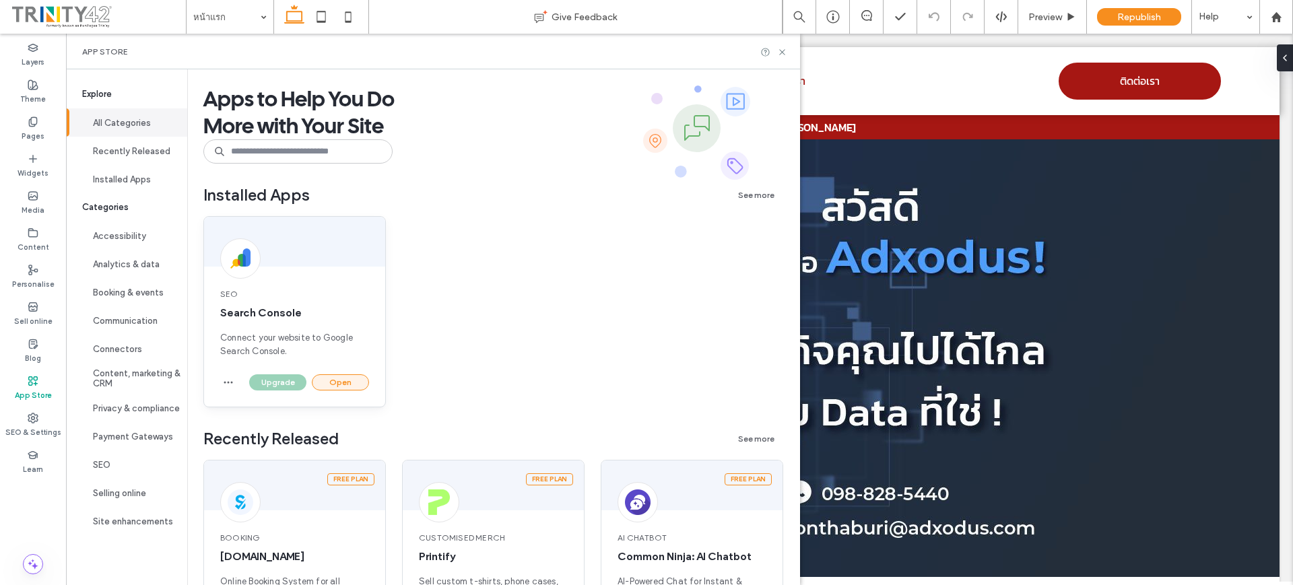
click at [334, 389] on button "Open" at bounding box center [340, 382] width 57 height 16
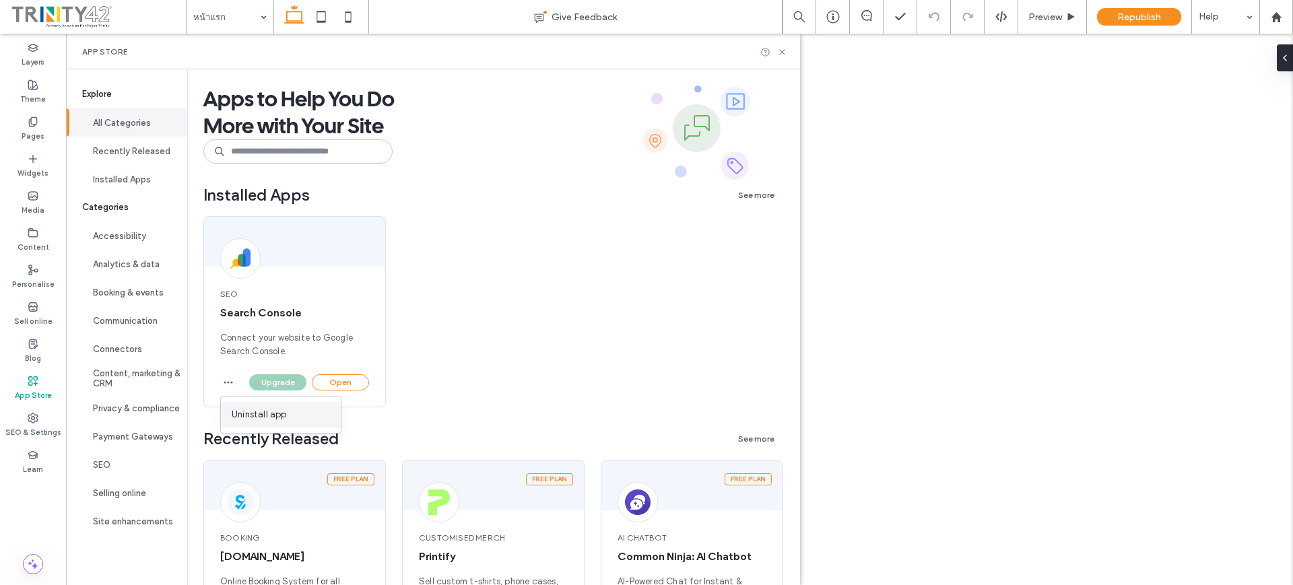
click at [238, 409] on span "Uninstall app" at bounding box center [259, 414] width 55 height 13
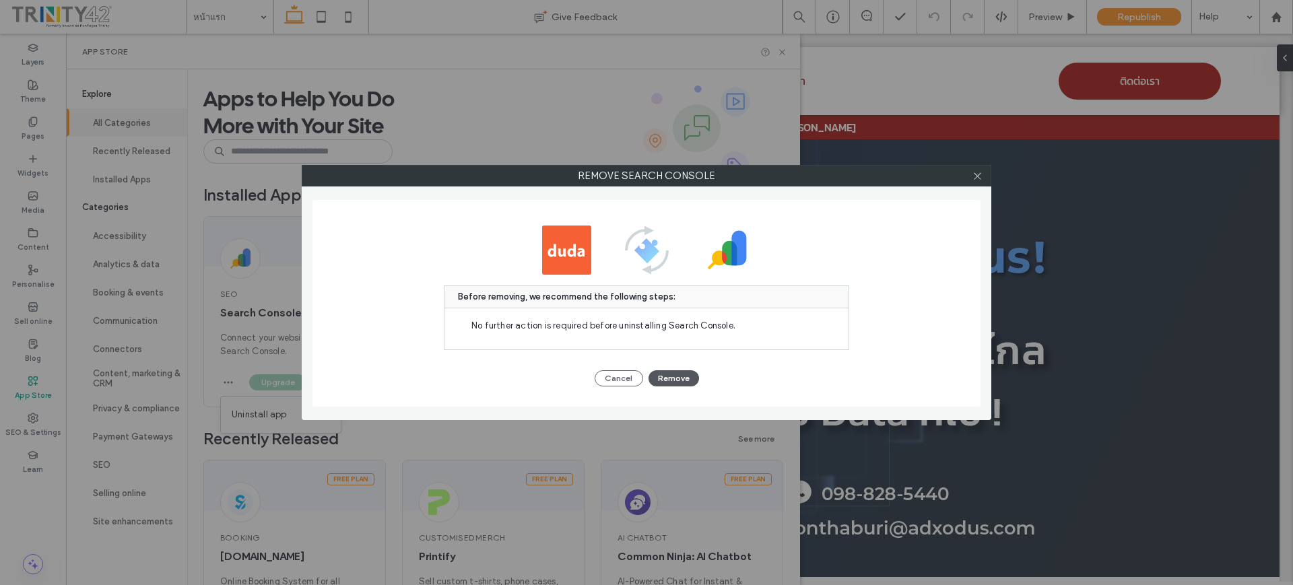
click at [685, 376] on button "Remove" at bounding box center [673, 378] width 50 height 16
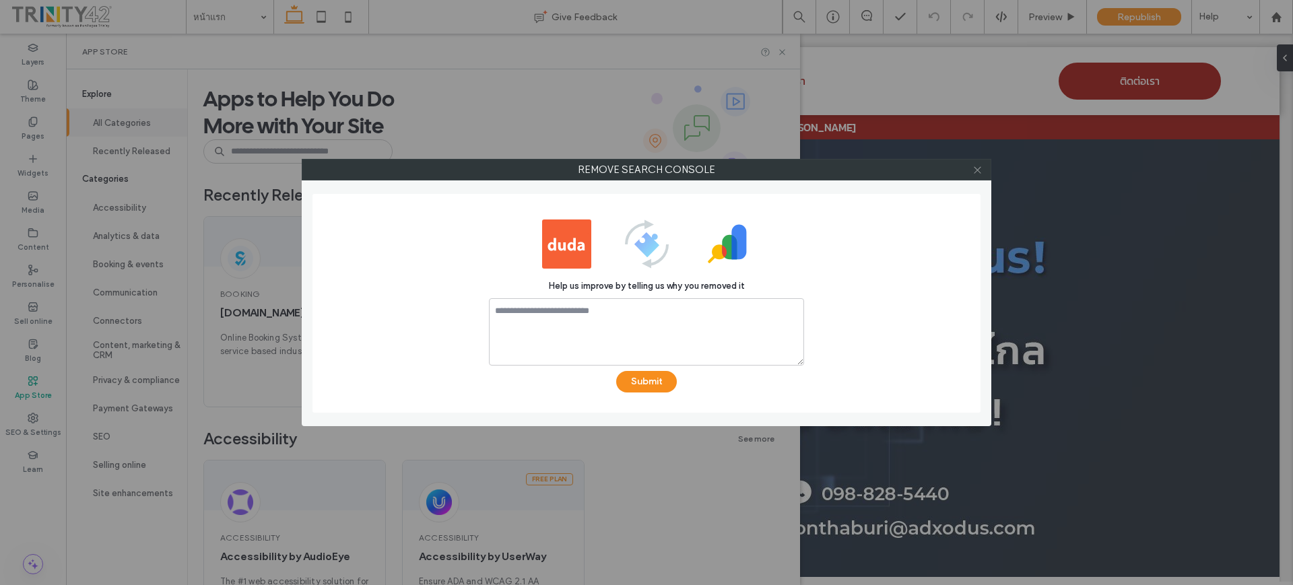
click at [980, 172] on icon at bounding box center [977, 170] width 10 height 10
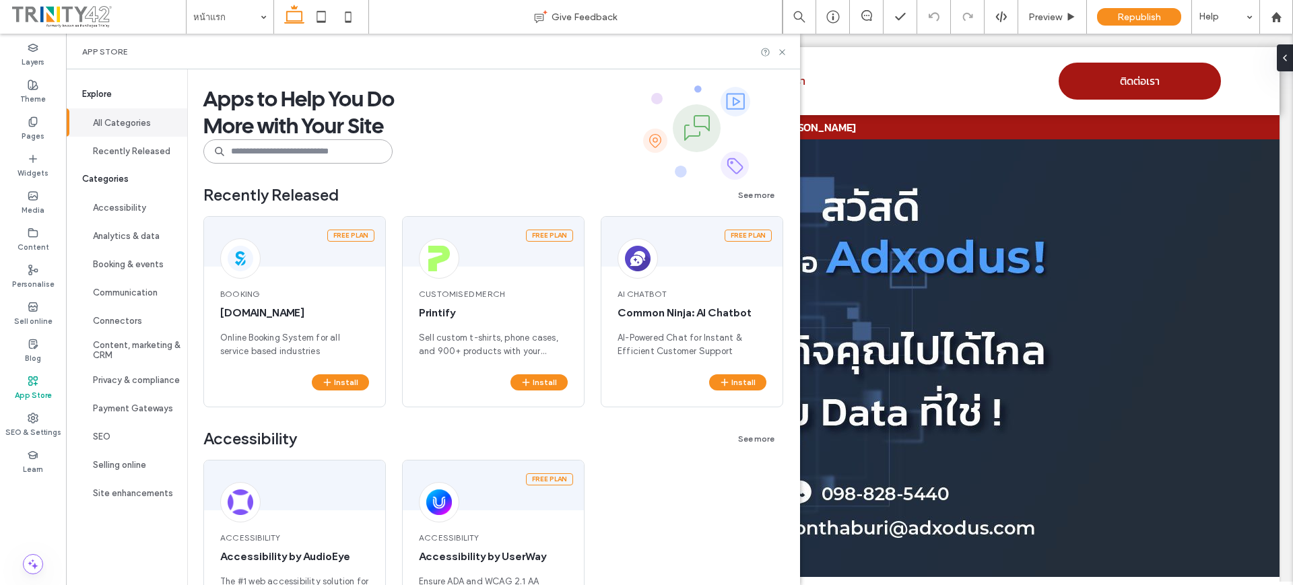
click at [284, 153] on input at bounding box center [297, 151] width 189 height 24
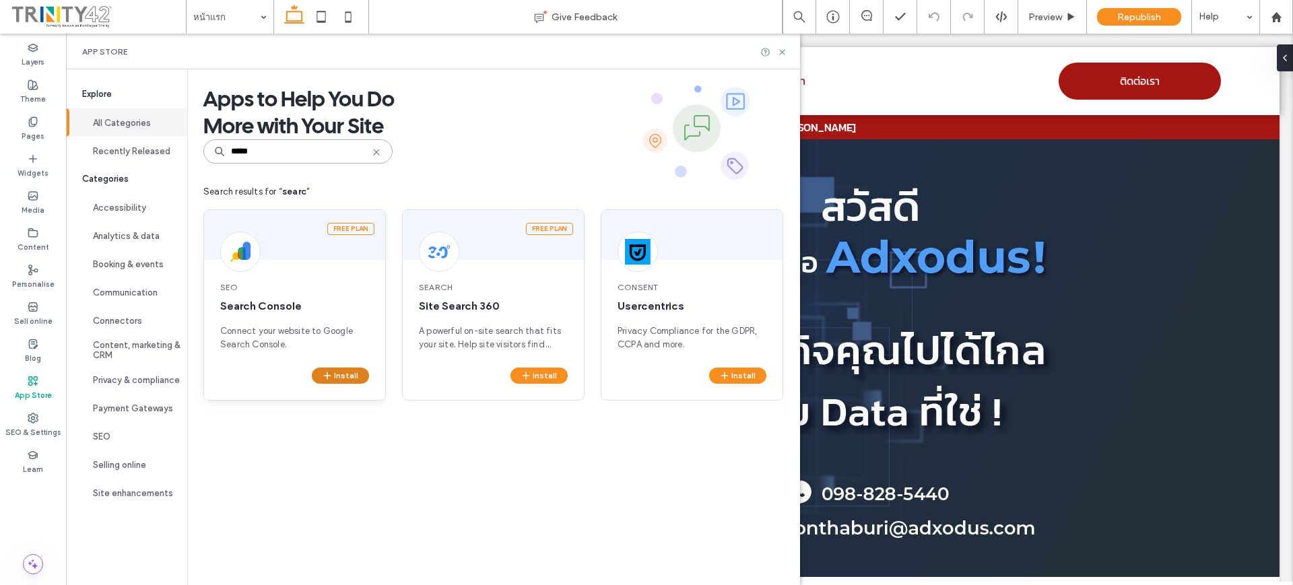
type input "*****"
click at [347, 371] on button "Install" at bounding box center [340, 376] width 57 height 16
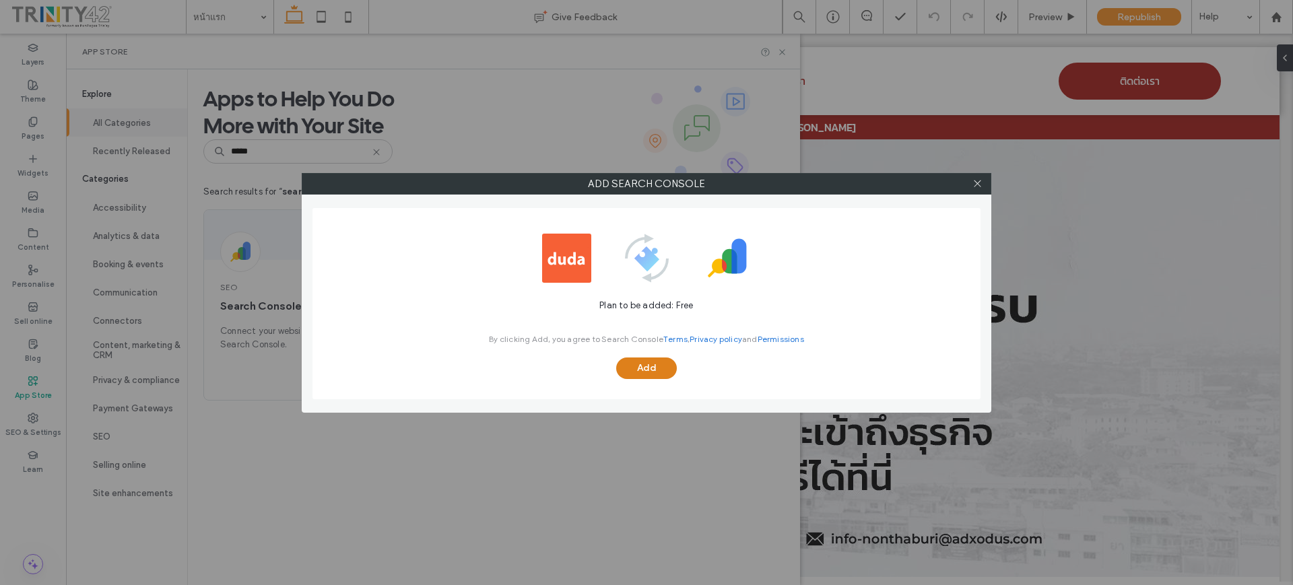
click at [662, 364] on button "Add" at bounding box center [646, 368] width 61 height 22
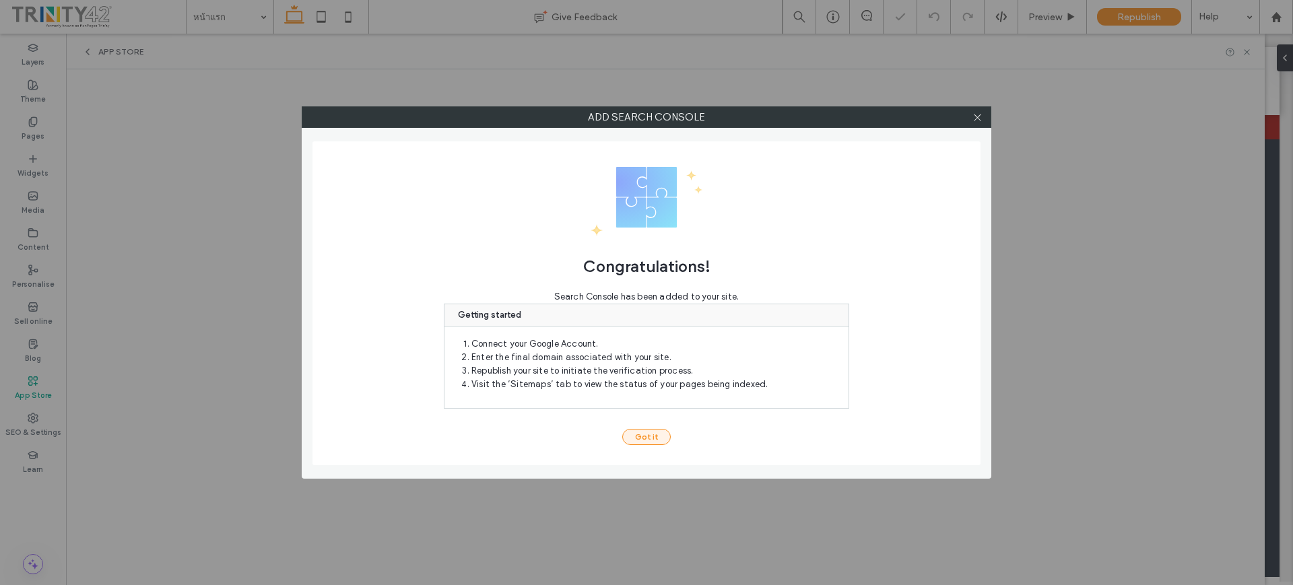
click at [658, 429] on button "Got it" at bounding box center [646, 437] width 48 height 16
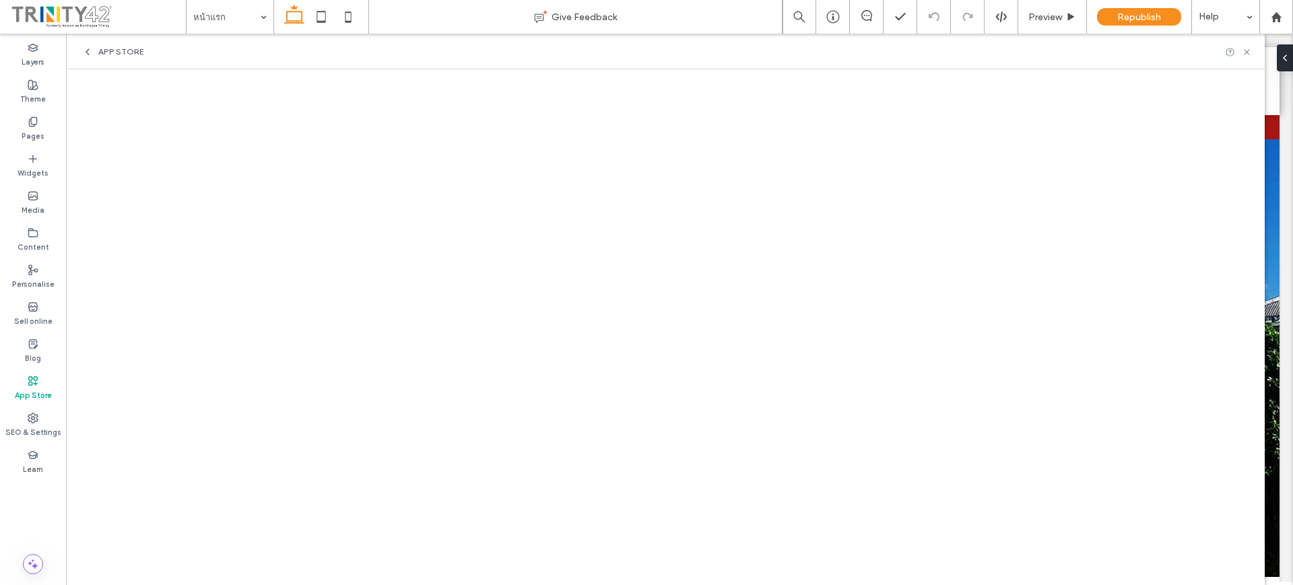
click at [55, 20] on span at bounding box center [98, 16] width 176 height 27
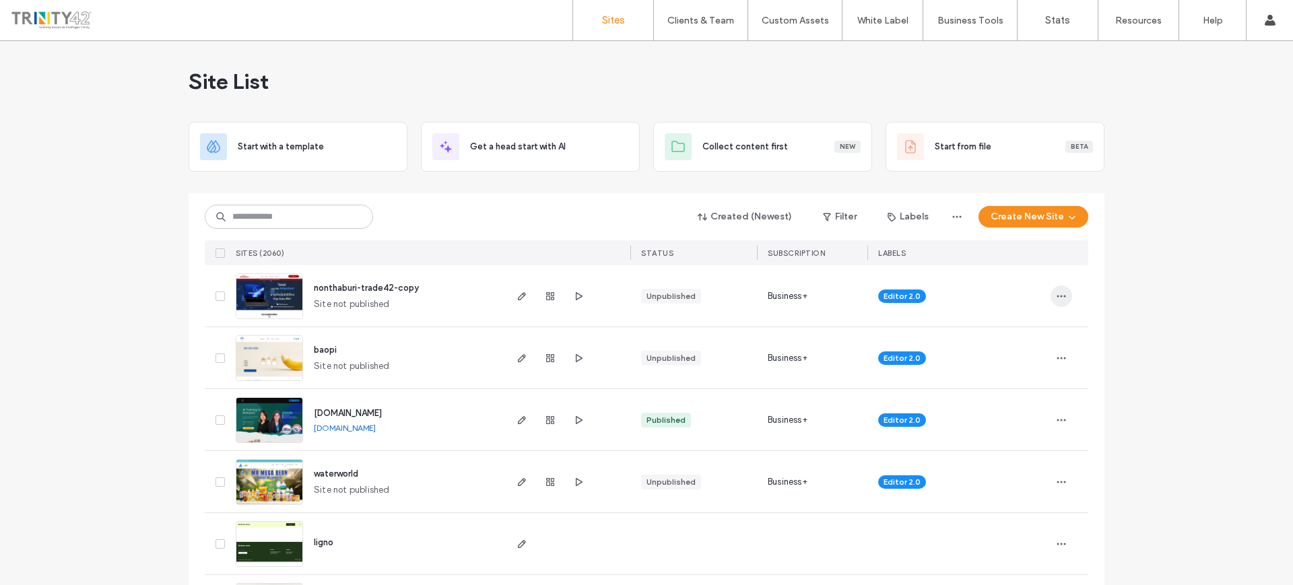
click at [1052, 288] on span "button" at bounding box center [1061, 296] width 22 height 22
click at [1016, 461] on div "Delete Site" at bounding box center [1006, 467] width 120 height 26
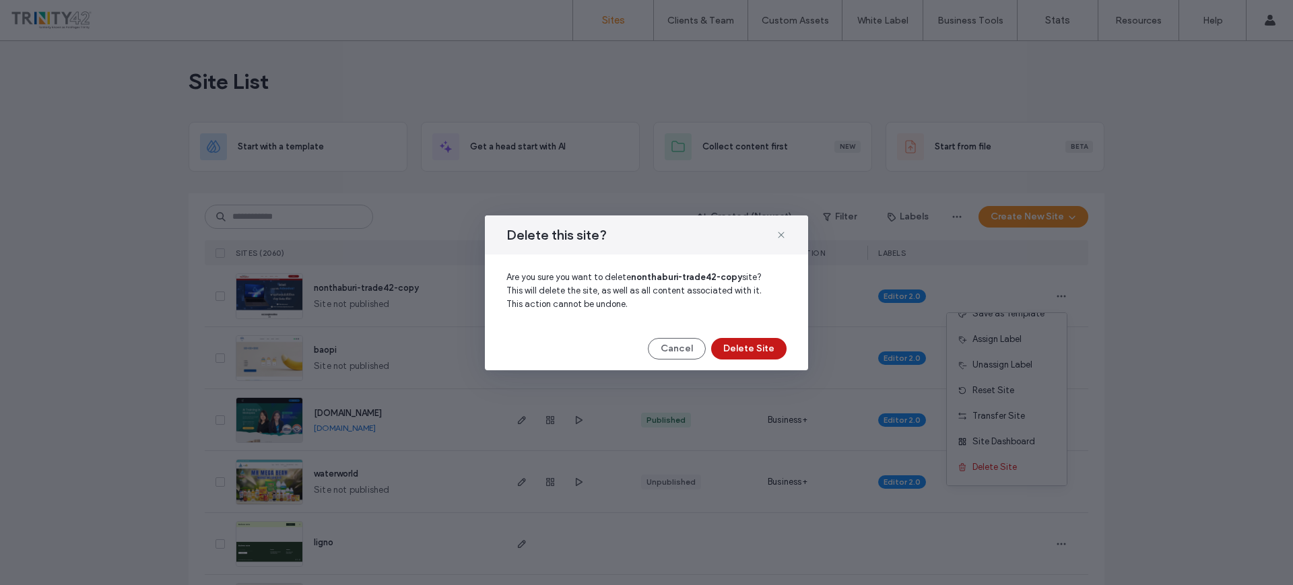
click at [771, 350] on button "Delete Site" at bounding box center [748, 349] width 75 height 22
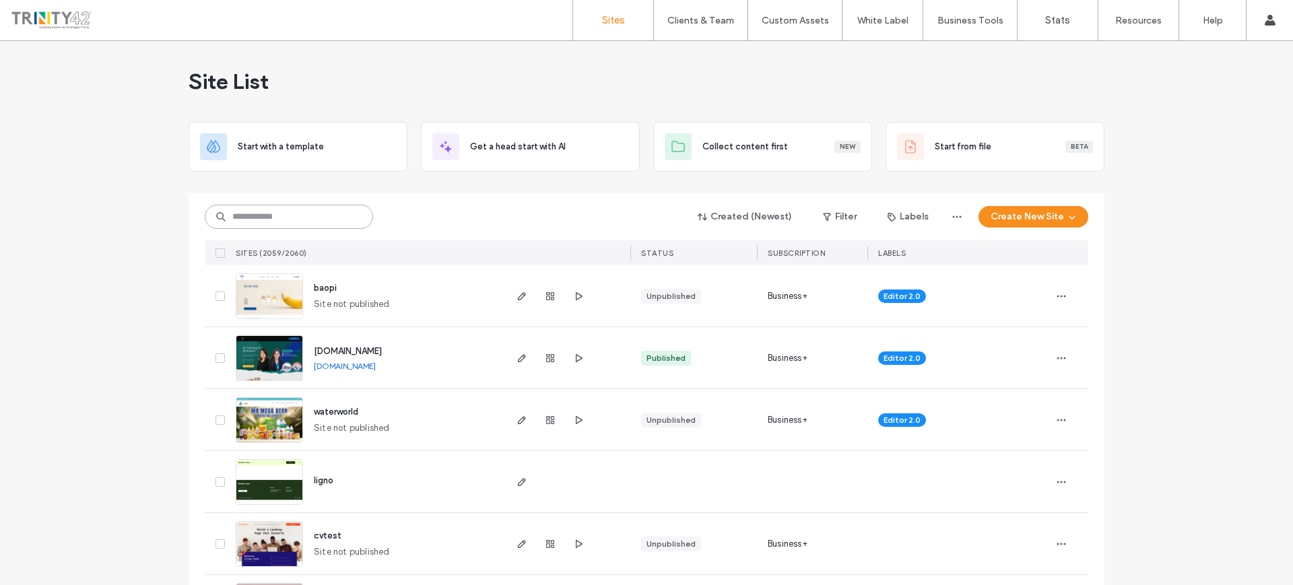
click at [328, 226] on input at bounding box center [289, 217] width 168 height 24
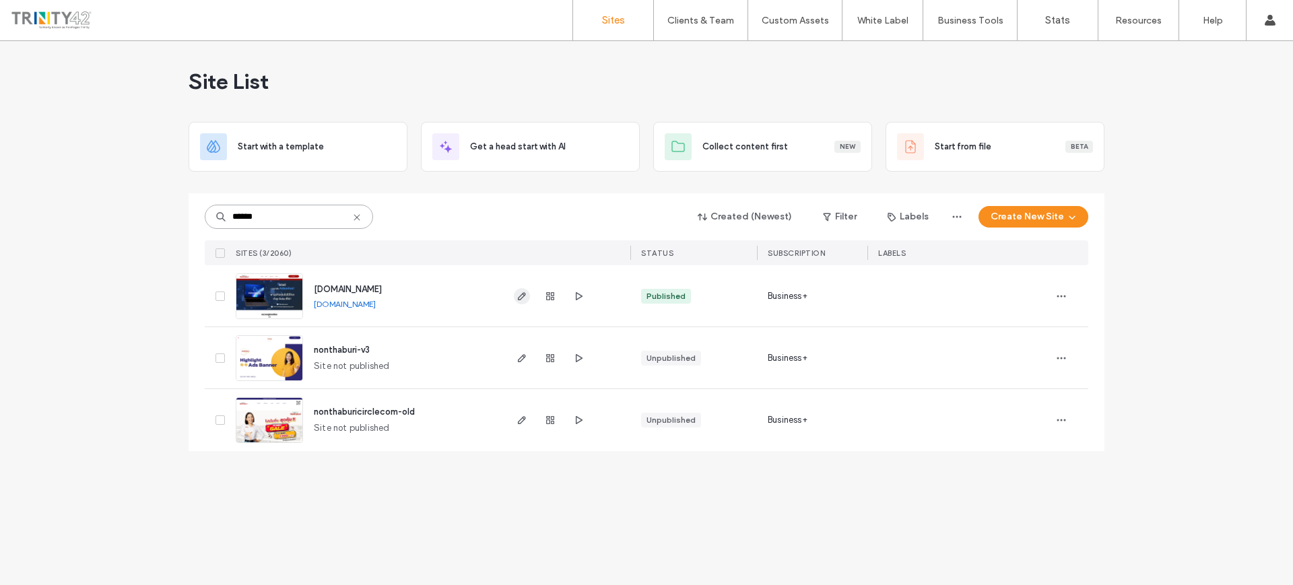
type input "******"
click at [528, 292] on span "button" at bounding box center [522, 296] width 16 height 16
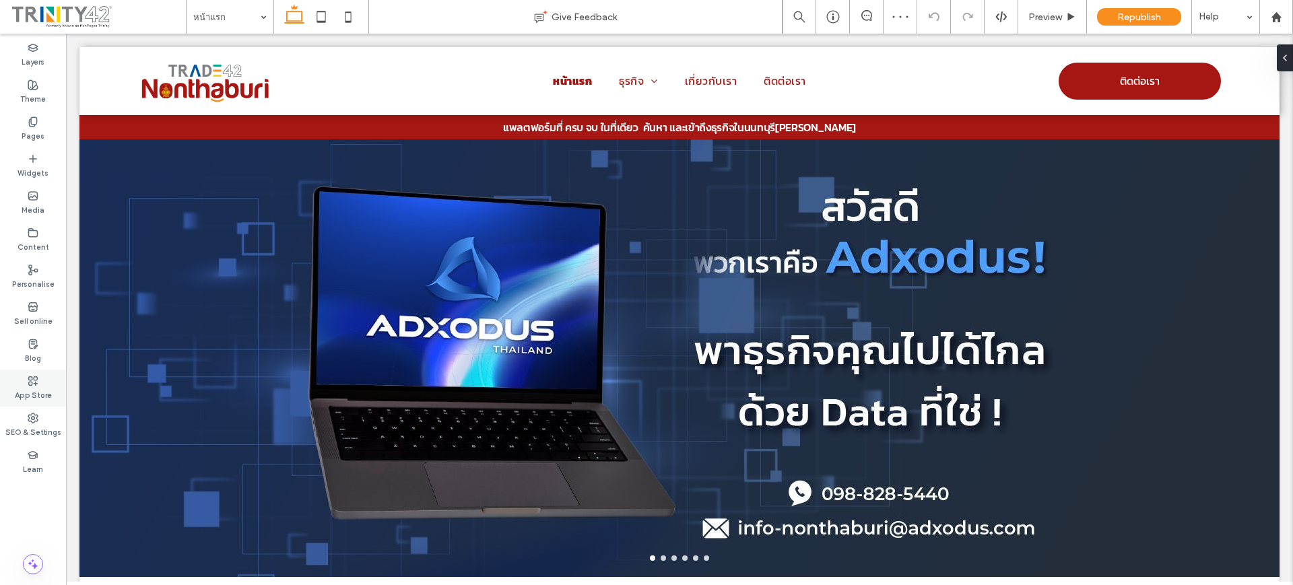
click at [15, 390] on div "App Store" at bounding box center [33, 388] width 66 height 37
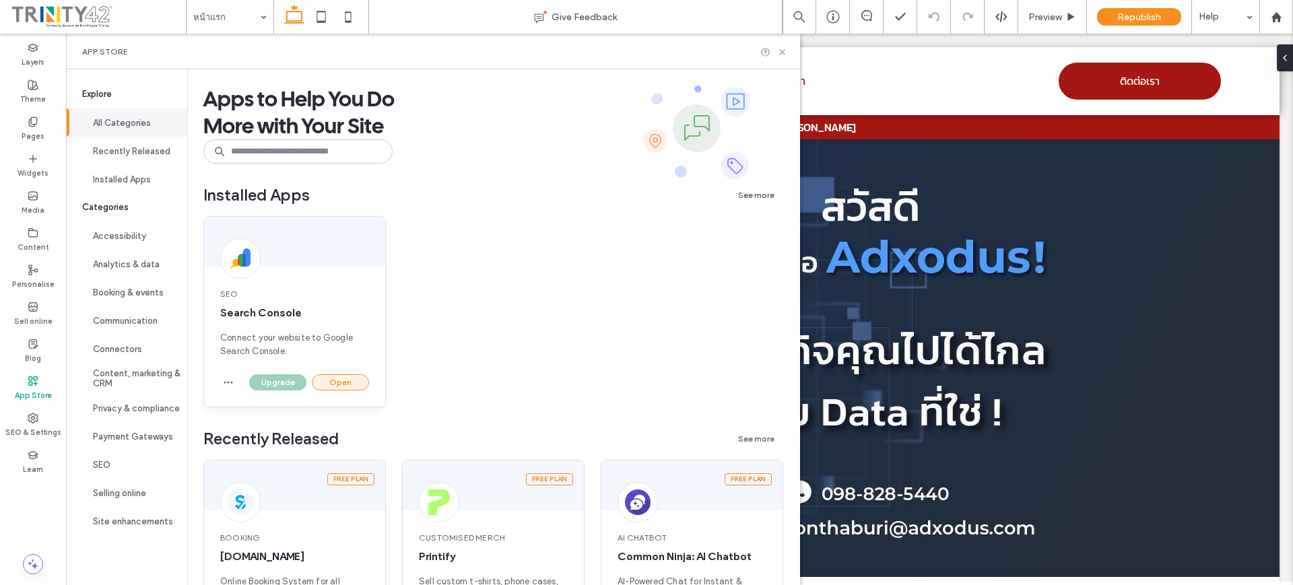
click at [319, 378] on button "Open" at bounding box center [340, 382] width 57 height 16
click at [335, 380] on button "Open" at bounding box center [340, 382] width 57 height 16
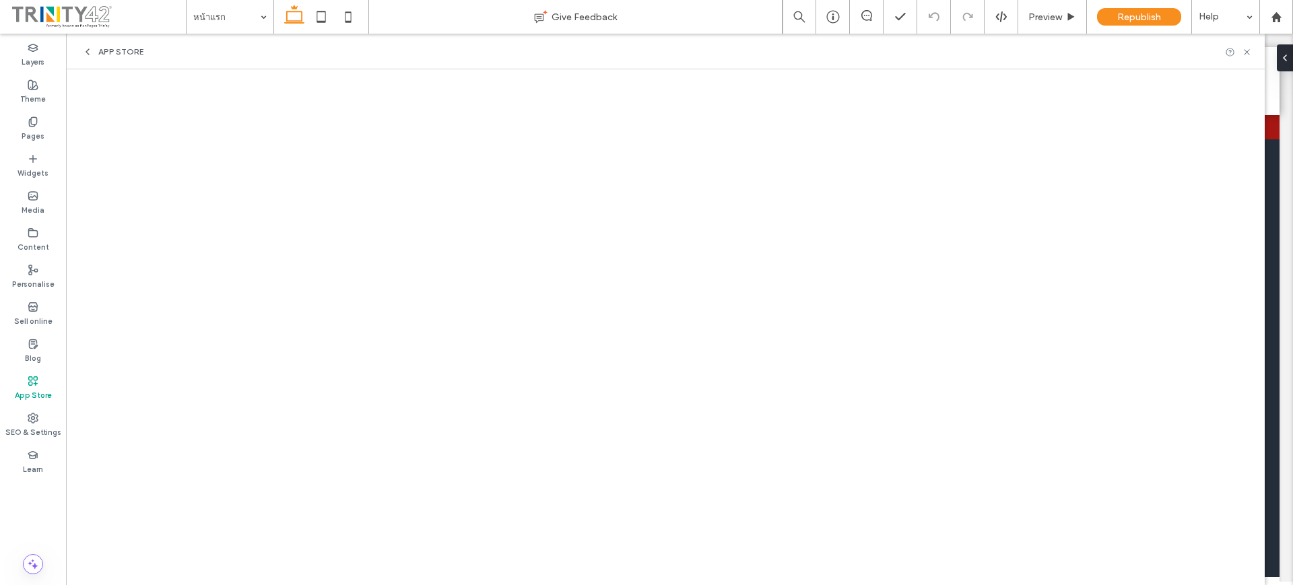
click at [38, 385] on div "App Store" at bounding box center [33, 388] width 66 height 37
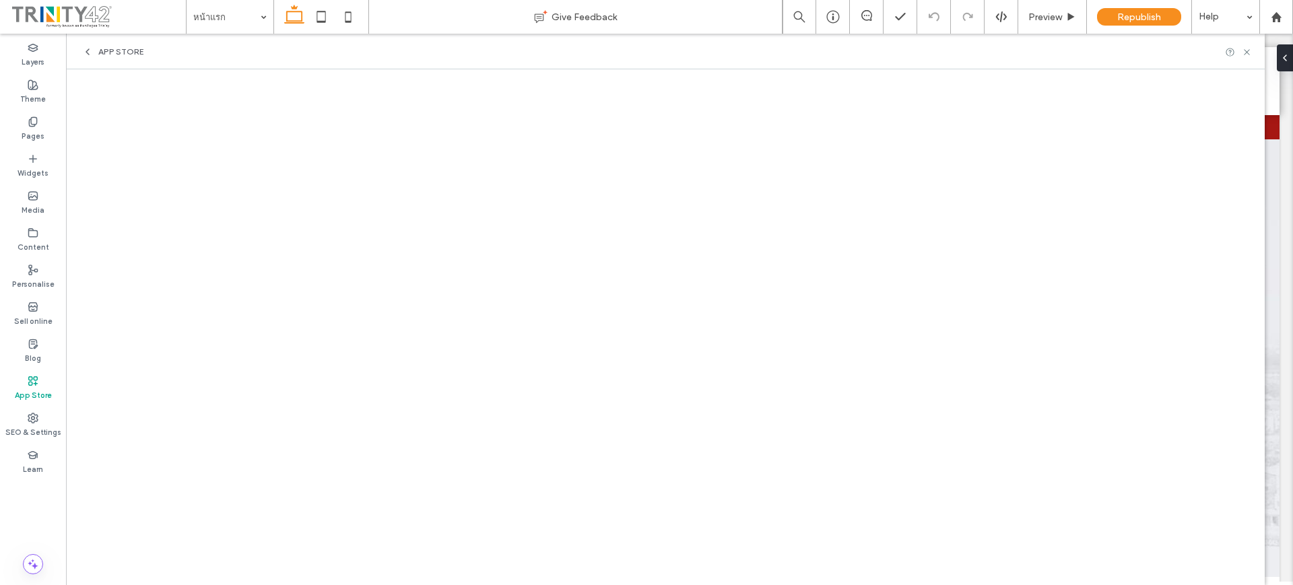
click at [103, 42] on div "App Store" at bounding box center [665, 52] width 1198 height 36
click at [94, 55] on div "App Store" at bounding box center [112, 51] width 61 height 11
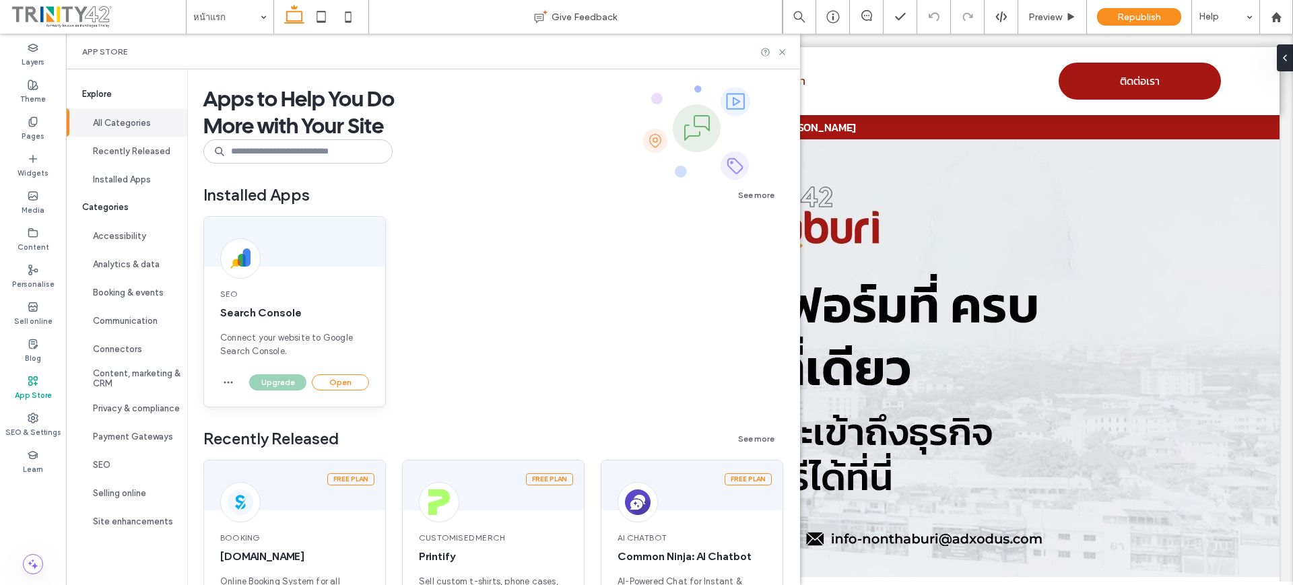
click at [219, 376] on div "Upgrade Open" at bounding box center [294, 390] width 181 height 32
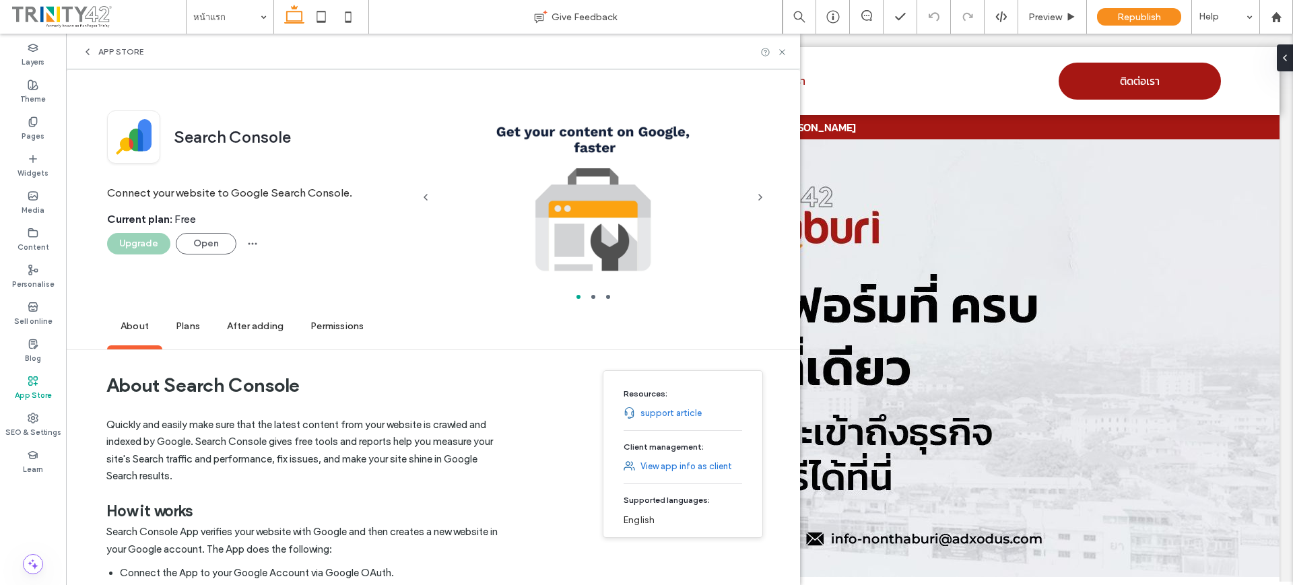
click at [224, 385] on h1 "About Search Console" at bounding box center [307, 385] width 403 height 50
click at [247, 243] on icon "button" at bounding box center [252, 243] width 11 height 11
click at [281, 283] on span "Remove" at bounding box center [284, 278] width 32 height 13
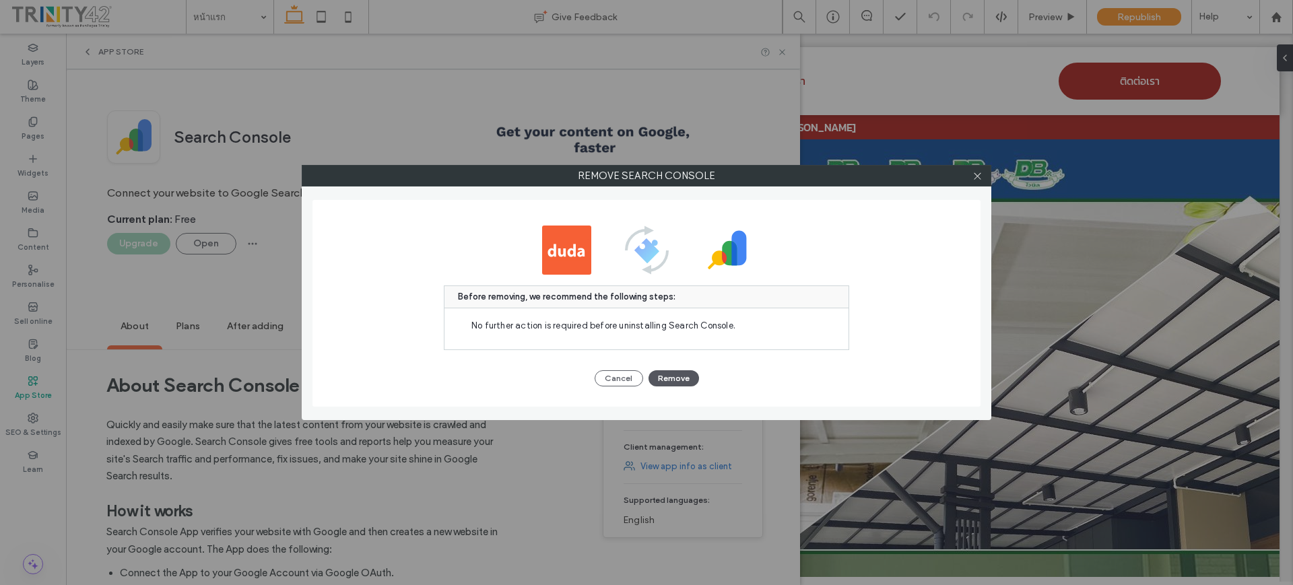
click at [691, 378] on button "Remove" at bounding box center [673, 378] width 50 height 16
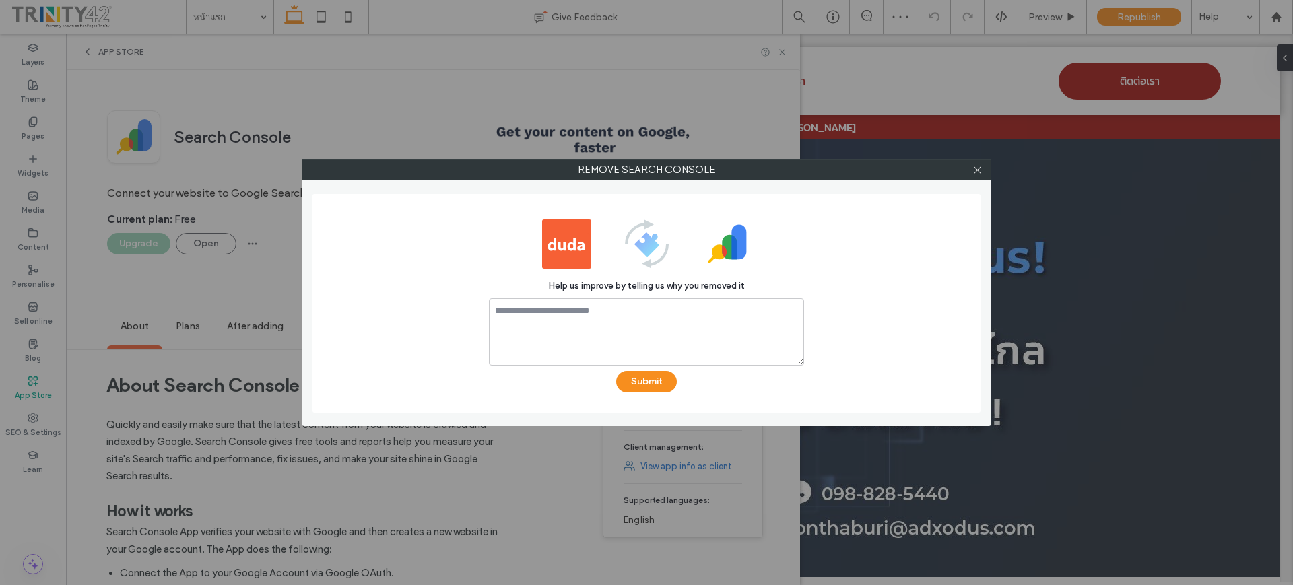
click at [971, 168] on div at bounding box center [977, 170] width 20 height 20
click at [975, 168] on use at bounding box center [976, 169] width 7 height 7
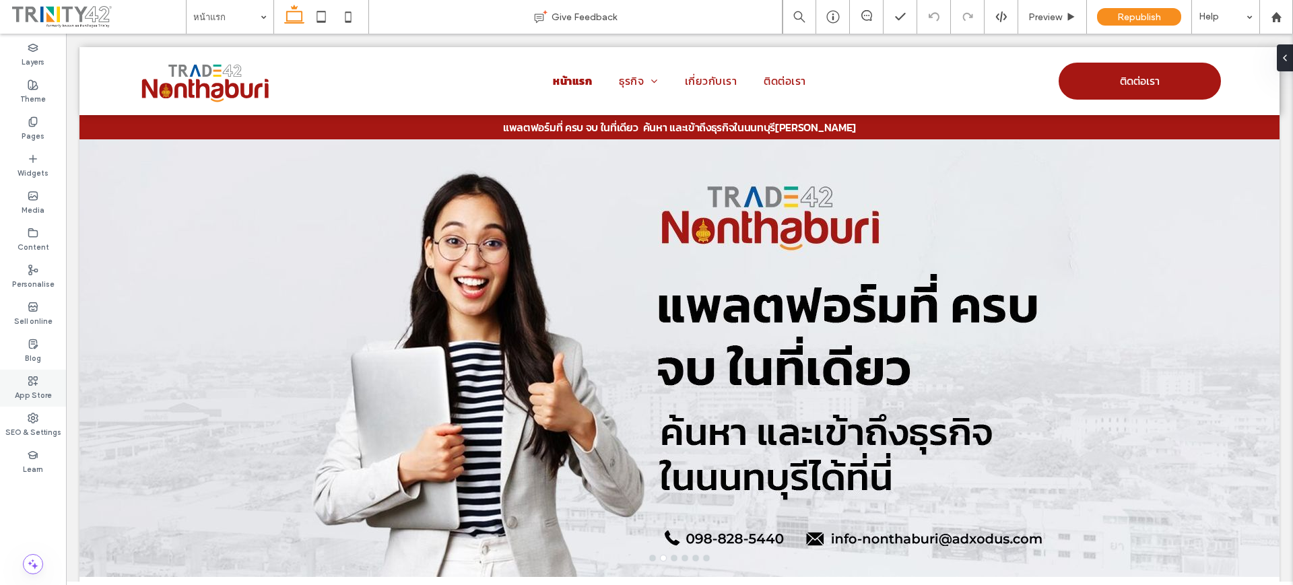
click at [32, 395] on label "App Store" at bounding box center [33, 393] width 37 height 15
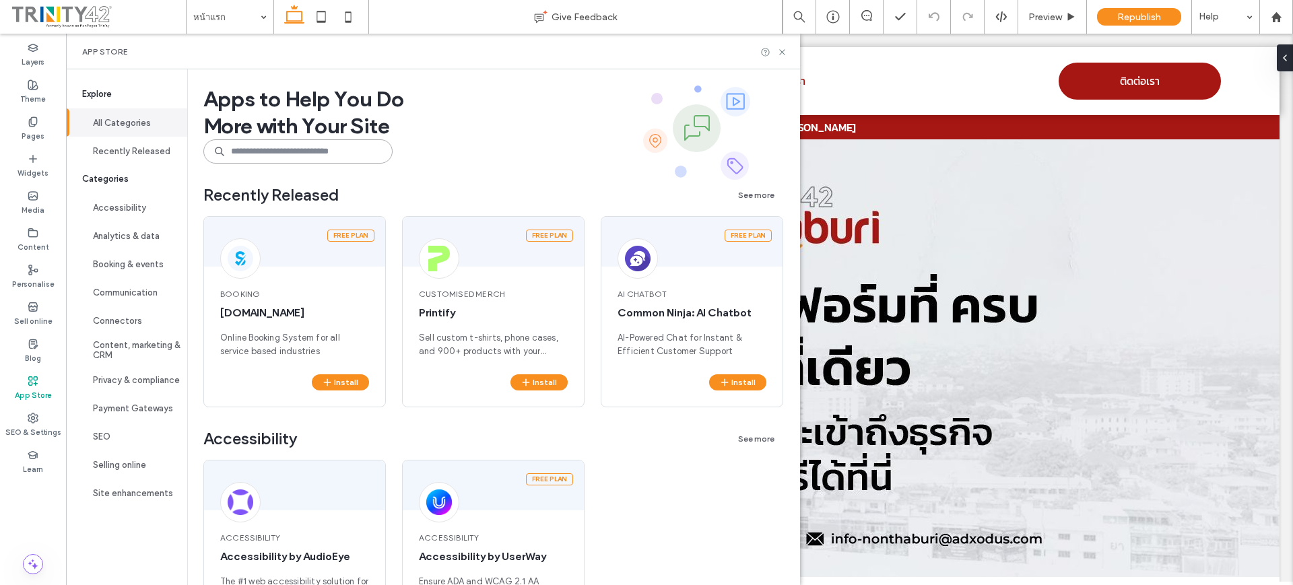
click at [271, 160] on input at bounding box center [297, 151] width 189 height 24
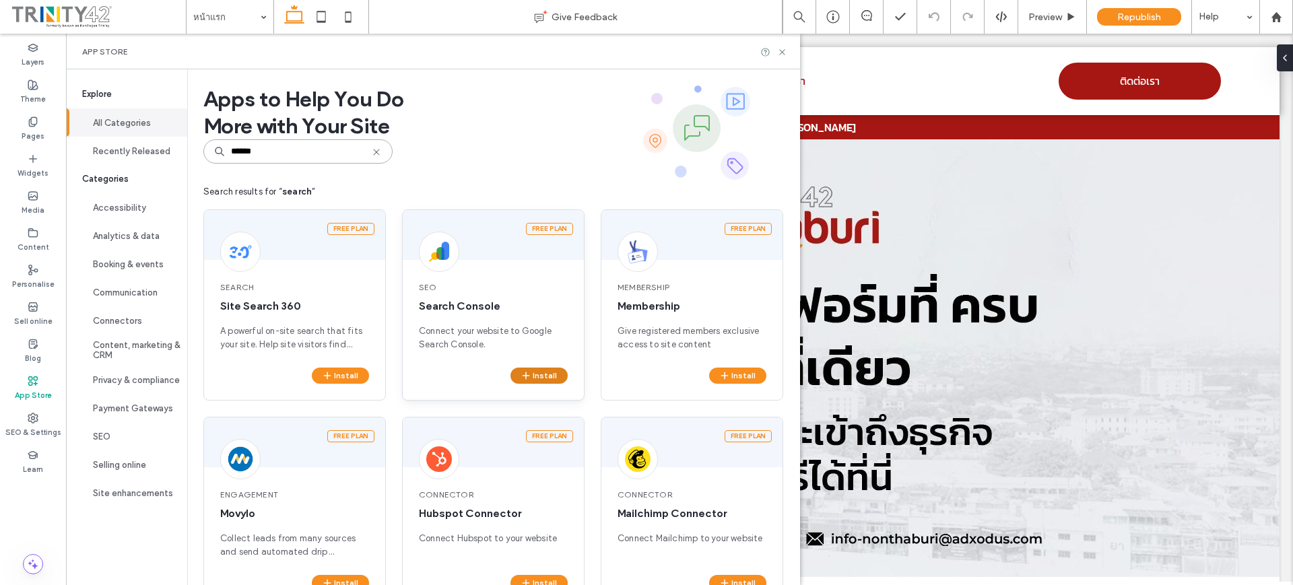
type input "******"
click at [521, 377] on icon "button" at bounding box center [525, 375] width 11 height 11
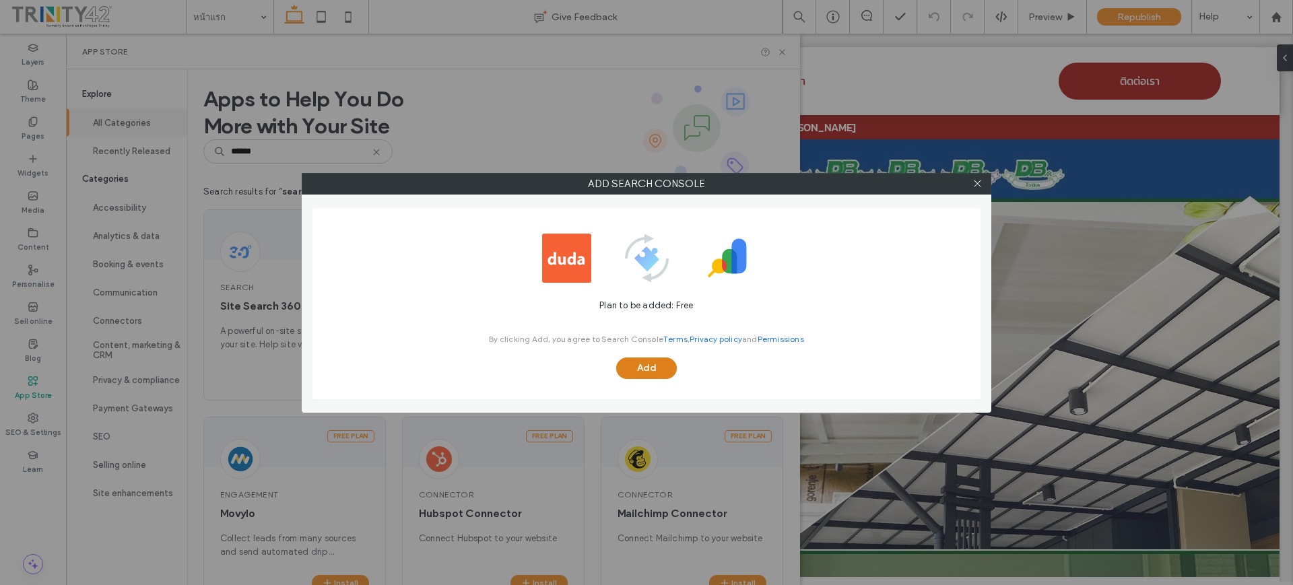
click at [646, 366] on button "Add" at bounding box center [646, 368] width 61 height 22
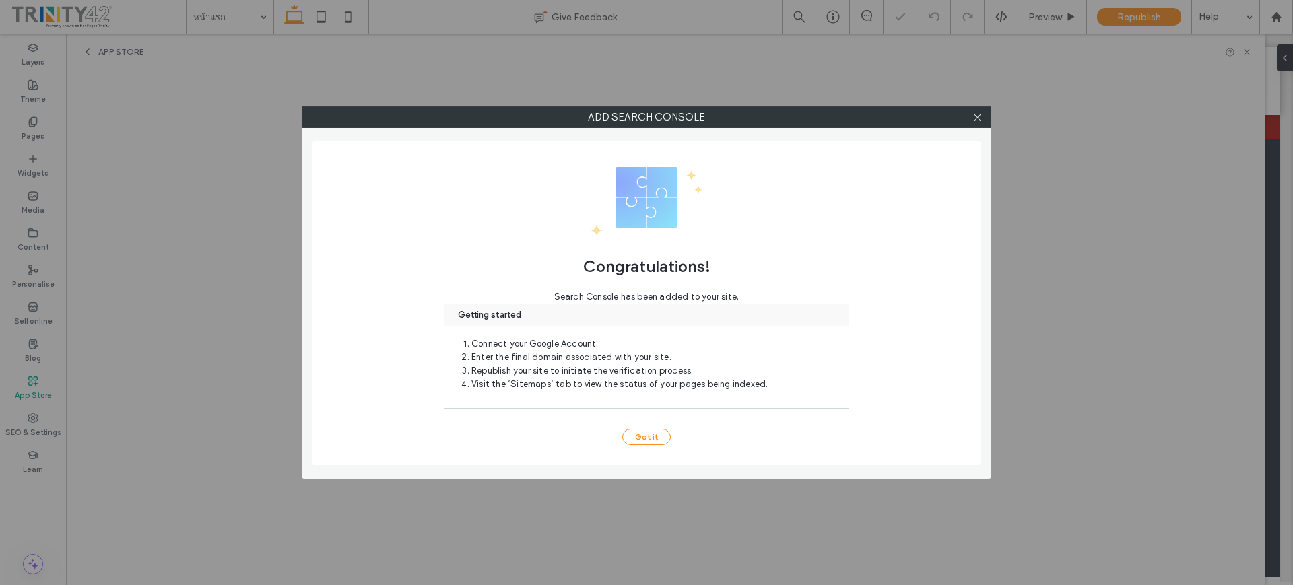
click at [644, 426] on div "Congratulations! Search Console has been added to your site. Getting started Co…" at bounding box center [646, 303] width 668 height 324
click at [642, 438] on button "Got it" at bounding box center [646, 437] width 48 height 16
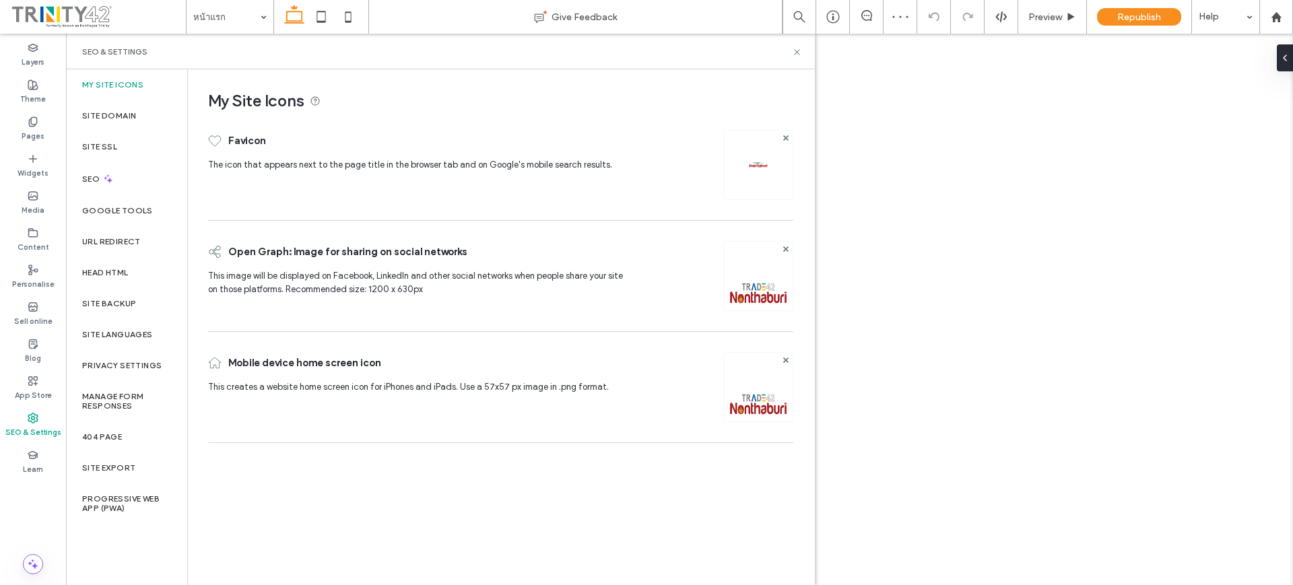
click at [128, 134] on div "Site SSL" at bounding box center [126, 146] width 121 height 31
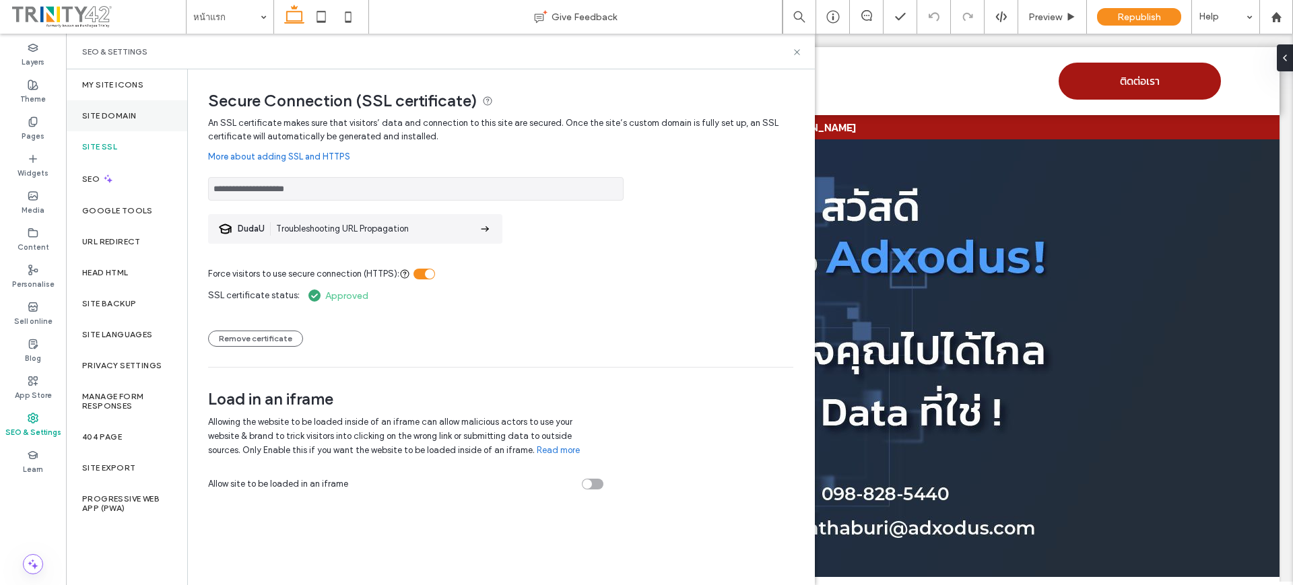
click at [133, 112] on label "Site Domain" at bounding box center [109, 115] width 54 height 9
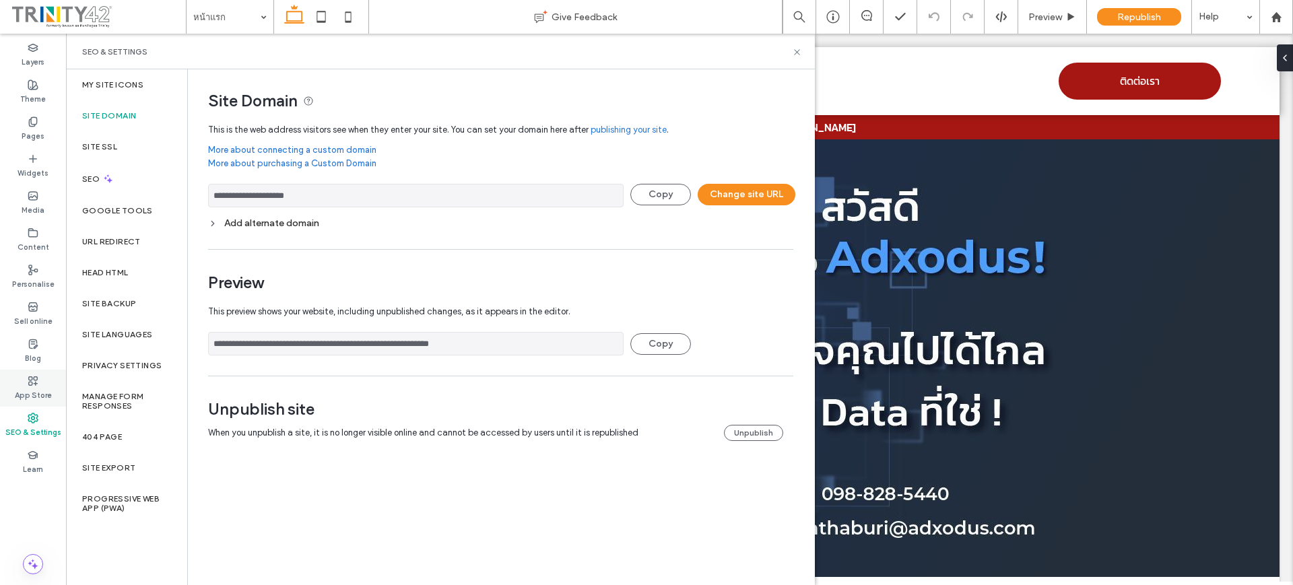
click at [47, 391] on label "App Store" at bounding box center [33, 393] width 37 height 15
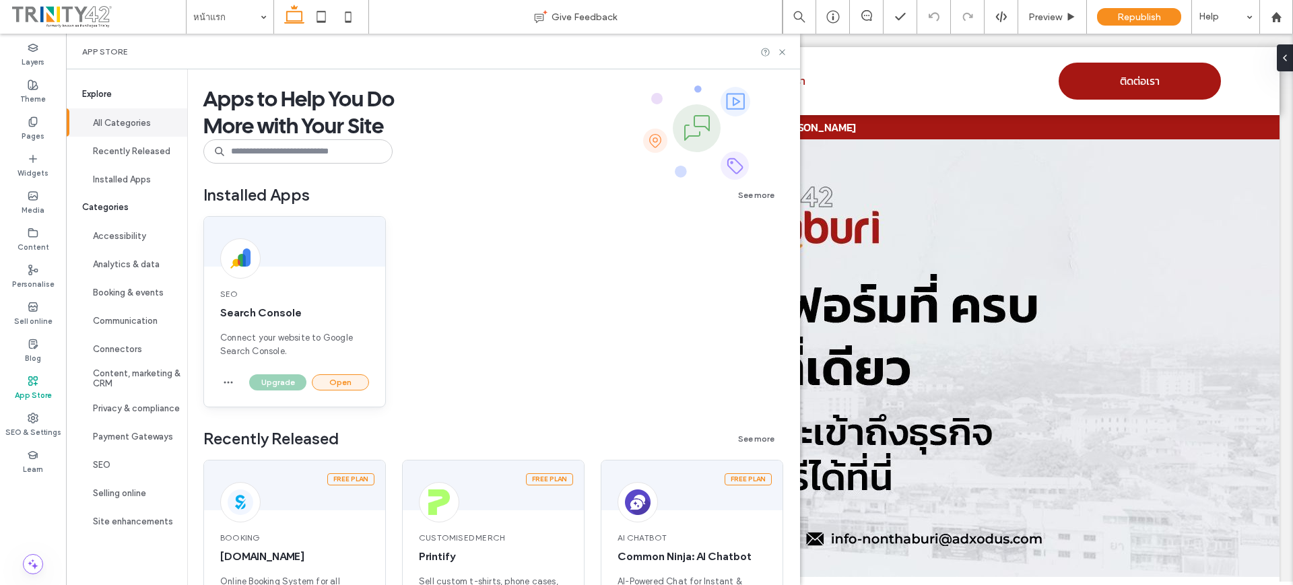
click at [329, 382] on button "Open" at bounding box center [340, 382] width 57 height 16
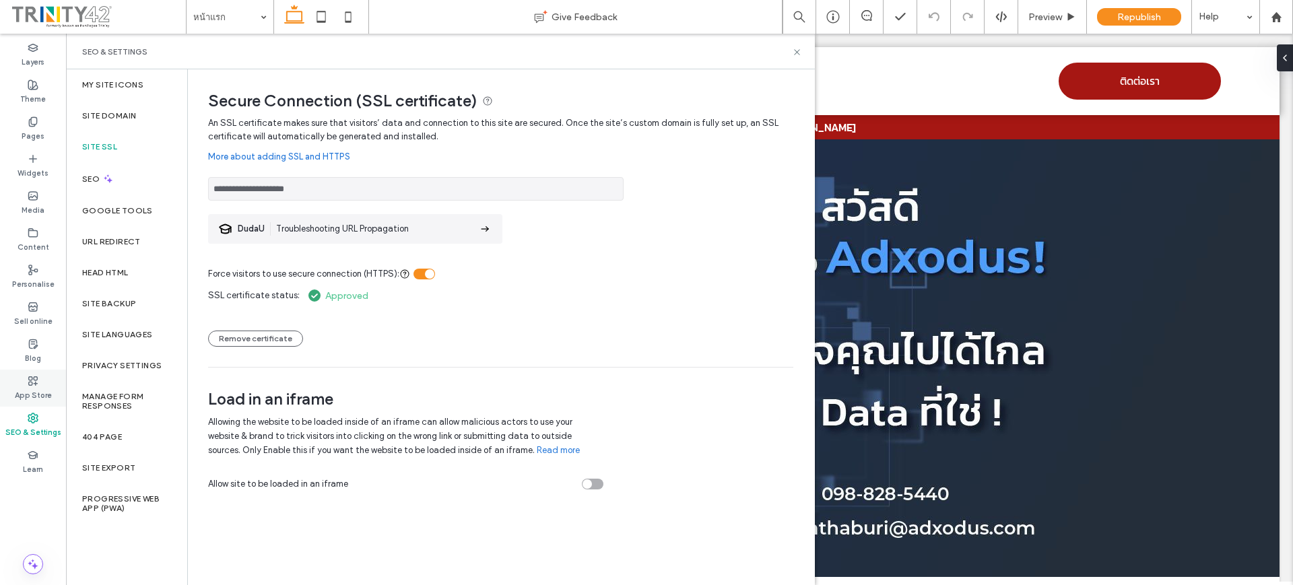
click at [49, 381] on div "App Store" at bounding box center [33, 388] width 66 height 37
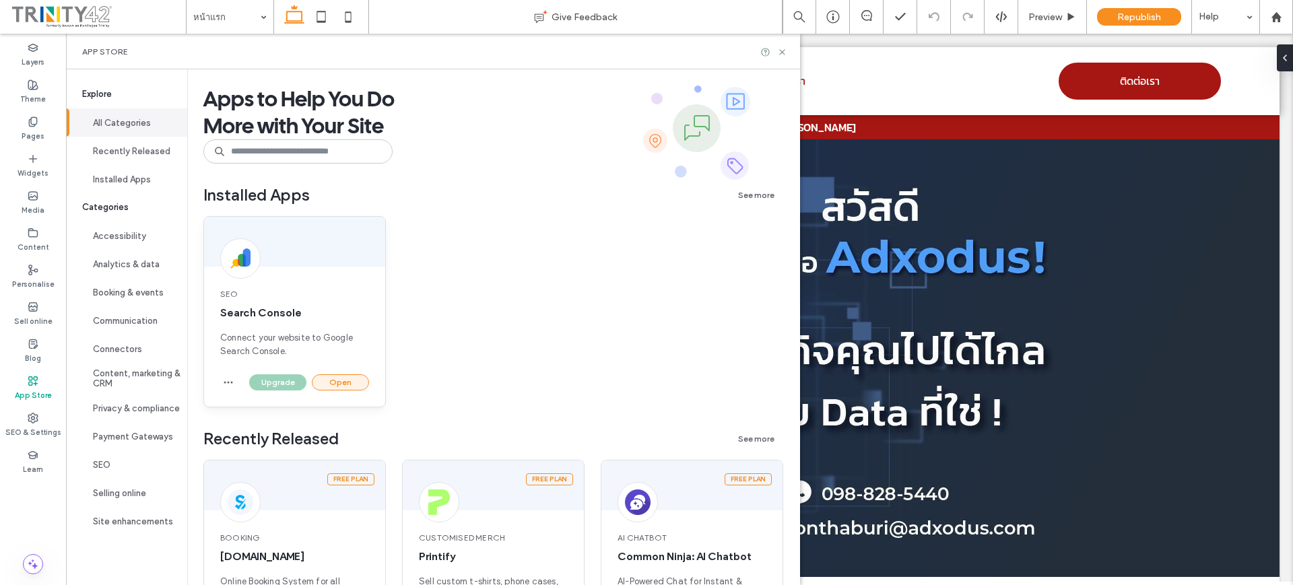
click at [333, 378] on button "Open" at bounding box center [340, 382] width 57 height 16
